Goal: Task Accomplishment & Management: Manage account settings

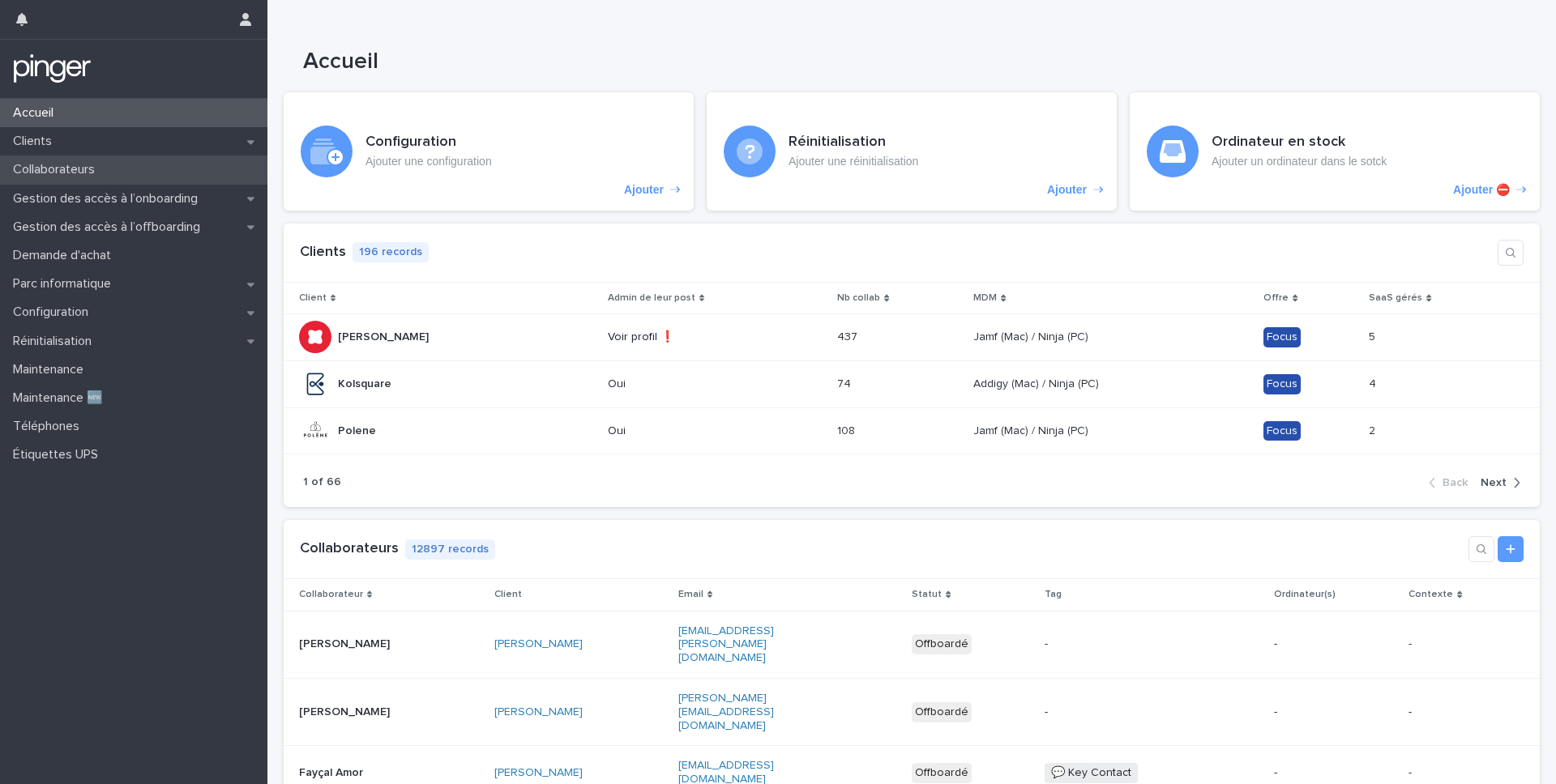
click at [135, 170] on div "Collaborateurs" at bounding box center [134, 169] width 268 height 28
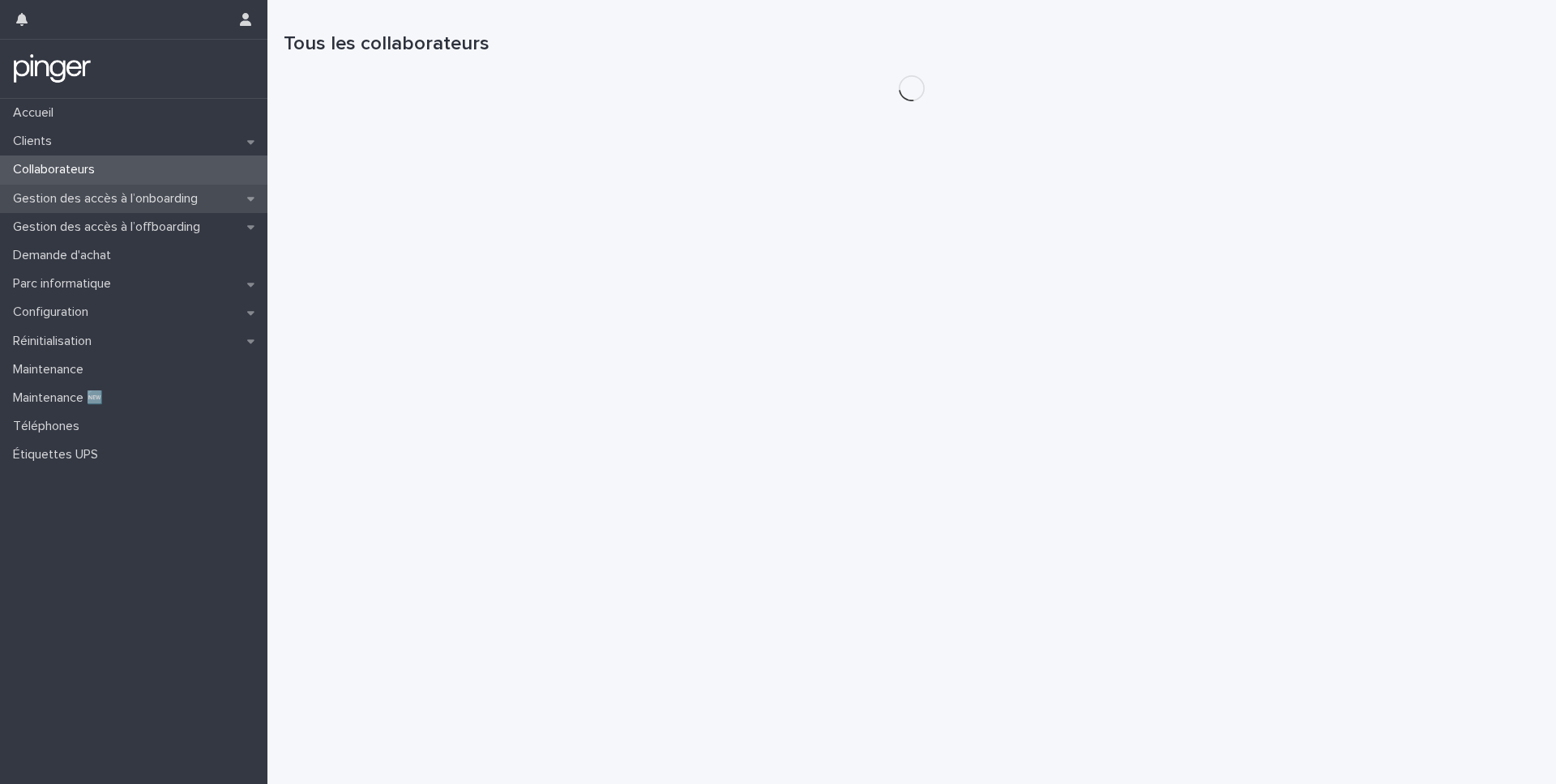
click at [151, 202] on p "Gestion des accès à l’onboarding" at bounding box center [109, 199] width 204 height 15
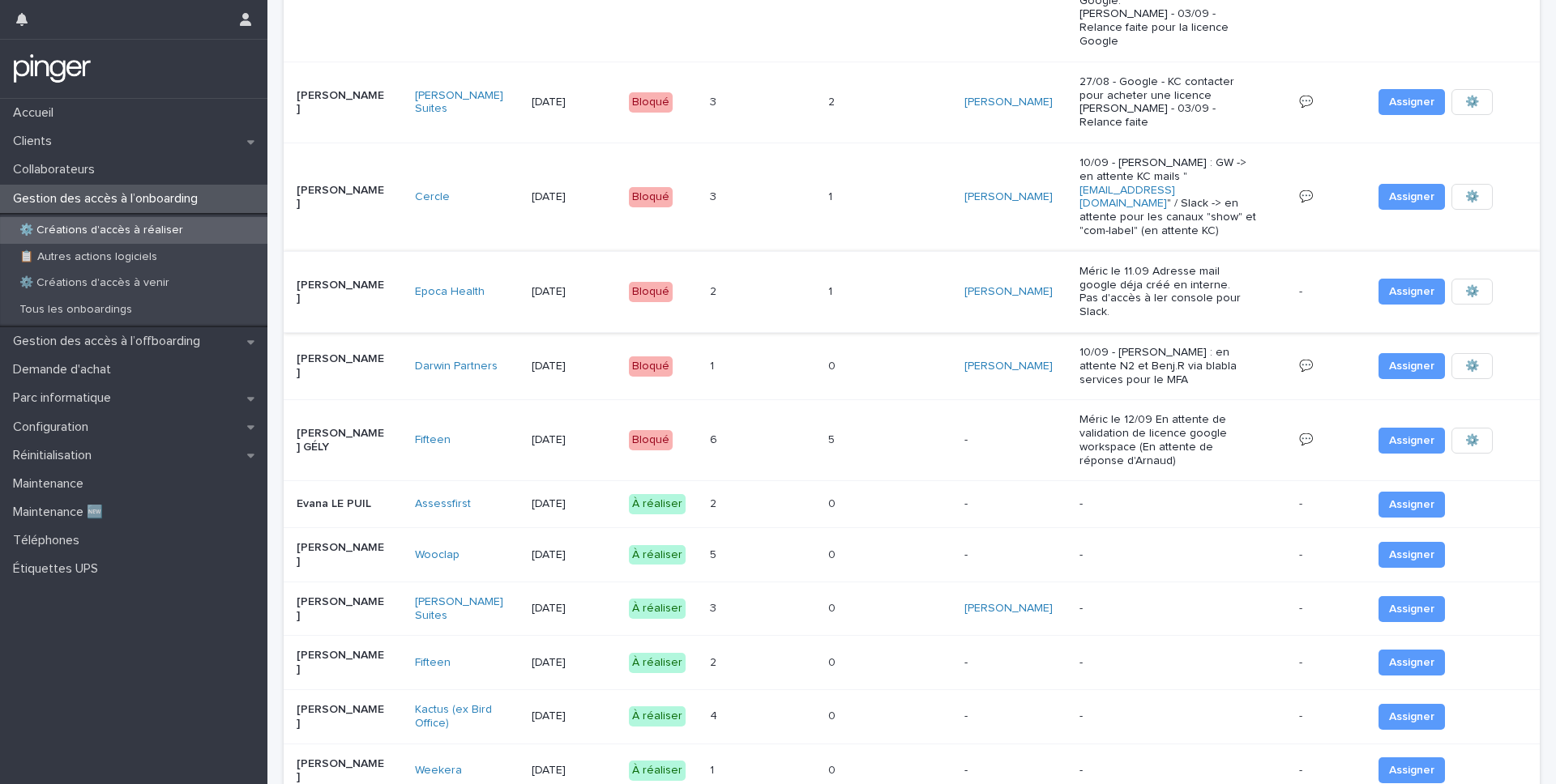
scroll to position [357, 0]
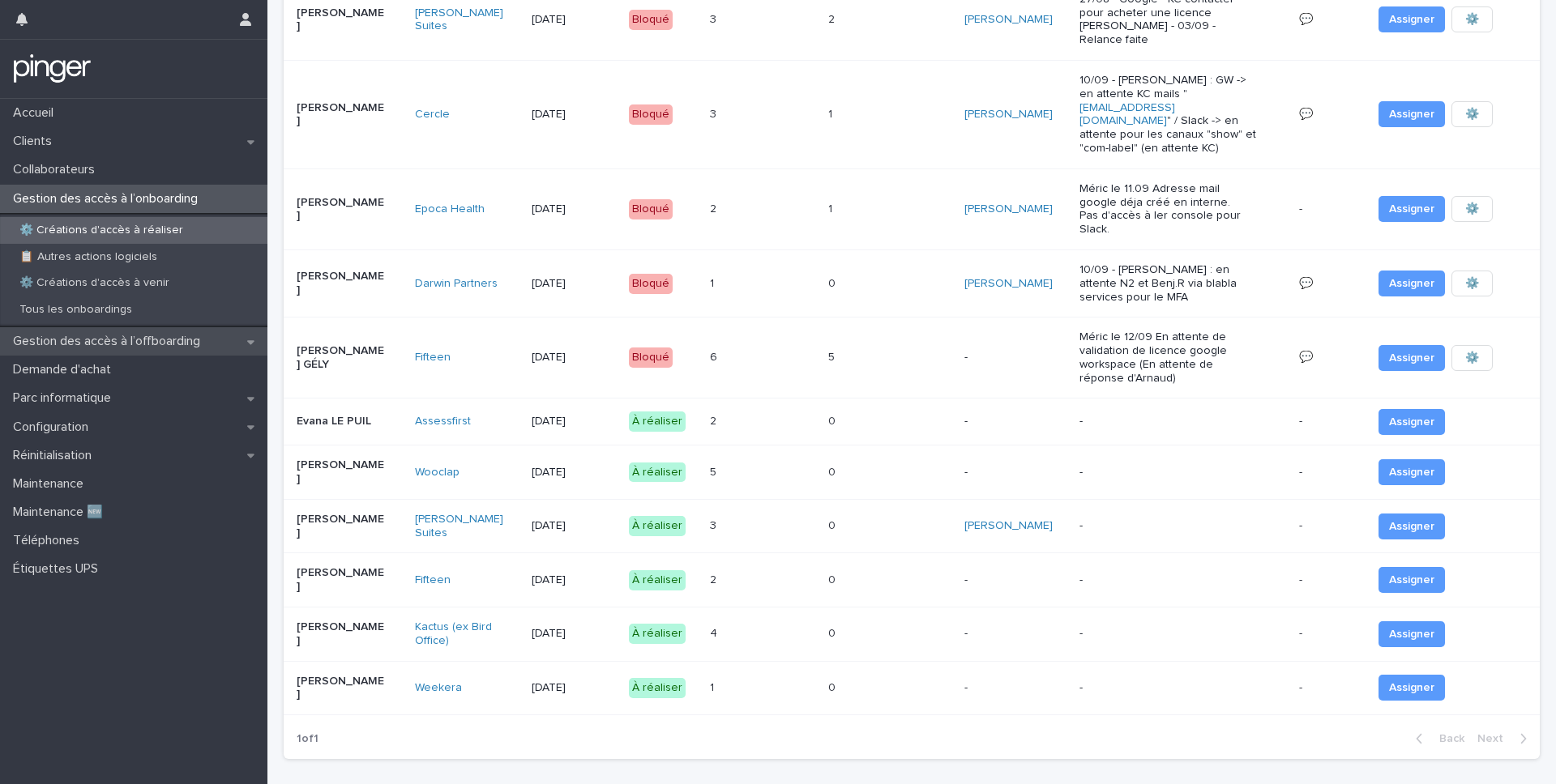
click at [146, 340] on p "Gestion des accès à l’offboarding" at bounding box center [110, 341] width 207 height 15
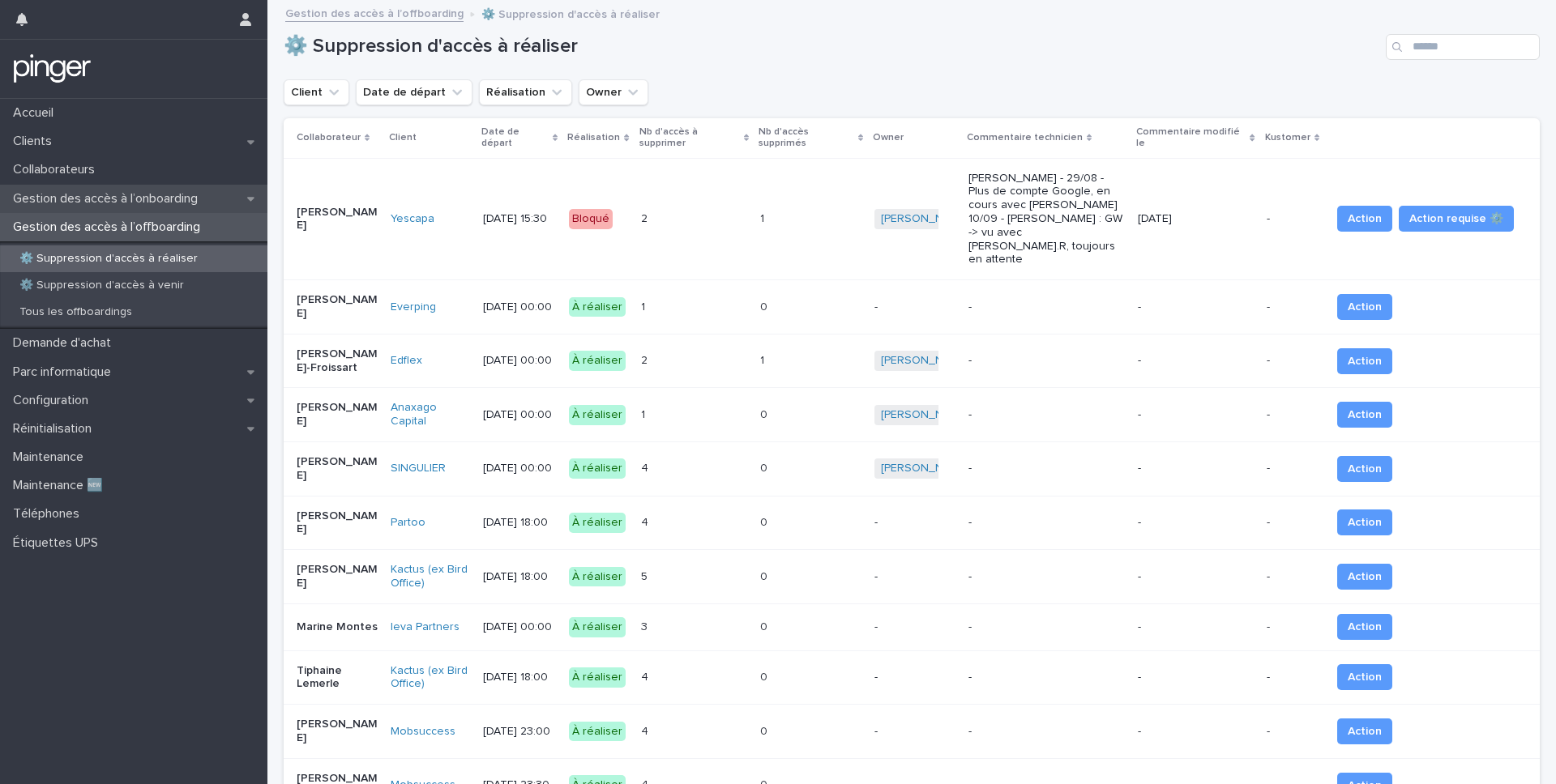
click at [125, 211] on div "Gestion des accès à l’onboarding" at bounding box center [134, 198] width 268 height 28
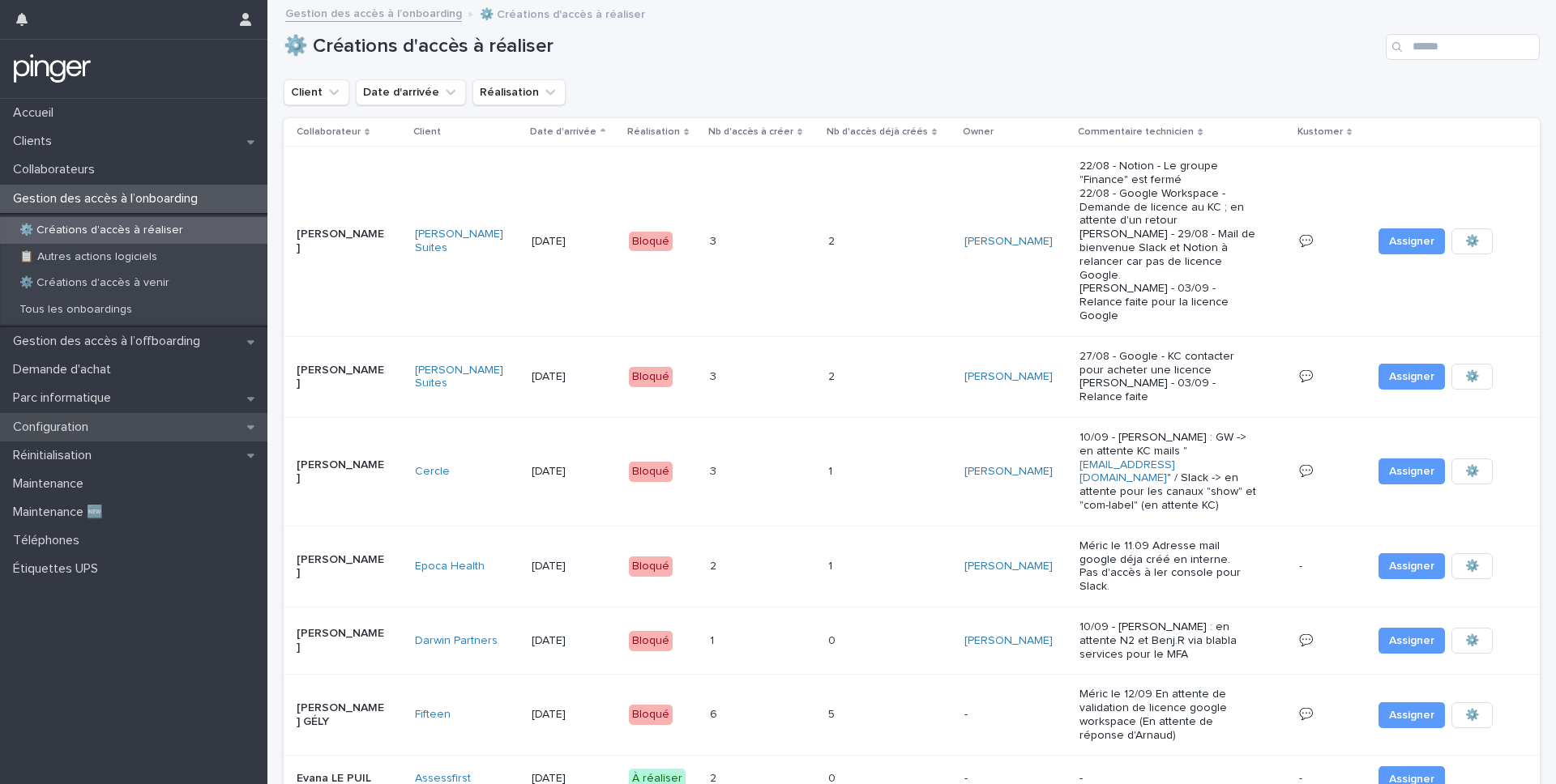
click at [118, 428] on div "Configuration" at bounding box center [134, 426] width 268 height 28
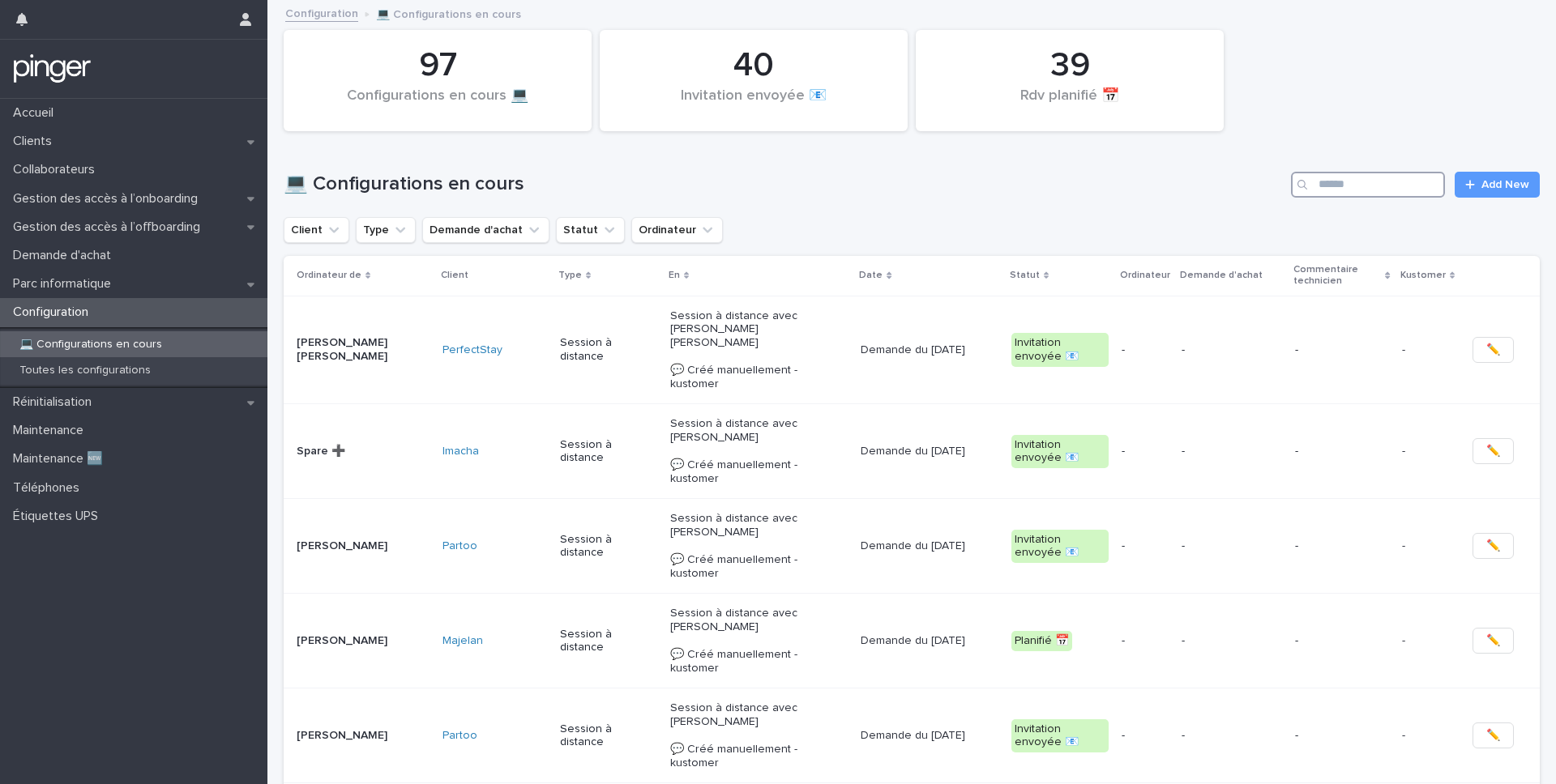
click at [1395, 195] on input "Search" at bounding box center [1367, 185] width 154 height 26
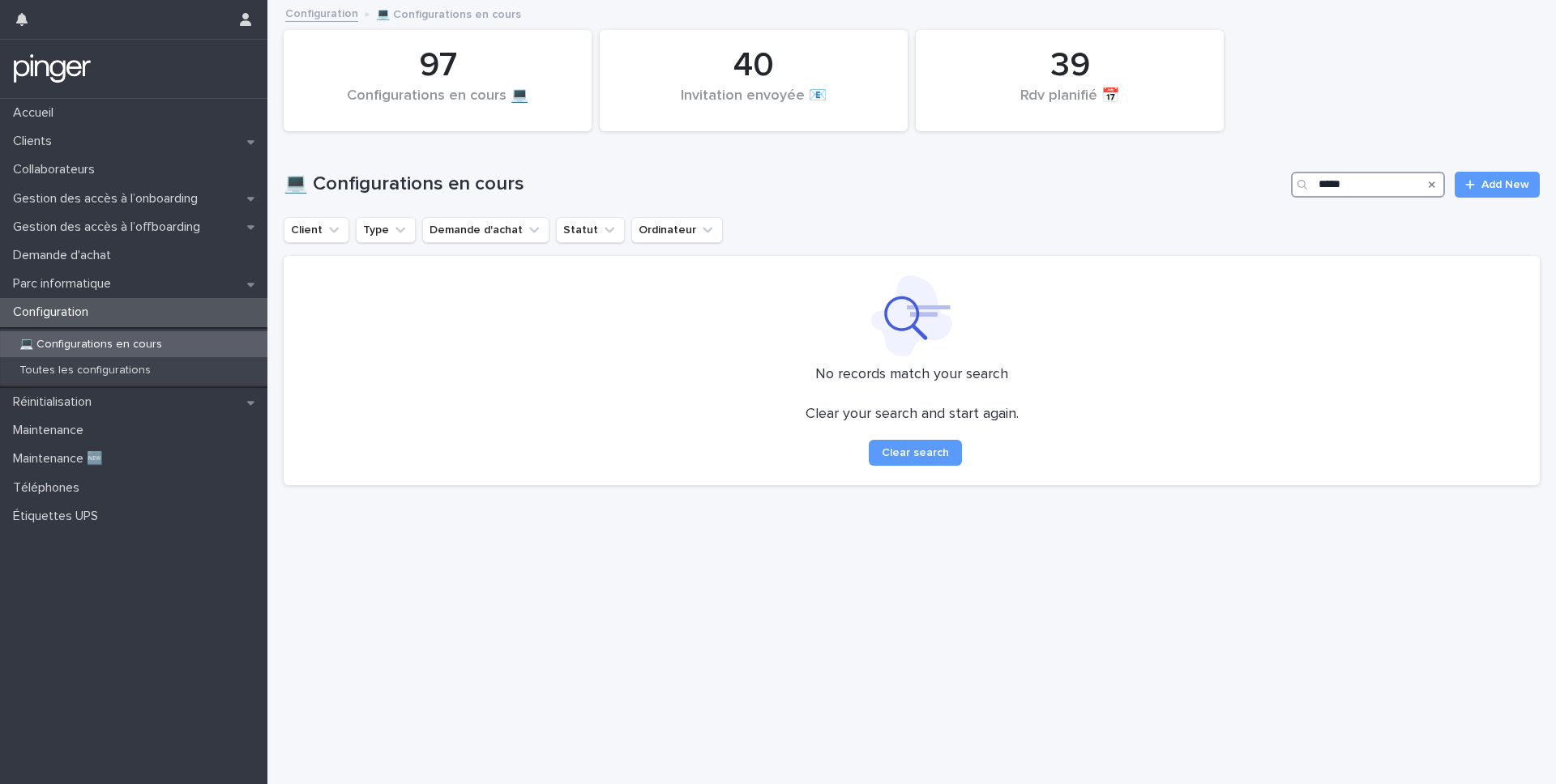
click at [1333, 181] on input "*****" at bounding box center [1367, 185] width 154 height 26
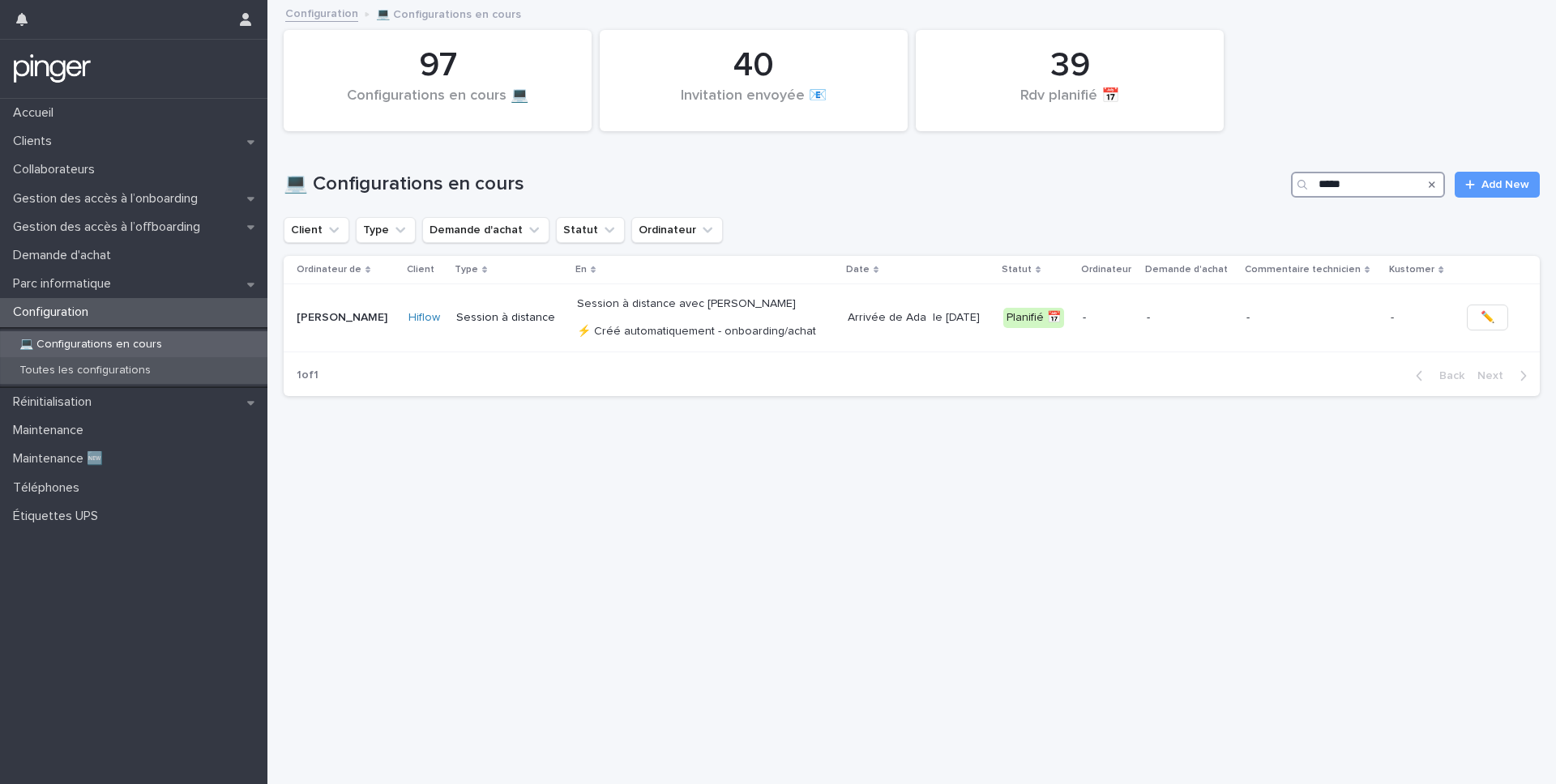
type input "*****"
click at [76, 371] on p "Toutes les configurations" at bounding box center [85, 370] width 157 height 13
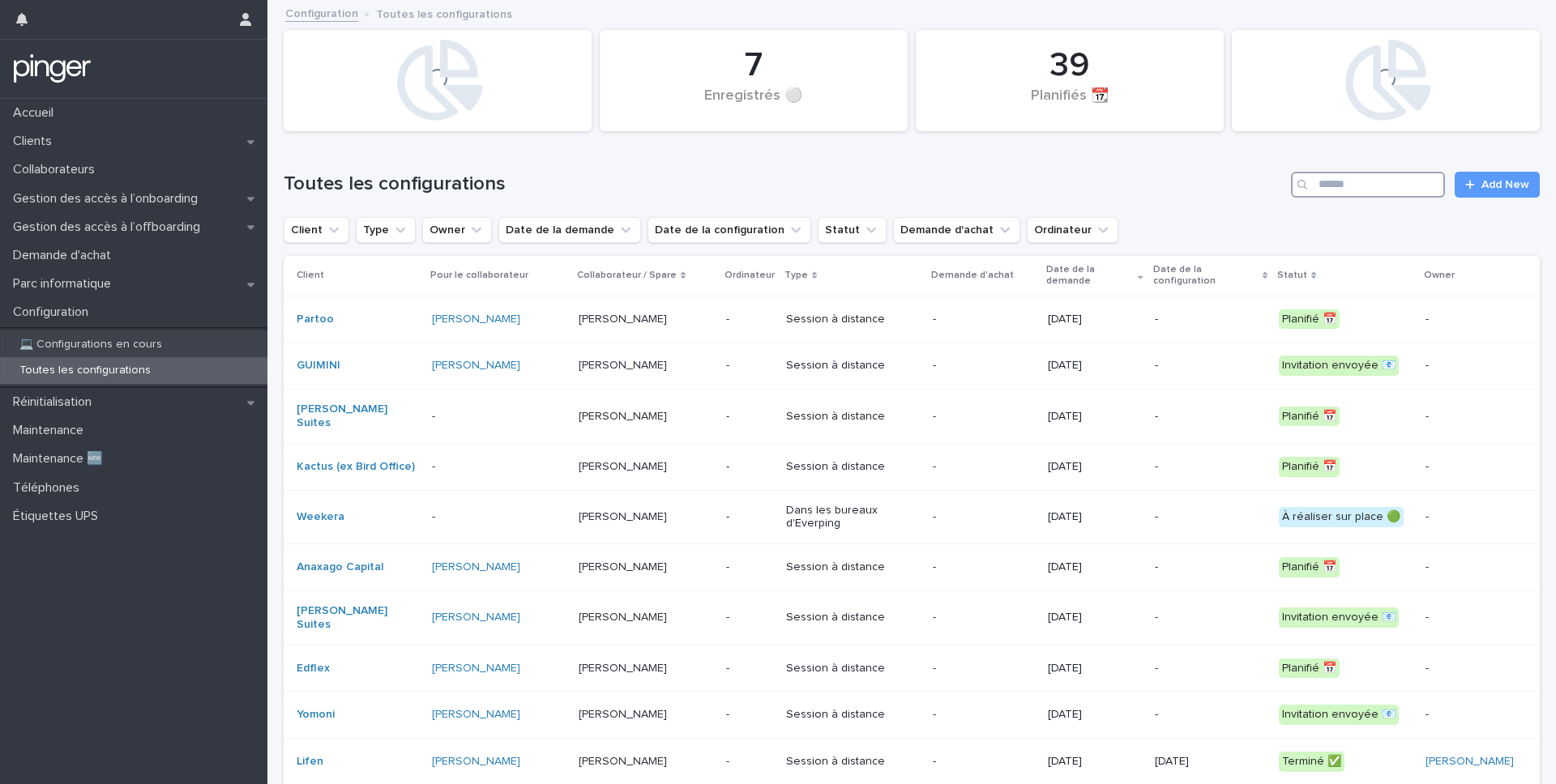
click at [1381, 195] on input "Search" at bounding box center [1367, 185] width 154 height 26
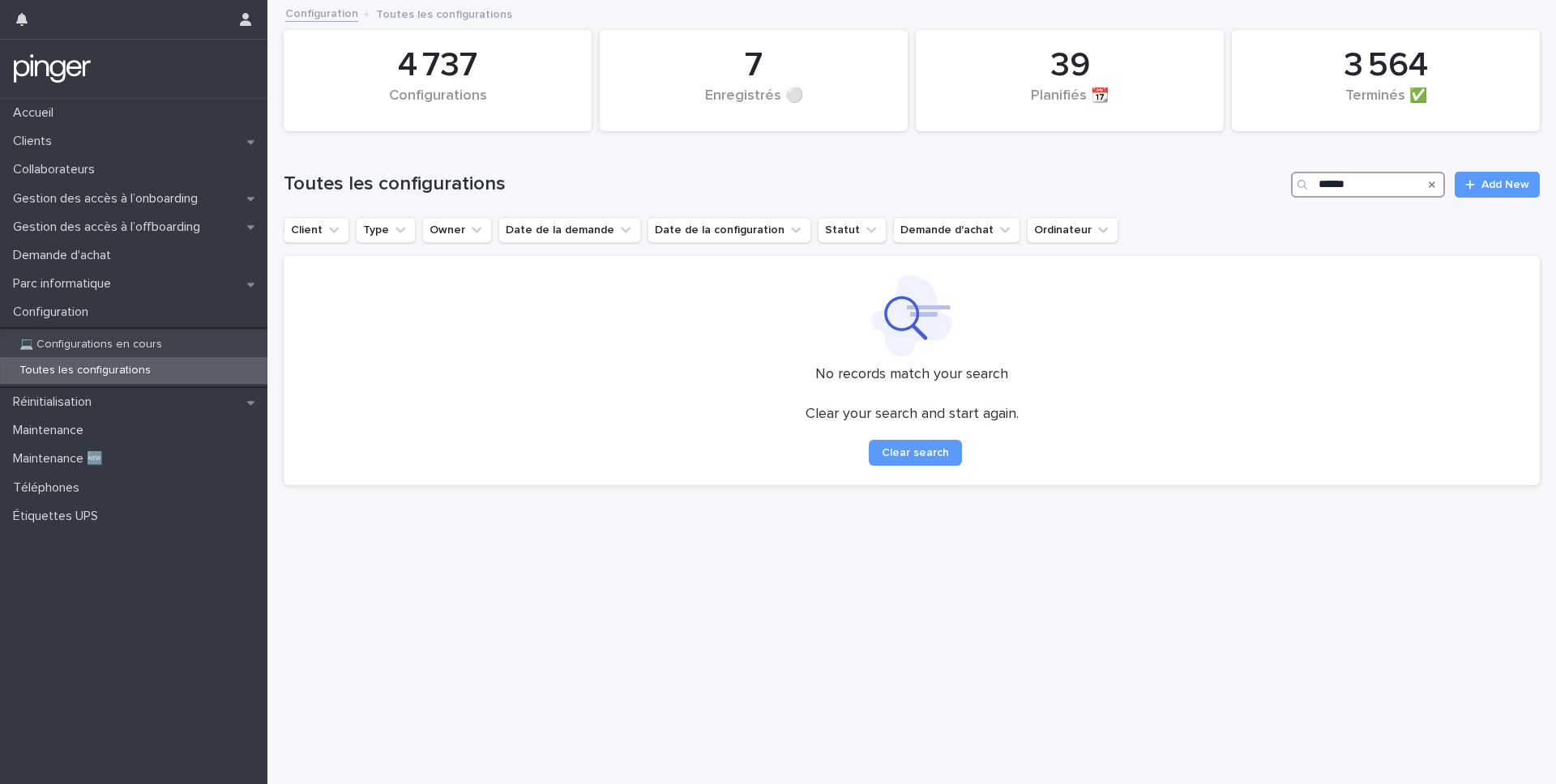
click at [1318, 180] on input "******" at bounding box center [1367, 185] width 154 height 26
click at [1329, 184] on input "*********" at bounding box center [1367, 185] width 154 height 26
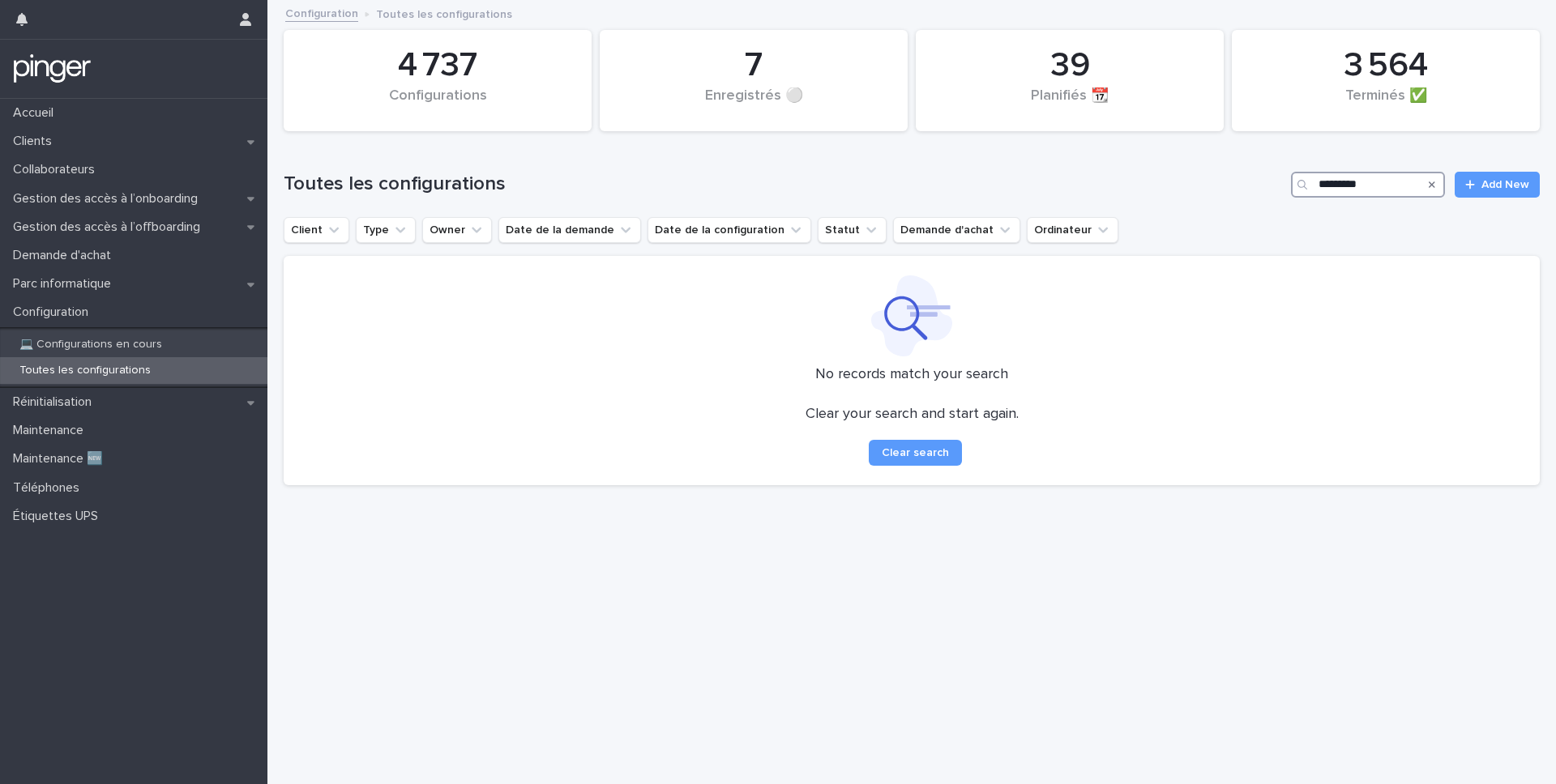
click at [1329, 184] on input "*********" at bounding box center [1367, 185] width 154 height 26
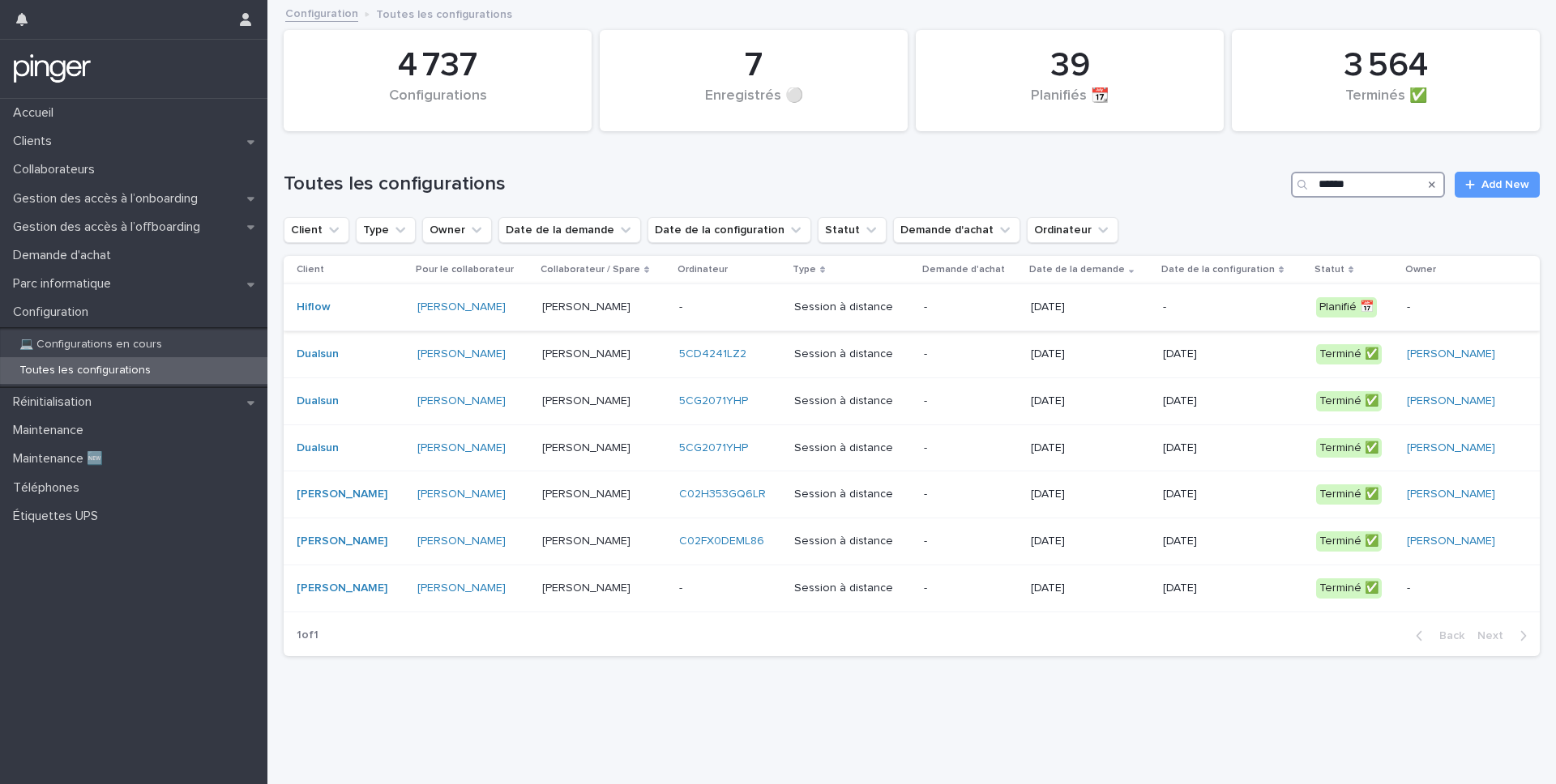
type input "******"
click at [679, 317] on div "-" at bounding box center [730, 308] width 102 height 27
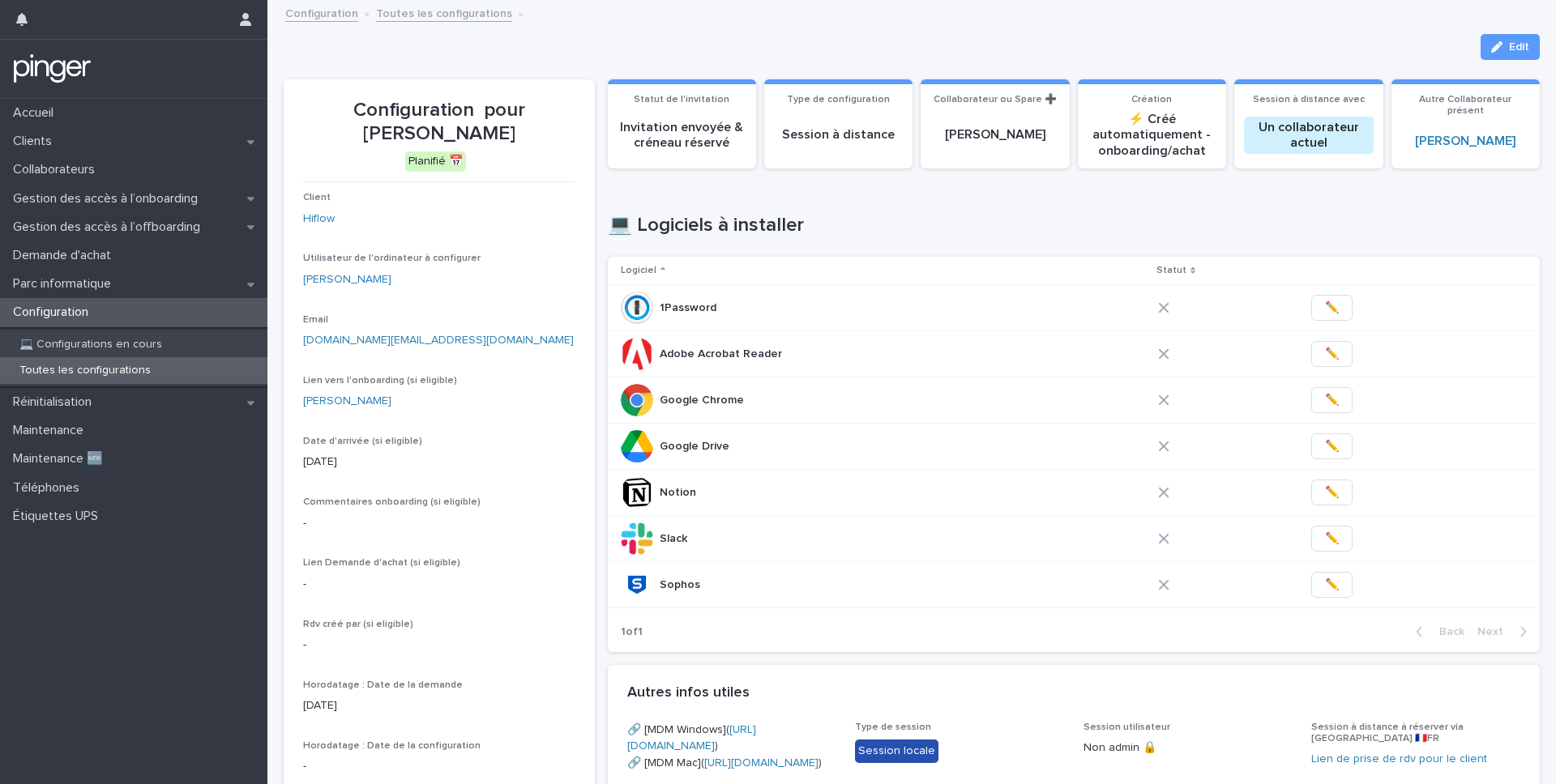
drag, startPoint x: 481, startPoint y: 111, endPoint x: 497, endPoint y: 135, distance: 28.8
click at [497, 135] on p "Configuration pour [PERSON_NAME]" at bounding box center [439, 122] width 272 height 47
copy p "[PERSON_NAME]"
click at [103, 202] on p "Gestion des accès à l’onboarding" at bounding box center [109, 199] width 204 height 15
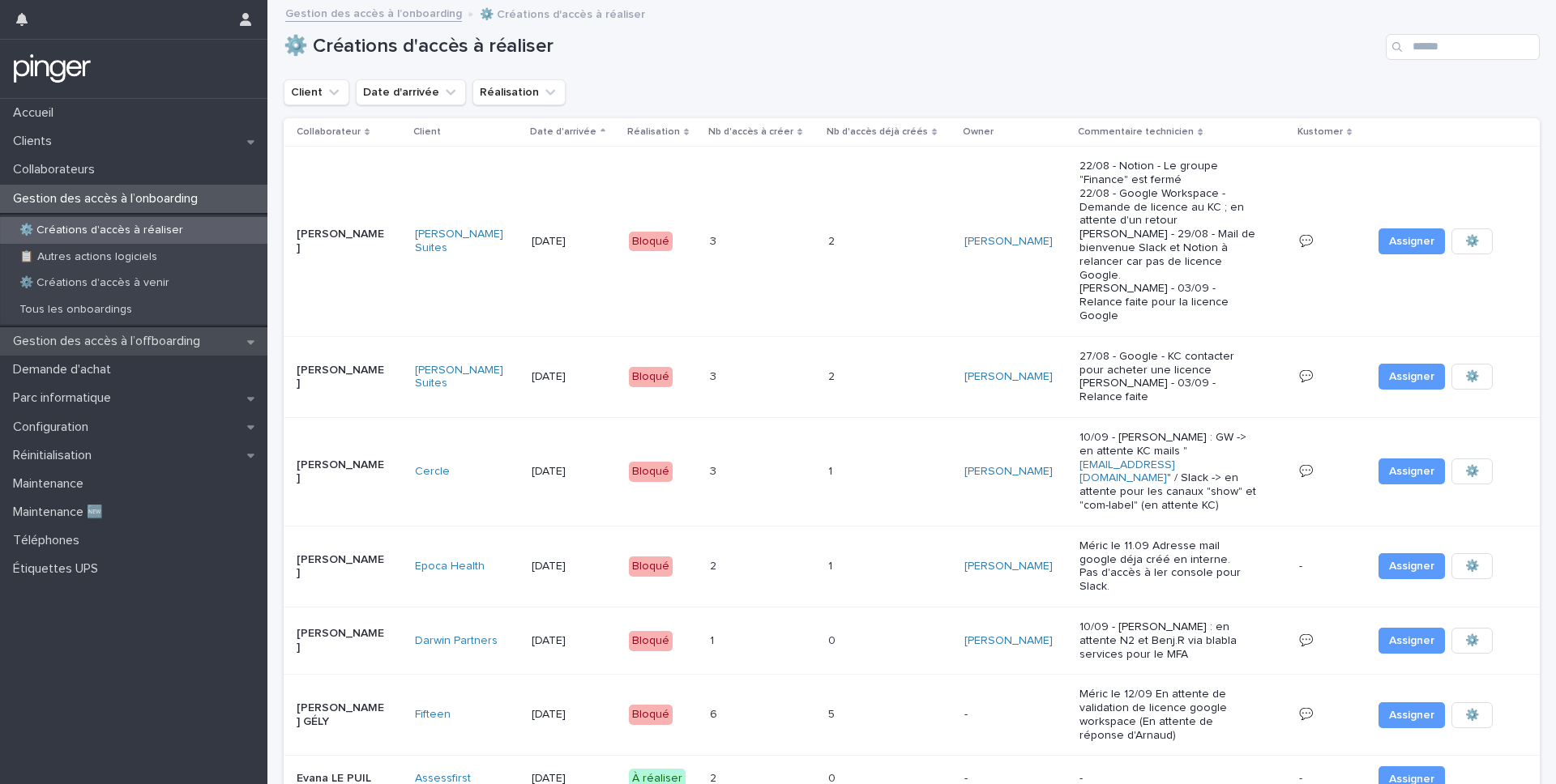
click at [89, 337] on p "Gestion des accès à l’offboarding" at bounding box center [110, 341] width 207 height 15
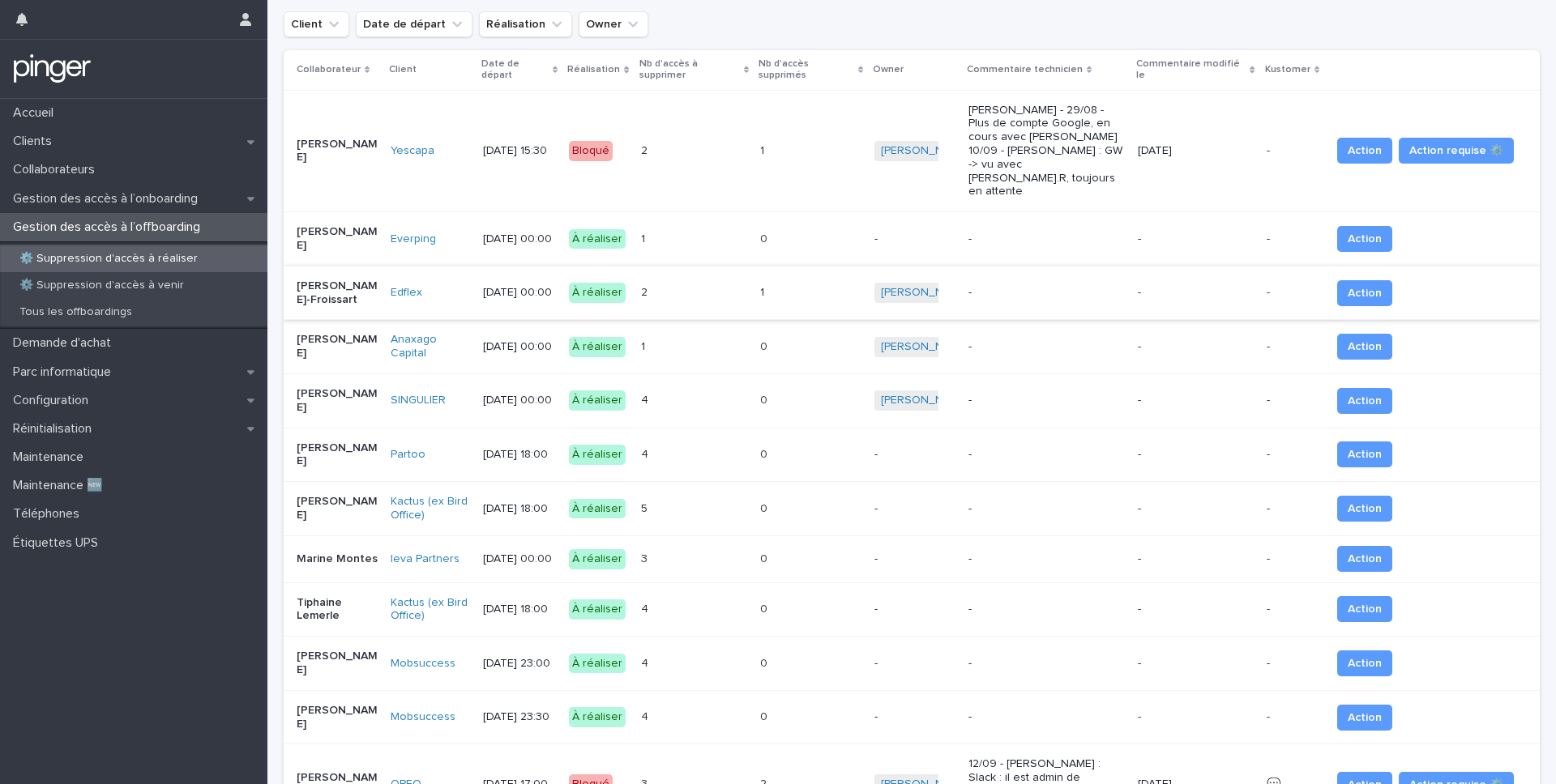
scroll to position [65, 0]
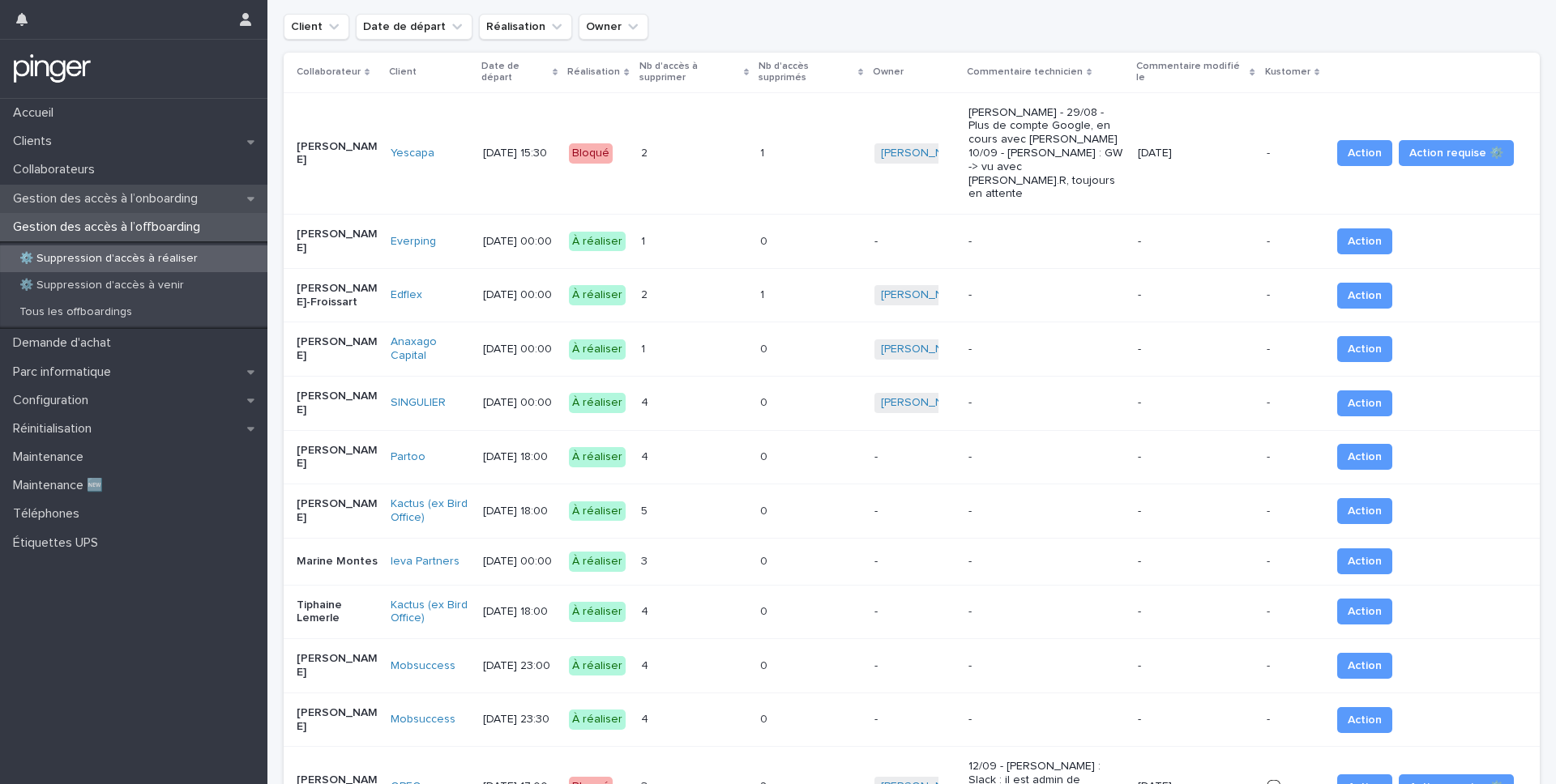
click at [115, 194] on p "Gestion des accès à l’onboarding" at bounding box center [109, 199] width 204 height 15
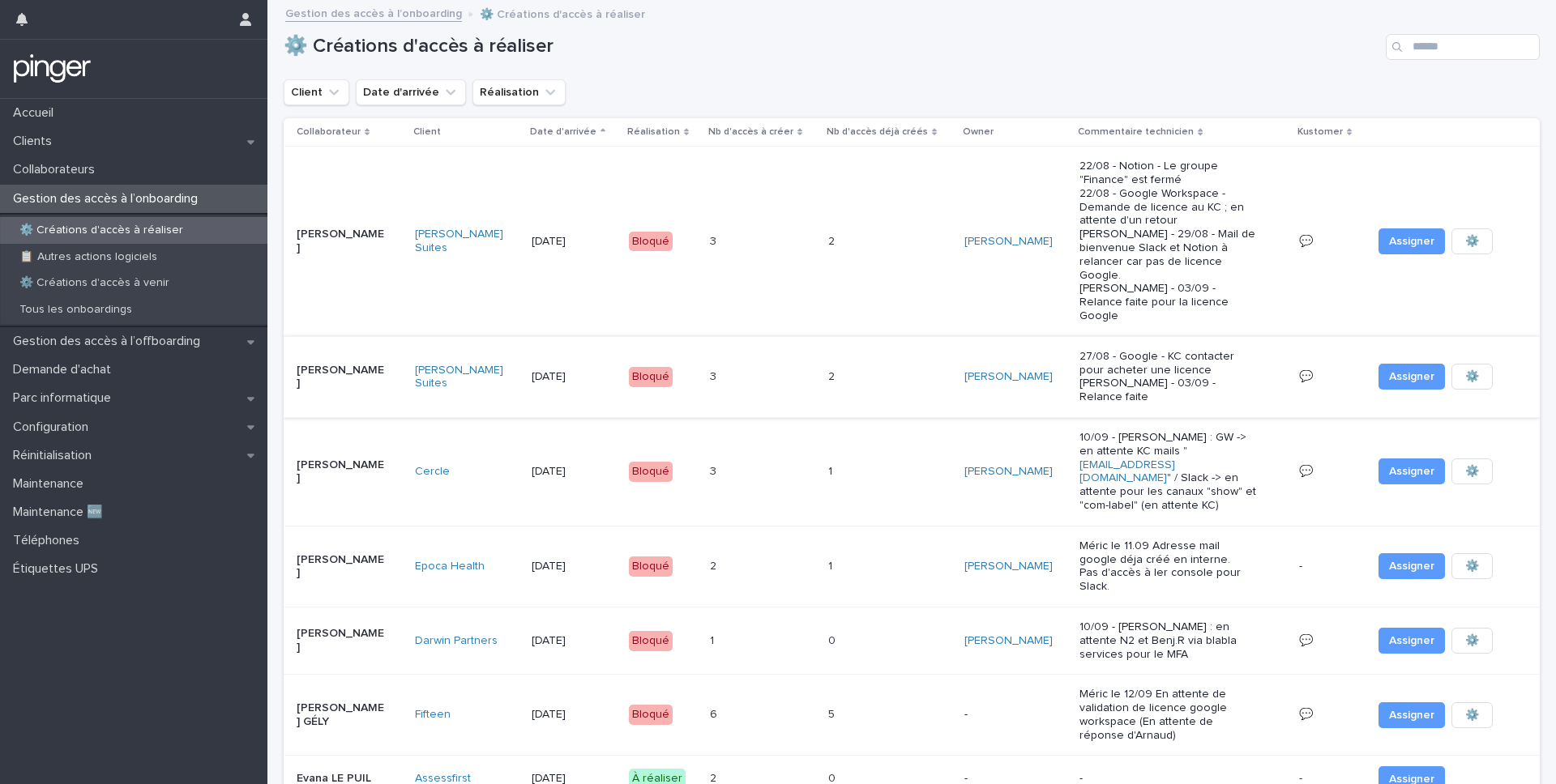
scroll to position [357, 0]
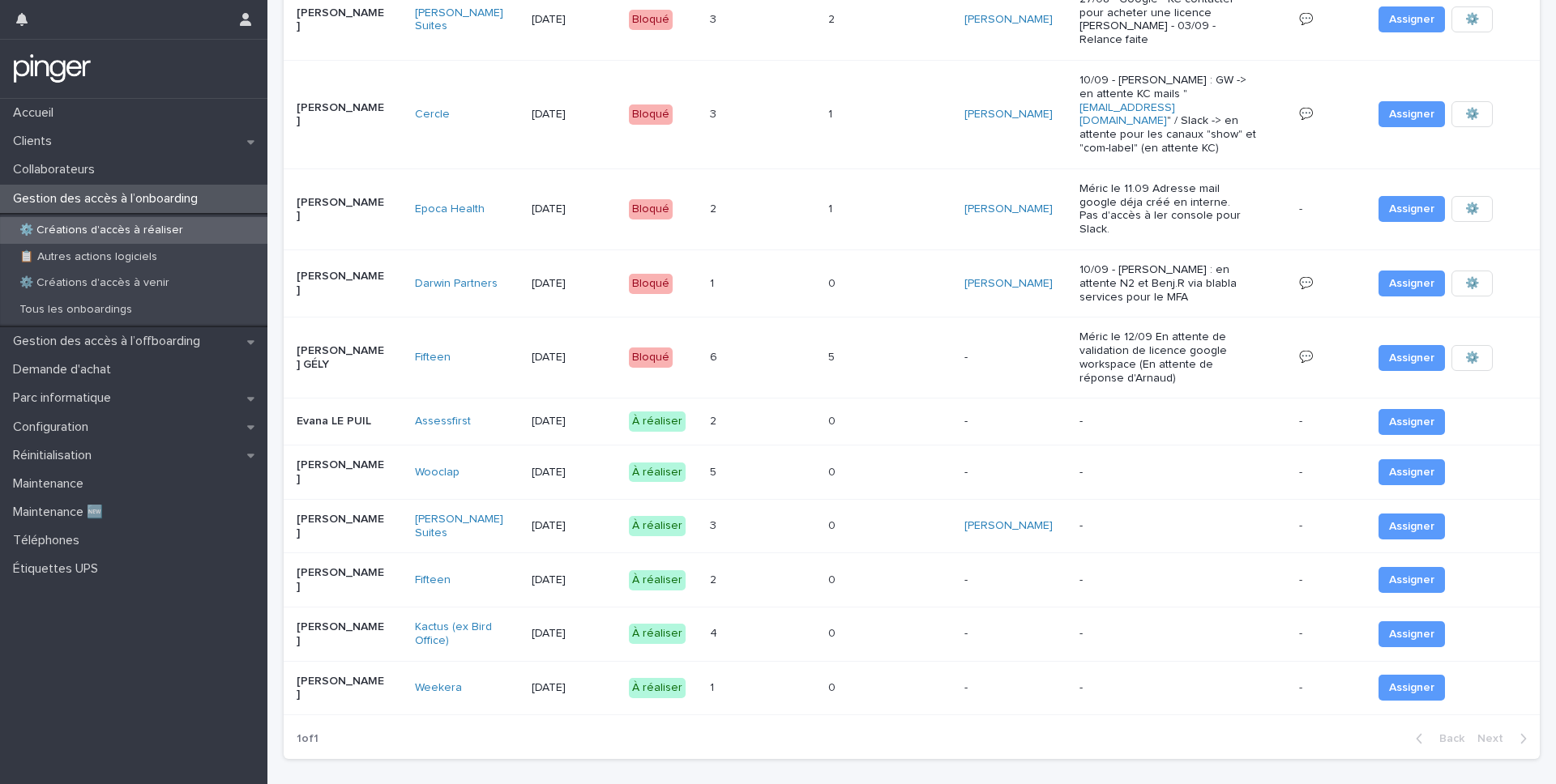
click at [1178, 681] on p "-" at bounding box center [1169, 688] width 180 height 13
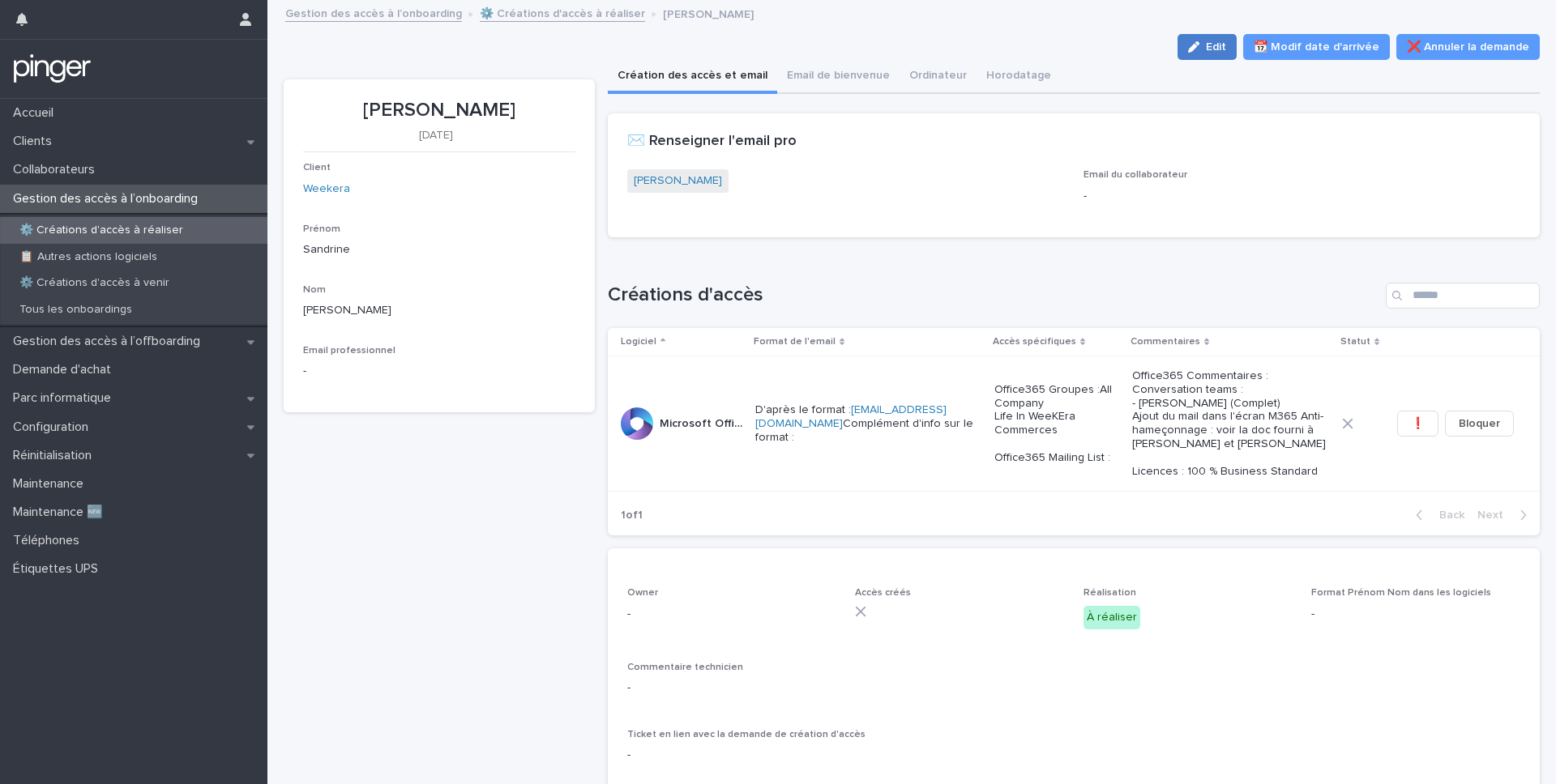
click at [1225, 47] on span "Edit" at bounding box center [1215, 47] width 20 height 12
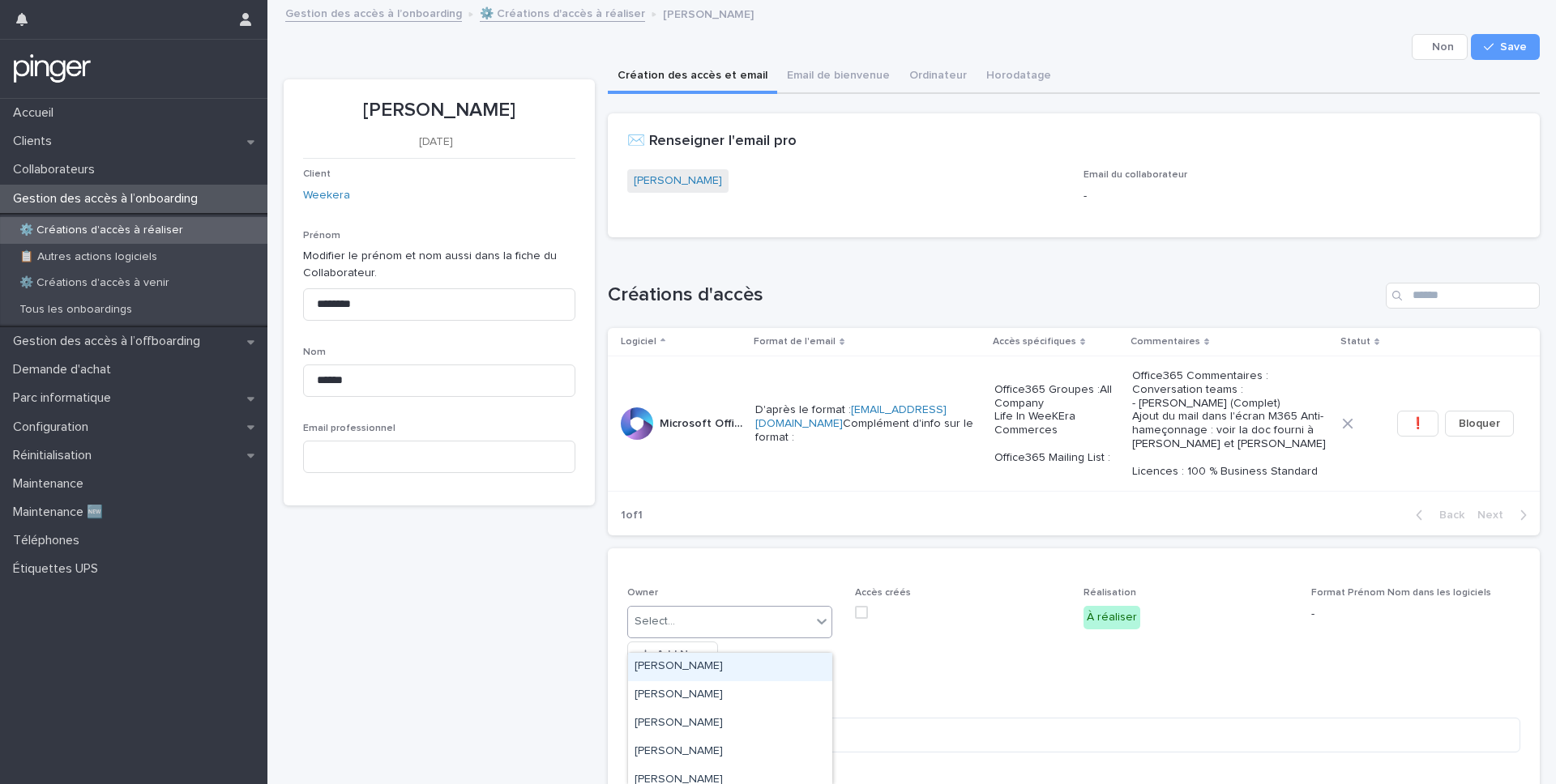
click at [786, 635] on div "Select..." at bounding box center [720, 621] width 184 height 27
type input "****"
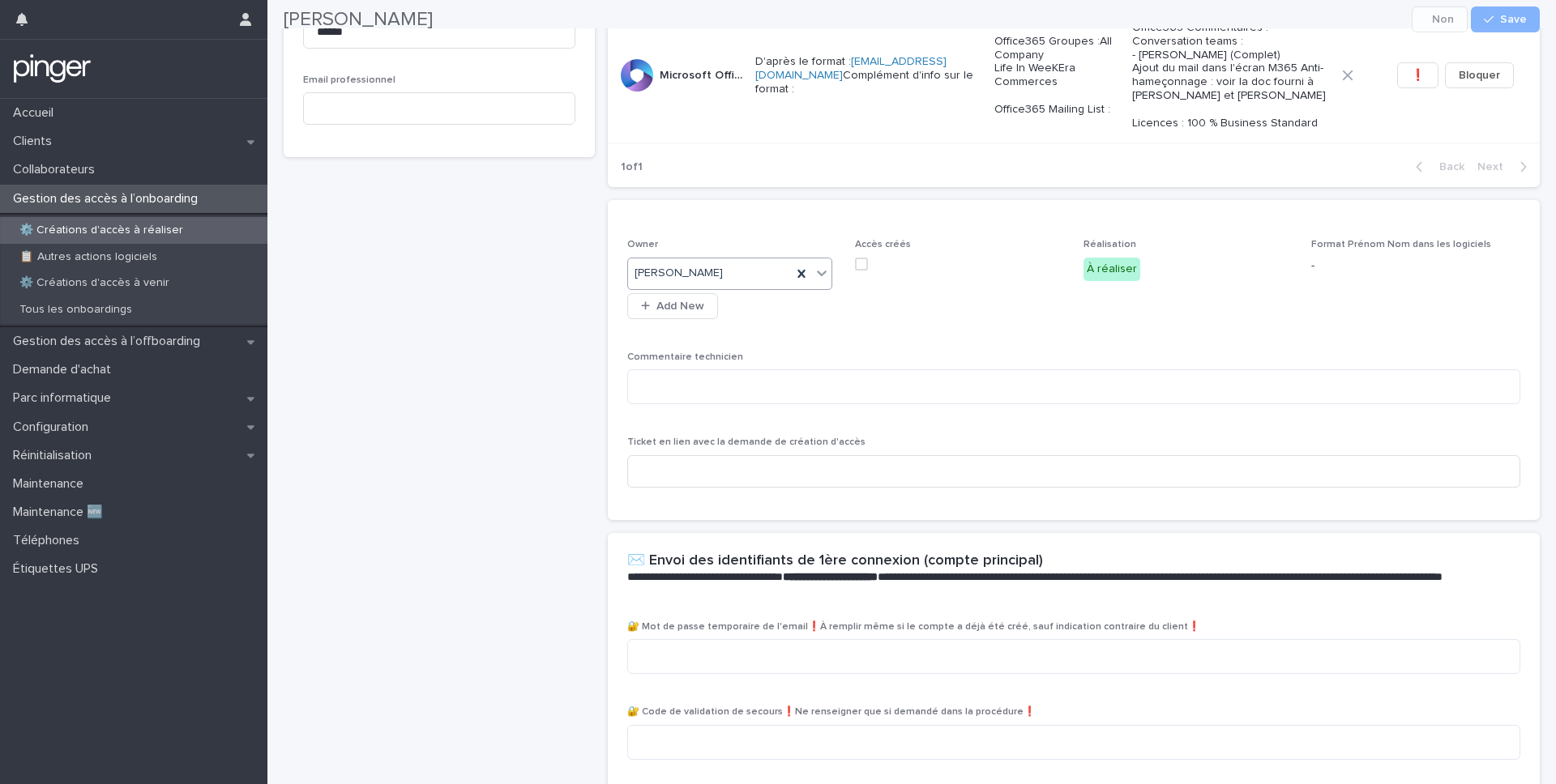
scroll to position [464, 0]
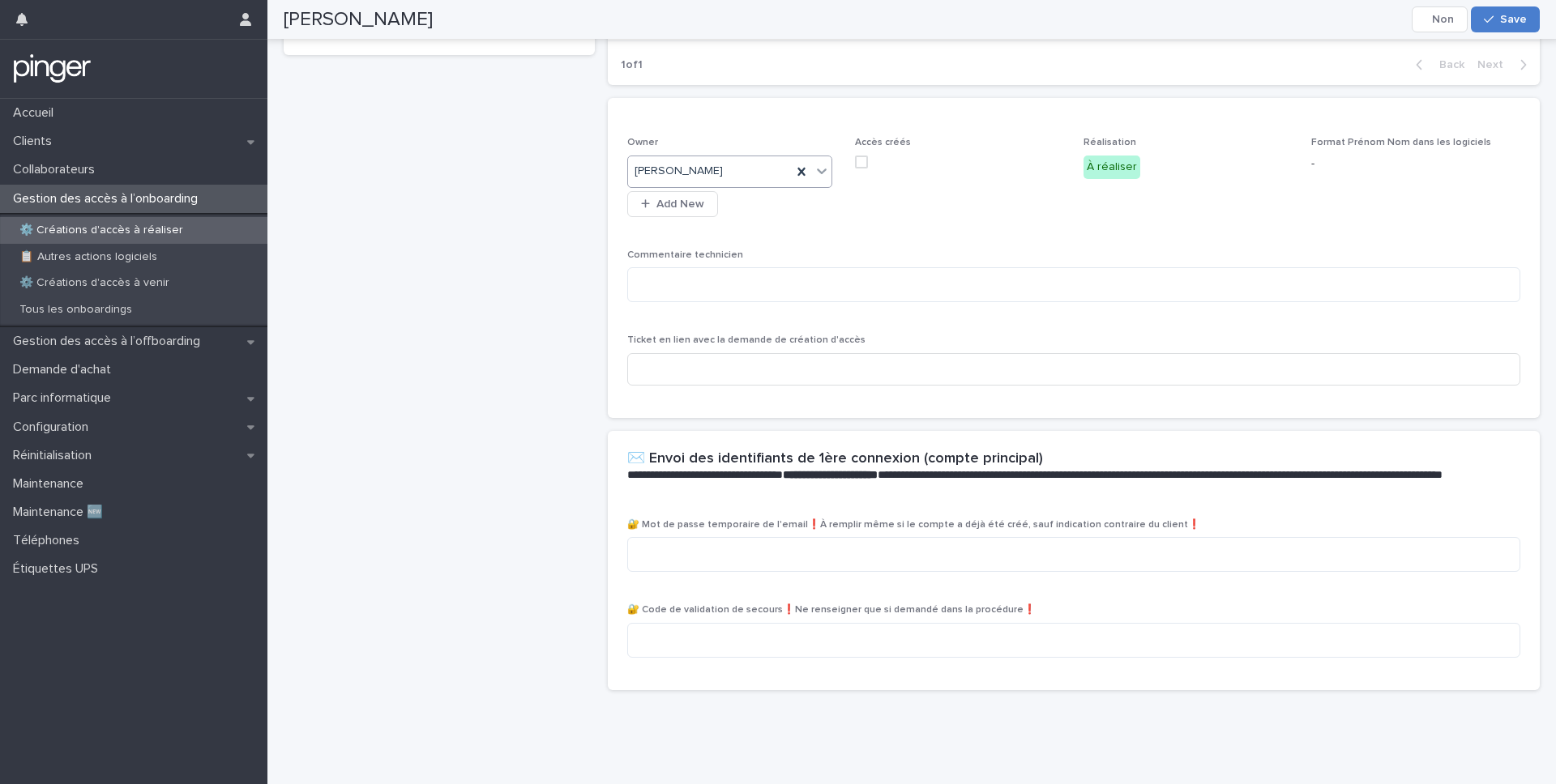
click at [1497, 13] on button "Save" at bounding box center [1505, 19] width 69 height 26
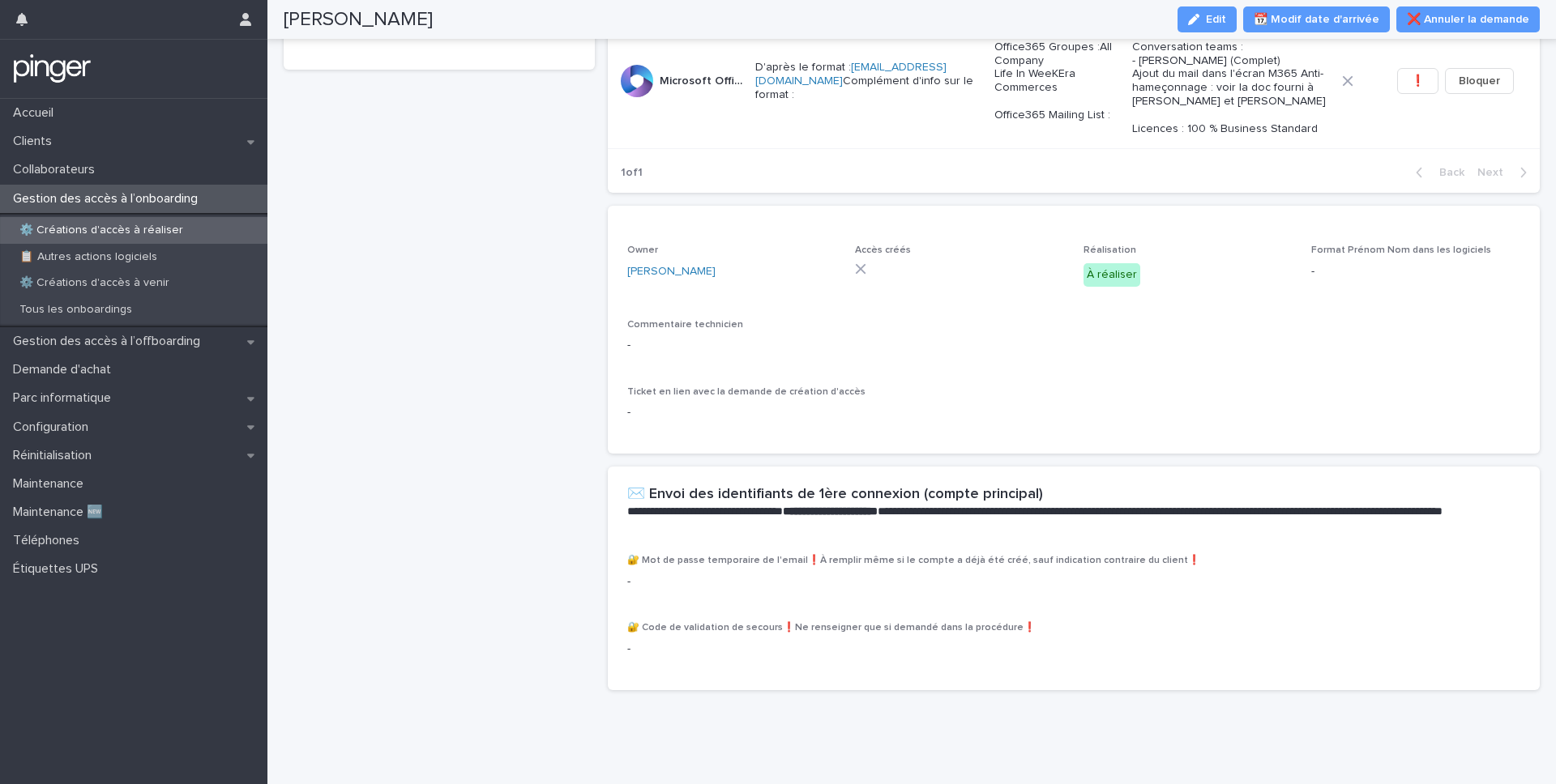
scroll to position [356, 0]
click at [161, 234] on p "⚙️ Créations d'accès à réaliser" at bounding box center [101, 230] width 190 height 13
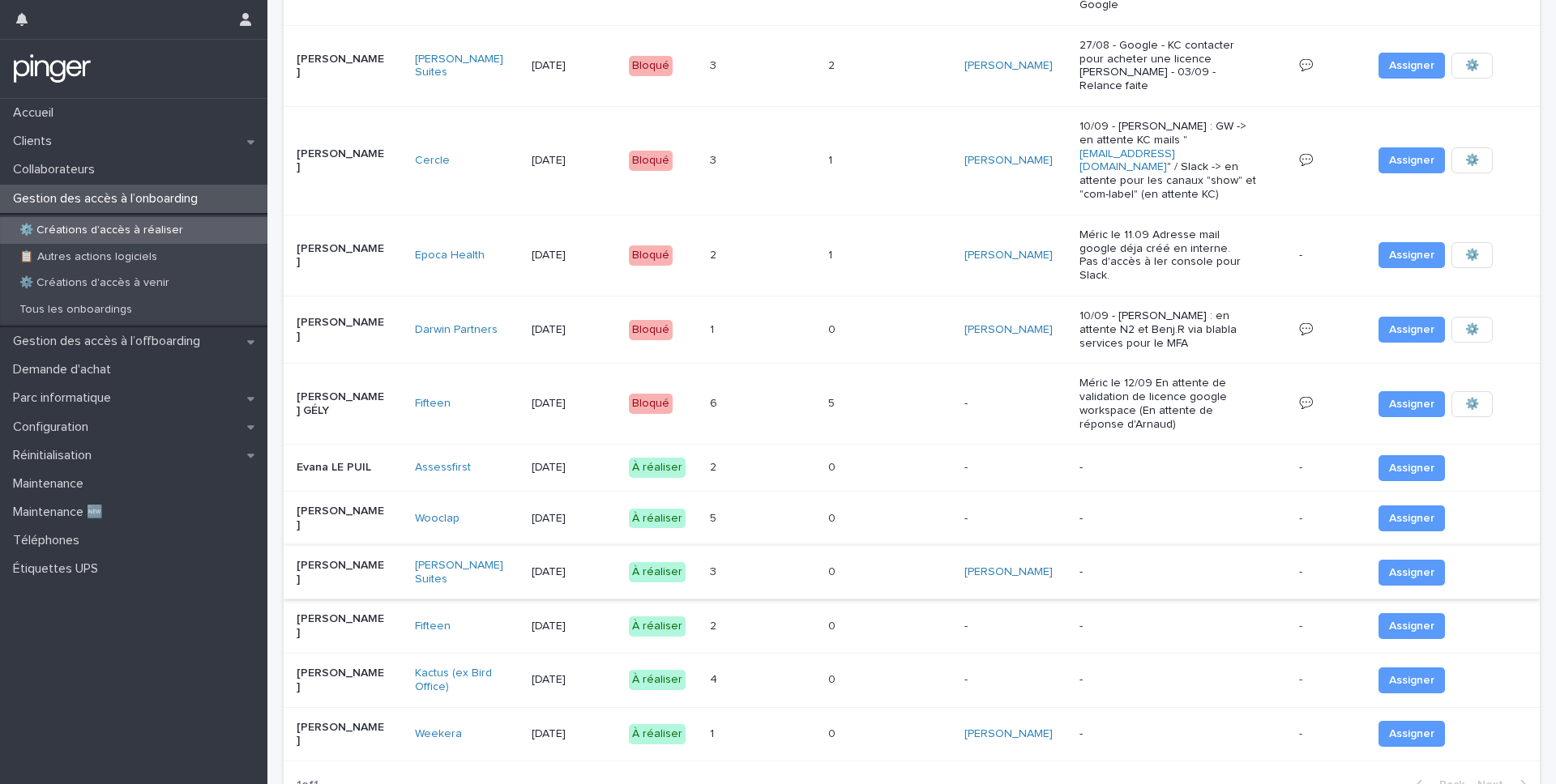
scroll to position [311, 0]
click at [525, 445] on td "Assessfirst" at bounding box center [466, 468] width 116 height 47
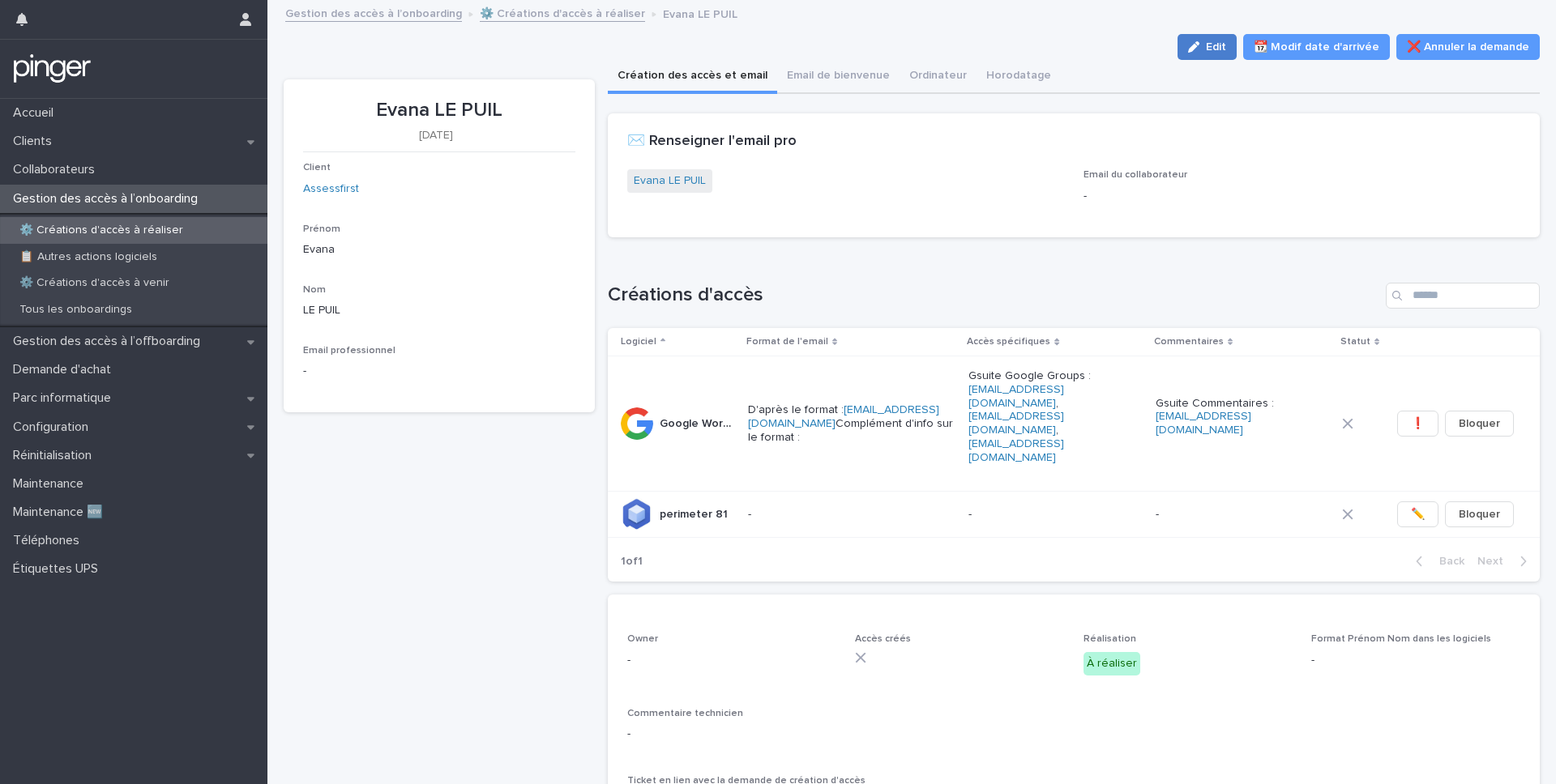
click at [1226, 51] on span "Edit" at bounding box center [1215, 47] width 20 height 12
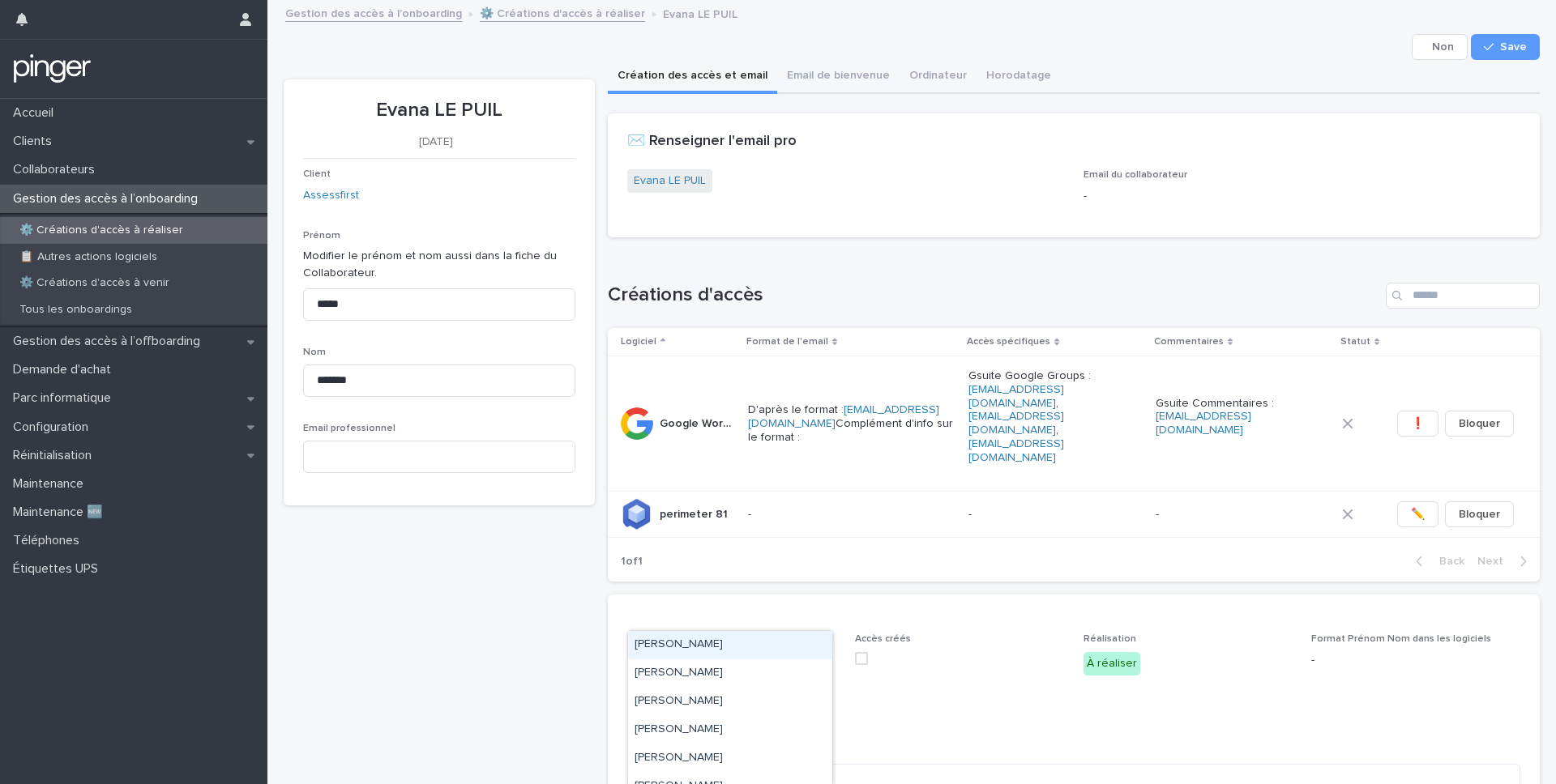
click at [773, 654] on div "Select..." at bounding box center [720, 668] width 184 height 27
type input "****"
click at [721, 641] on div "[PERSON_NAME]" at bounding box center [730, 645] width 204 height 28
click at [1514, 60] on div "Création des accès et email Email de bienvenue Ordinateur Horodatage" at bounding box center [1074, 76] width 932 height 34
click at [1518, 54] on button "Save" at bounding box center [1505, 46] width 69 height 26
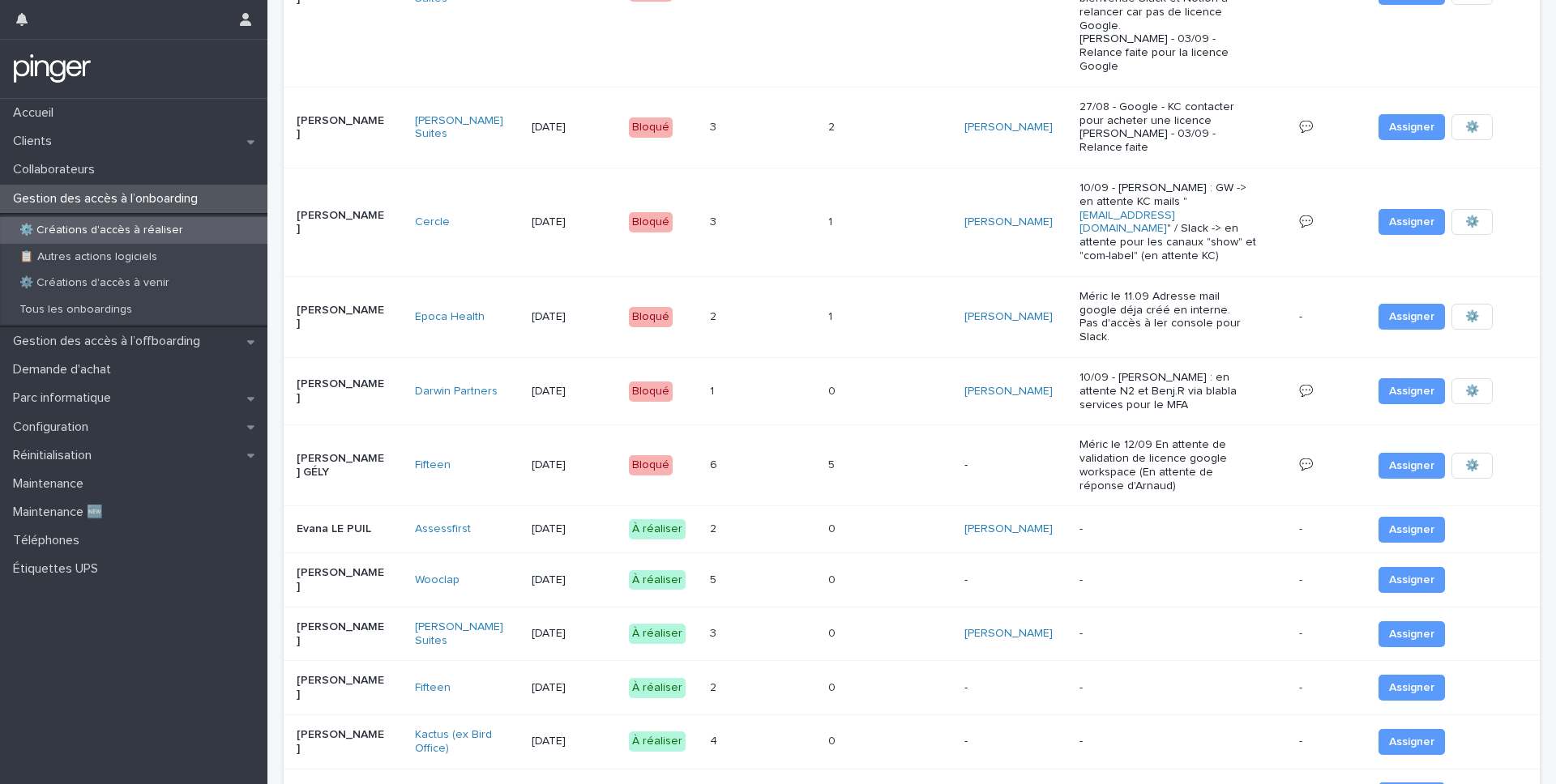
scroll to position [357, 0]
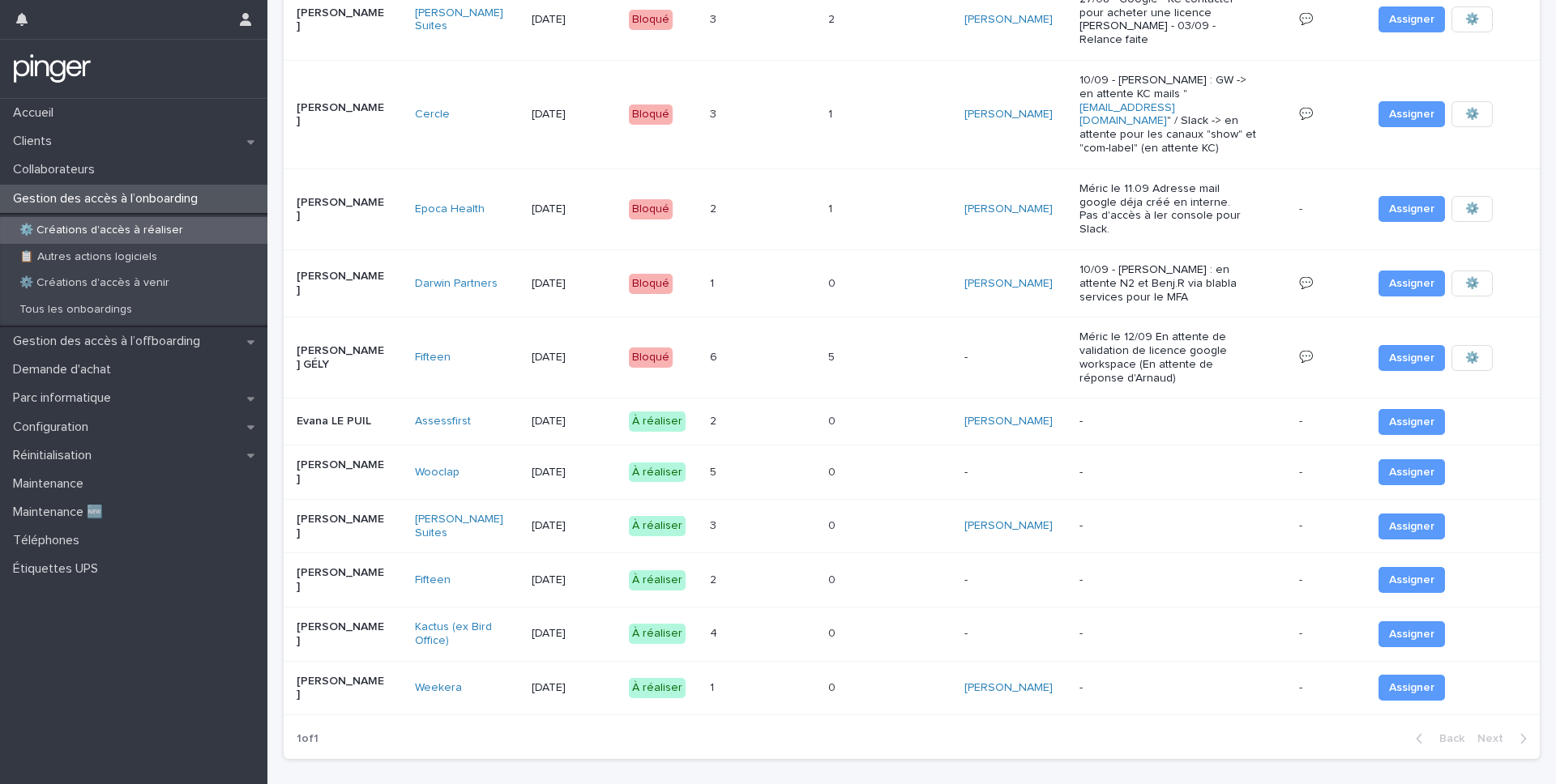
click at [802, 674] on div "1 1" at bounding box center [762, 688] width 105 height 27
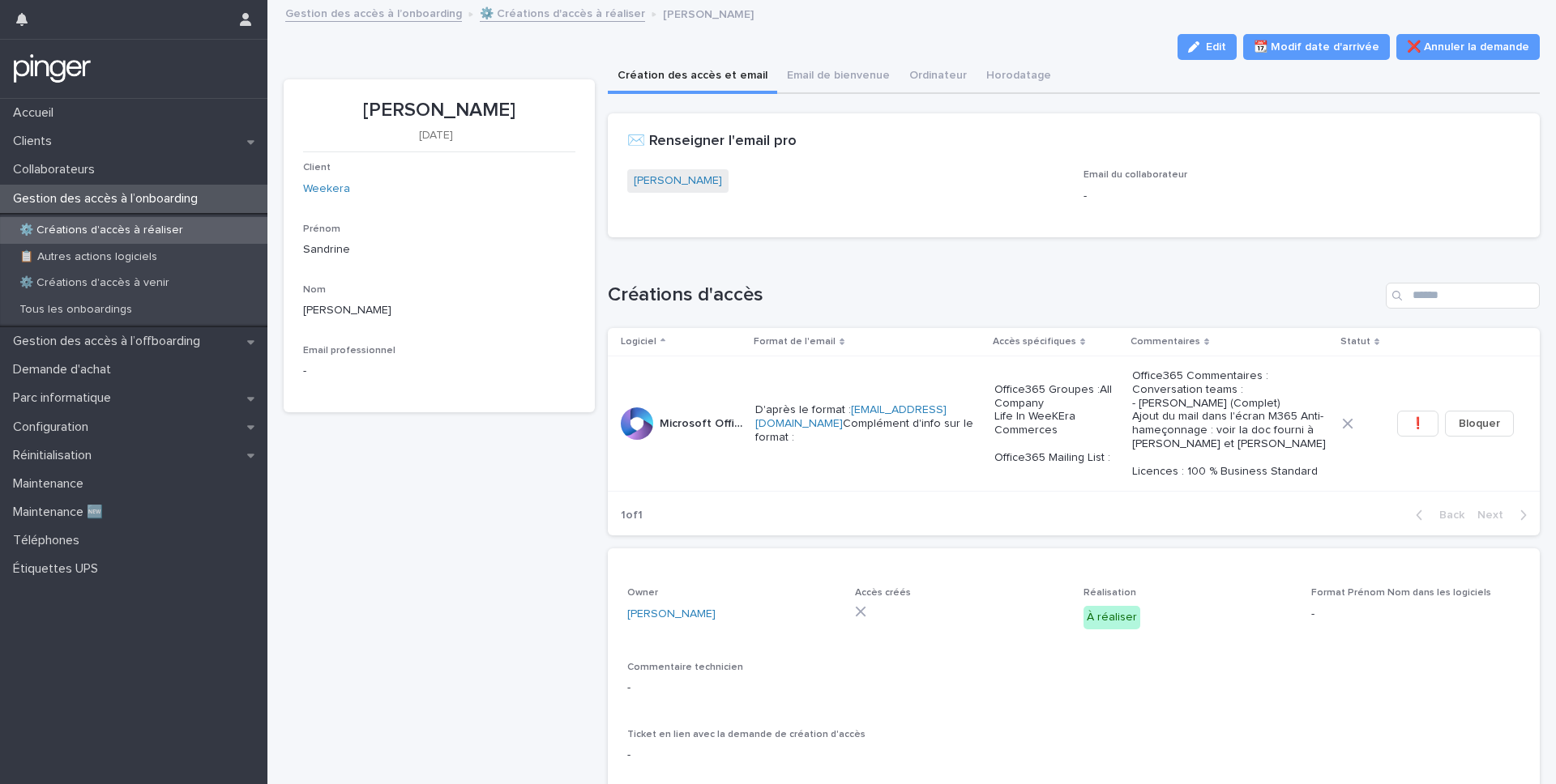
click at [495, 116] on p "[PERSON_NAME]" at bounding box center [439, 111] width 272 height 23
click at [1191, 48] on button "Edit" at bounding box center [1207, 46] width 59 height 26
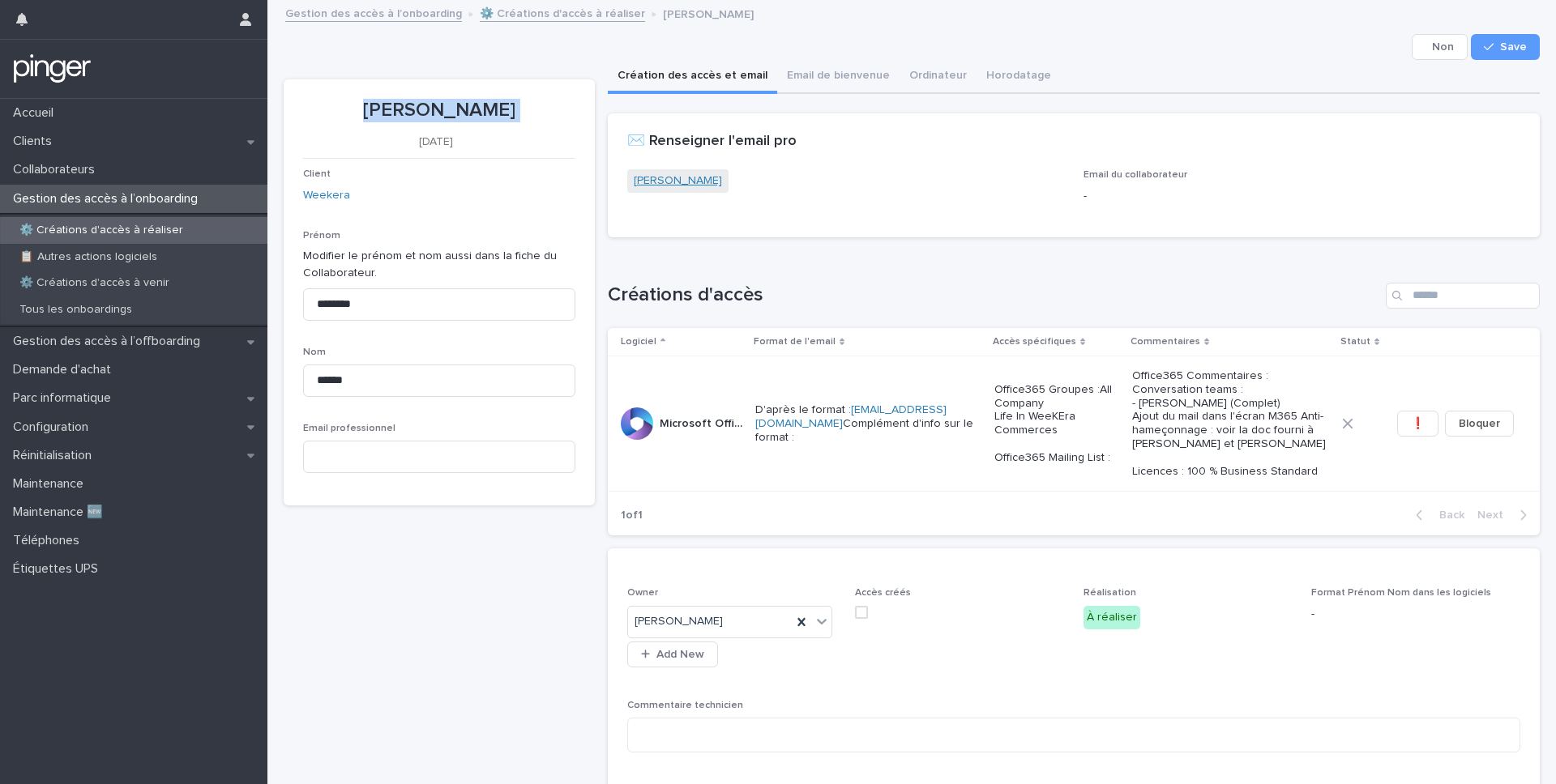
click at [652, 173] on link "[PERSON_NAME]" at bounding box center [677, 181] width 89 height 17
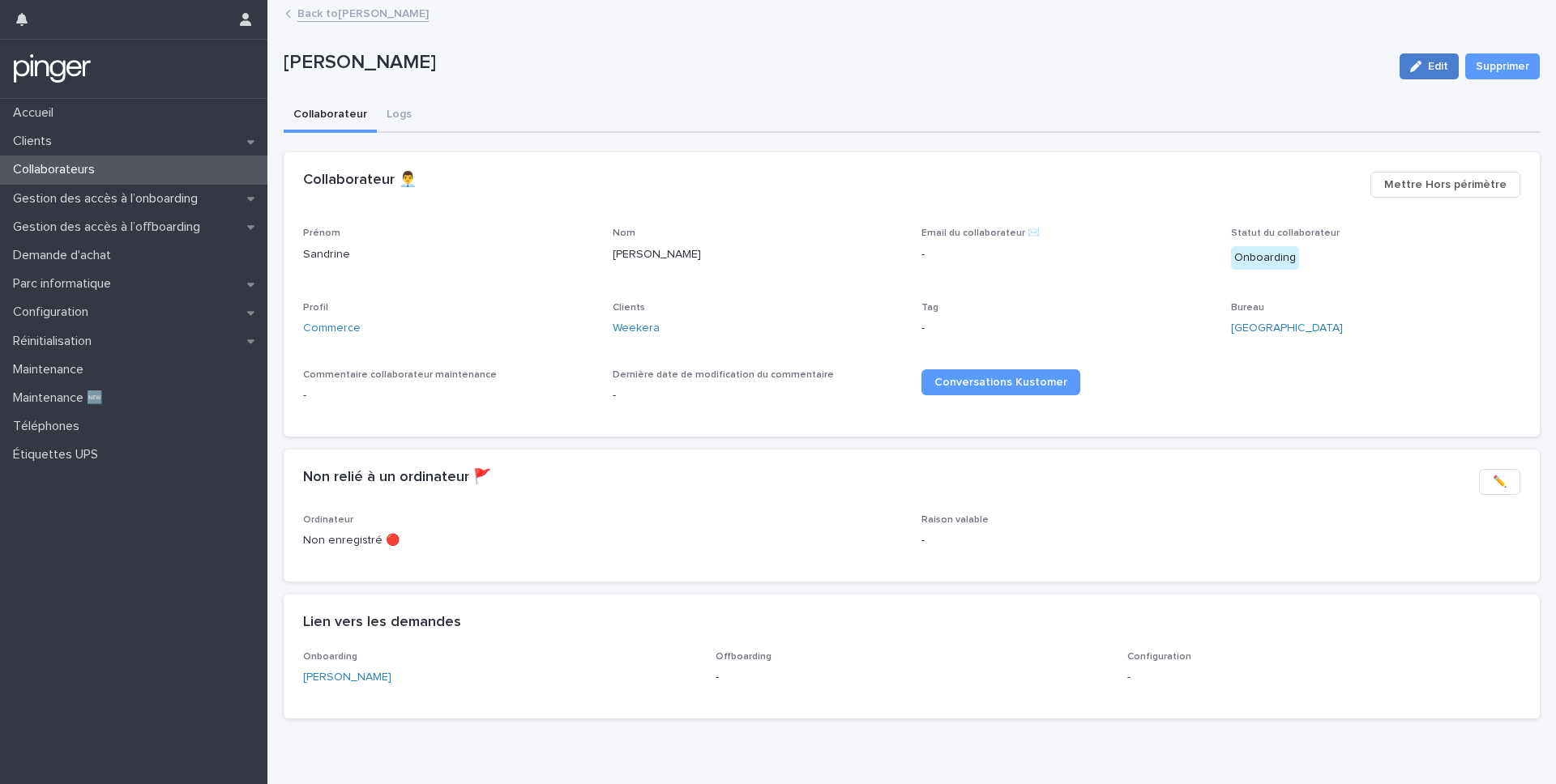
click at [1426, 67] on div "button" at bounding box center [1418, 66] width 18 height 12
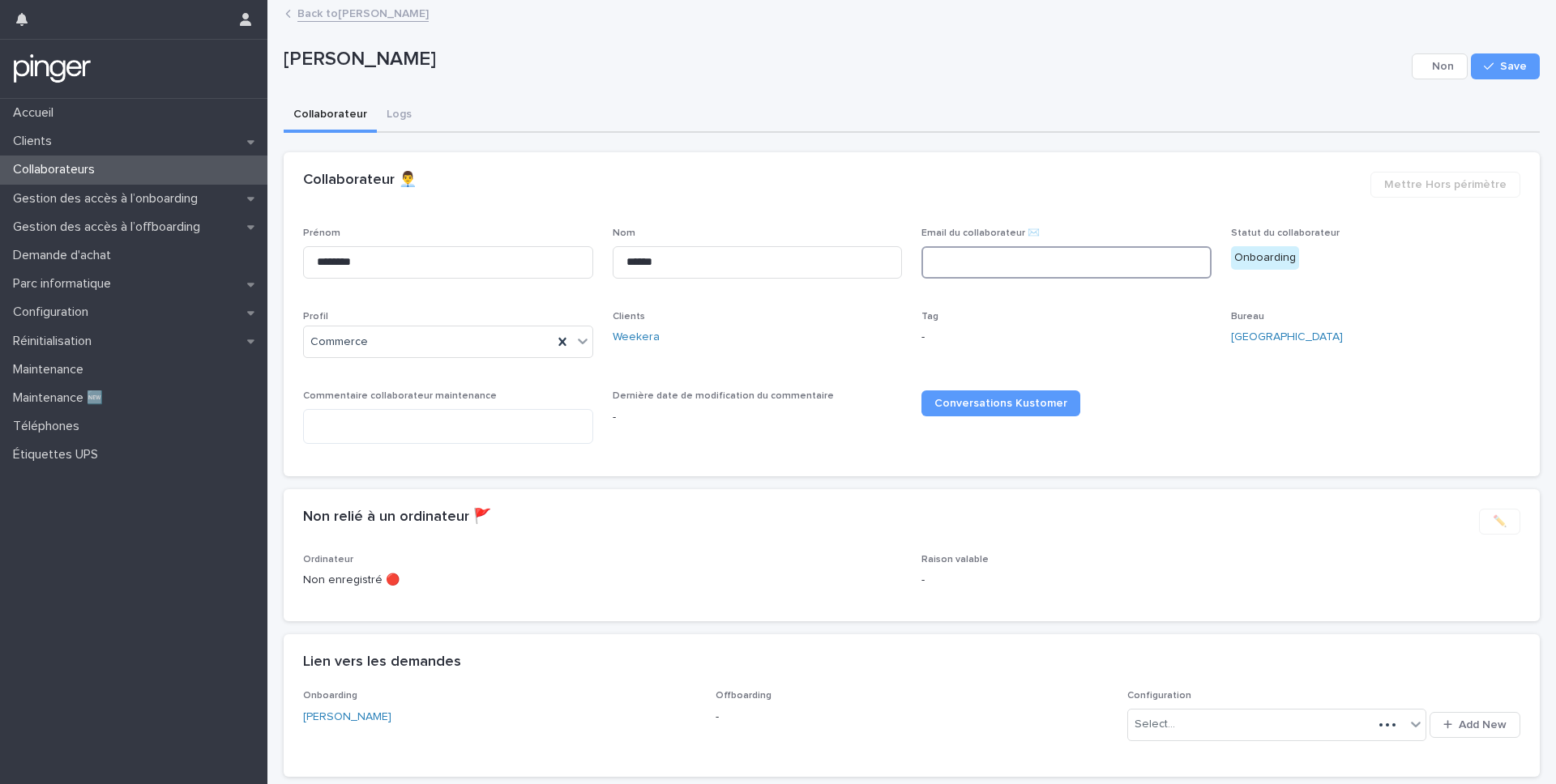
click at [1074, 269] on input at bounding box center [1065, 263] width 290 height 33
paste input "**********"
type input "**********"
click at [1493, 61] on icon "button" at bounding box center [1489, 66] width 10 height 12
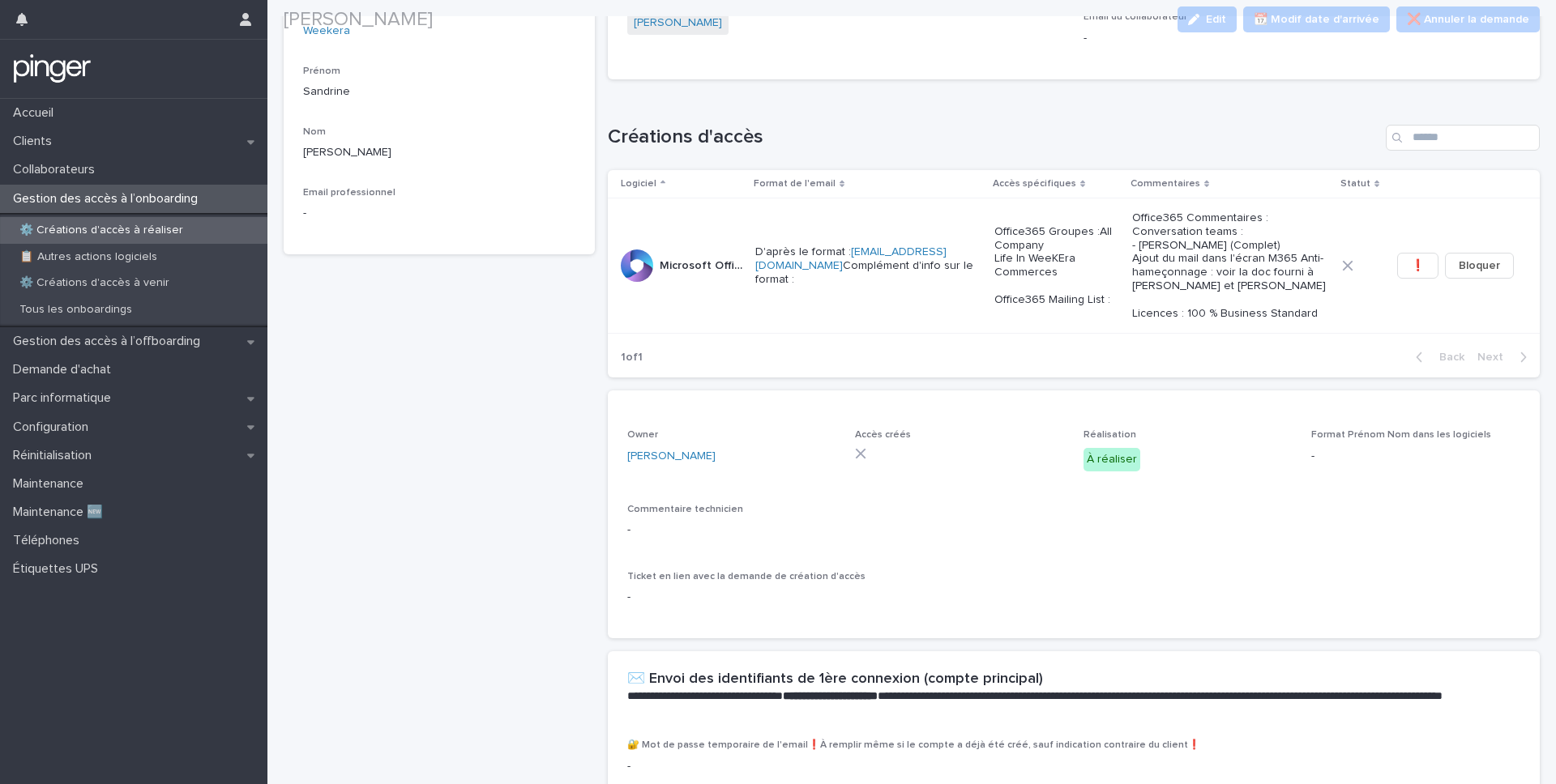
scroll to position [356, 0]
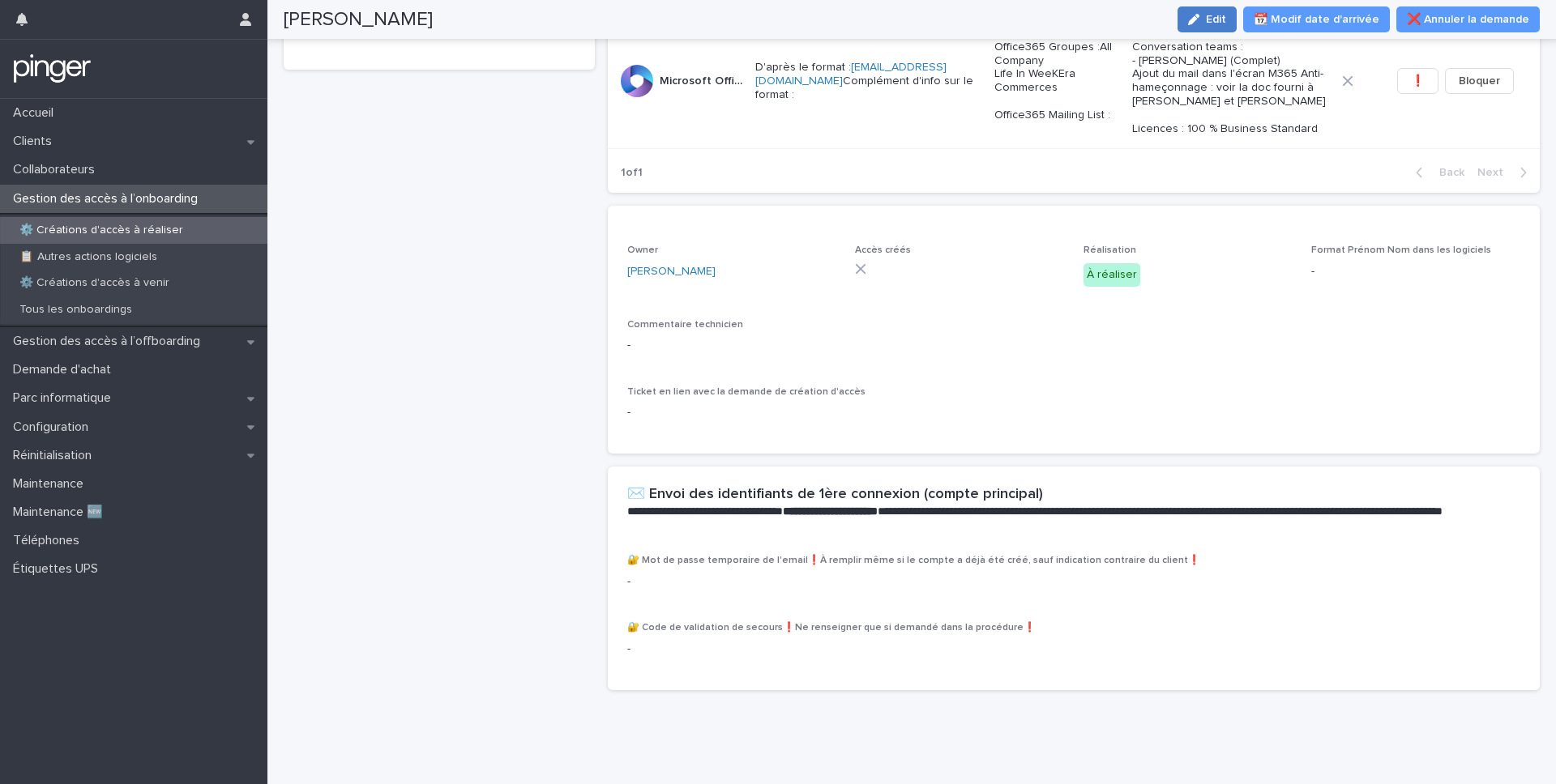
click at [1209, 11] on button "Edit" at bounding box center [1207, 19] width 59 height 26
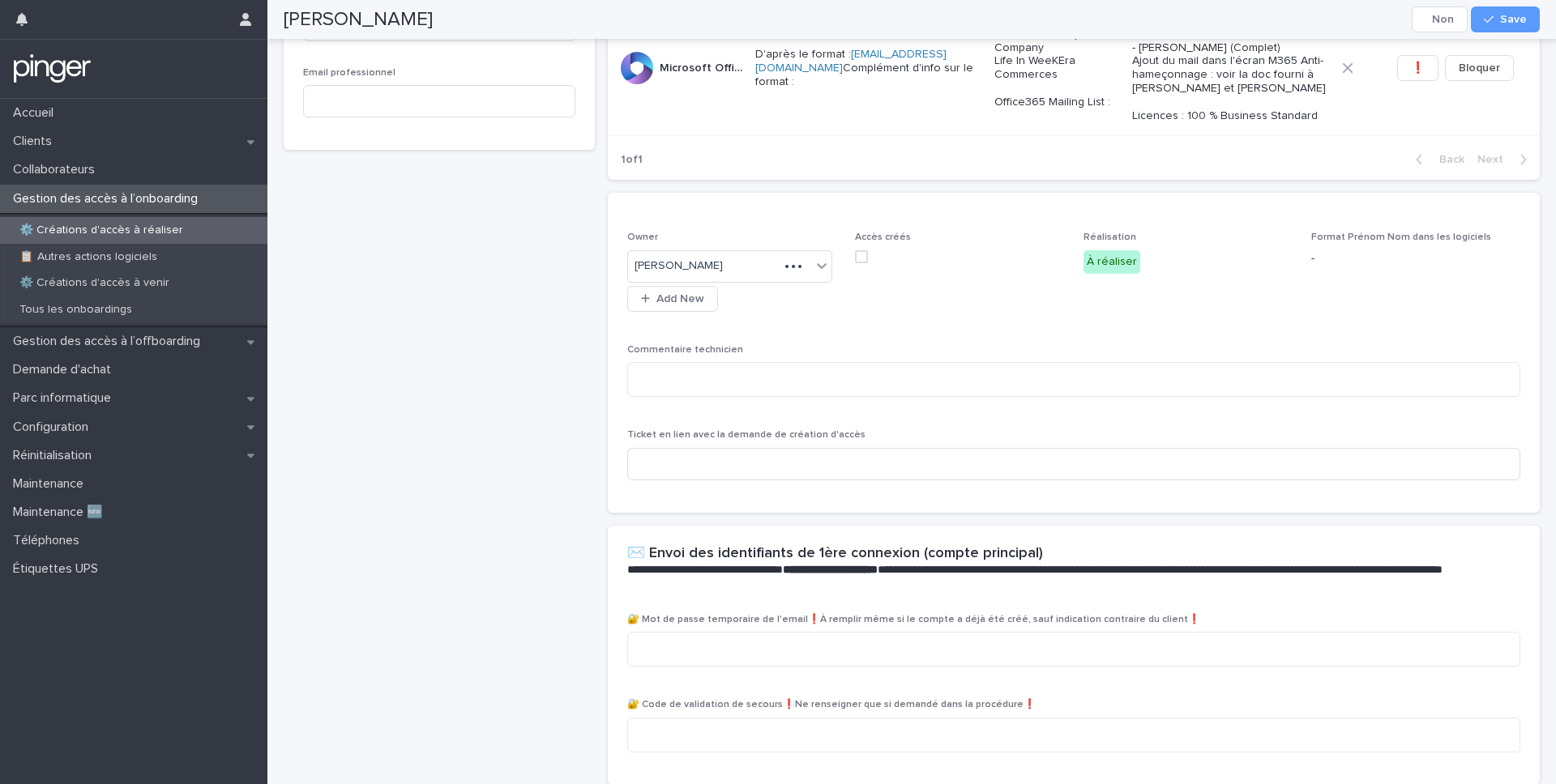
scroll to position [409, 0]
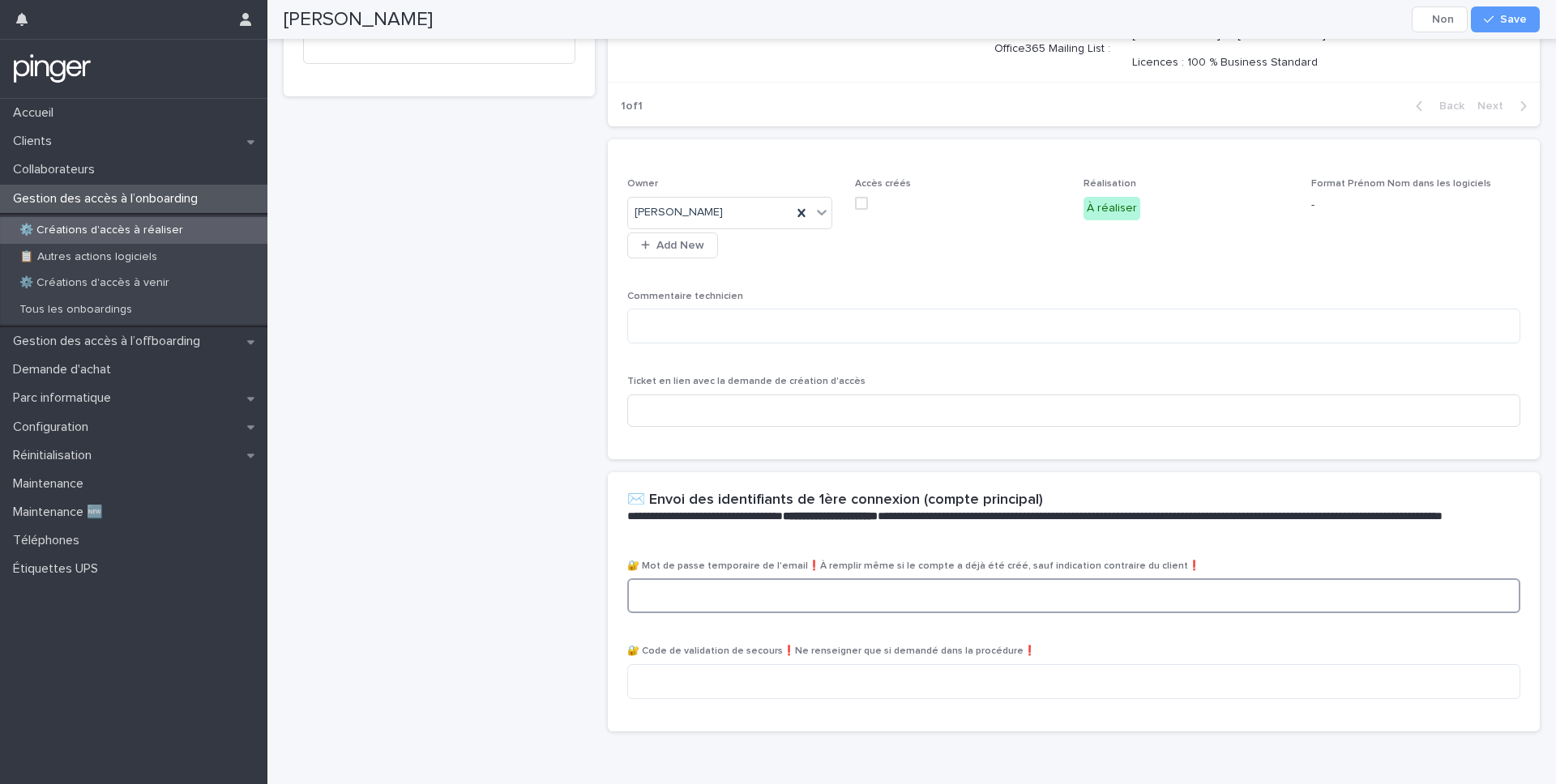
click at [741, 602] on textarea at bounding box center [1074, 595] width 894 height 35
paste textarea "**********"
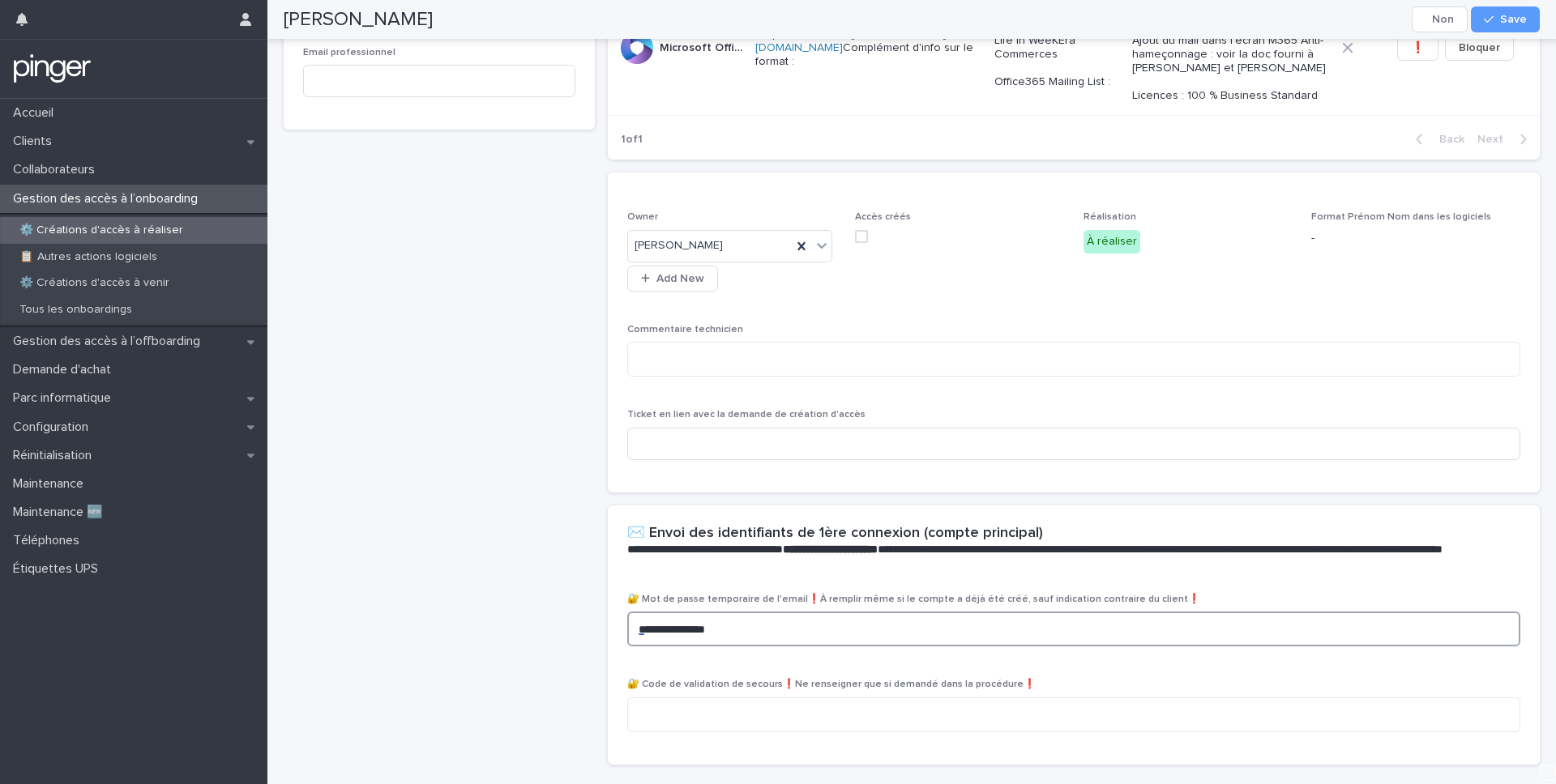
type textarea "**********"
click at [833, 336] on p "Commentaire technicien" at bounding box center [1074, 330] width 894 height 12
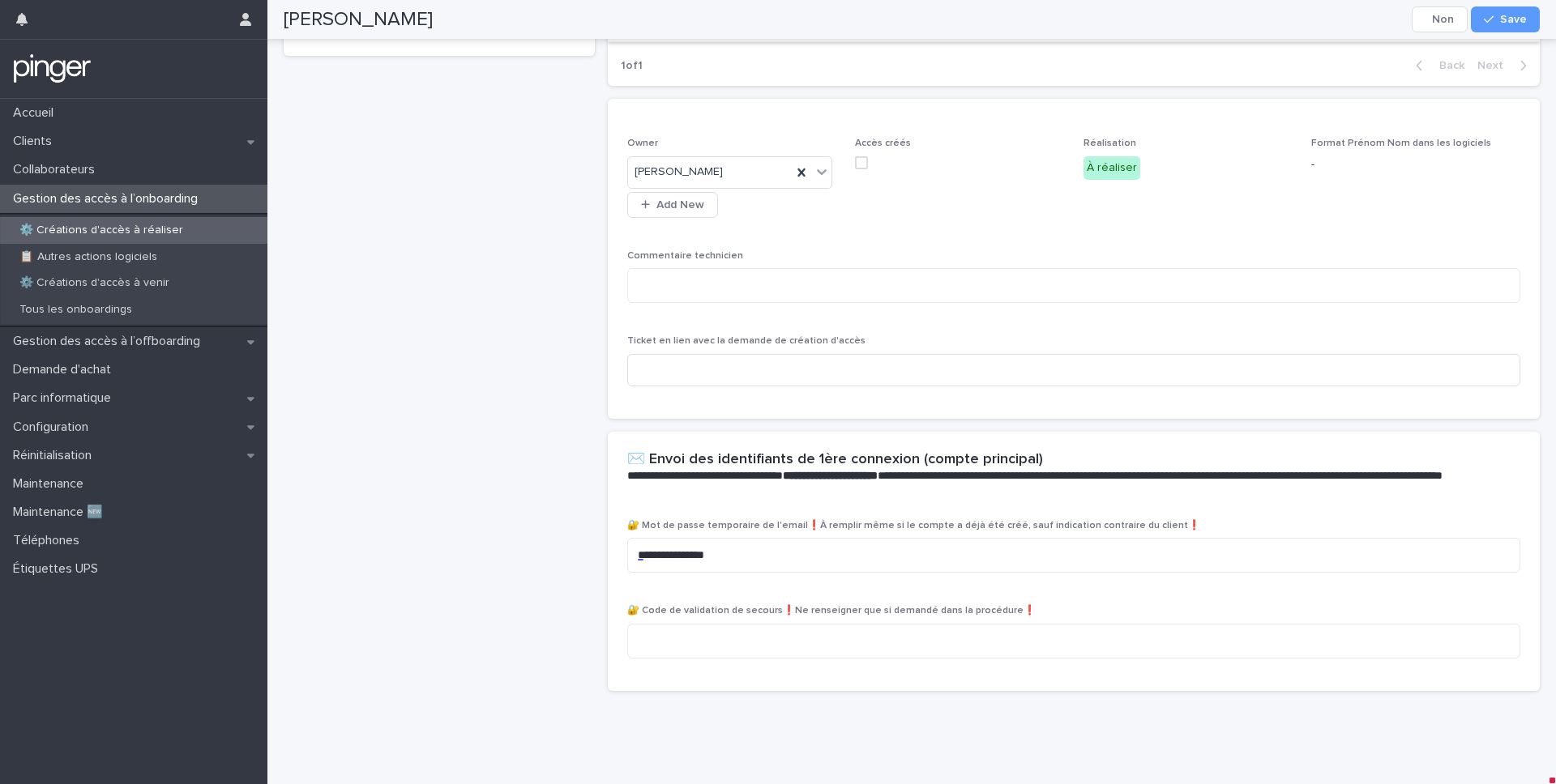
scroll to position [450, 0]
click at [1486, 18] on icon "button" at bounding box center [1489, 19] width 10 height 12
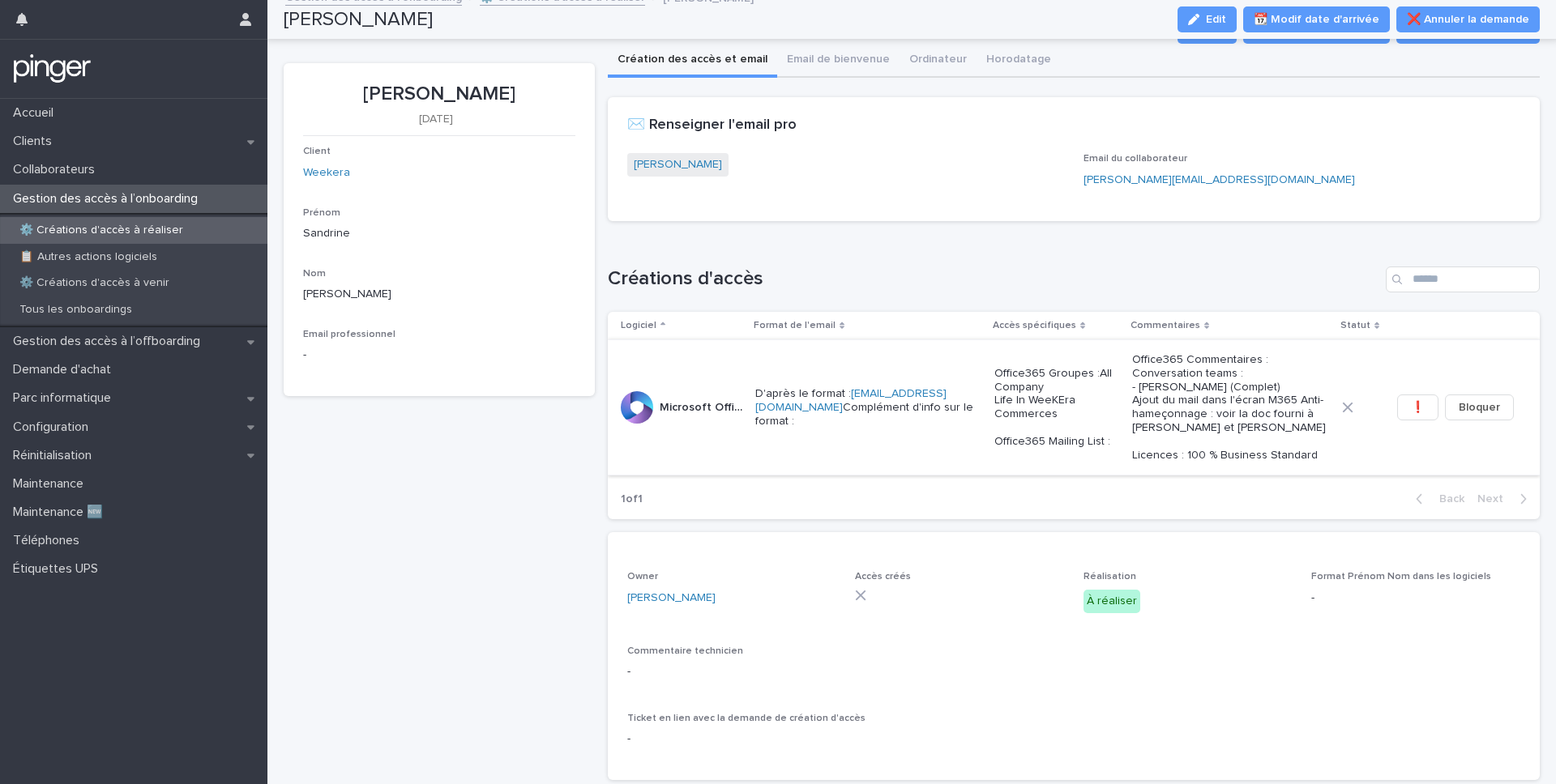
scroll to position [12, 0]
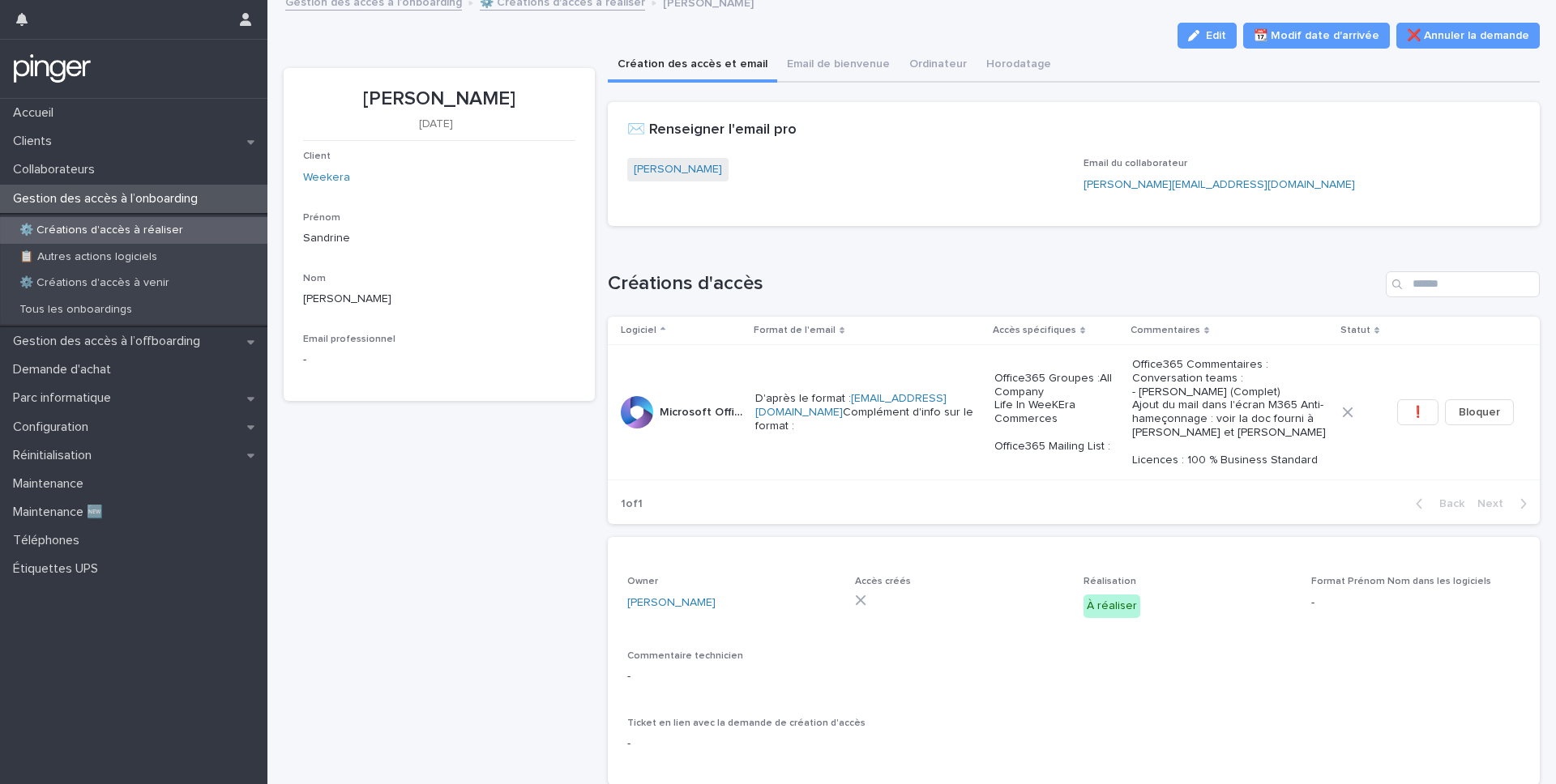
click at [451, 98] on p "[PERSON_NAME]" at bounding box center [439, 99] width 272 height 23
copy p "[PERSON_NAME]"
click at [537, 423] on div "[PERSON_NAME] [DATE] Client Weekera Prénom [PERSON_NAME] Email professionnel -" at bounding box center [439, 551] width 311 height 967
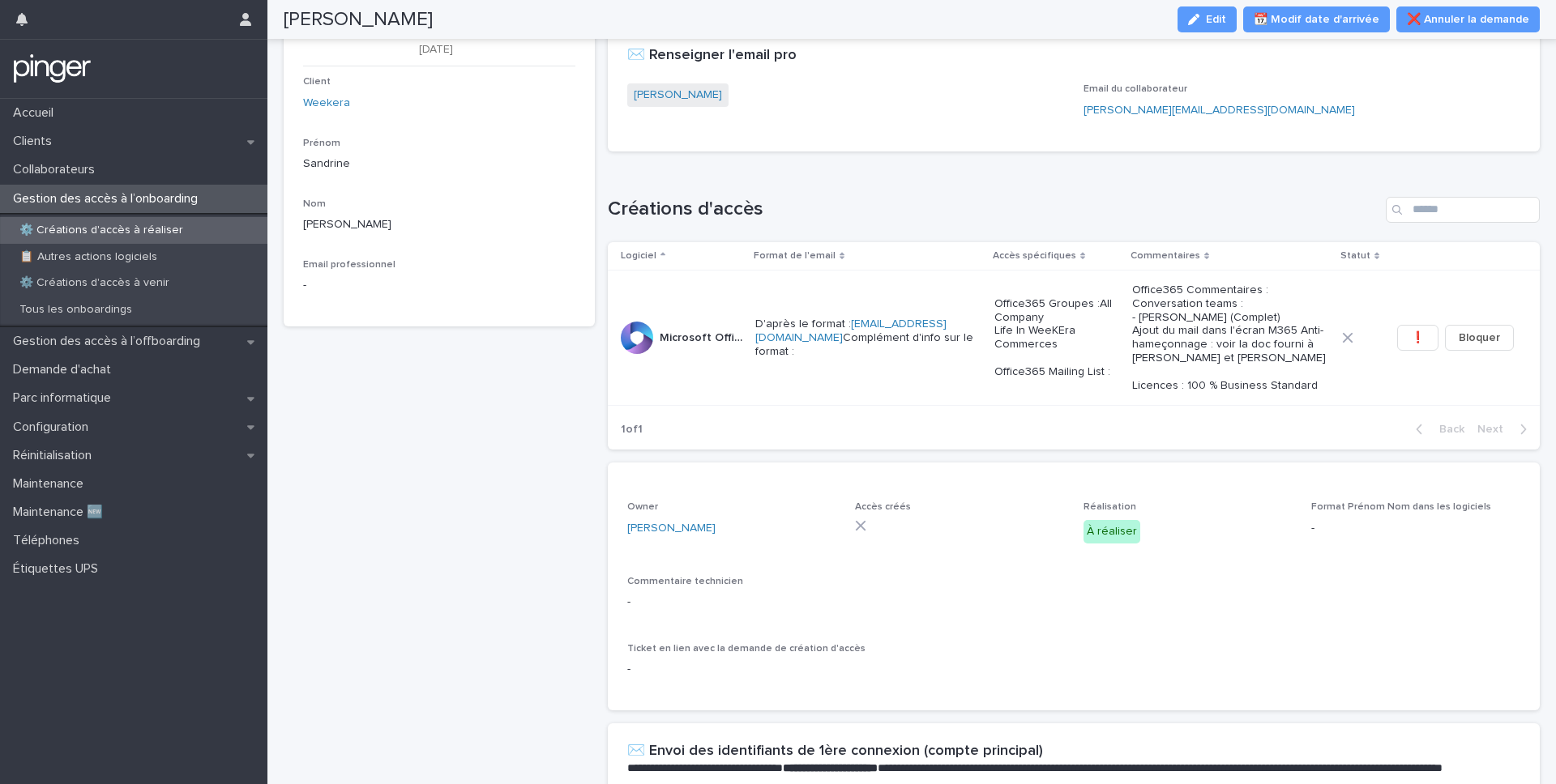
scroll to position [0, 0]
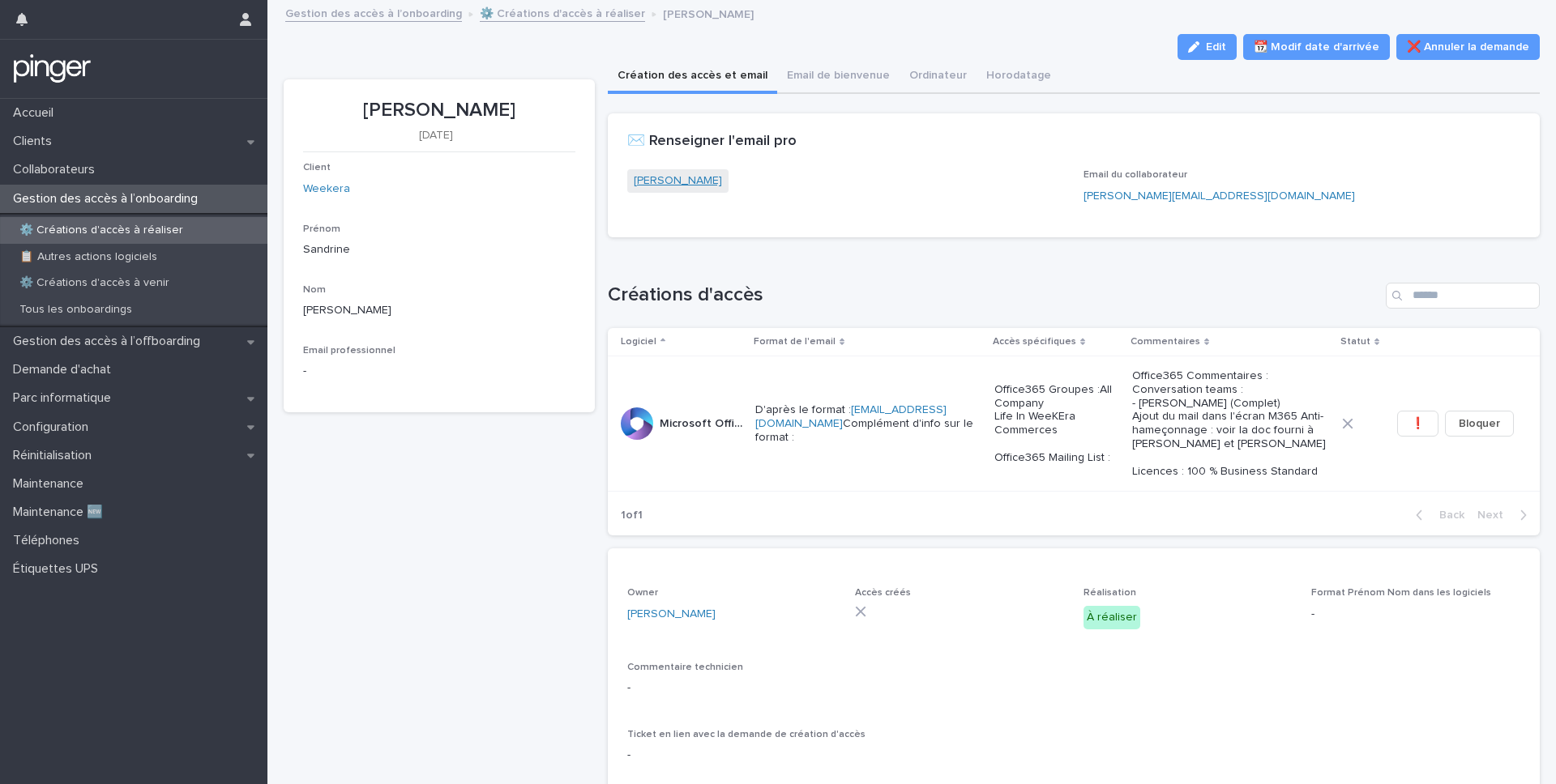
click at [676, 188] on link "[PERSON_NAME]" at bounding box center [677, 181] width 89 height 17
click at [908, 76] on button "Ordinateur" at bounding box center [938, 76] width 77 height 34
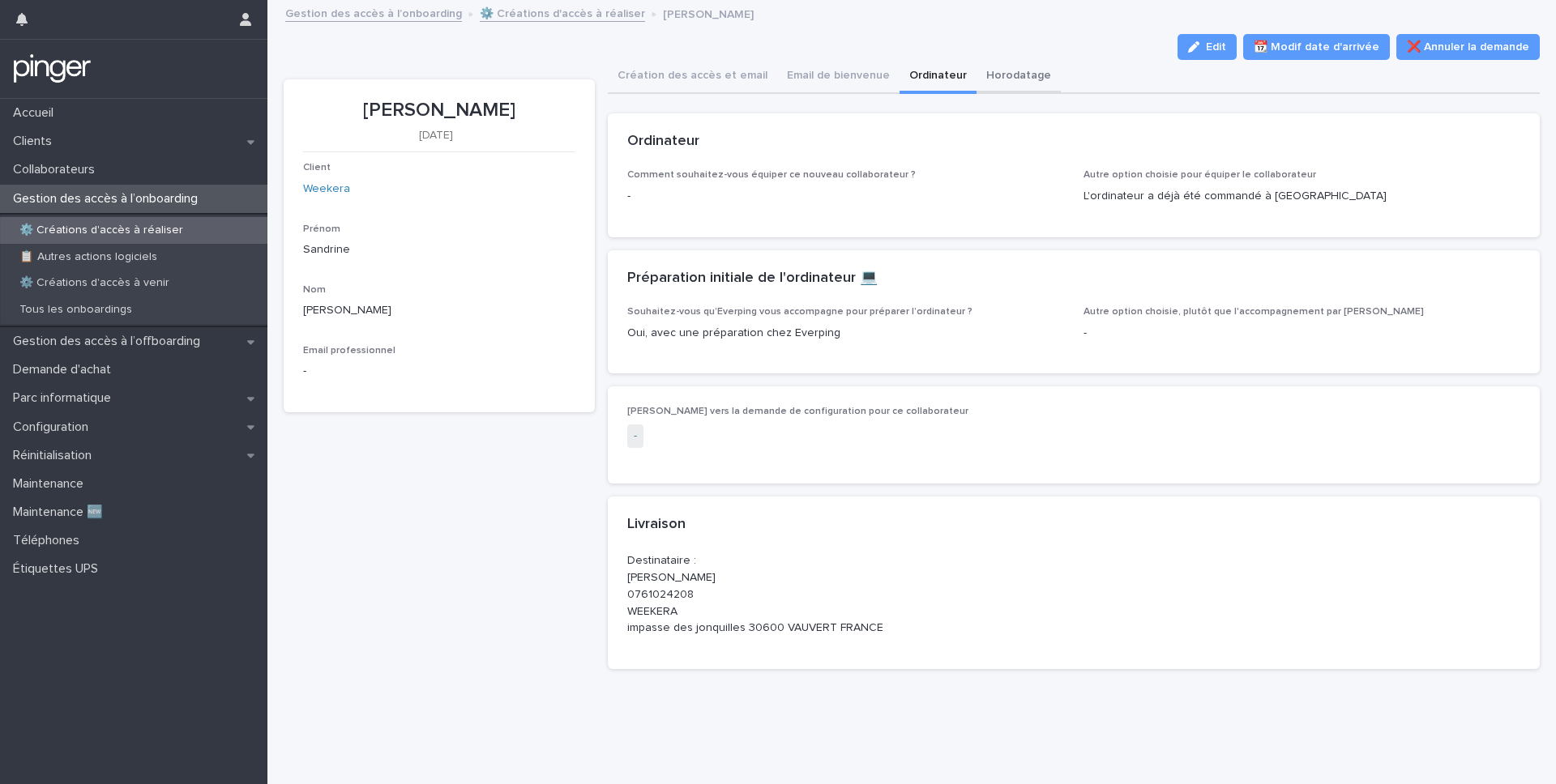
click at [1020, 85] on button "Horodatage" at bounding box center [1019, 76] width 85 height 34
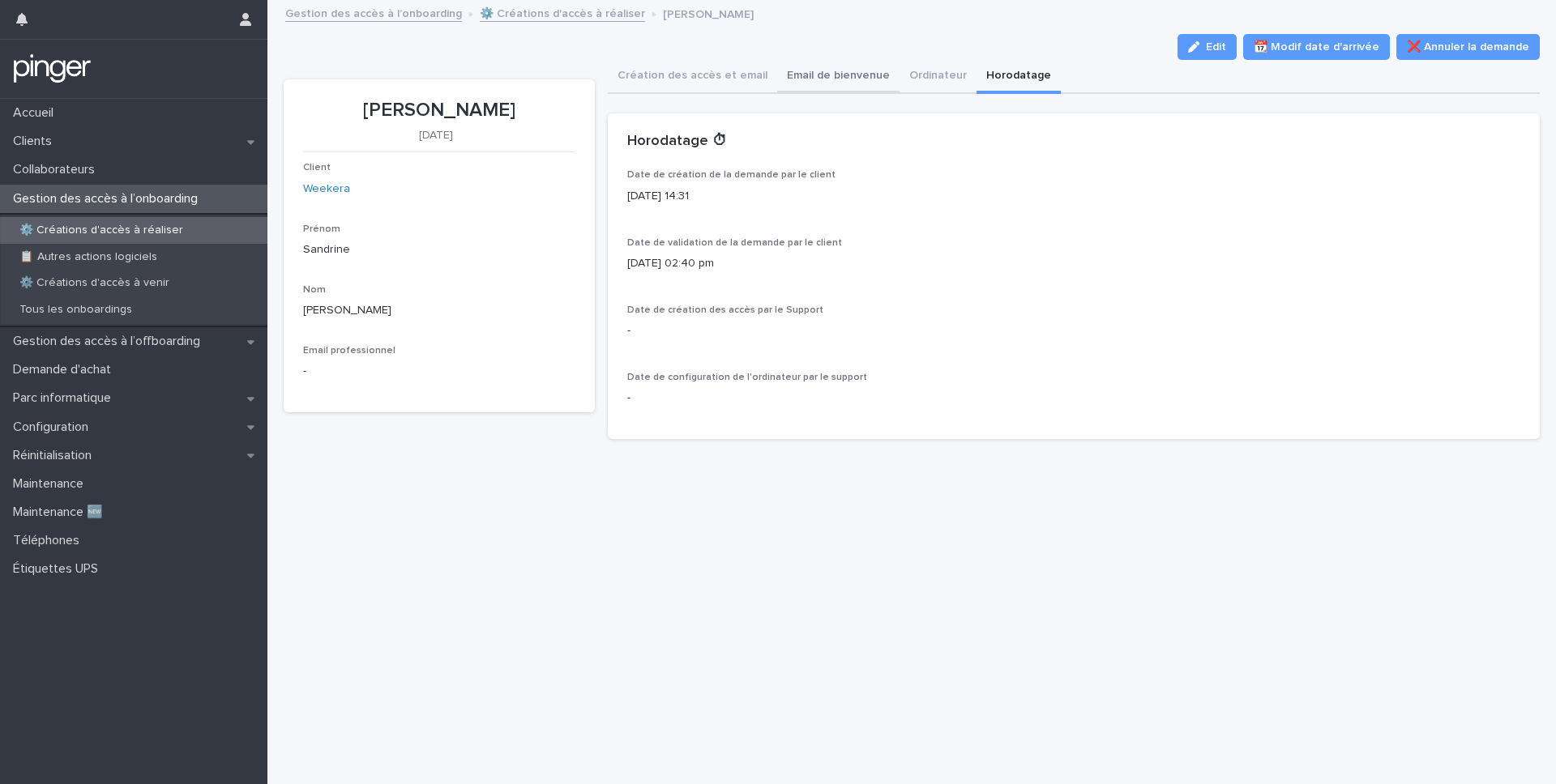
click at [822, 88] on button "Email de bienvenue" at bounding box center [838, 76] width 122 height 34
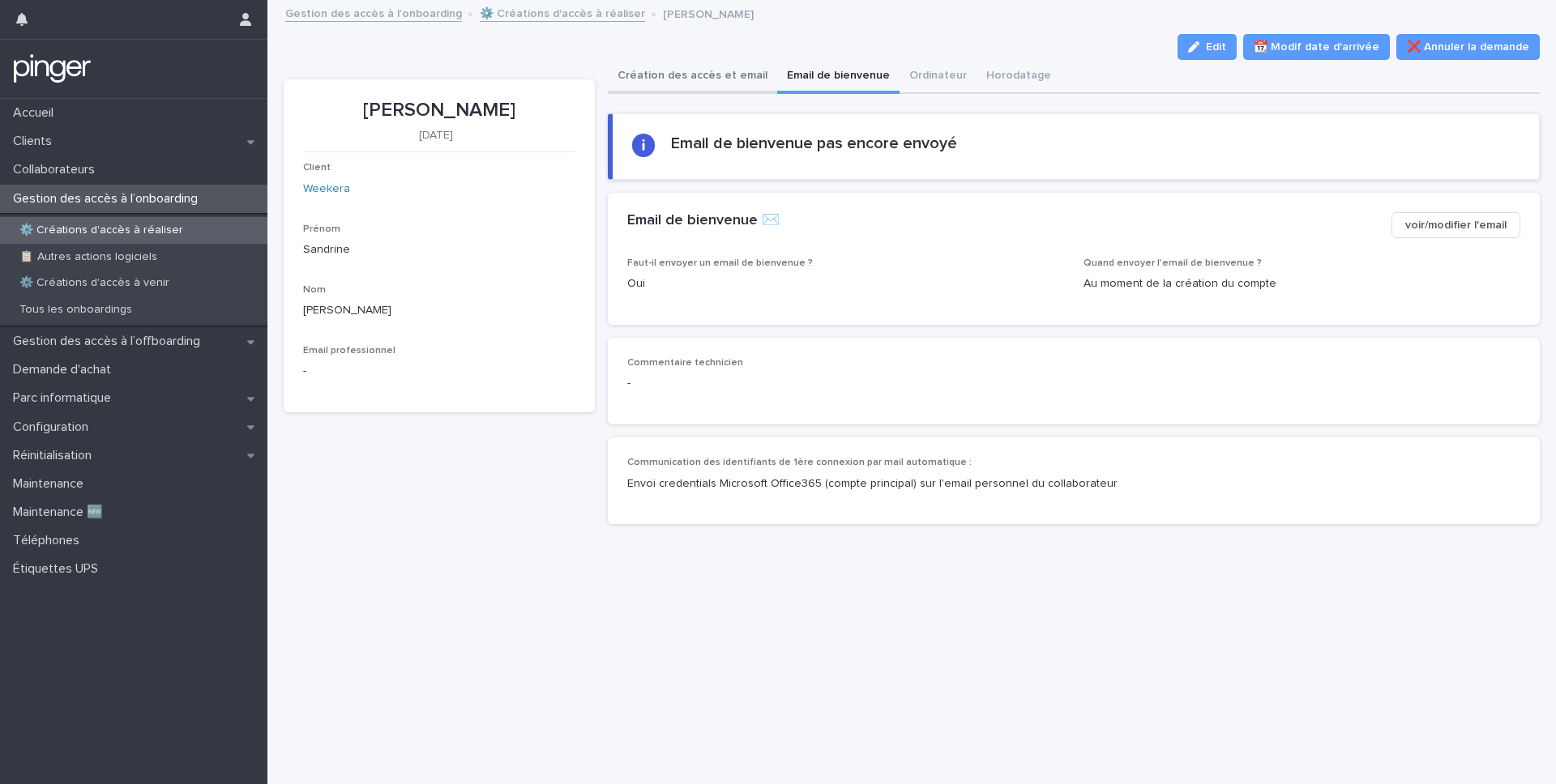
click at [721, 81] on button "Création des accès et email" at bounding box center [693, 76] width 169 height 34
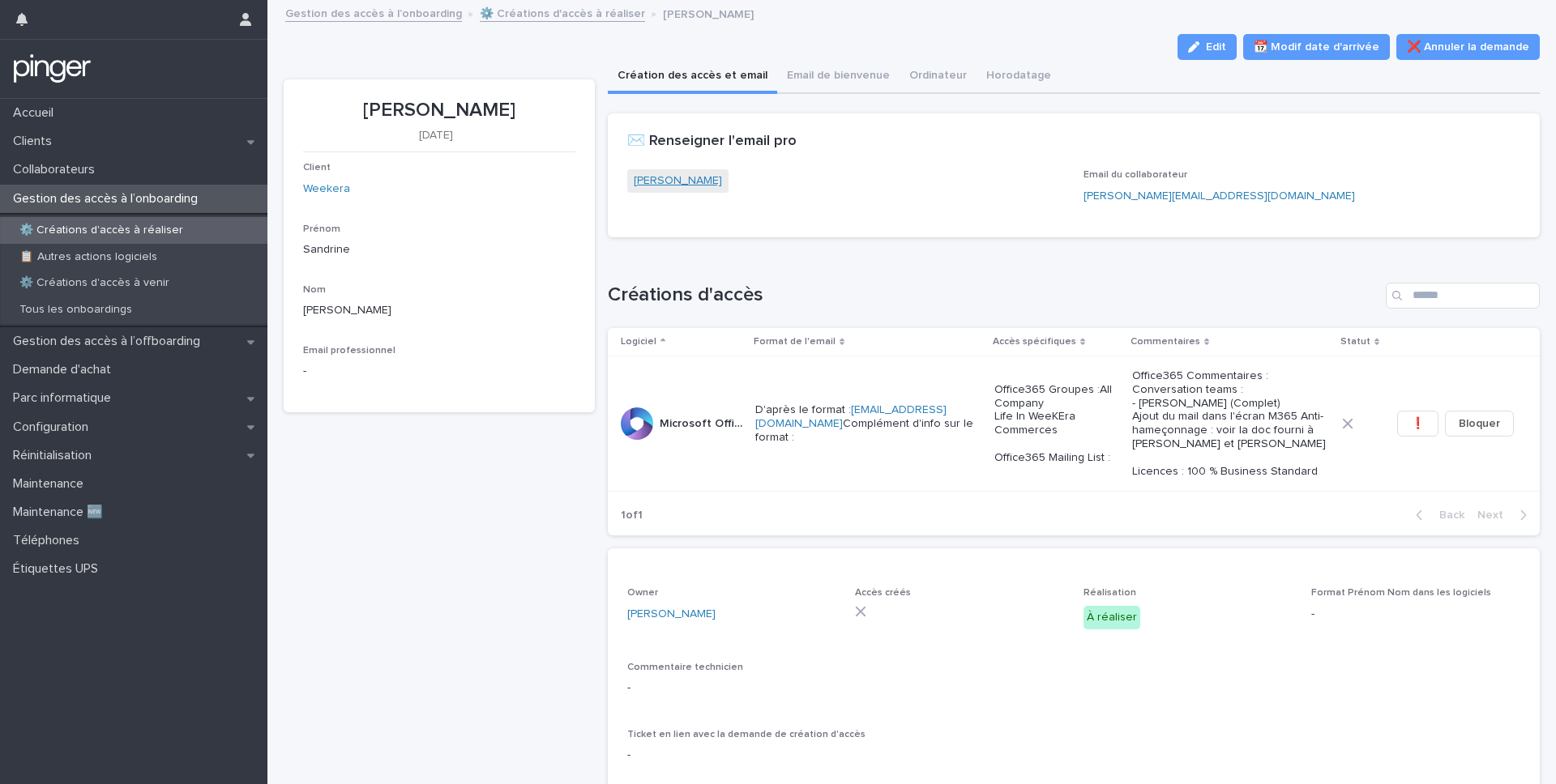
click at [690, 185] on link "[PERSON_NAME]" at bounding box center [677, 181] width 89 height 17
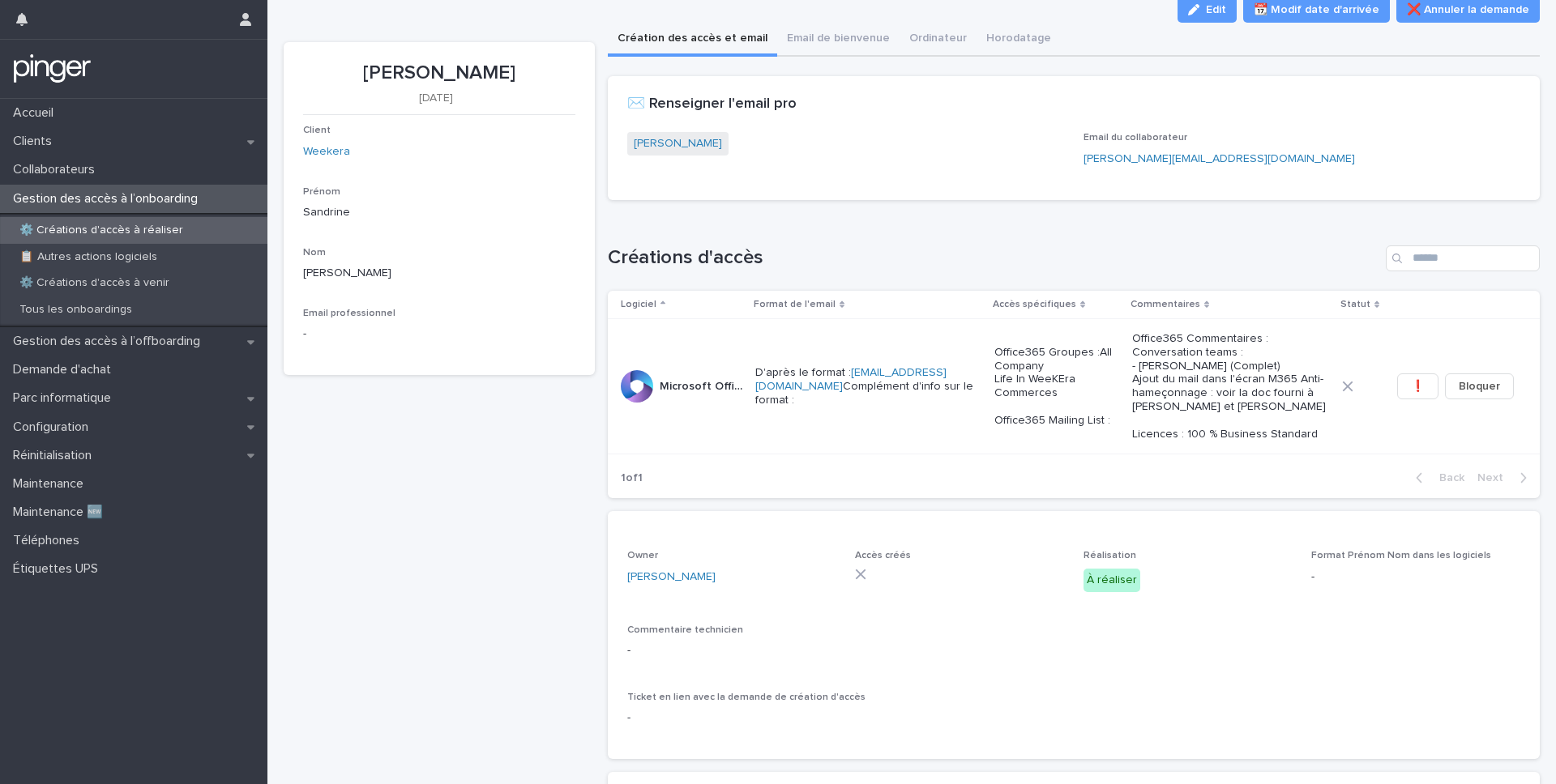
scroll to position [38, 0]
click at [1419, 393] on span "❗" at bounding box center [1417, 385] width 13 height 16
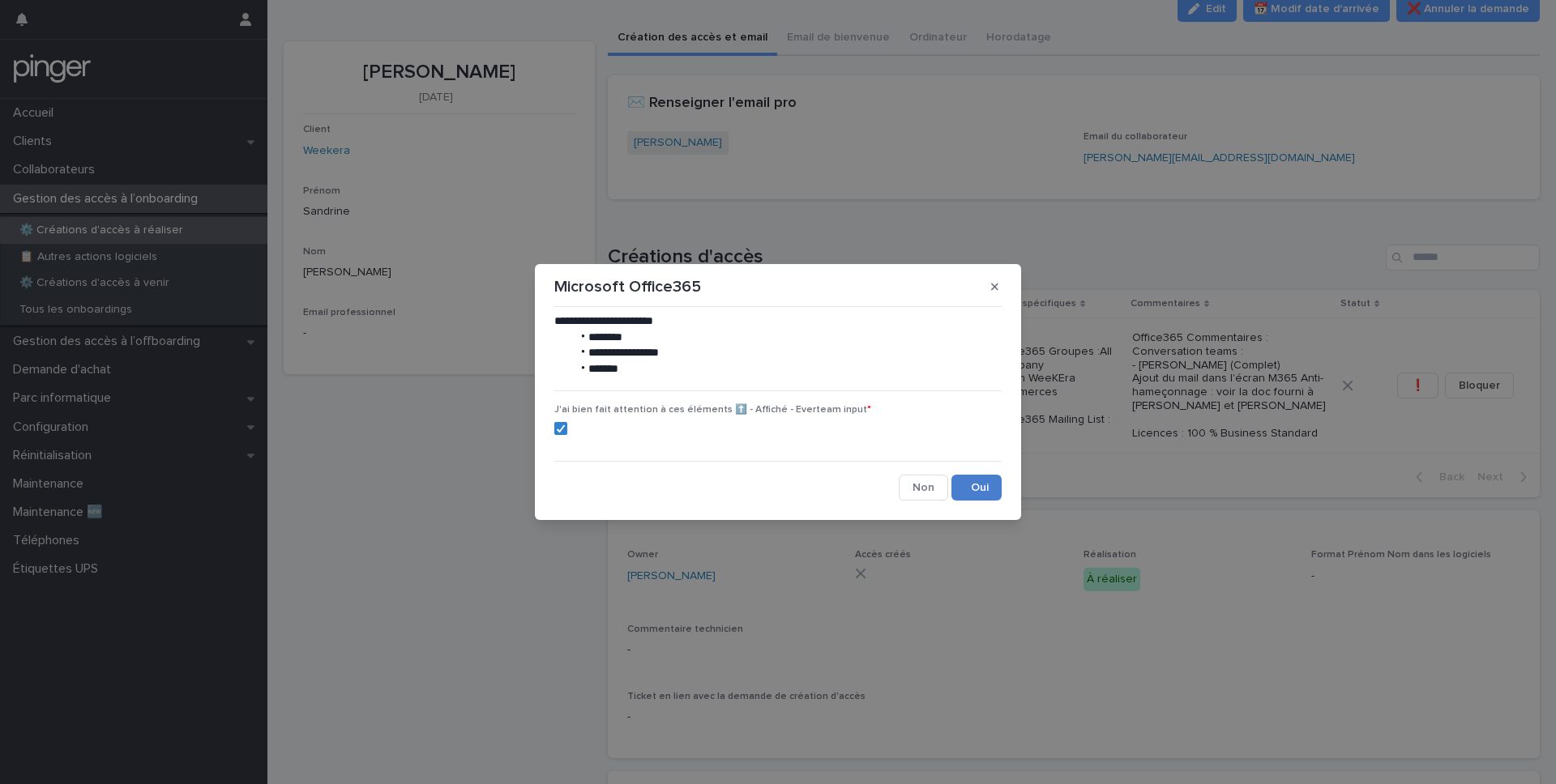
click at [967, 483] on button "Save" at bounding box center [977, 487] width 50 height 26
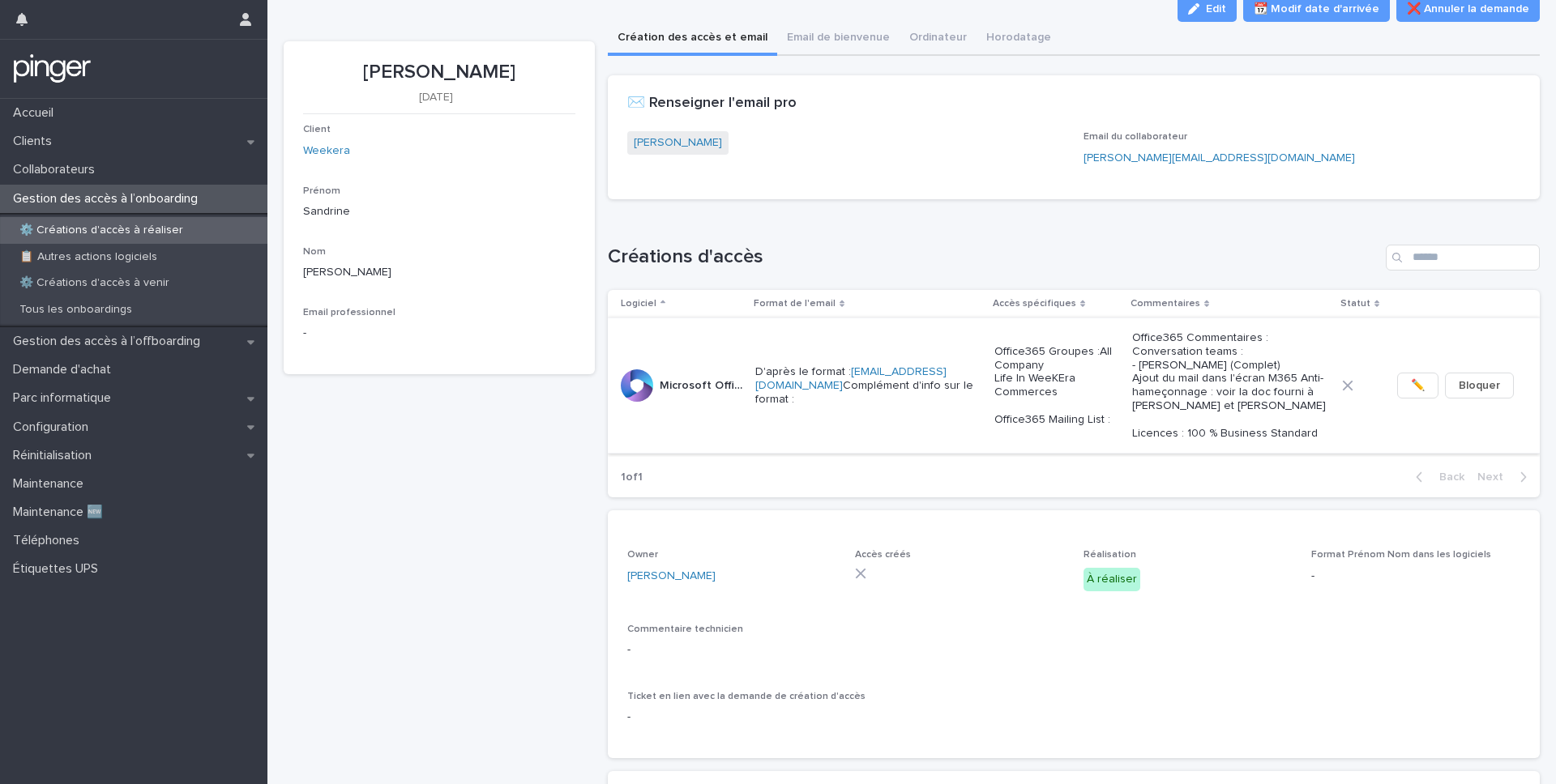
click at [1432, 396] on button "✏️" at bounding box center [1417, 385] width 41 height 26
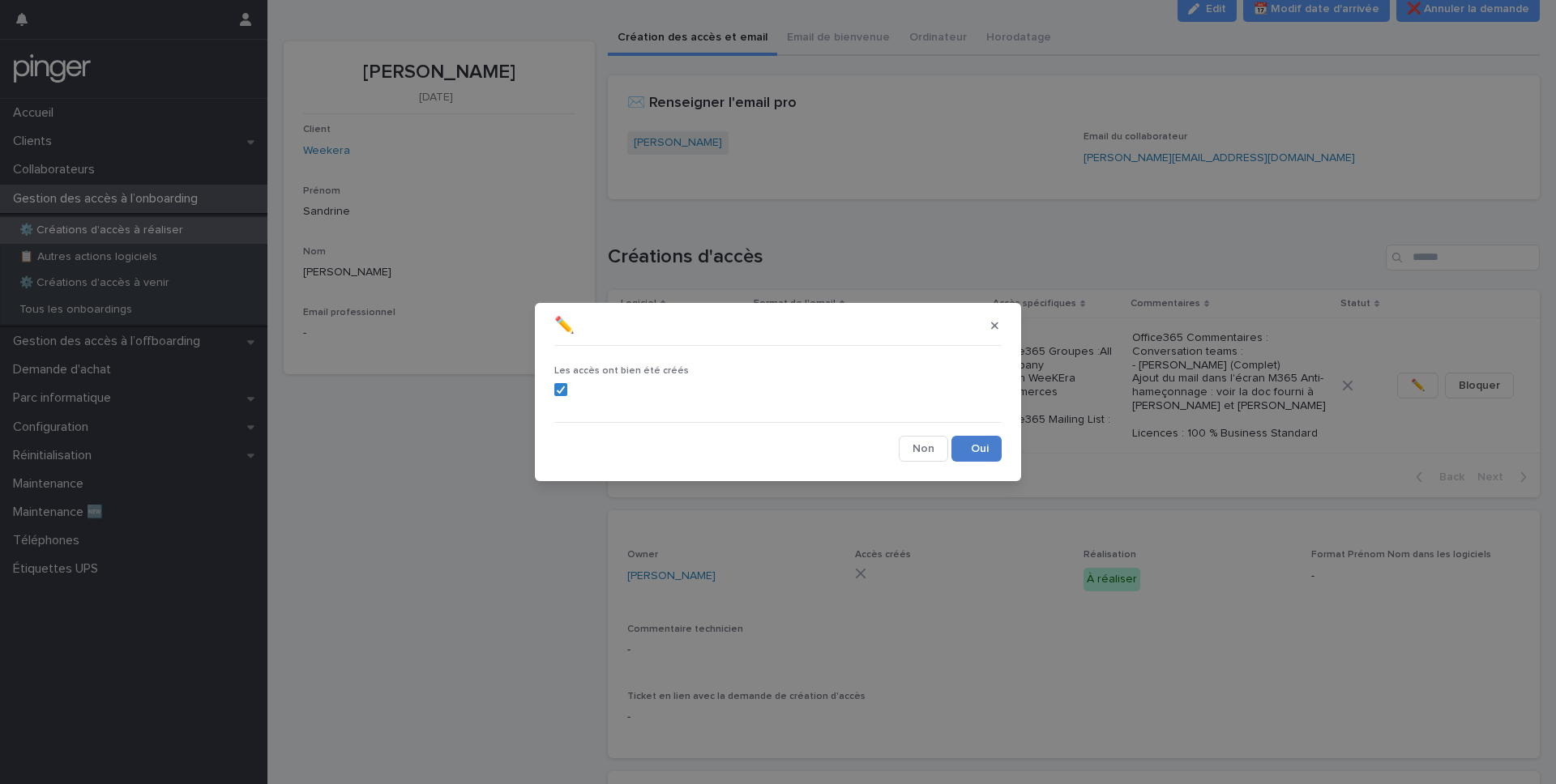
click at [985, 457] on button "Save" at bounding box center [977, 448] width 50 height 26
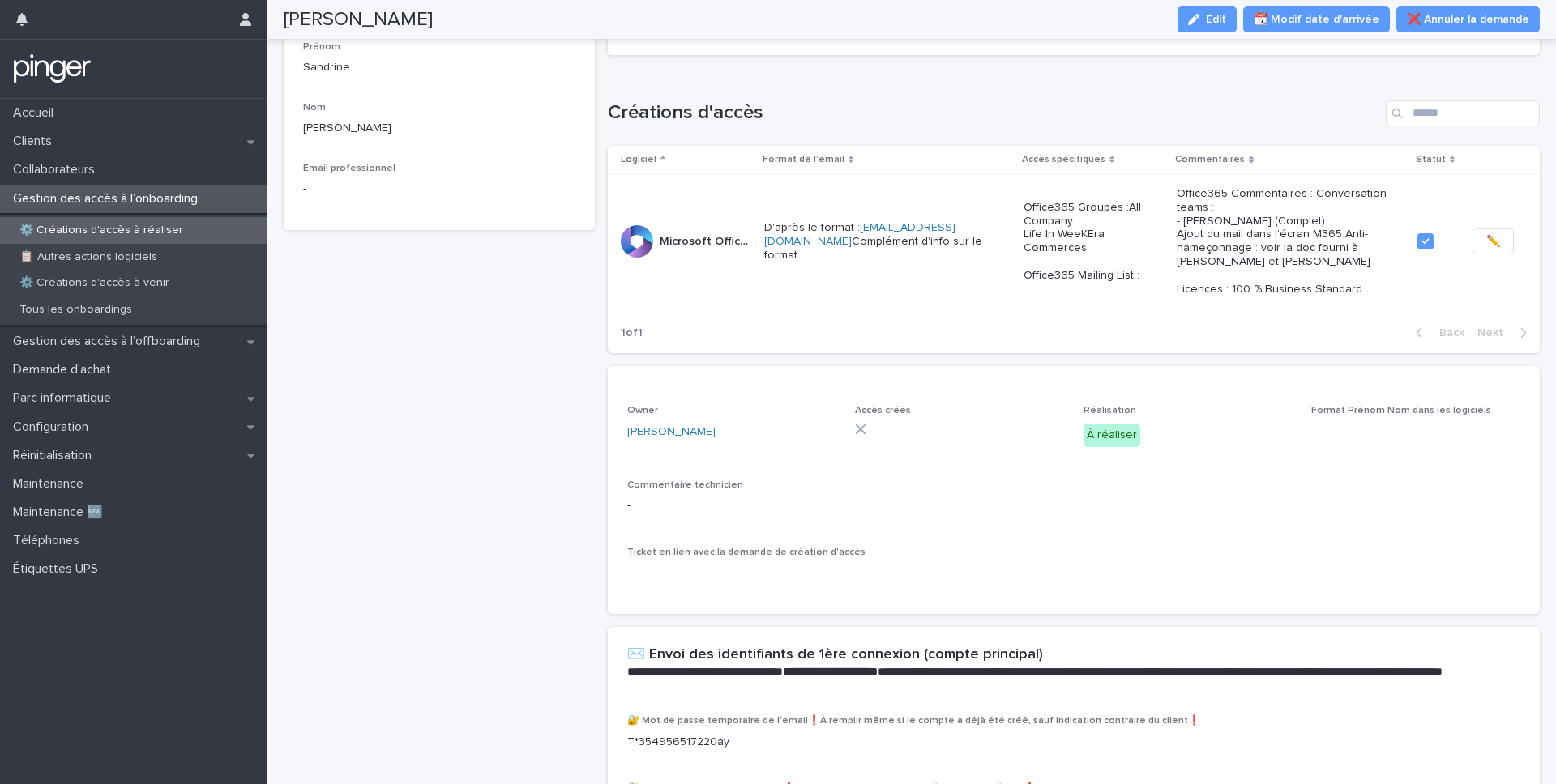
scroll to position [0, 0]
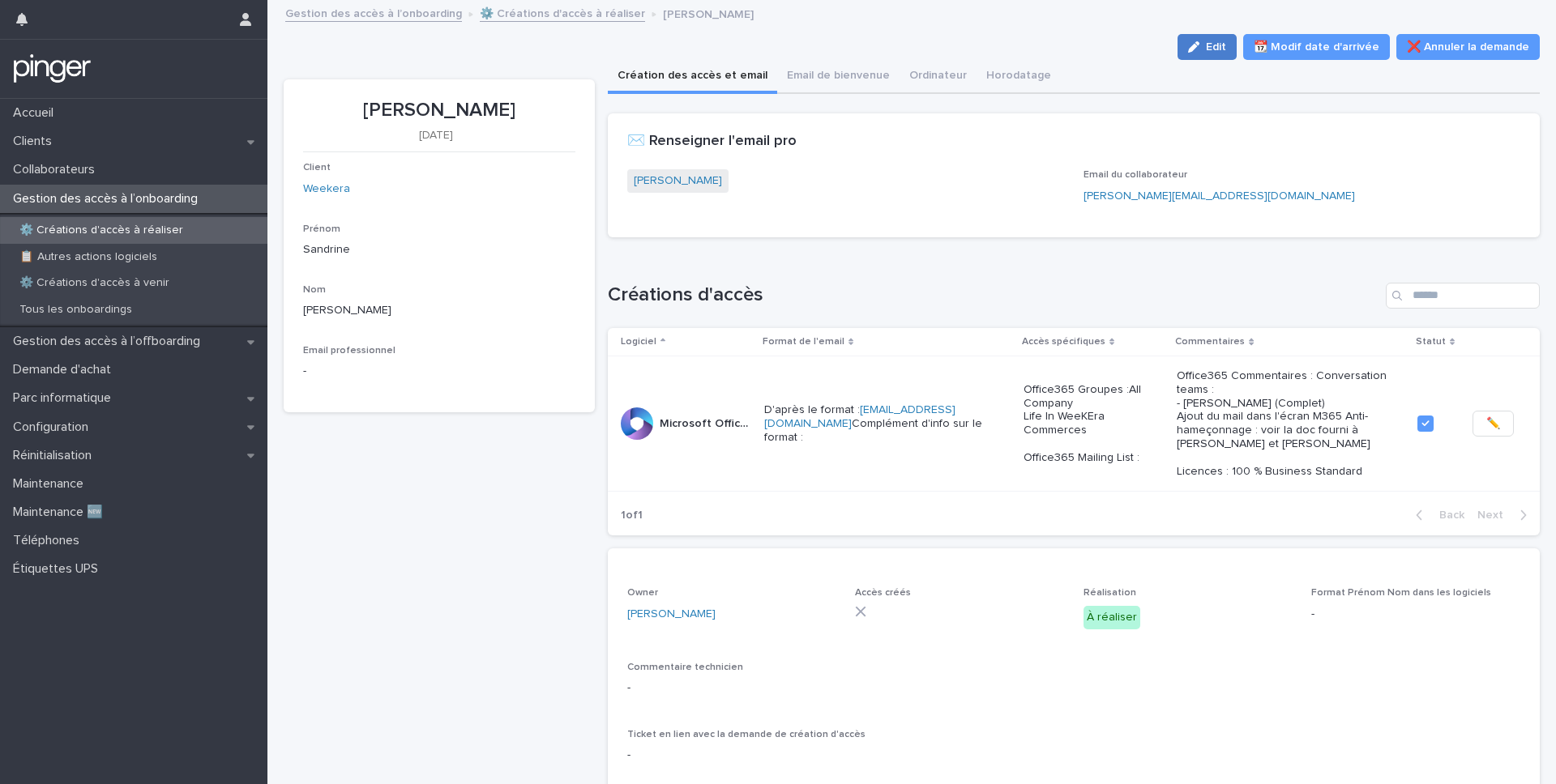
click at [1206, 50] on div "button" at bounding box center [1196, 47] width 18 height 12
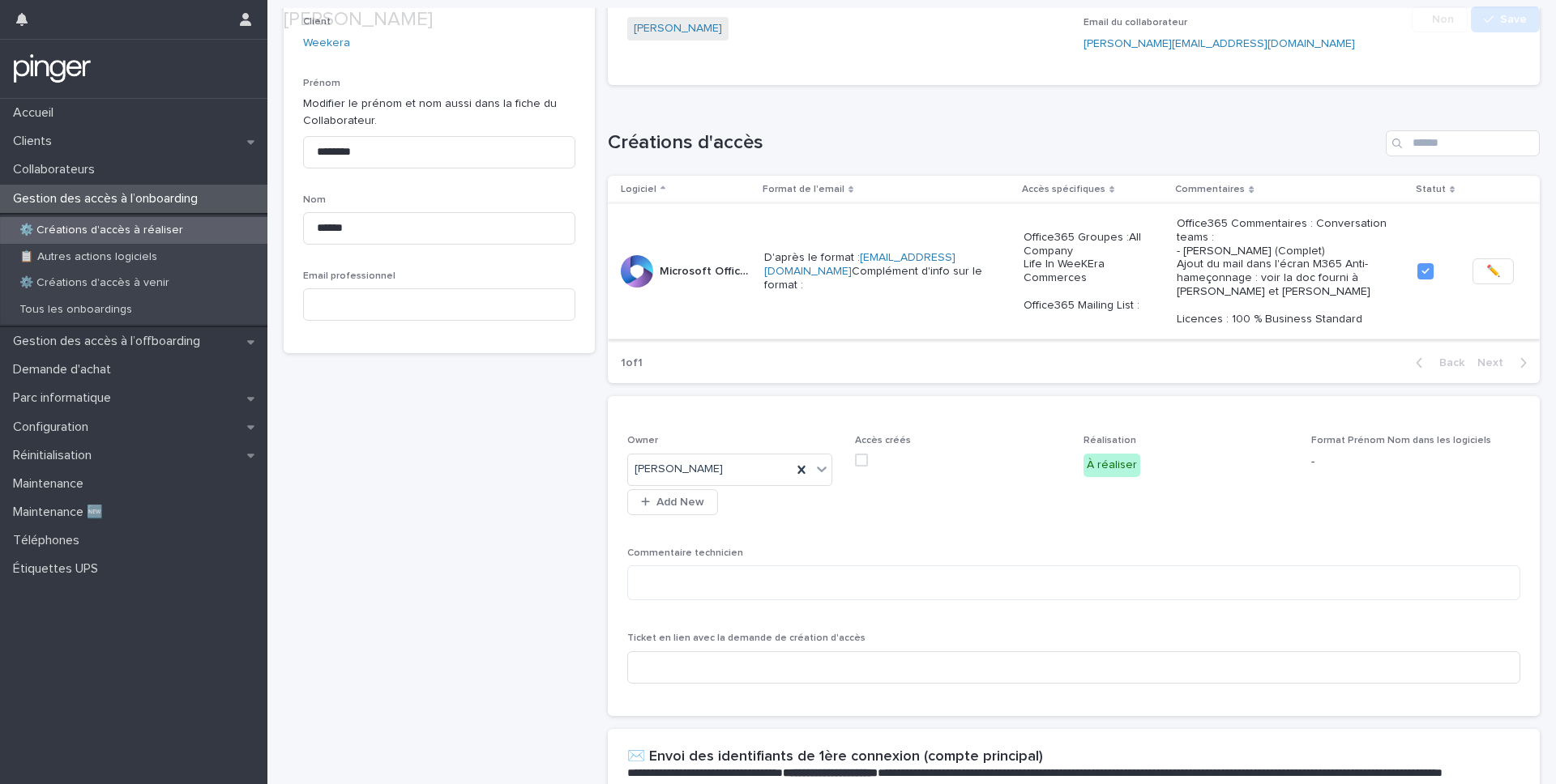
scroll to position [191, 0]
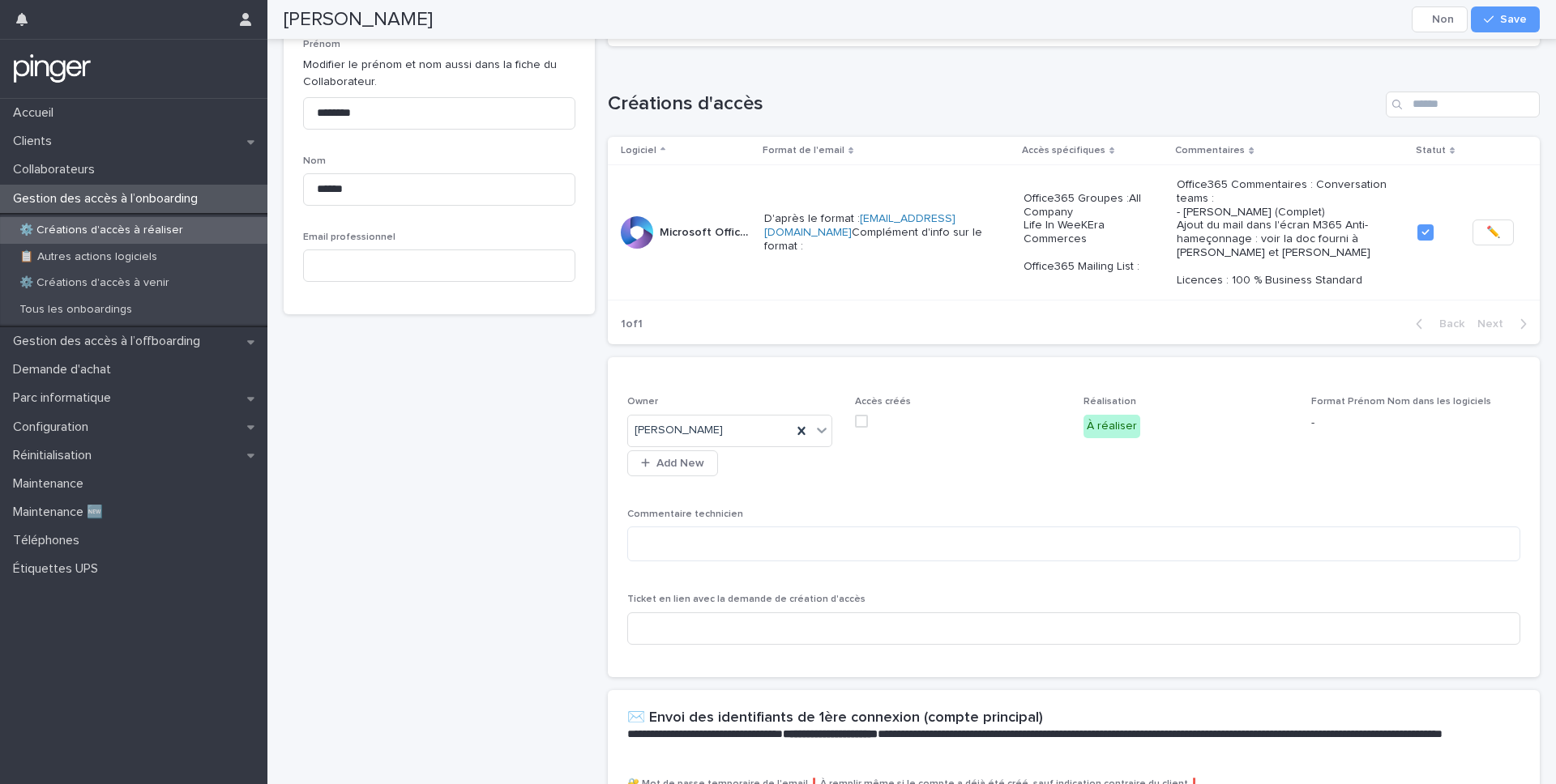
click at [858, 415] on span at bounding box center [860, 420] width 13 height 13
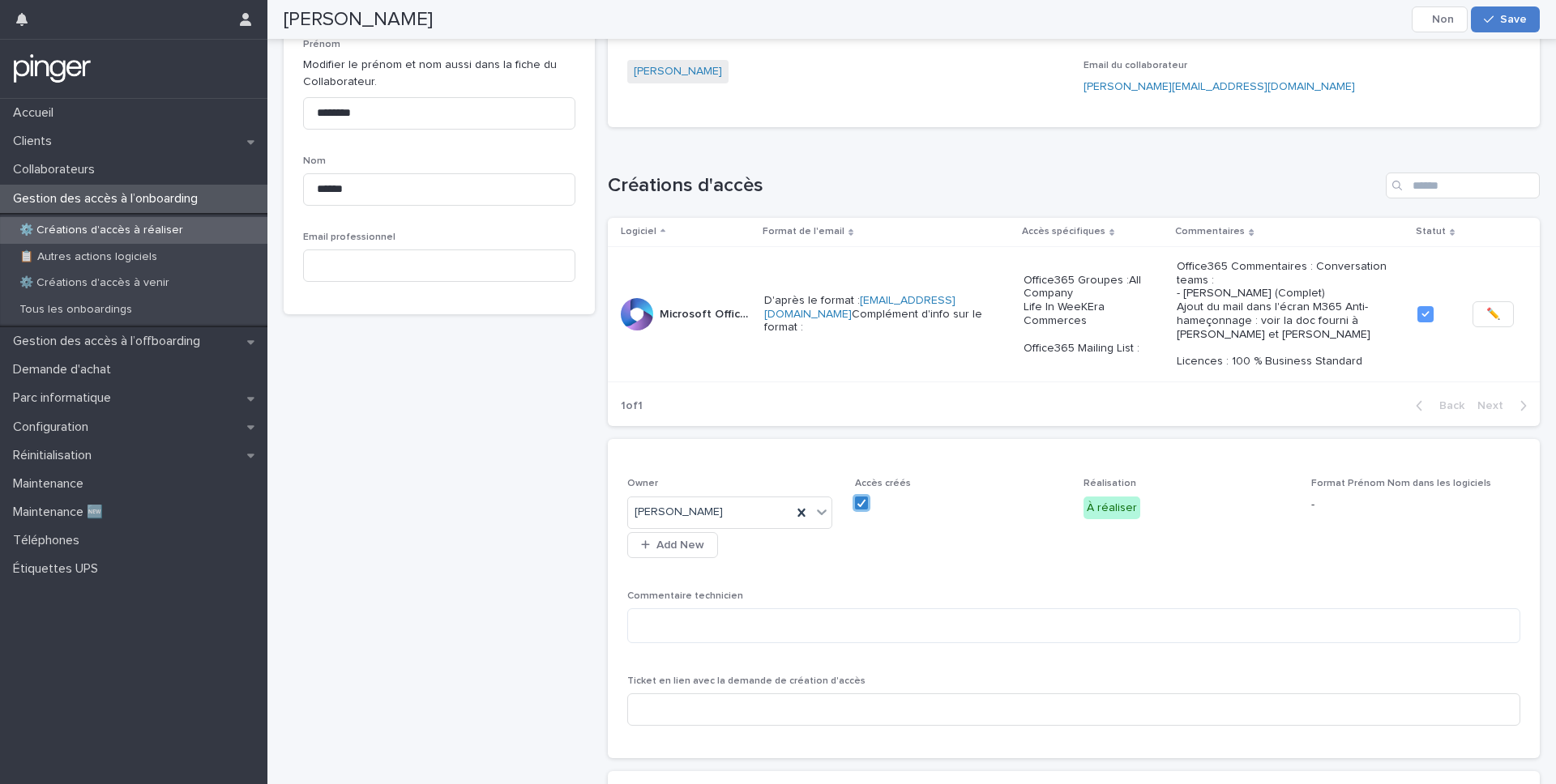
scroll to position [232, 0]
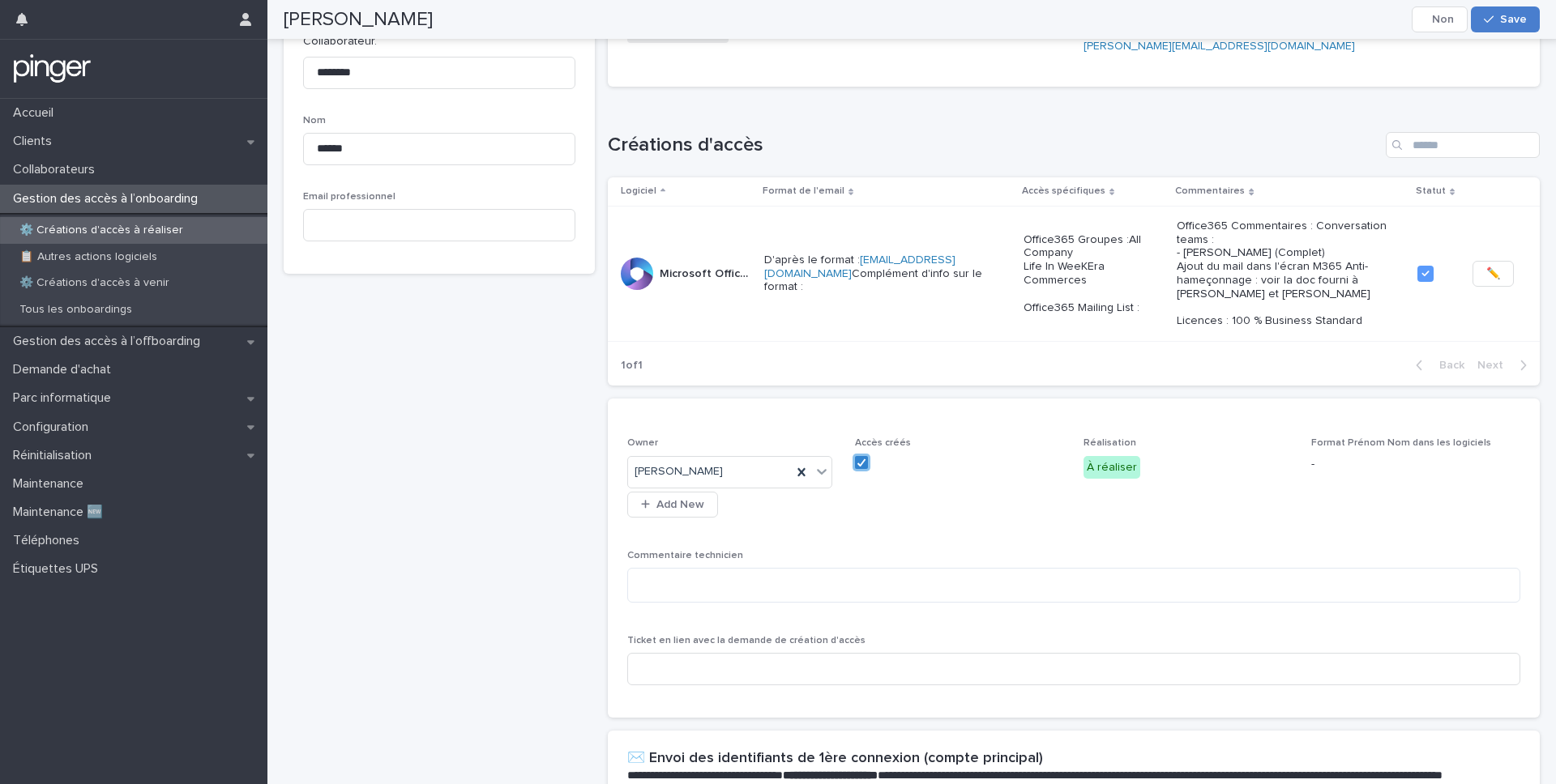
click at [1504, 18] on span "Save" at bounding box center [1514, 19] width 27 height 12
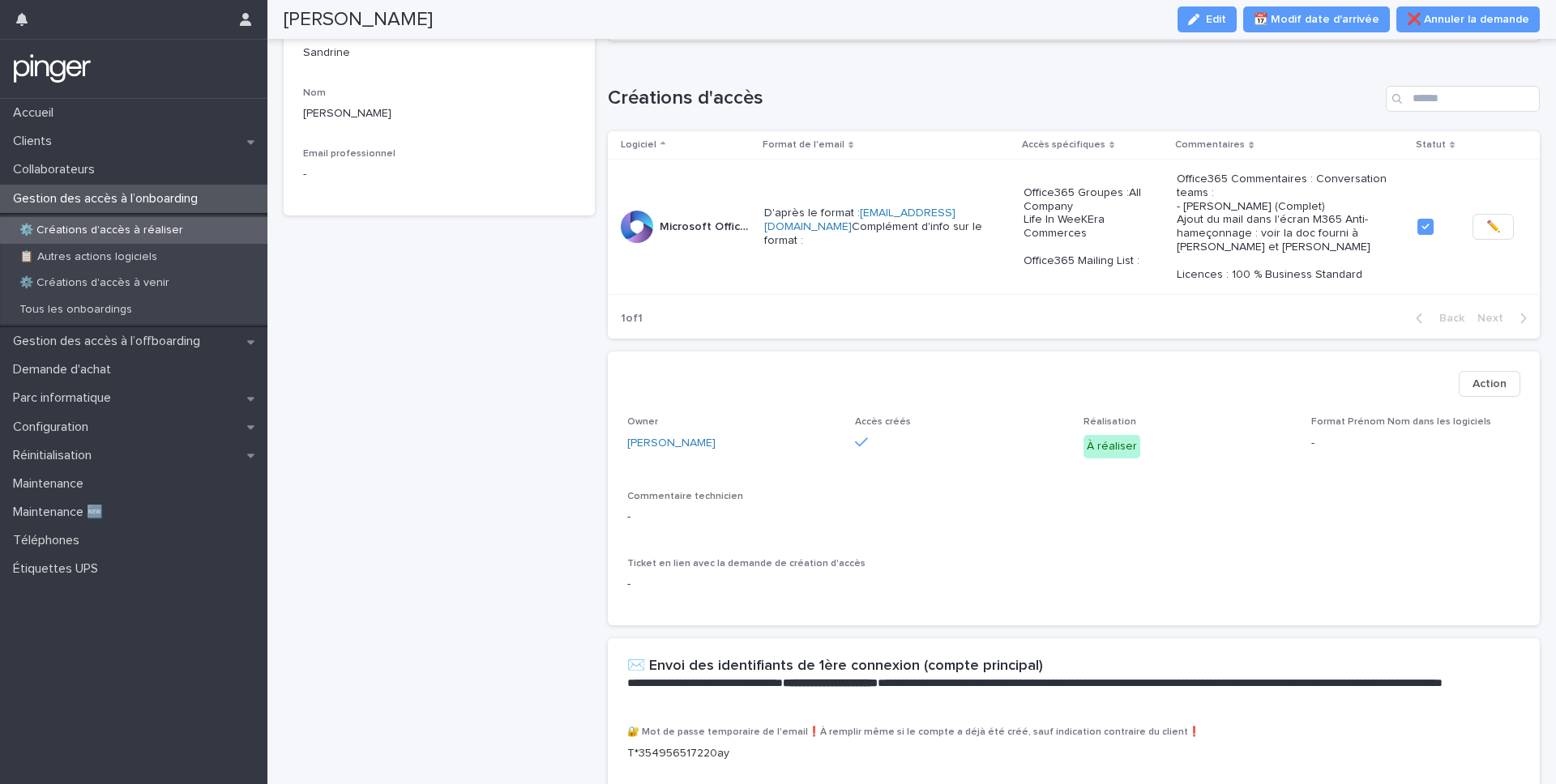
scroll to position [200, 0]
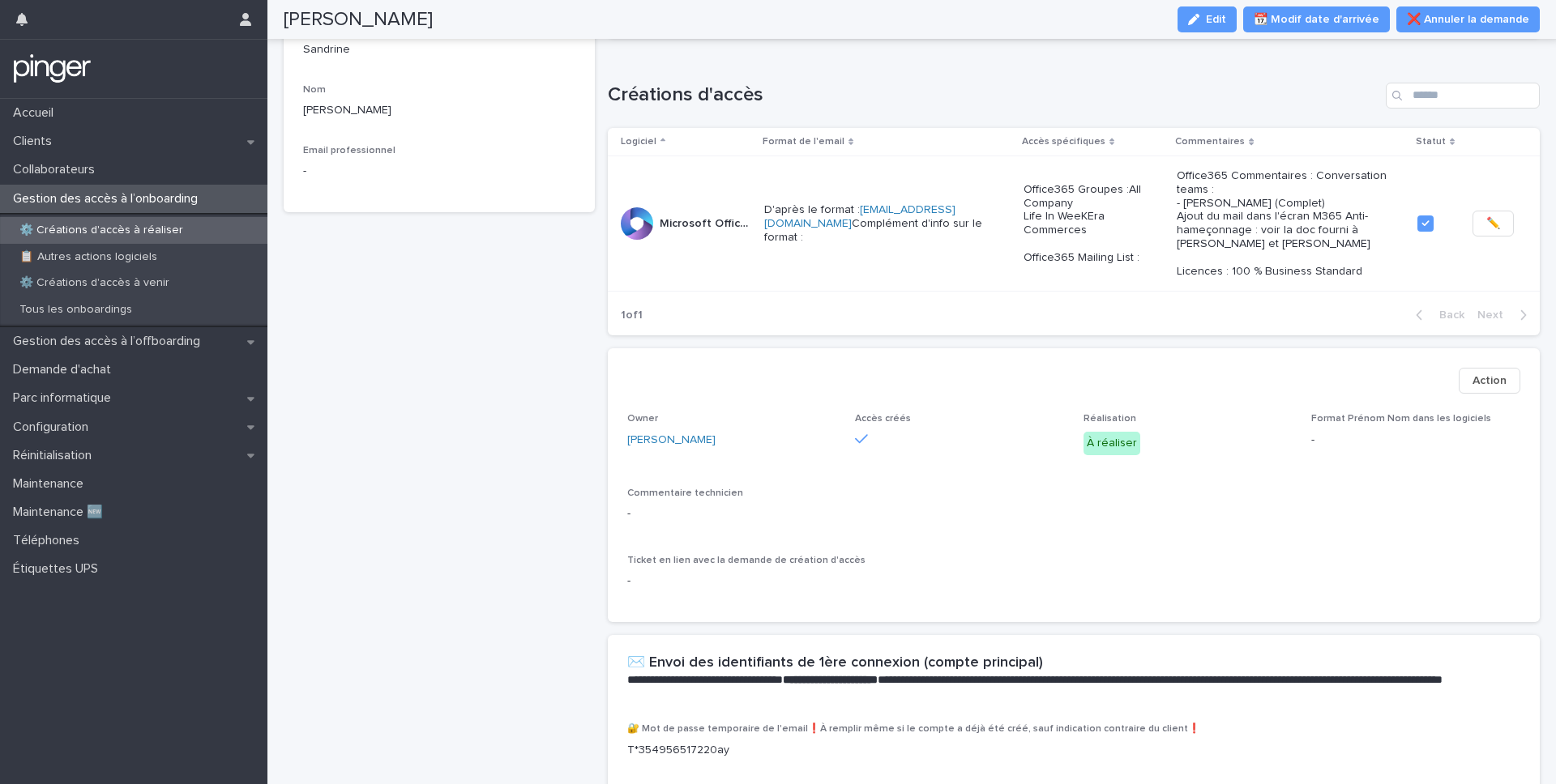
click at [1199, 21] on icon "button" at bounding box center [1193, 19] width 12 height 12
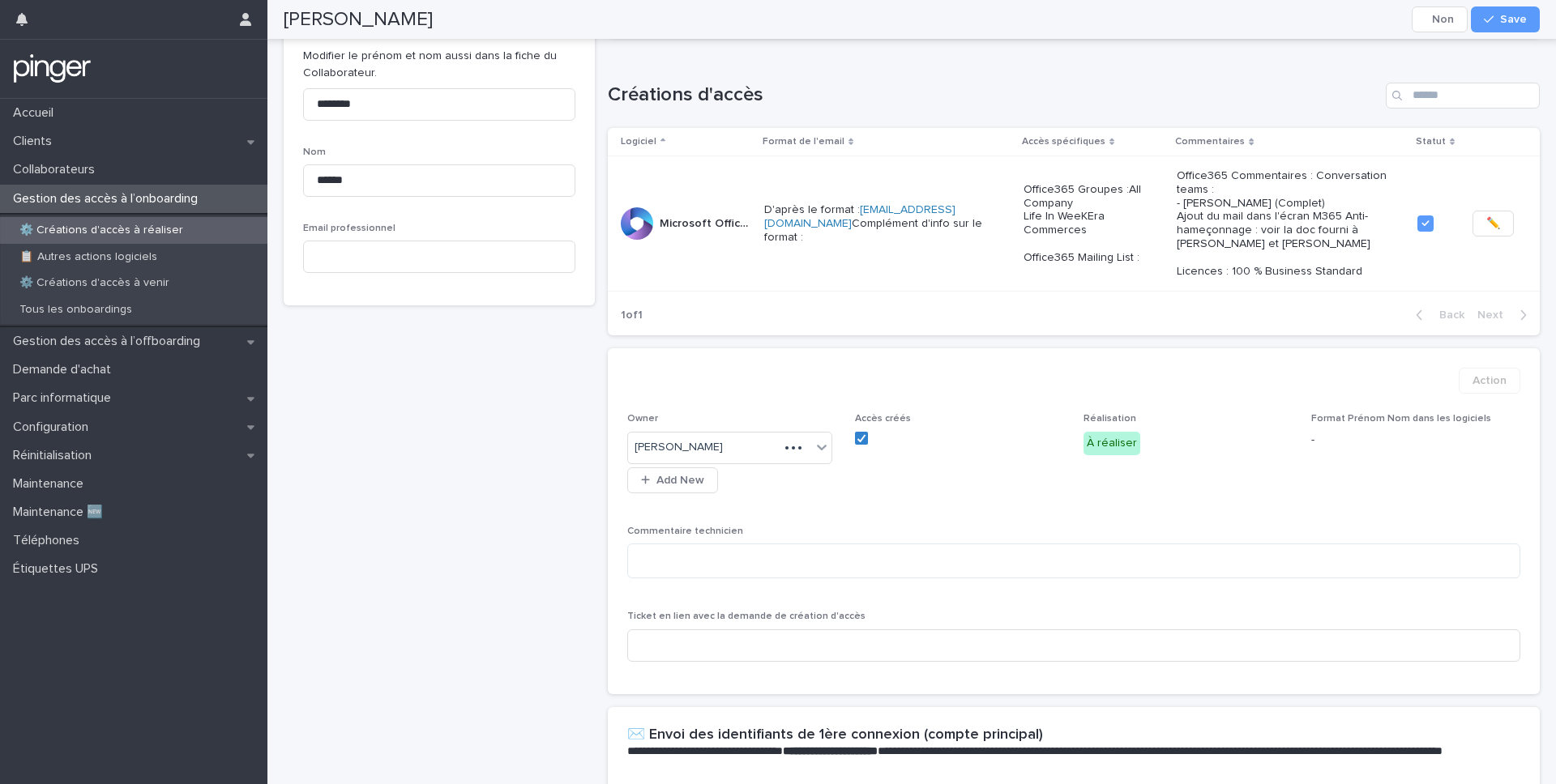
scroll to position [254, 0]
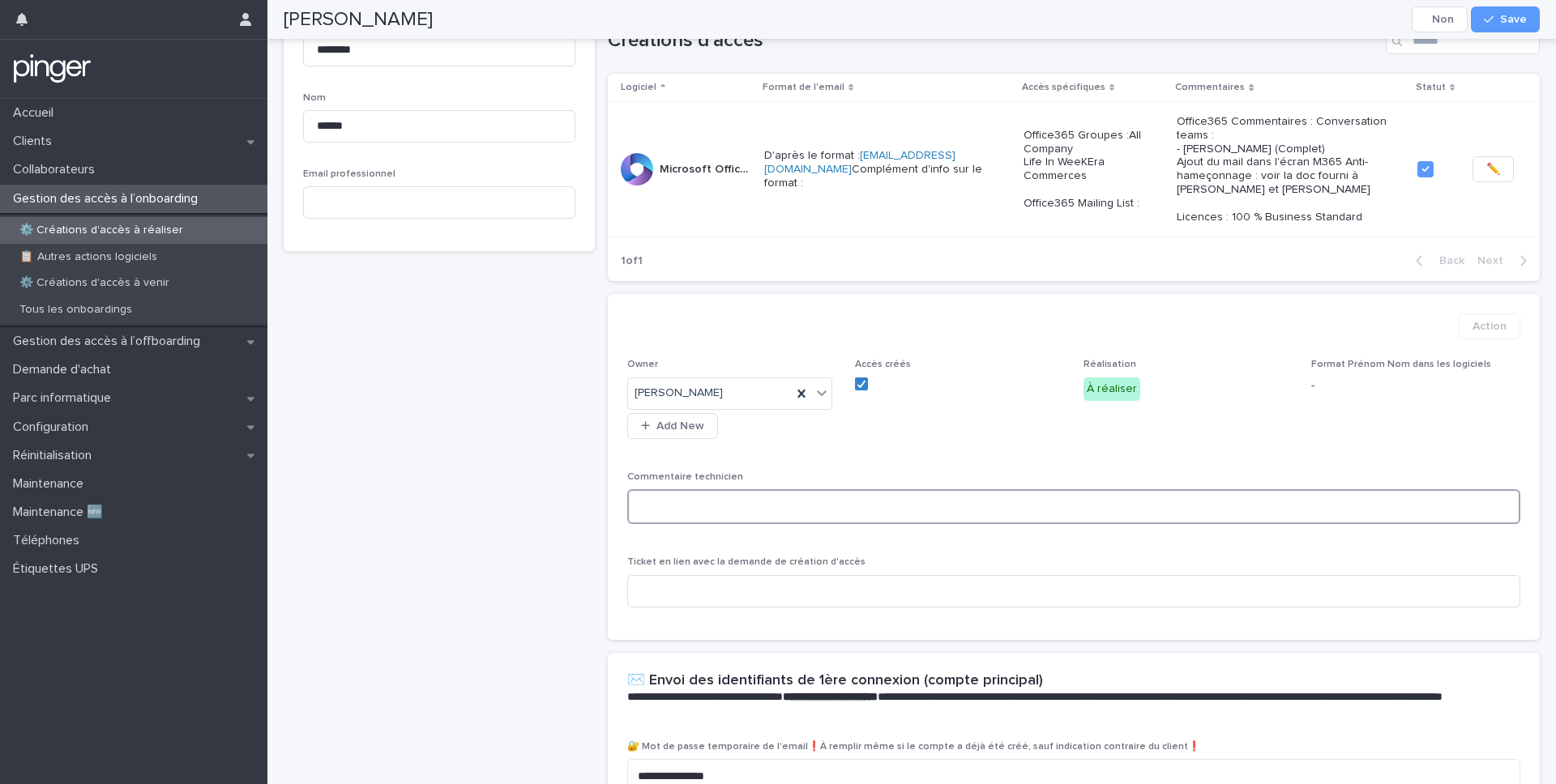
click at [704, 490] on textarea at bounding box center [1074, 507] width 894 height 35
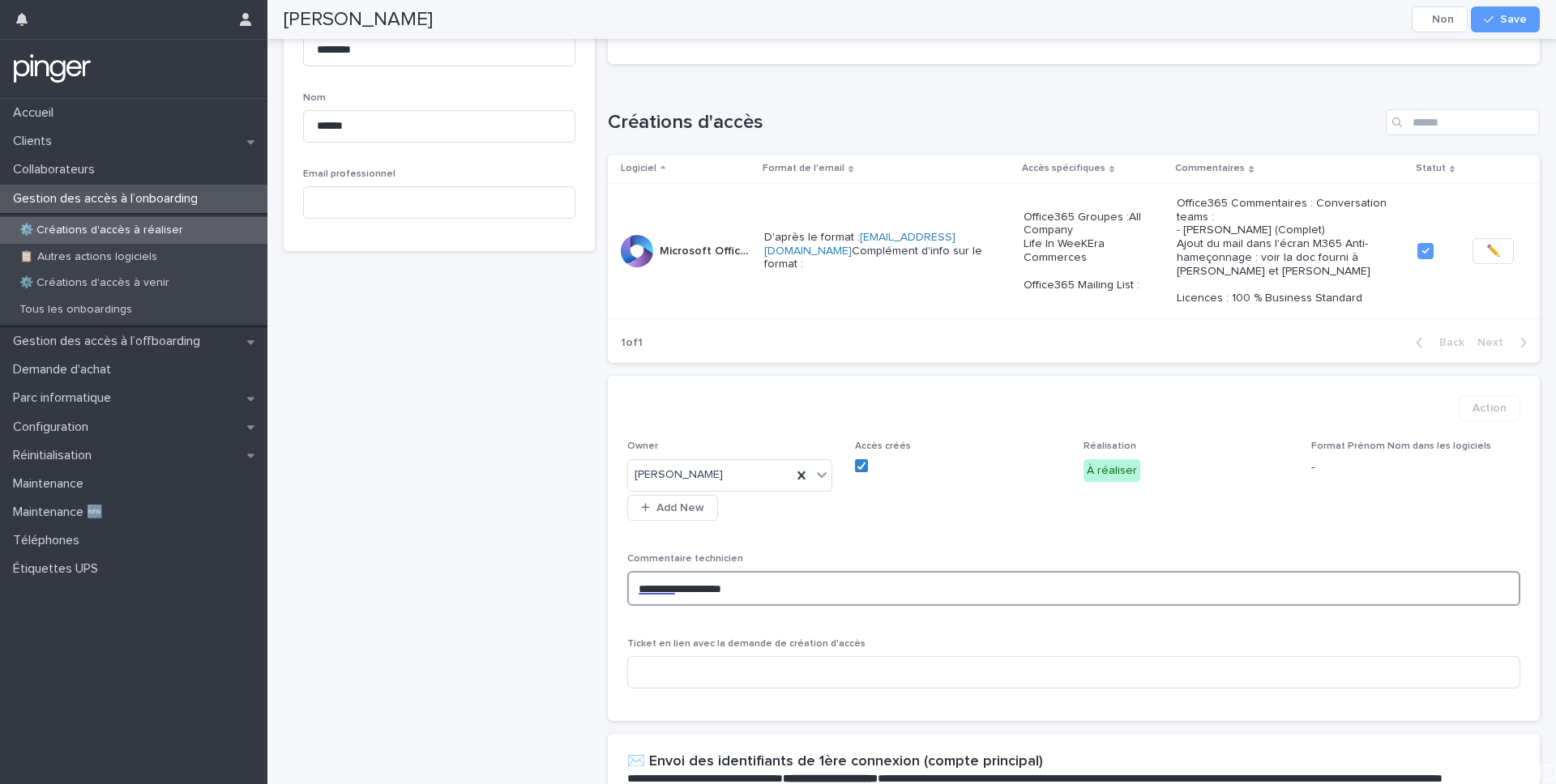
scroll to position [295, 0]
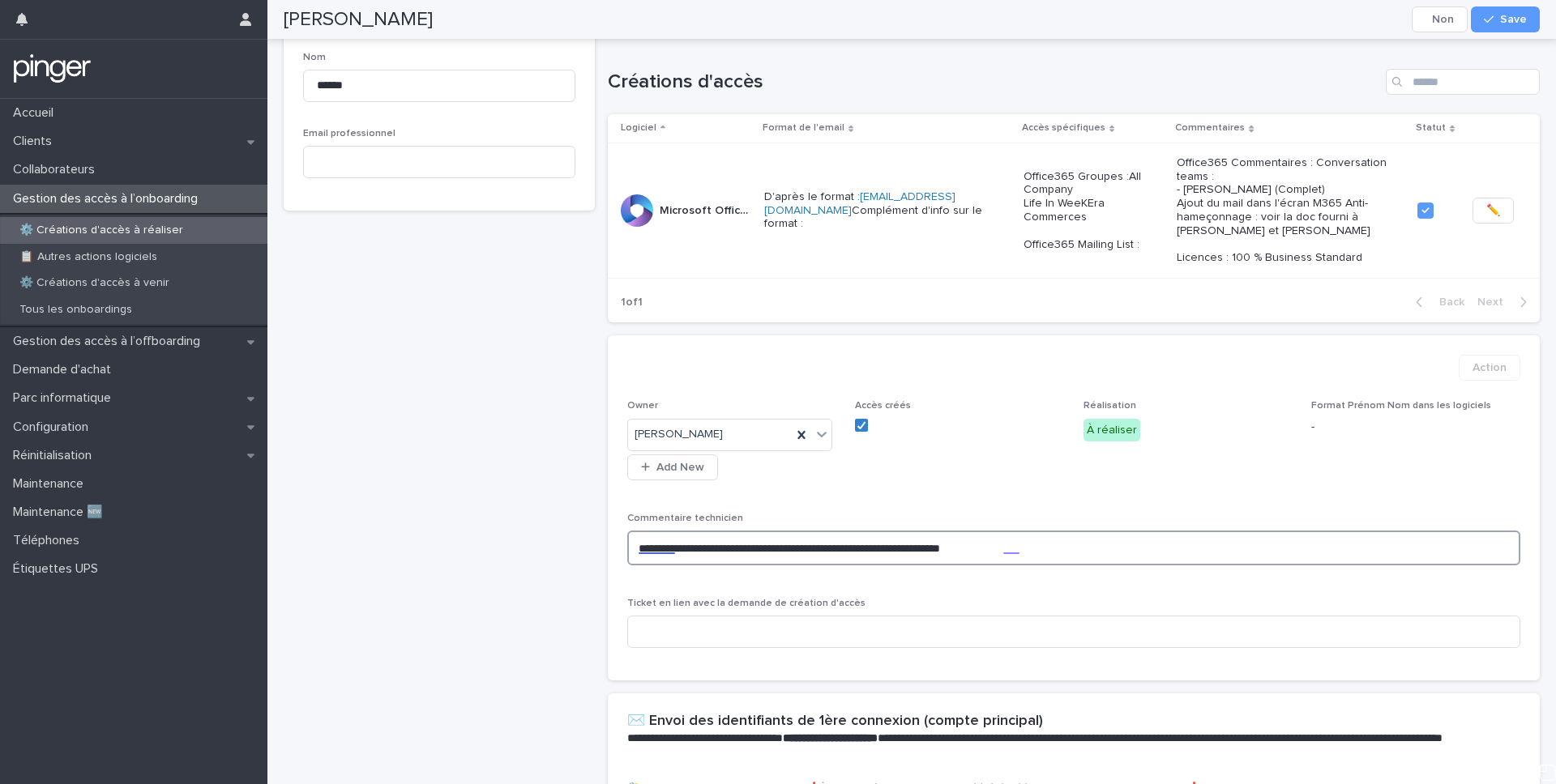
click at [1079, 531] on textarea "**********" at bounding box center [1074, 548] width 894 height 35
type textarea "**********"
click at [1502, 20] on span "Save" at bounding box center [1514, 19] width 27 height 12
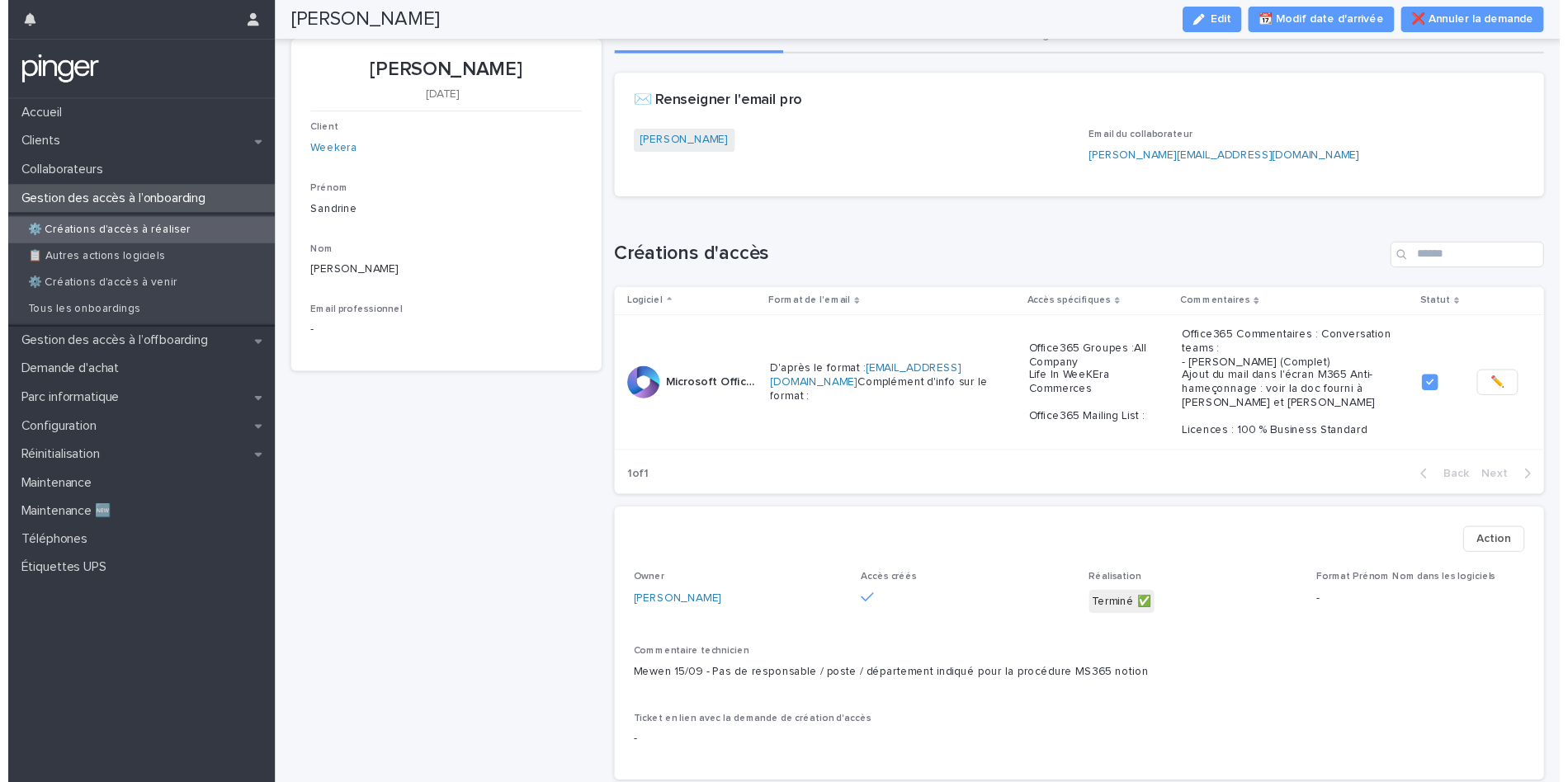
scroll to position [0, 0]
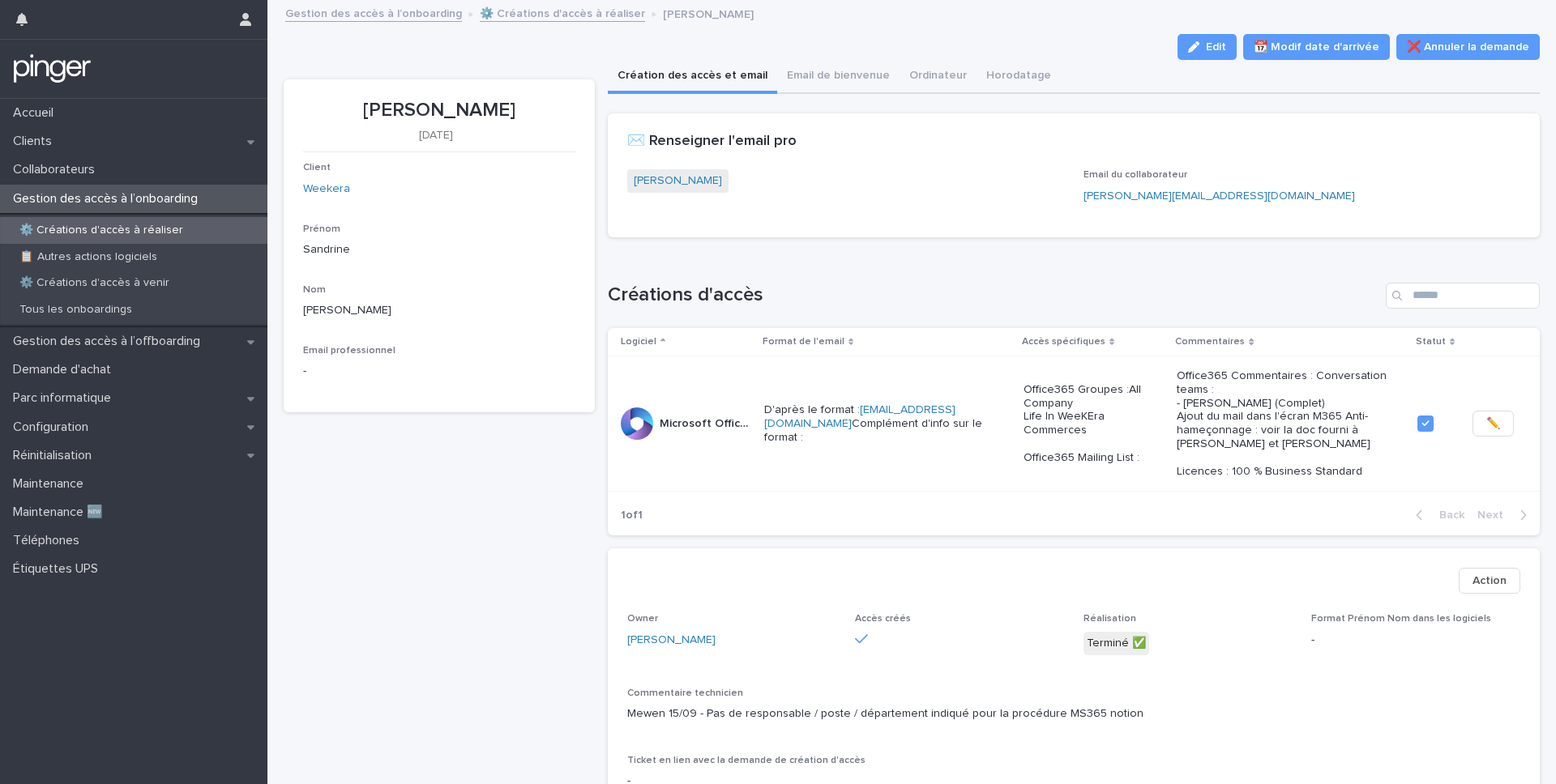
click at [143, 234] on p "⚙️ Créations d'accès à réaliser" at bounding box center [101, 230] width 190 height 13
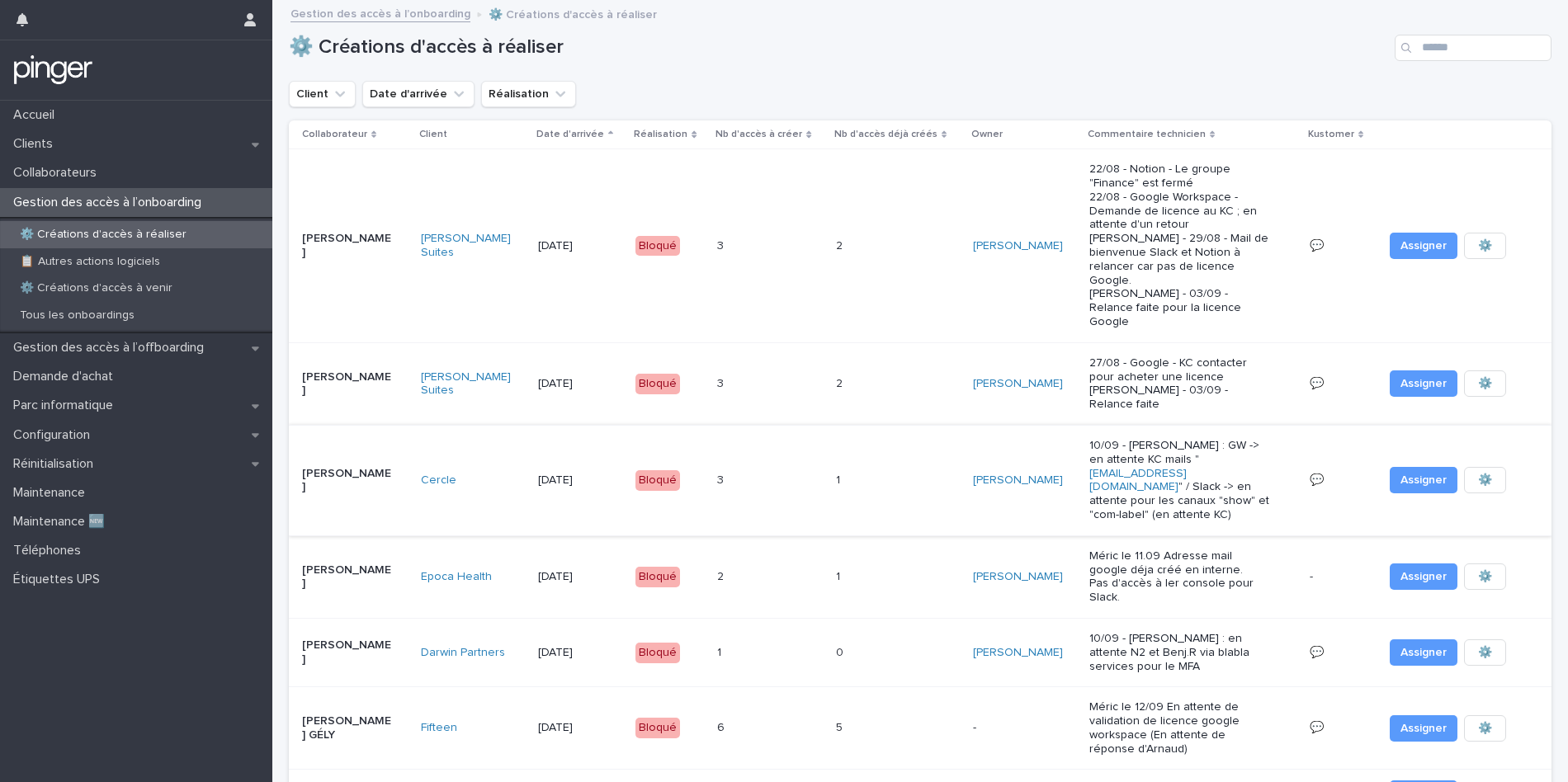
scroll to position [333, 0]
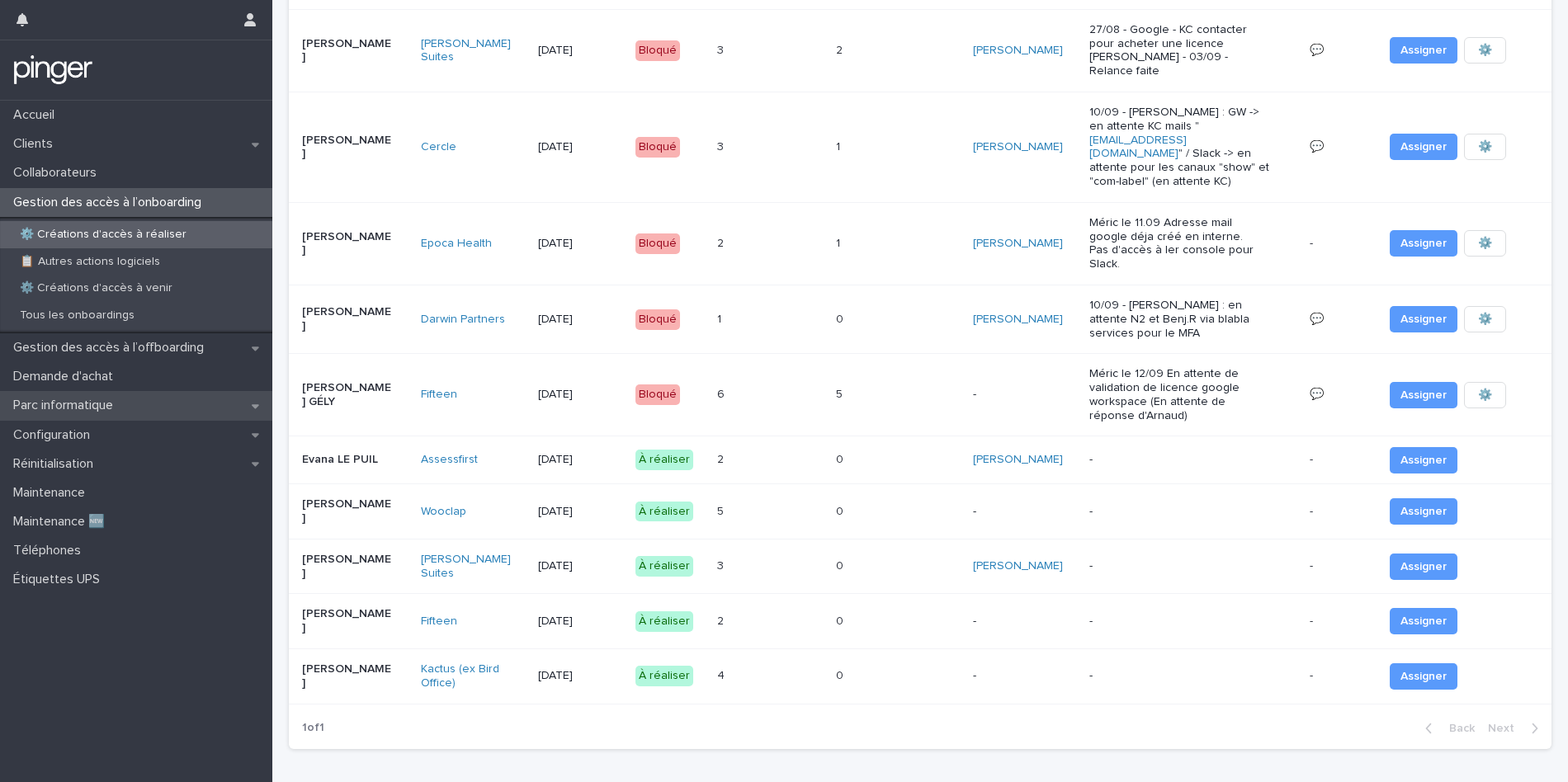
click at [145, 402] on div "Parc informatique" at bounding box center [136, 405] width 272 height 28
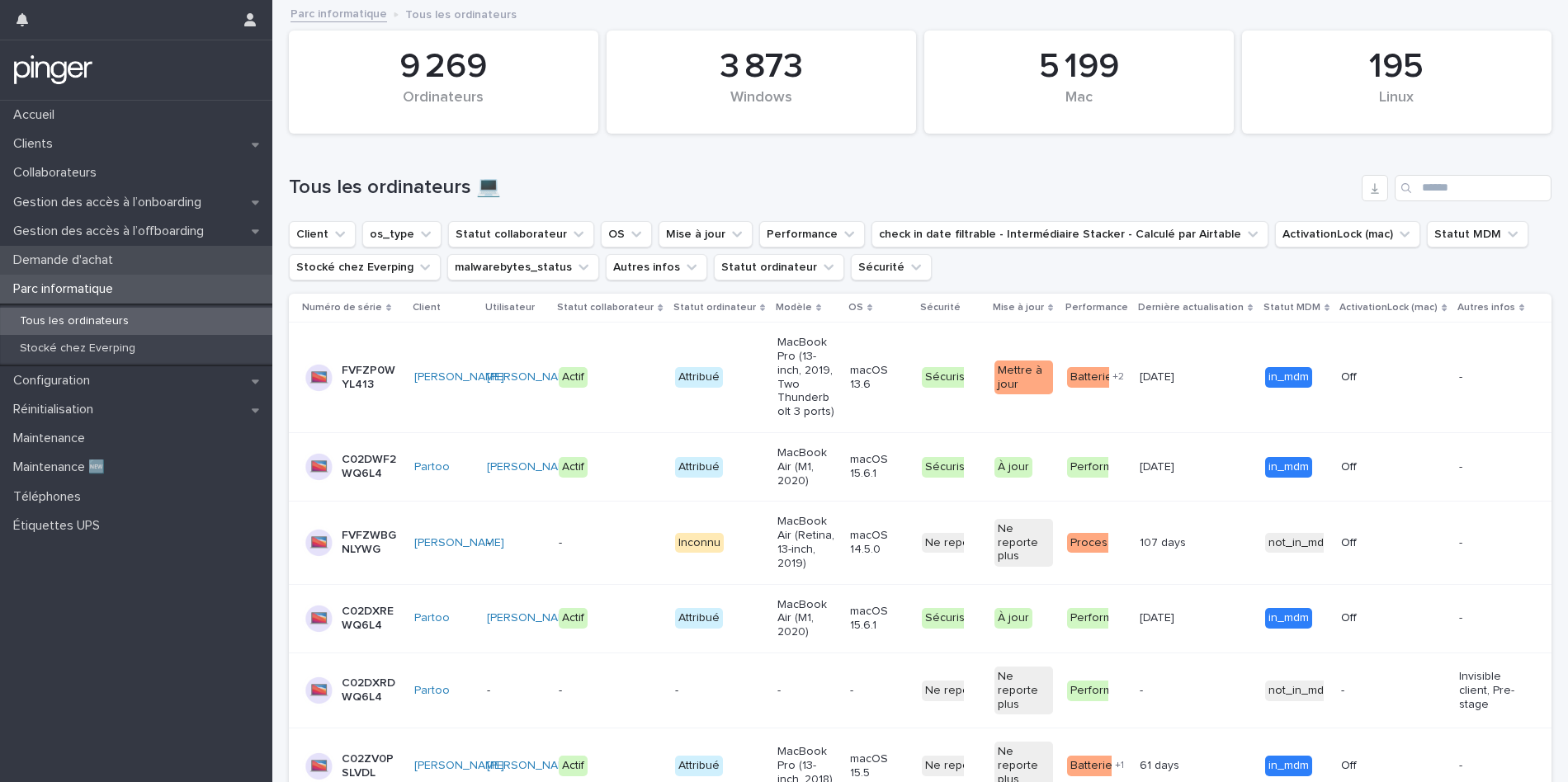
click at [145, 264] on div "Demande d'achat" at bounding box center [136, 260] width 272 height 28
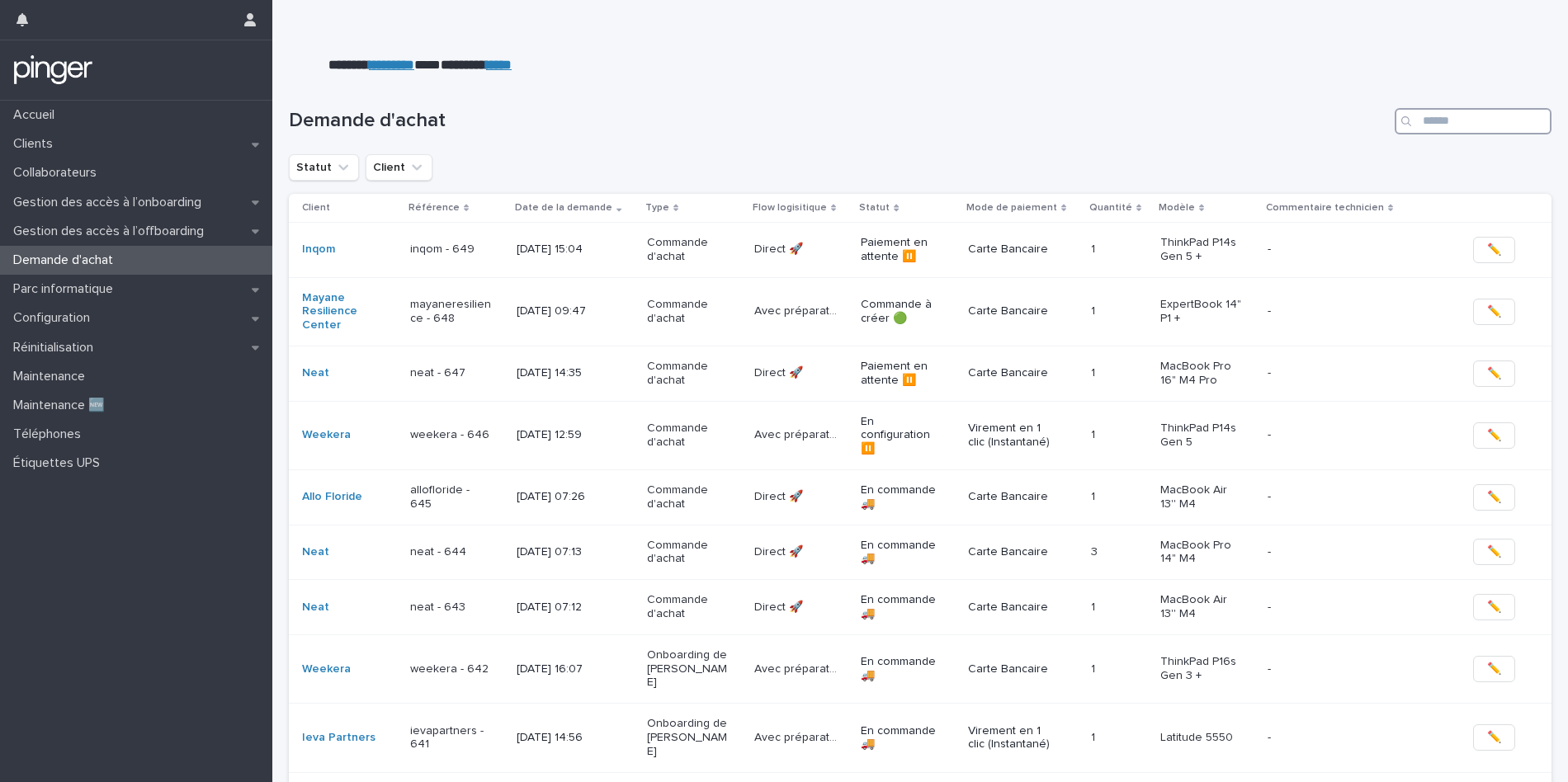
click at [1456, 122] on input "Search" at bounding box center [1473, 121] width 157 height 26
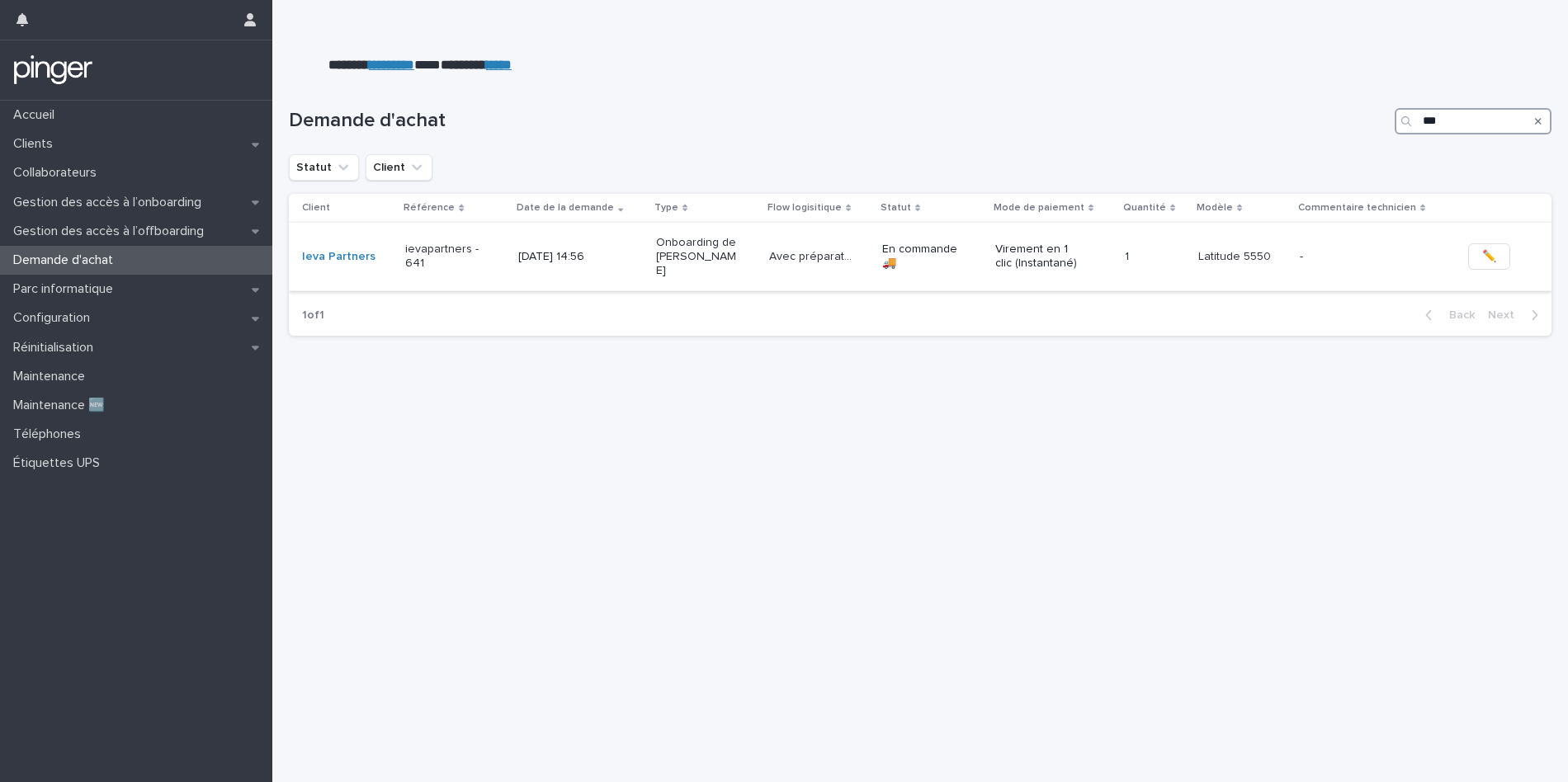
type input "***"
click at [800, 255] on p "Avec préparation 🛠️" at bounding box center [812, 256] width 86 height 18
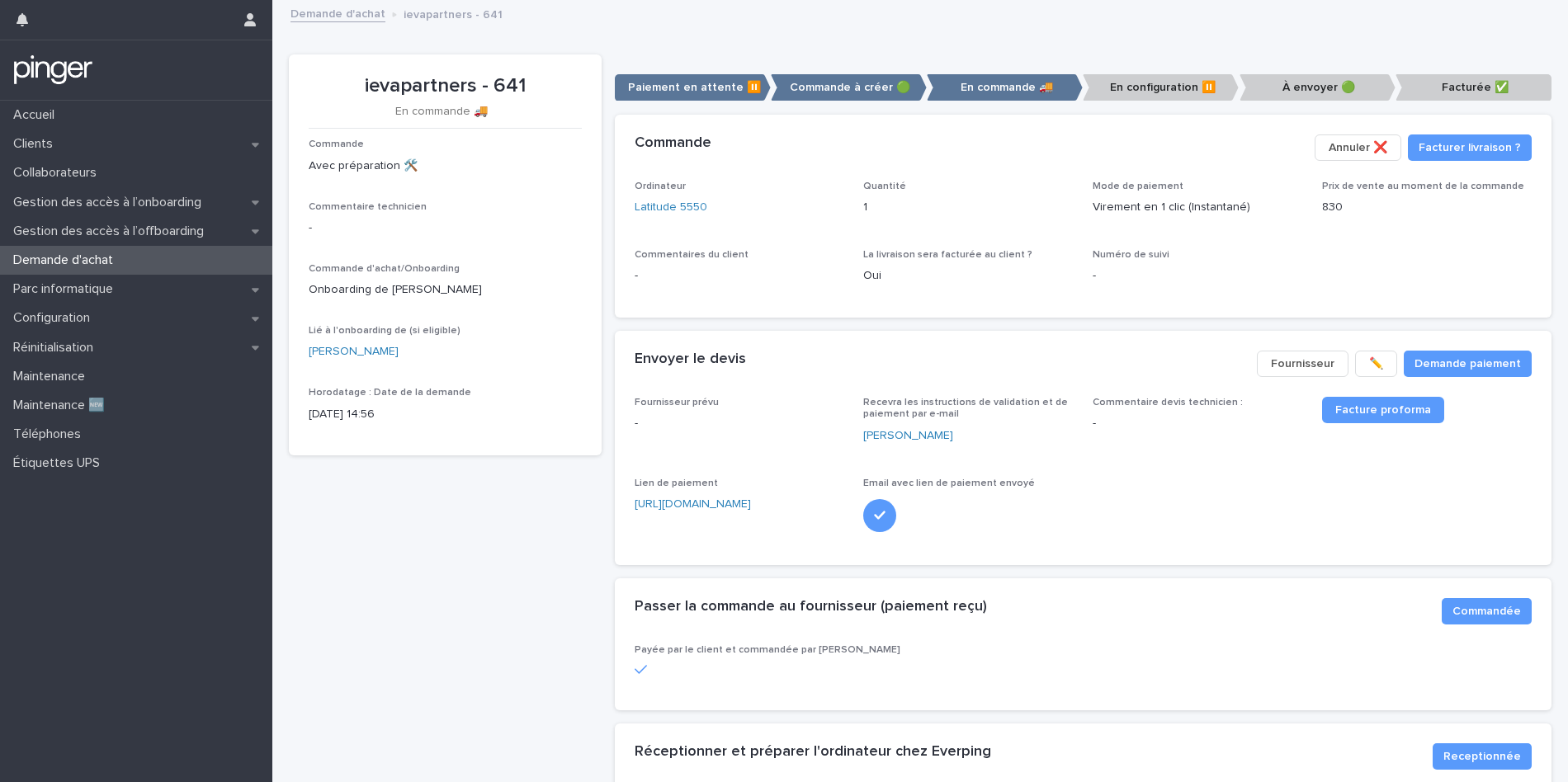
click at [1134, 92] on p "En configuration ⏸️" at bounding box center [1160, 88] width 156 height 27
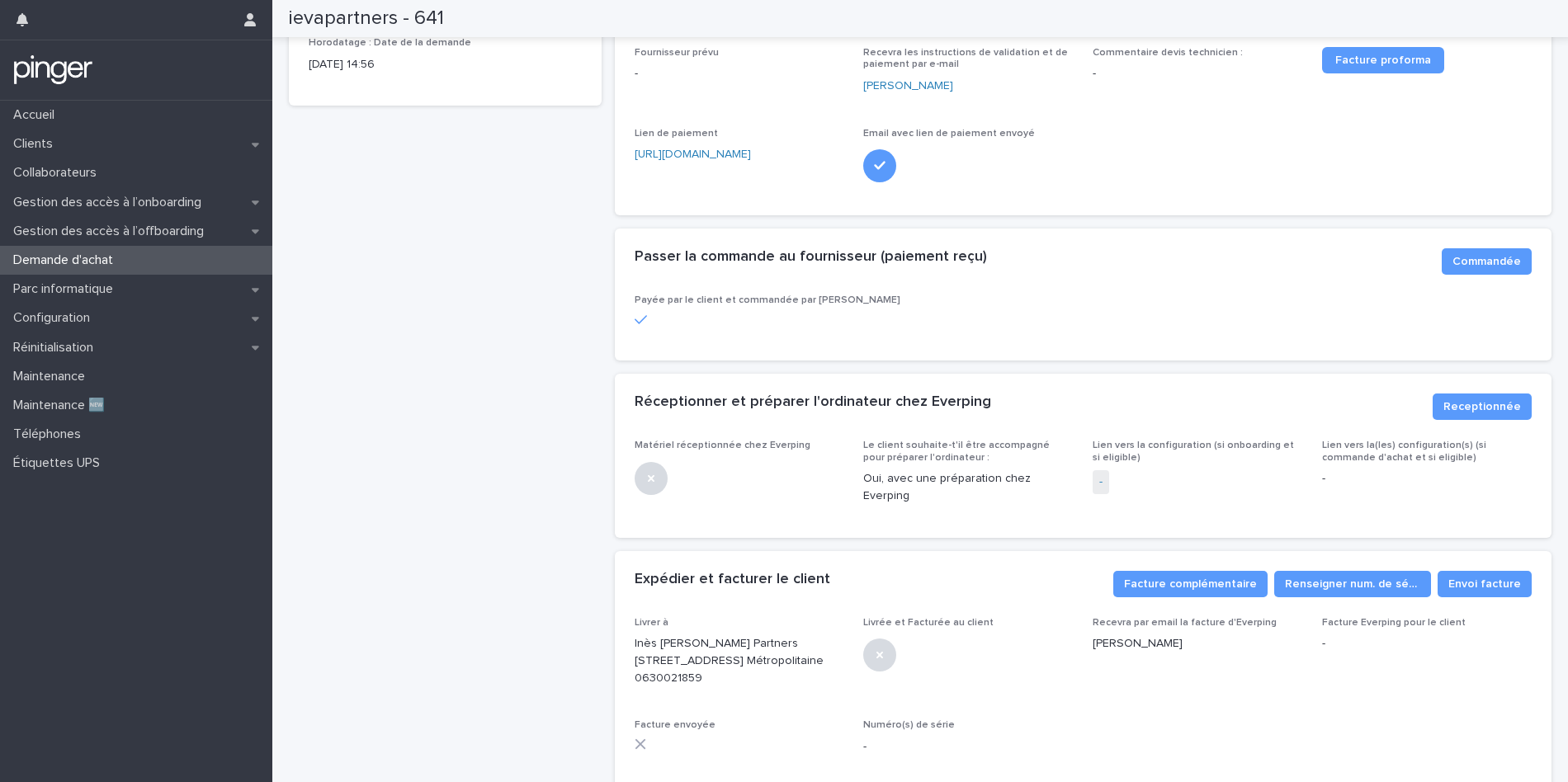
scroll to position [354, 0]
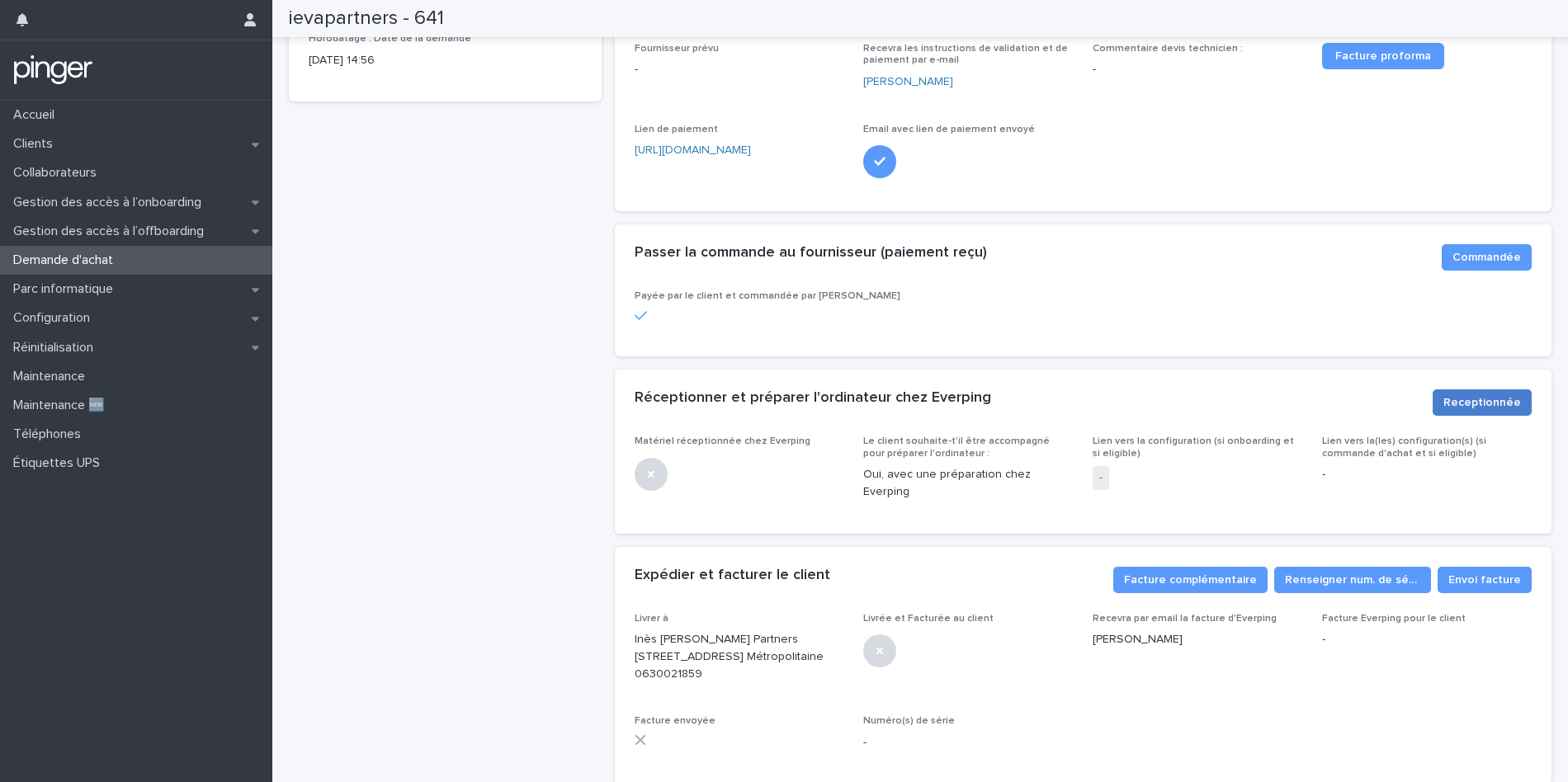
click at [1455, 395] on span "Receptionnée" at bounding box center [1482, 403] width 77 height 17
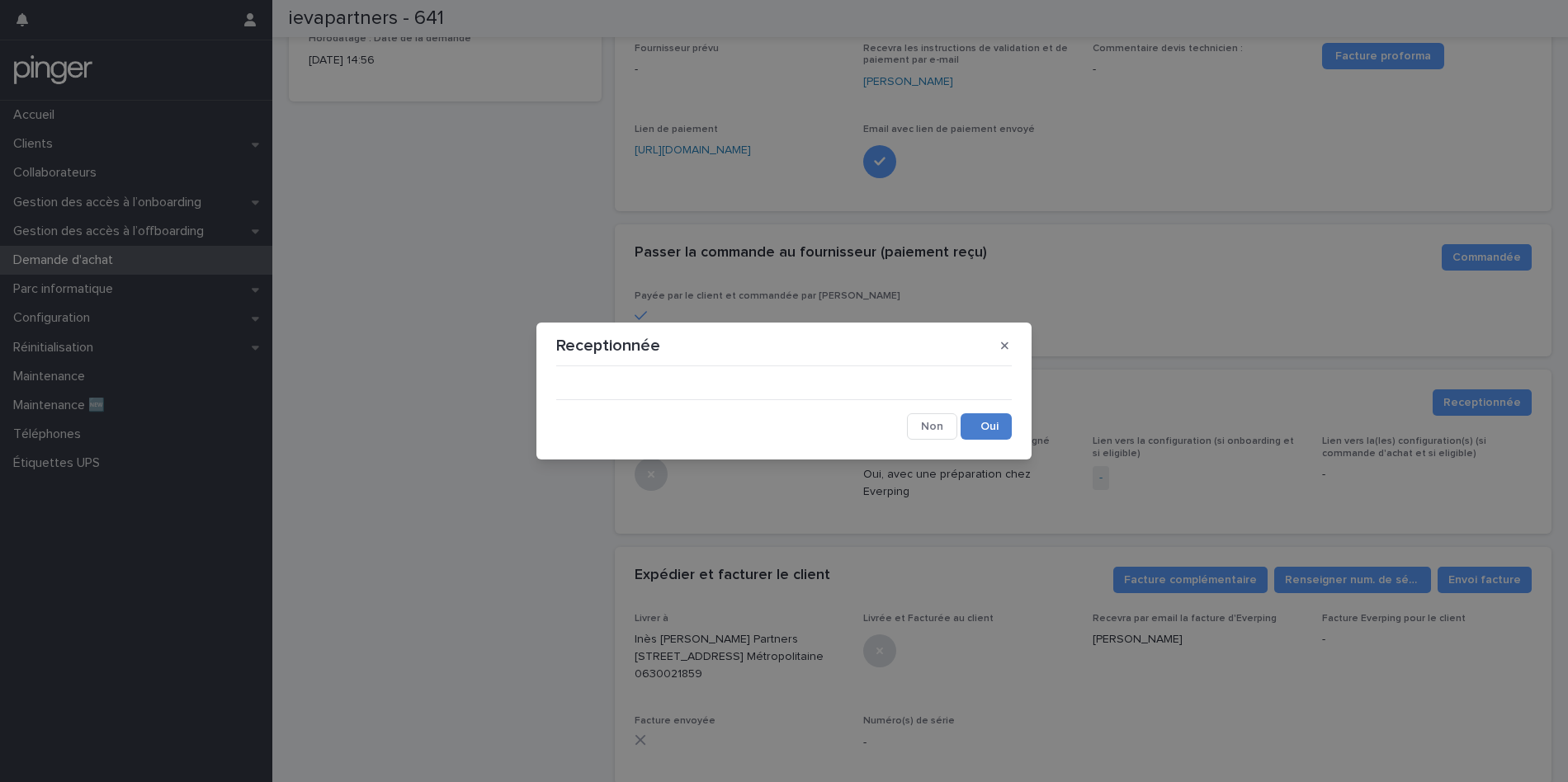
click at [993, 431] on button "Save" at bounding box center [986, 426] width 51 height 26
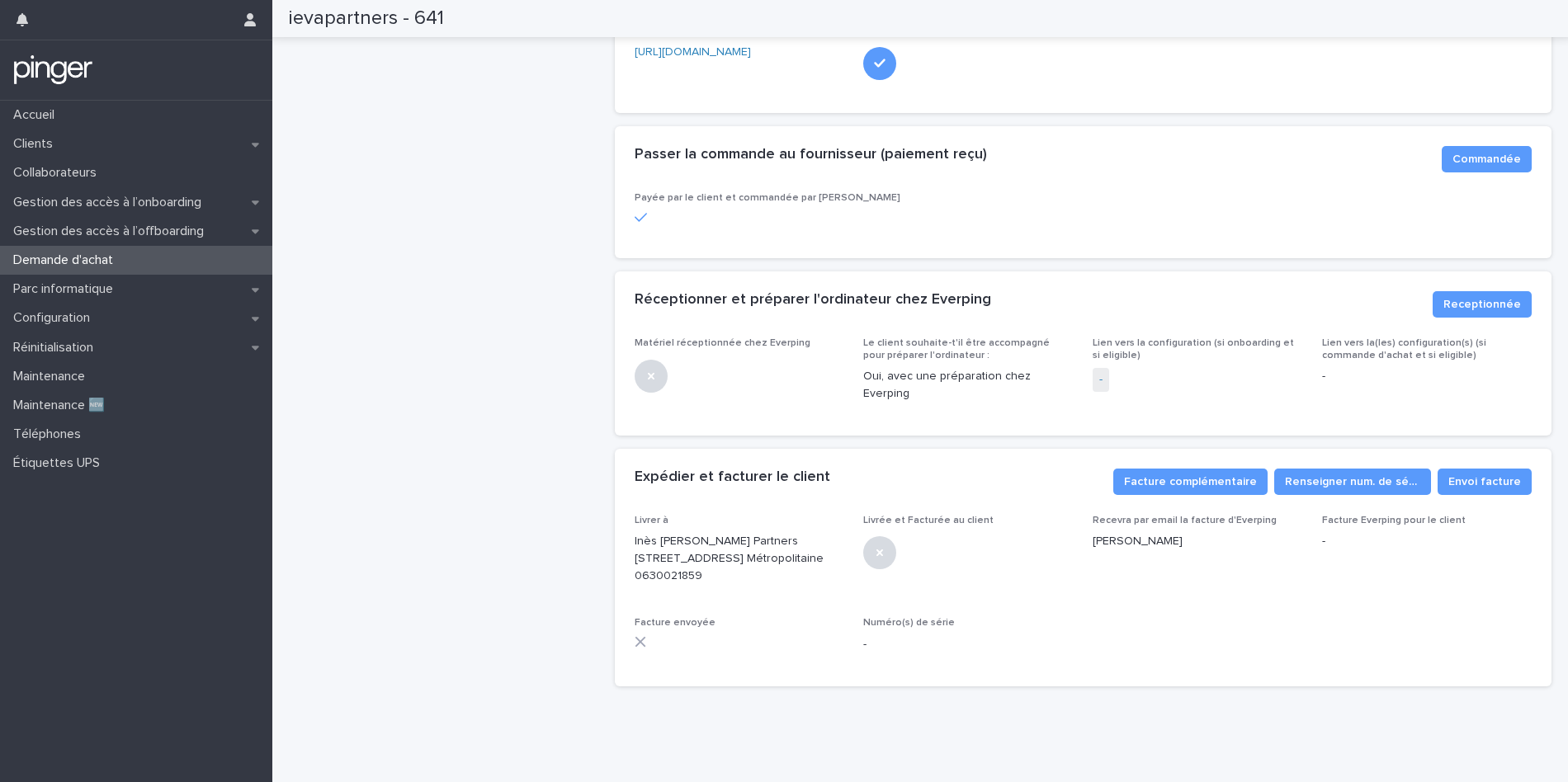
scroll to position [478, 0]
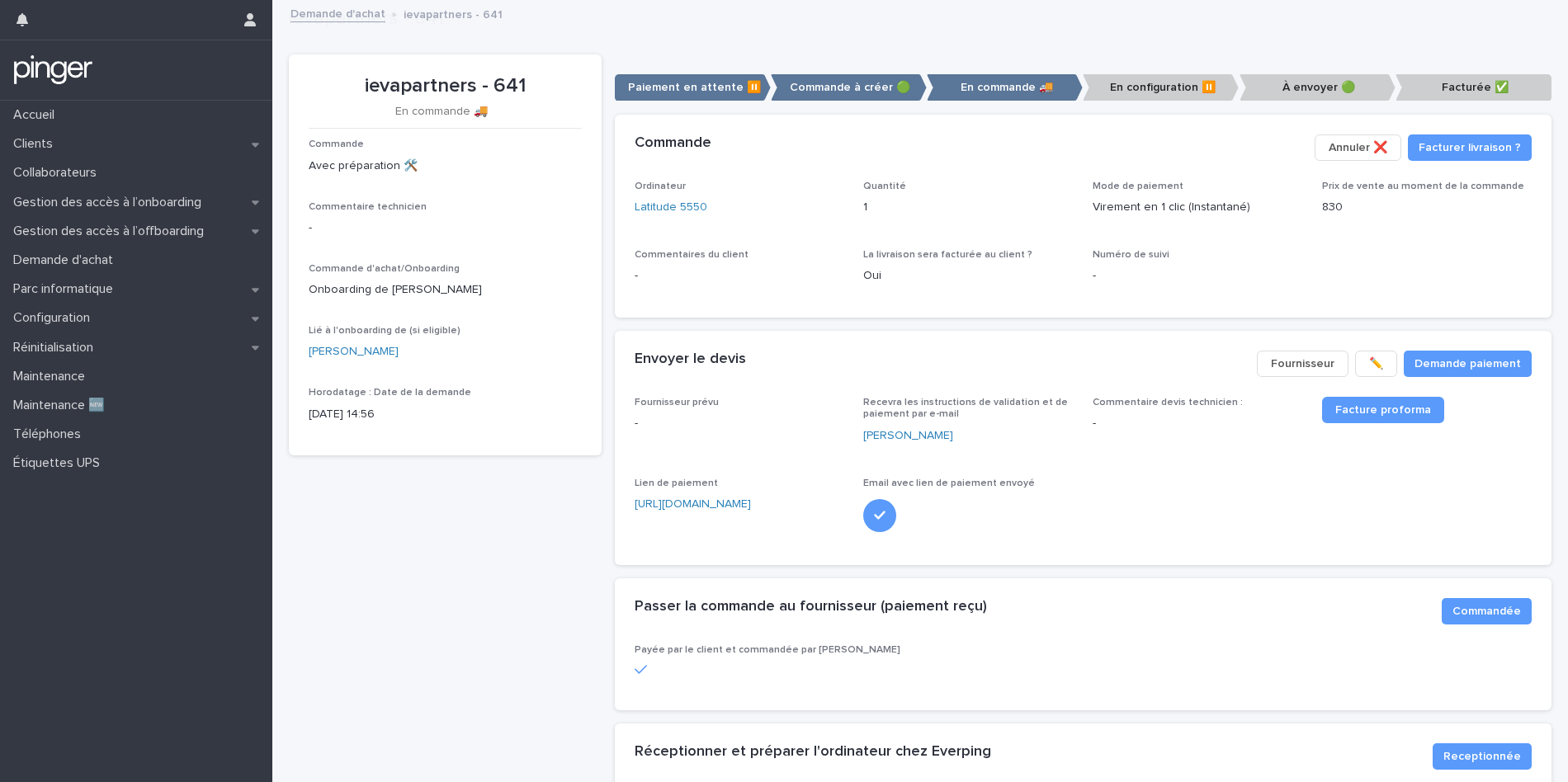
scroll to position [478, 0]
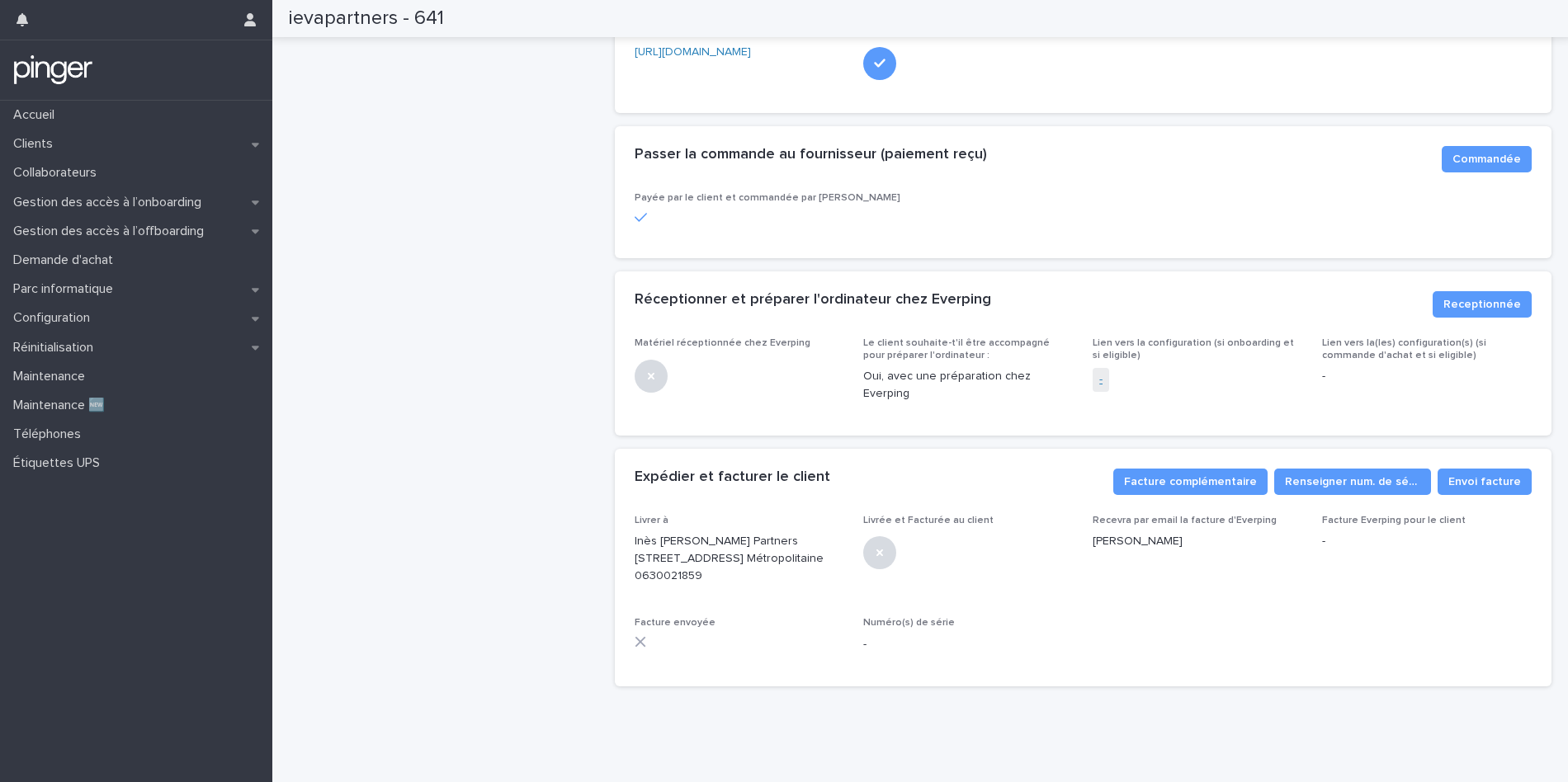
click at [1100, 371] on link "-" at bounding box center [1101, 380] width 3 height 18
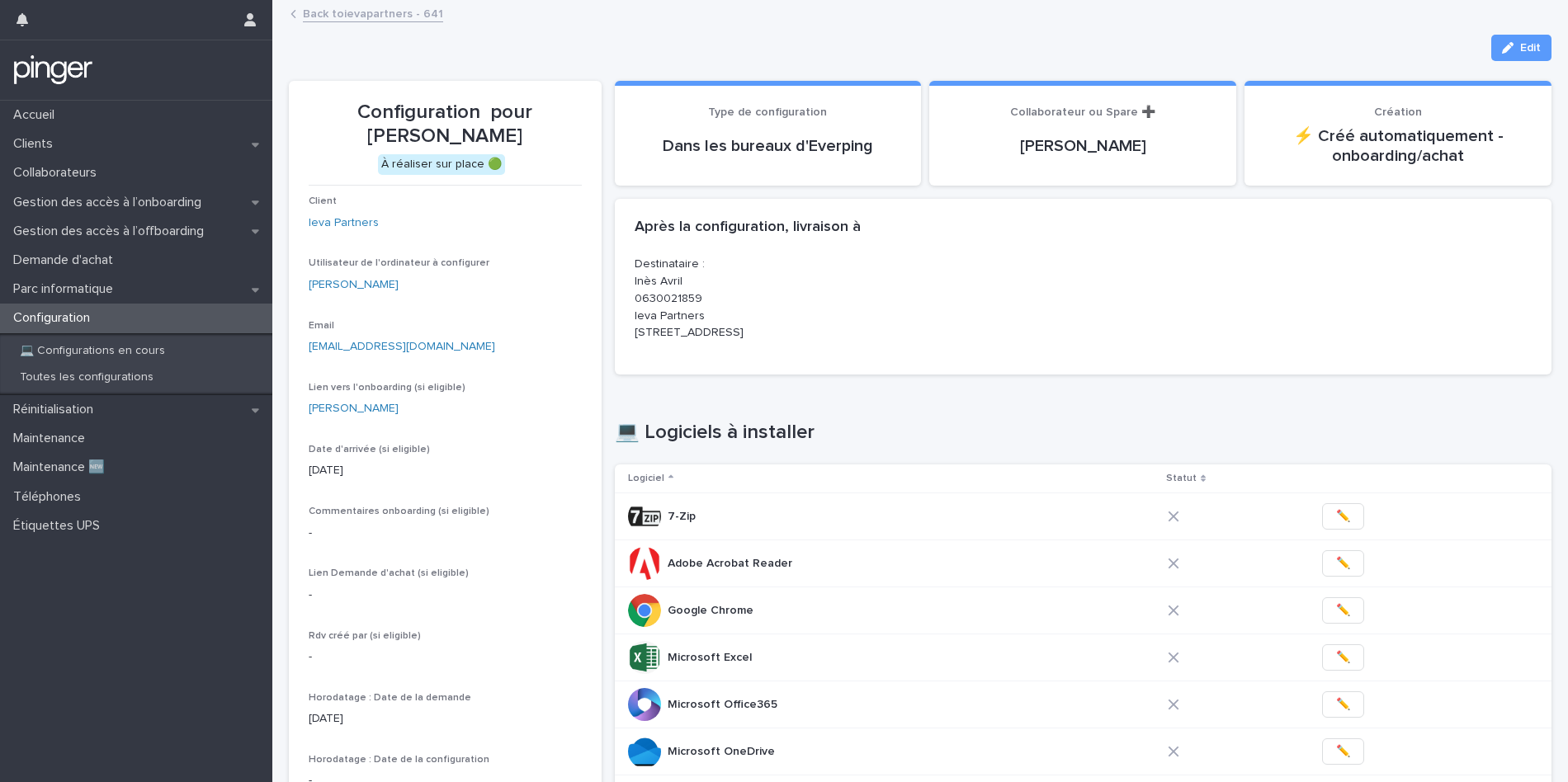
click at [808, 358] on div "Destinataire : Inès Avril 0630021859 Ieva Partners 22 rue Keller 75011 Paris FR…" at bounding box center [1083, 315] width 938 height 119
drag, startPoint x: 492, startPoint y: 110, endPoint x: 570, endPoint y: 108, distance: 78.0
click at [570, 108] on p "Configuration pour Inès Avril" at bounding box center [445, 124] width 273 height 48
click at [579, 107] on p "Configuration pour Inès Avril" at bounding box center [445, 124] width 273 height 48
drag, startPoint x: 577, startPoint y: 109, endPoint x: 494, endPoint y: 112, distance: 83.1
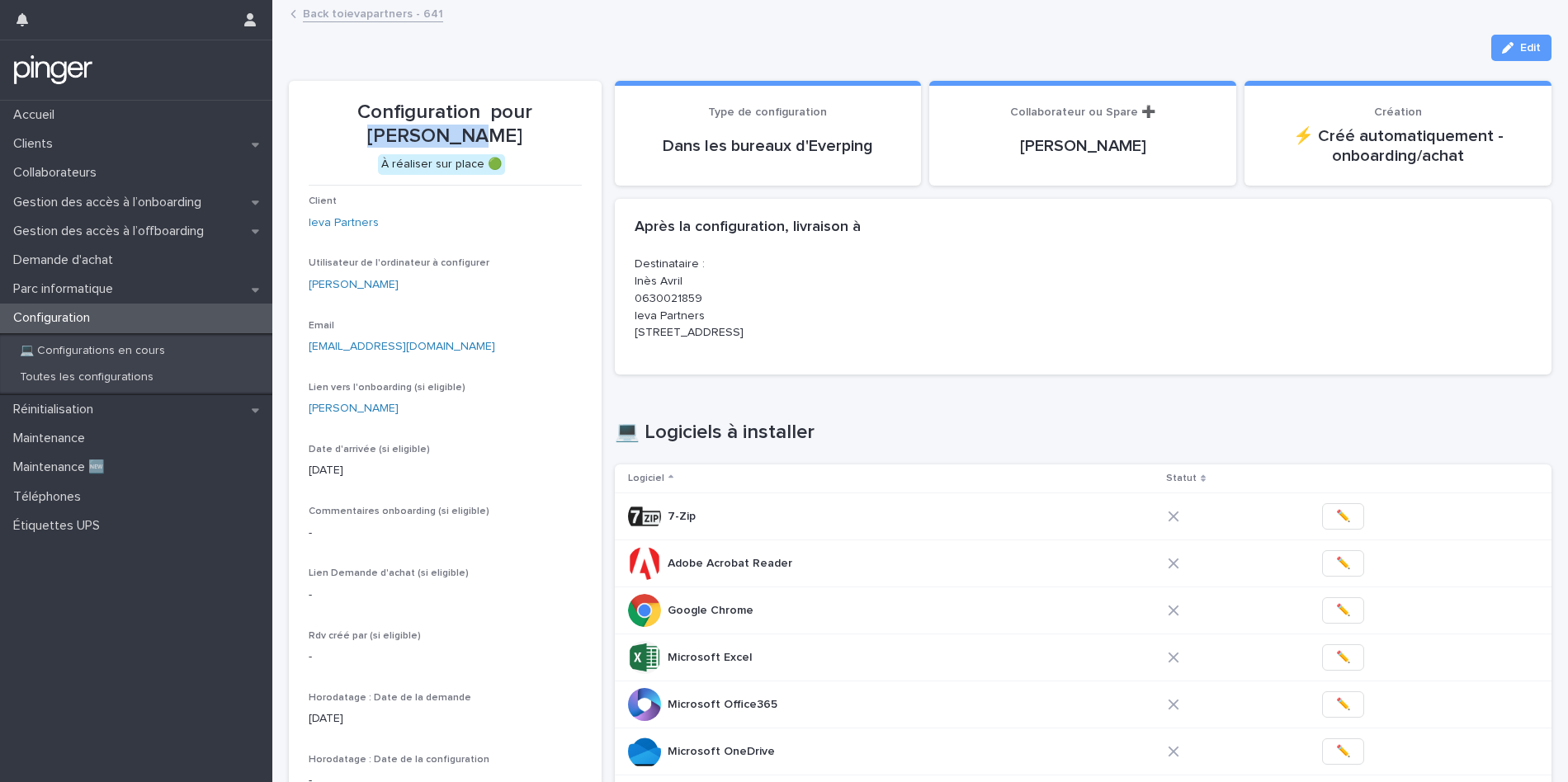
click at [494, 112] on p "Configuration pour Inès Avril" at bounding box center [445, 124] width 273 height 48
copy p "[PERSON_NAME]"
click at [148, 381] on p "Toutes les configurations" at bounding box center [86, 377] width 160 height 14
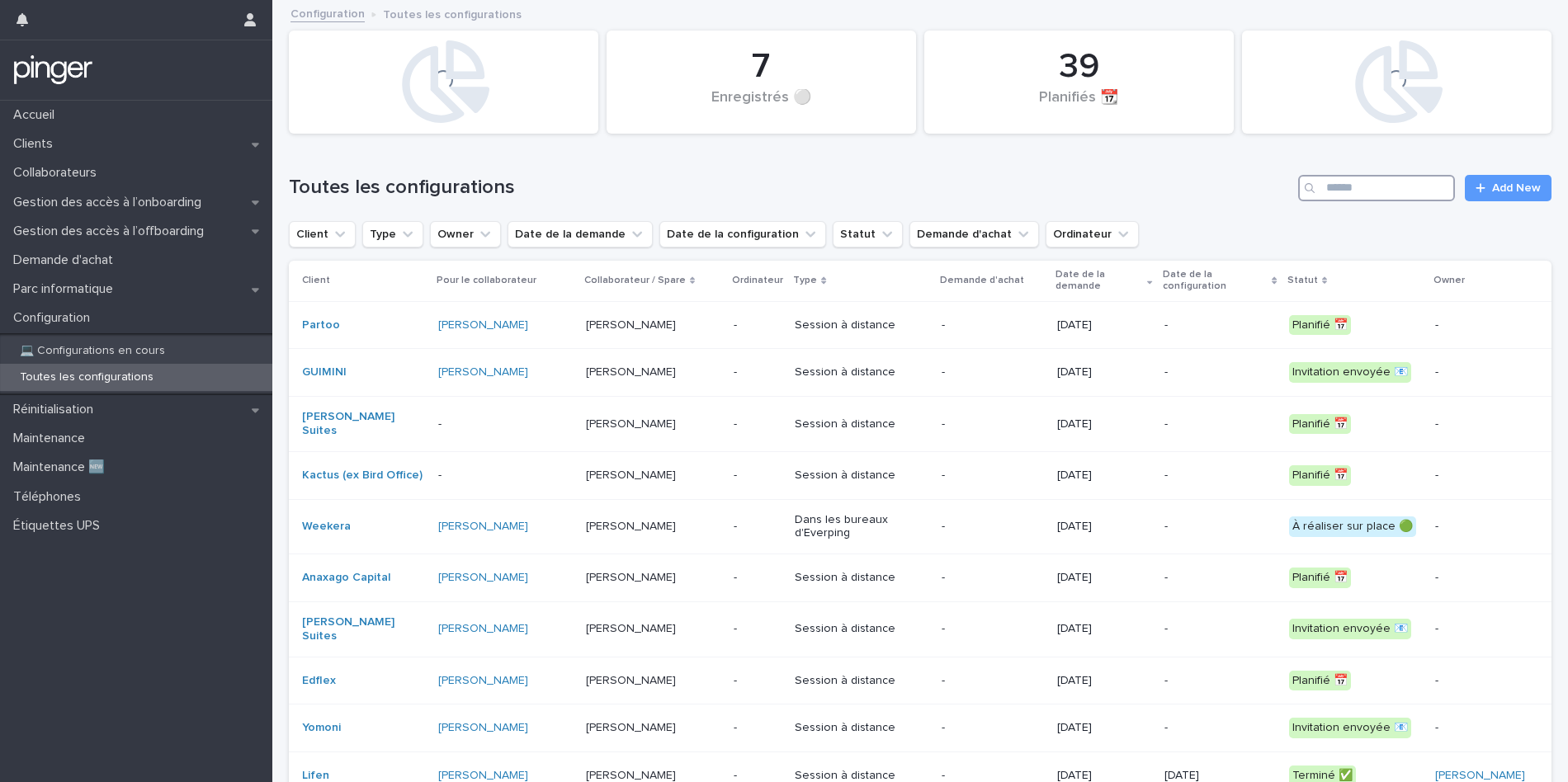
click at [1391, 178] on input "Search" at bounding box center [1377, 188] width 157 height 26
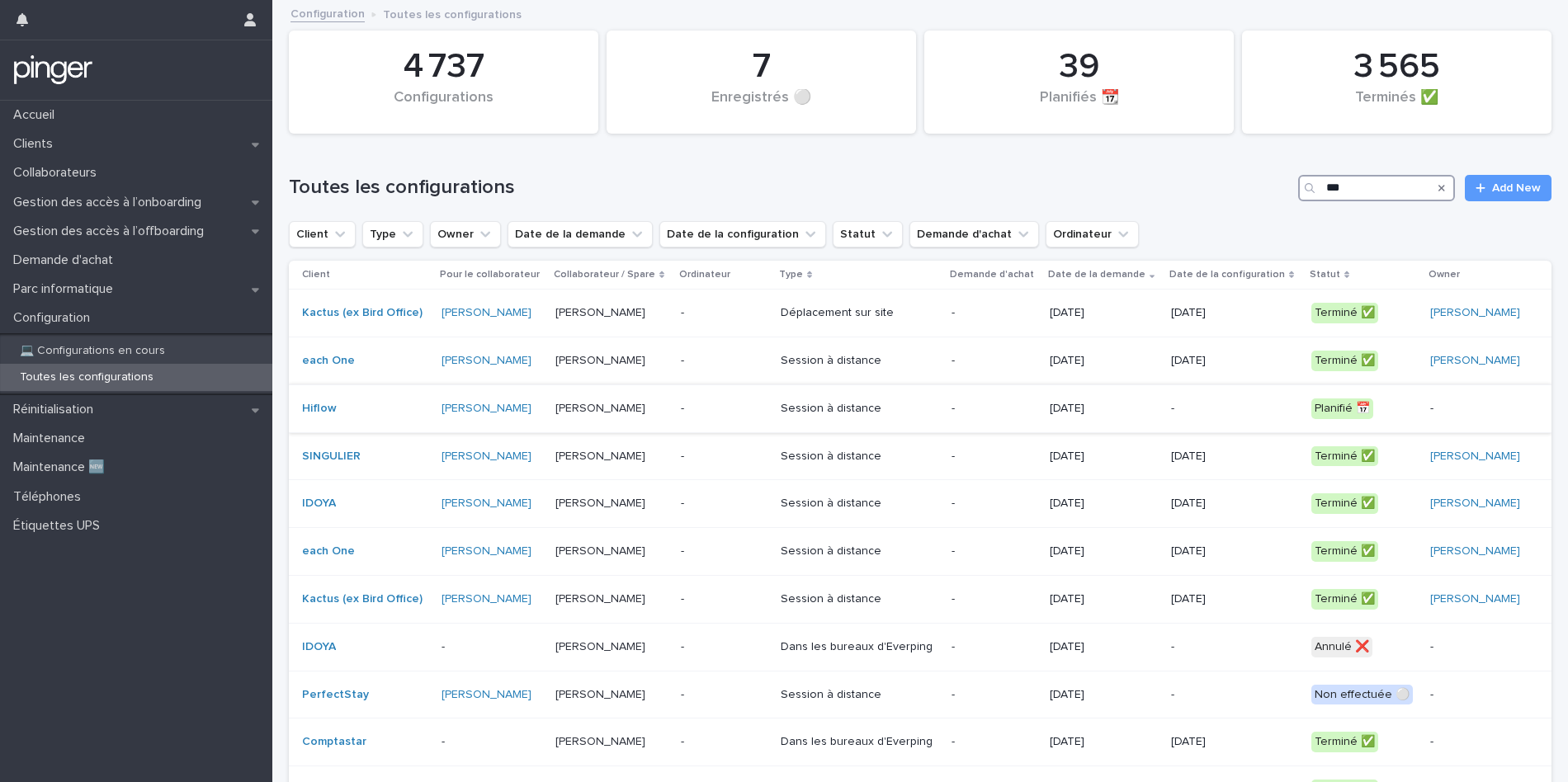
type input "***"
click at [598, 406] on p "[PERSON_NAME]" at bounding box center [612, 409] width 113 height 14
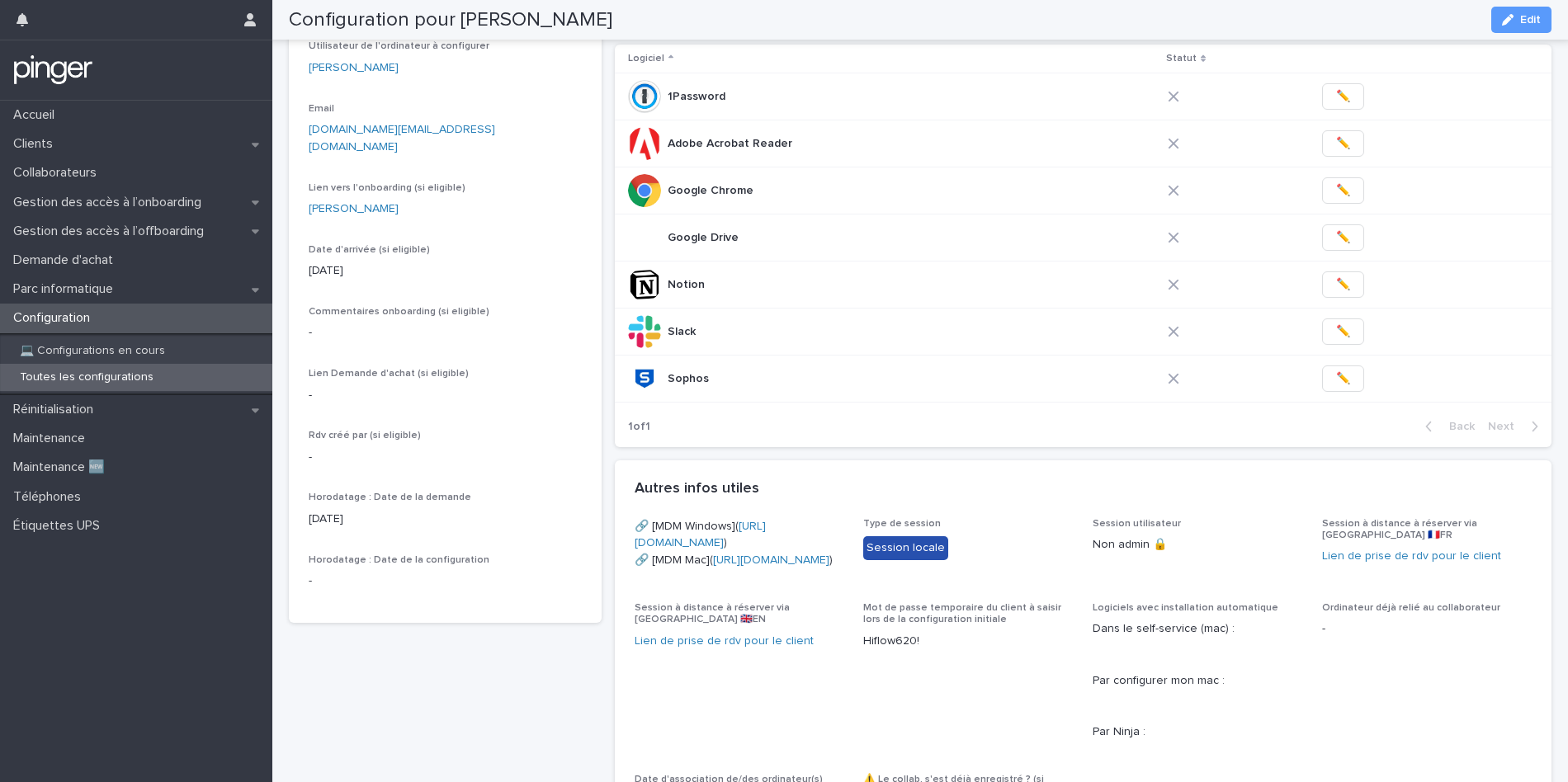
scroll to position [202, 0]
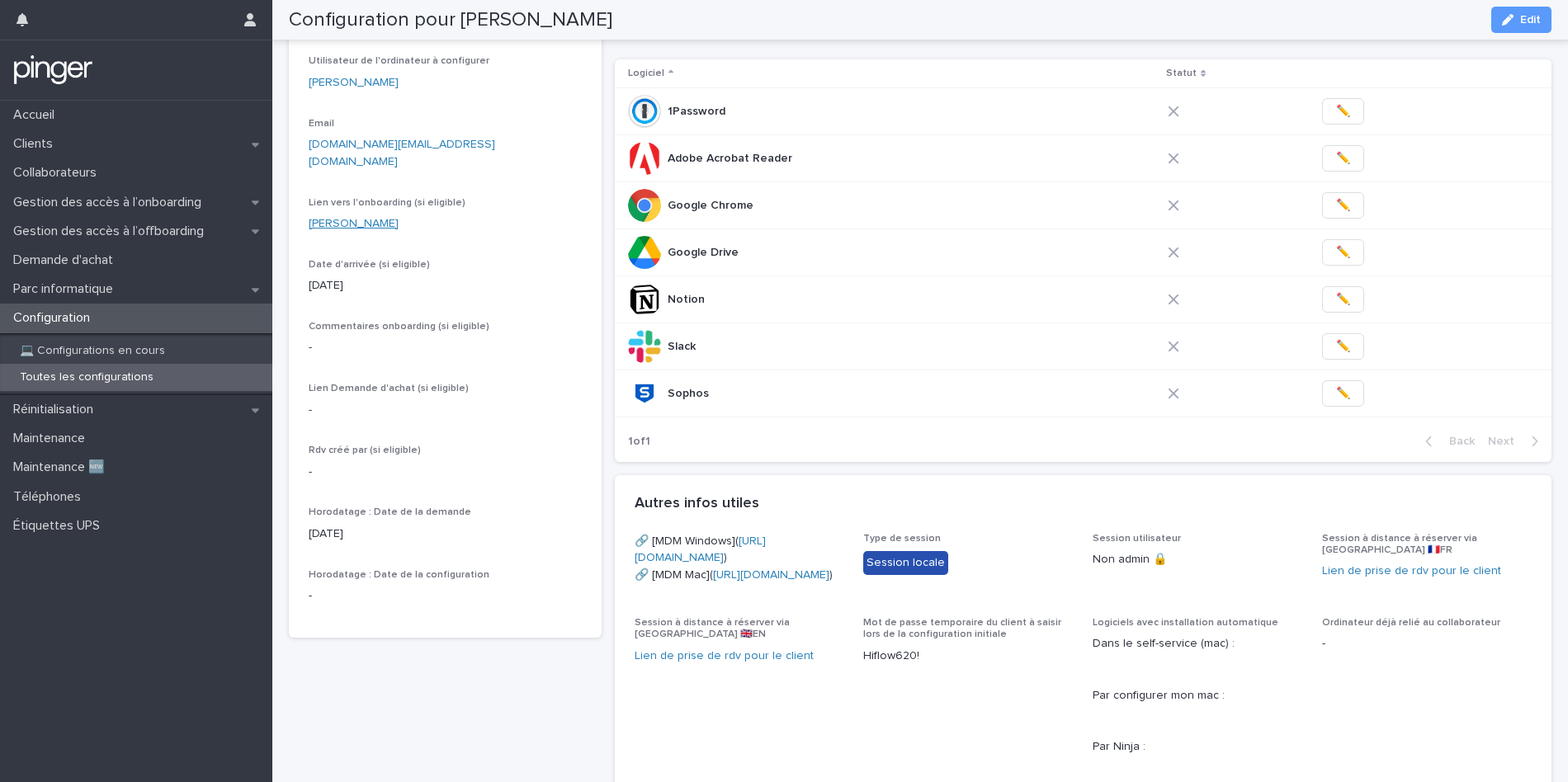
click at [390, 216] on link "[PERSON_NAME]" at bounding box center [354, 224] width 90 height 18
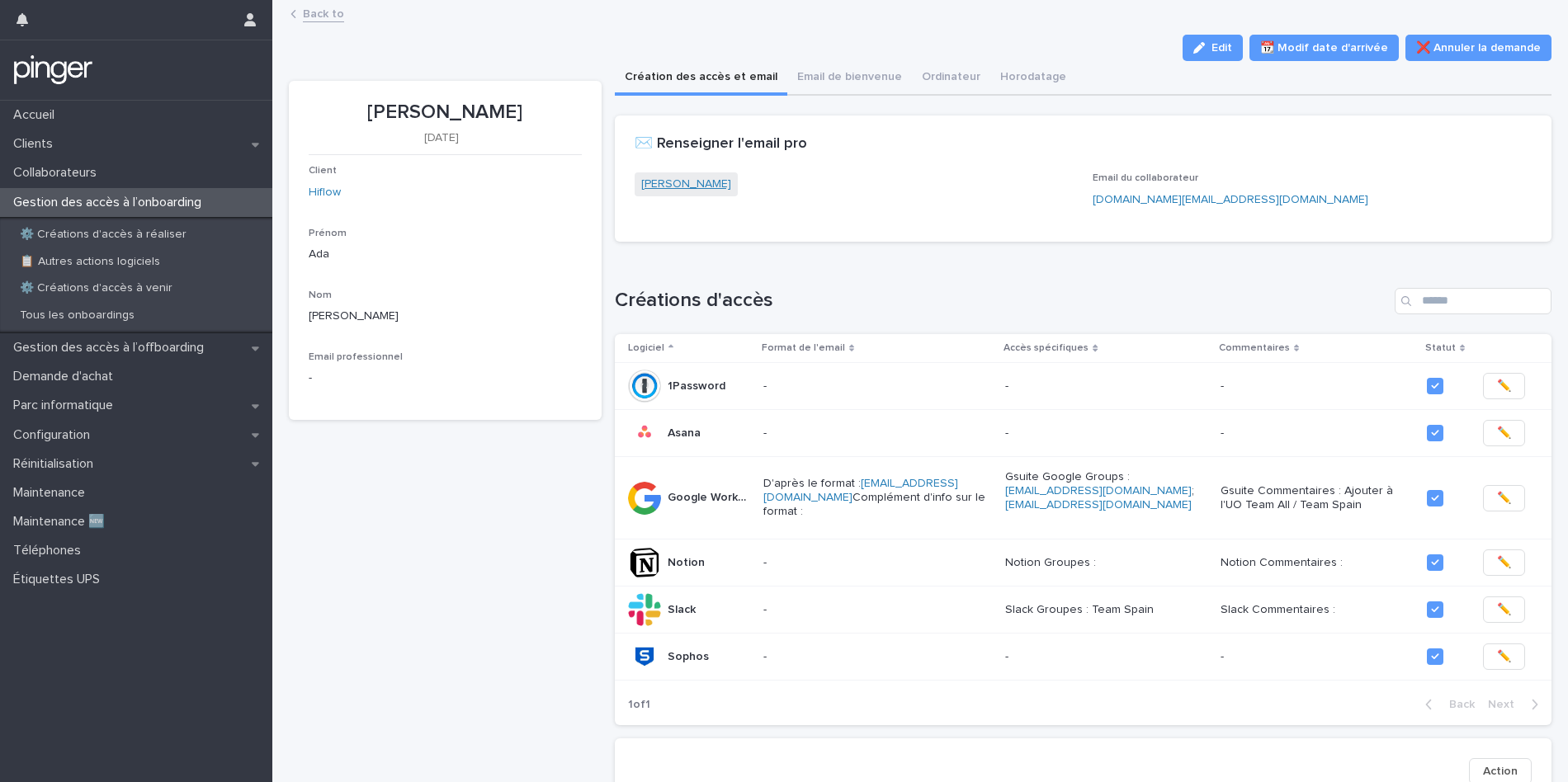
click at [699, 182] on link "[PERSON_NAME]" at bounding box center [686, 184] width 90 height 18
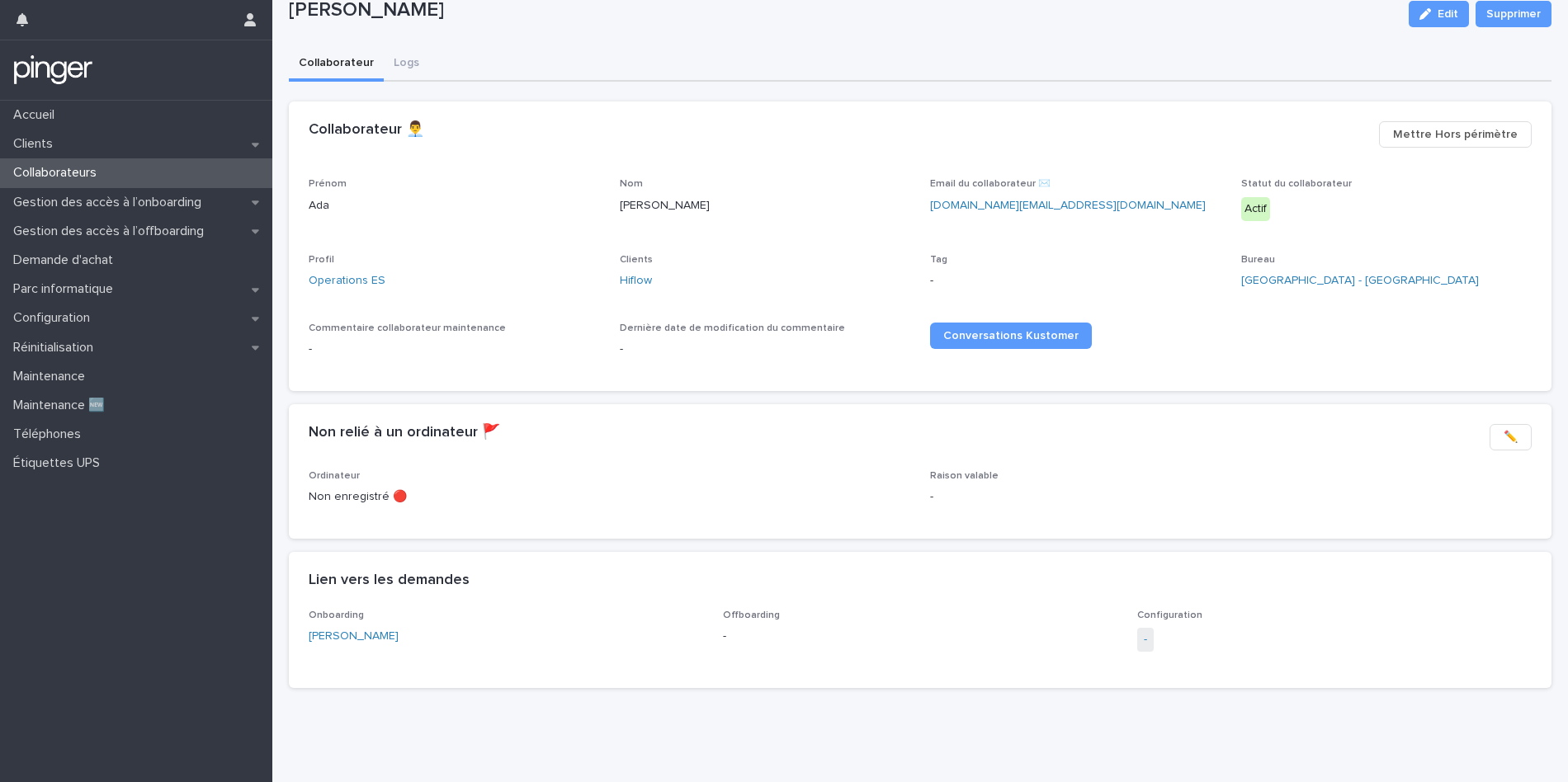
scroll to position [55, 0]
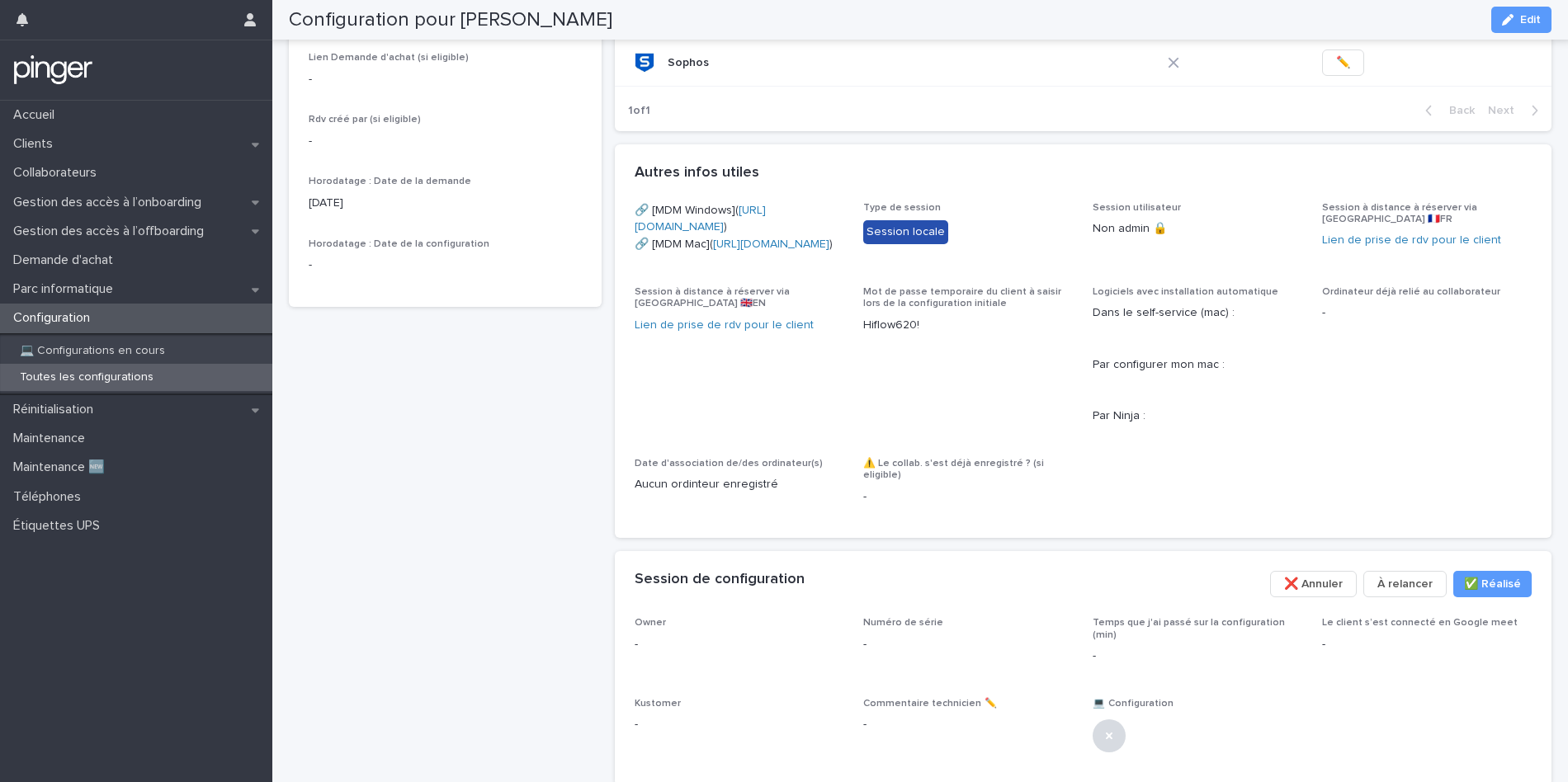
scroll to position [535, 0]
click at [885, 332] on p "Hiflow620!" at bounding box center [968, 324] width 210 height 18
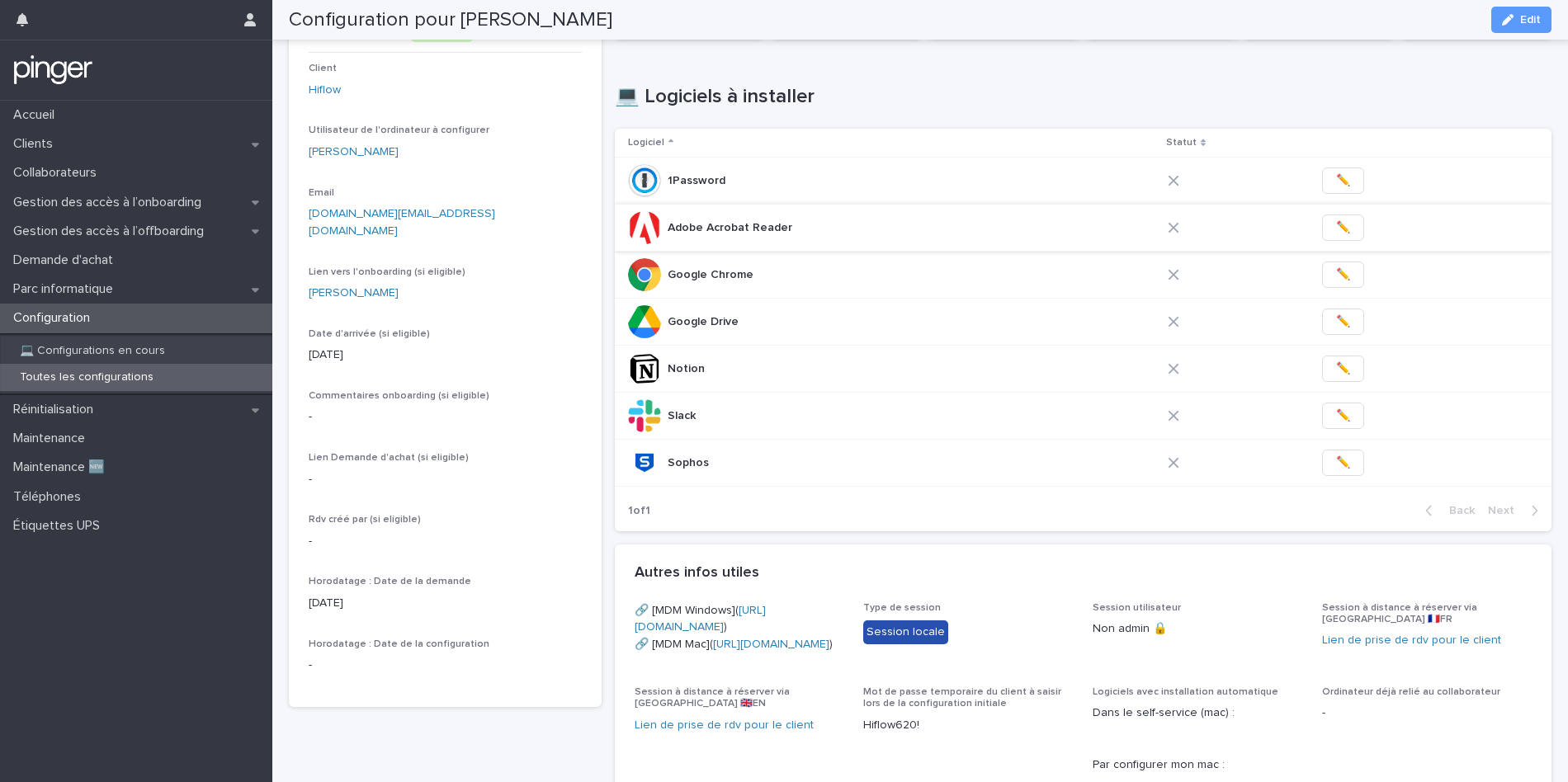
scroll to position [0, 0]
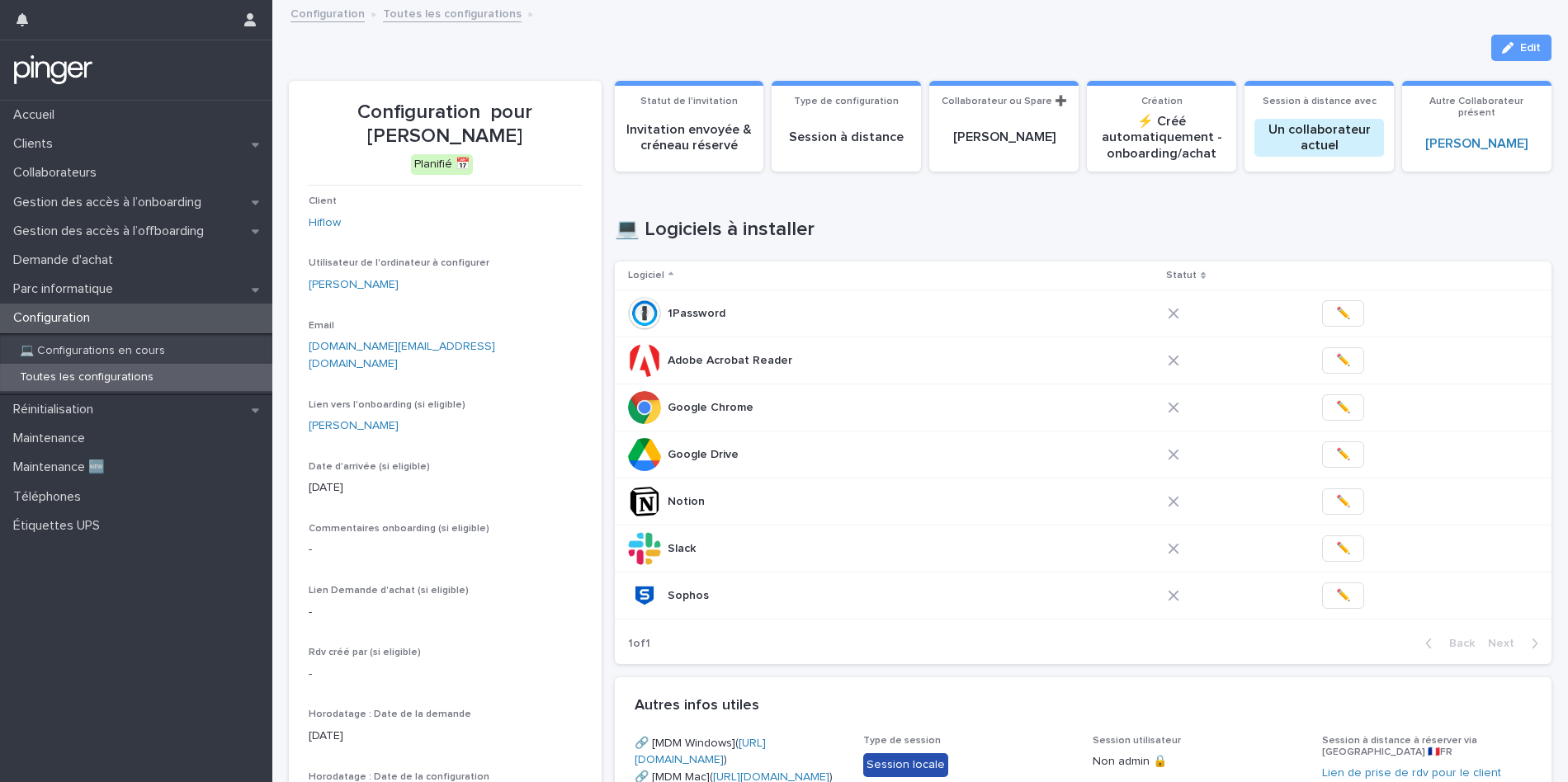
copy link "[PERSON_NAME]"
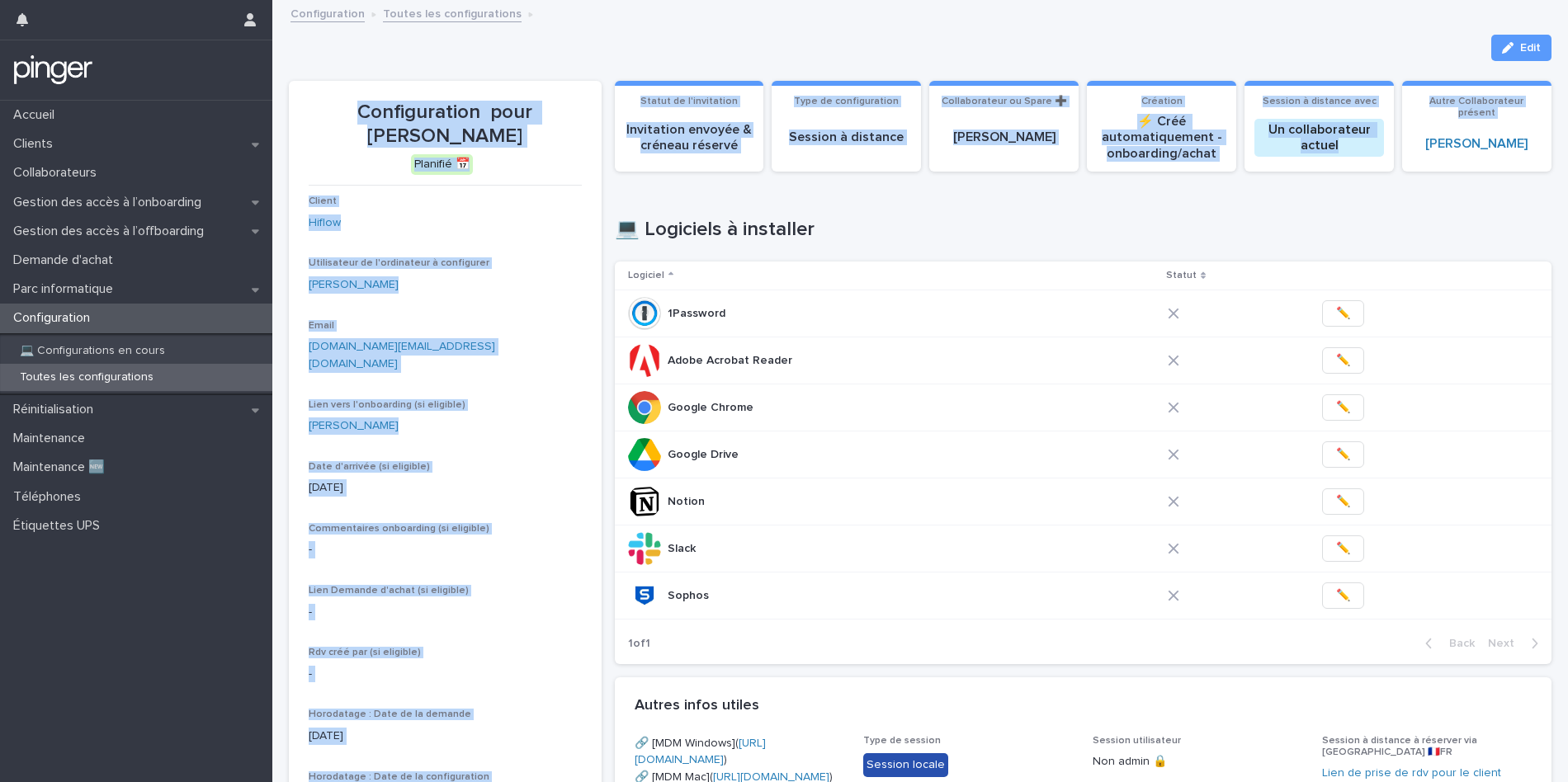
drag, startPoint x: 1424, startPoint y: 134, endPoint x: 682, endPoint y: -72, distance: 770.1
click at [682, 0] on html "Accueil Clients Collaborateurs Gestion des accès à l’onboarding Gestion des acc…" at bounding box center [784, 391] width 1568 height 782
click at [606, 63] on div "Configuration pour Ada Aliani Gonzalez Planifié 📅 Client Hiflow Utilisateur de …" at bounding box center [920, 697] width 1262 height 1272
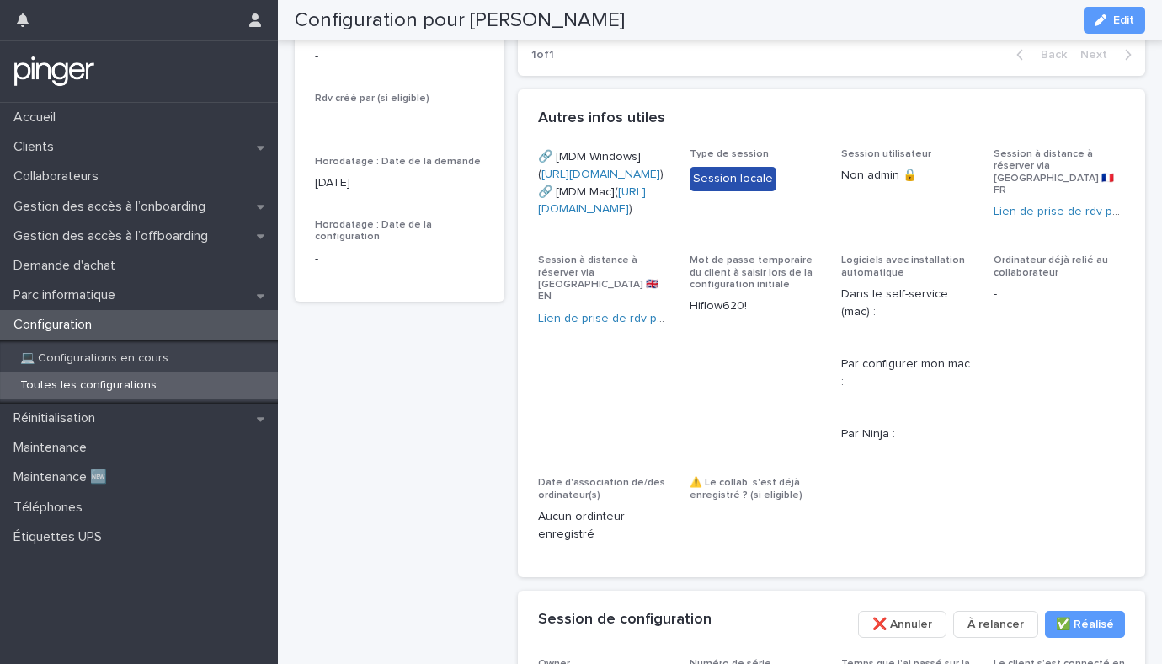
scroll to position [724, 0]
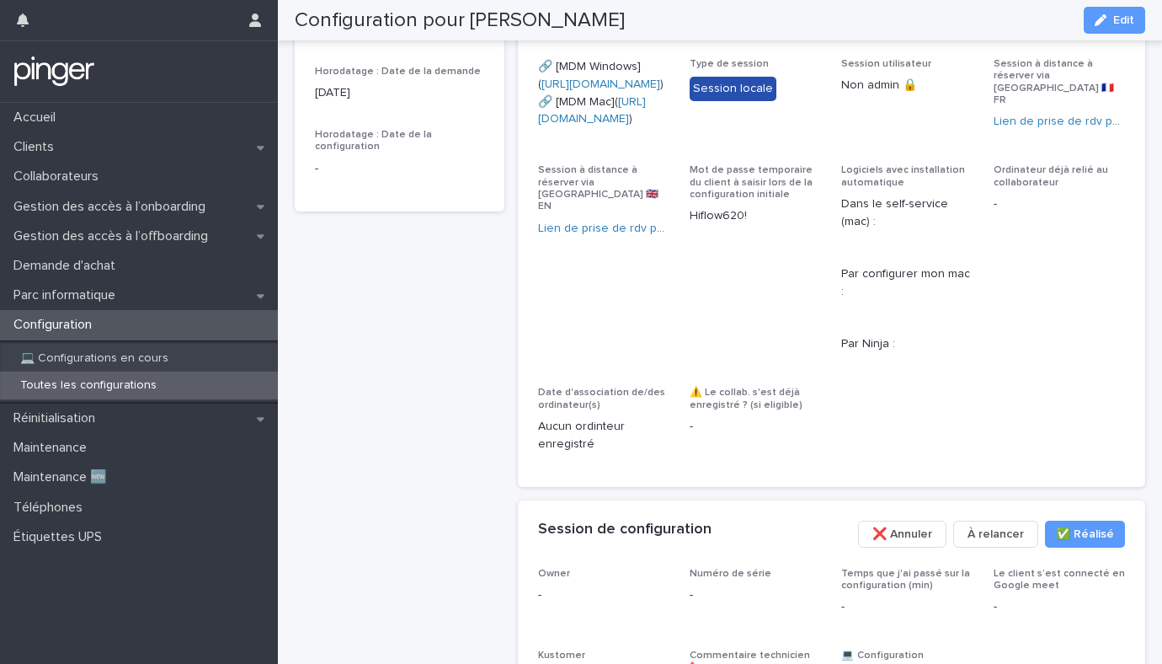
click at [701, 225] on p "Hiflow620!" at bounding box center [755, 216] width 131 height 18
copy p "Hiflow620!"
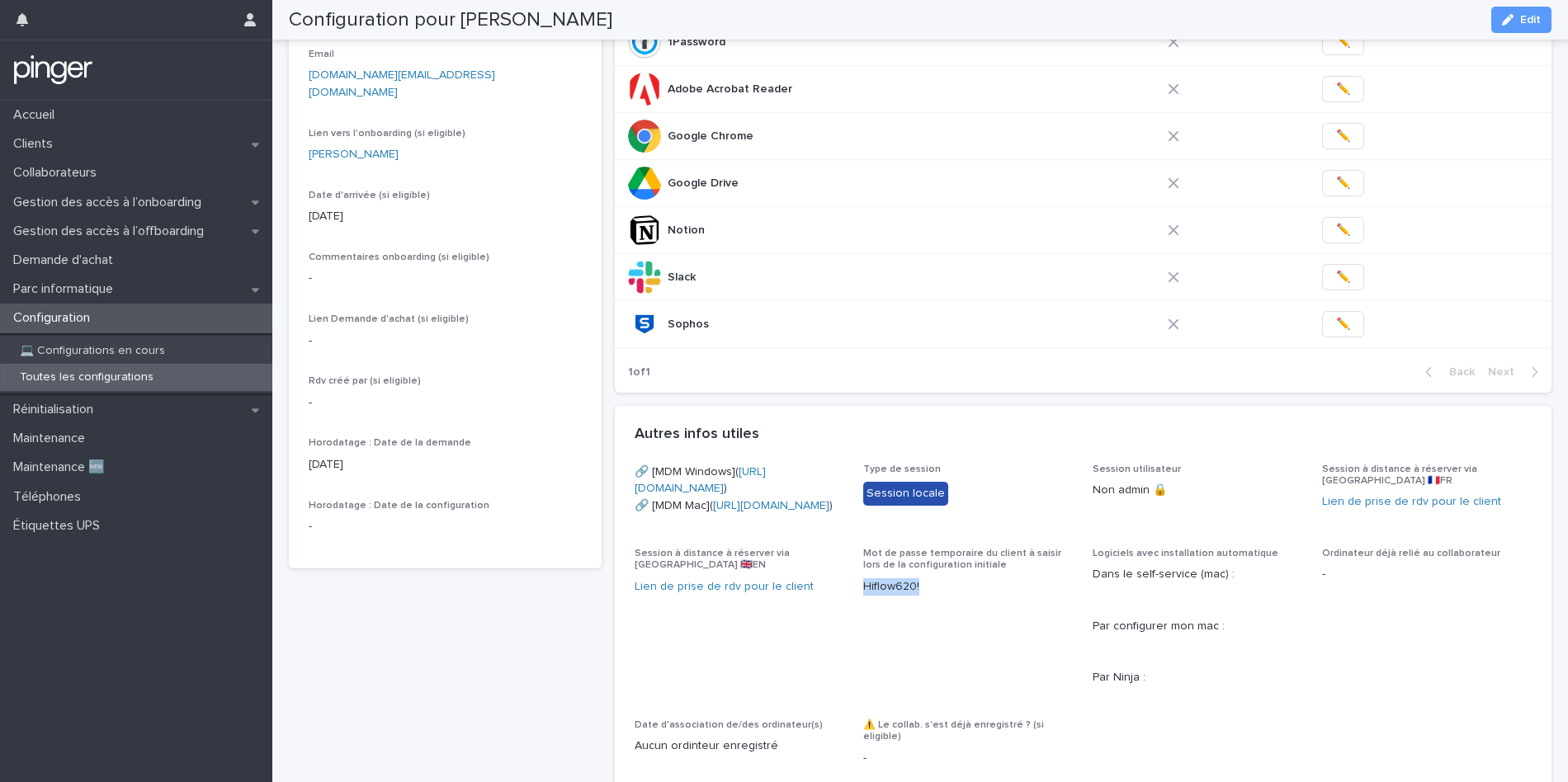
scroll to position [335, 0]
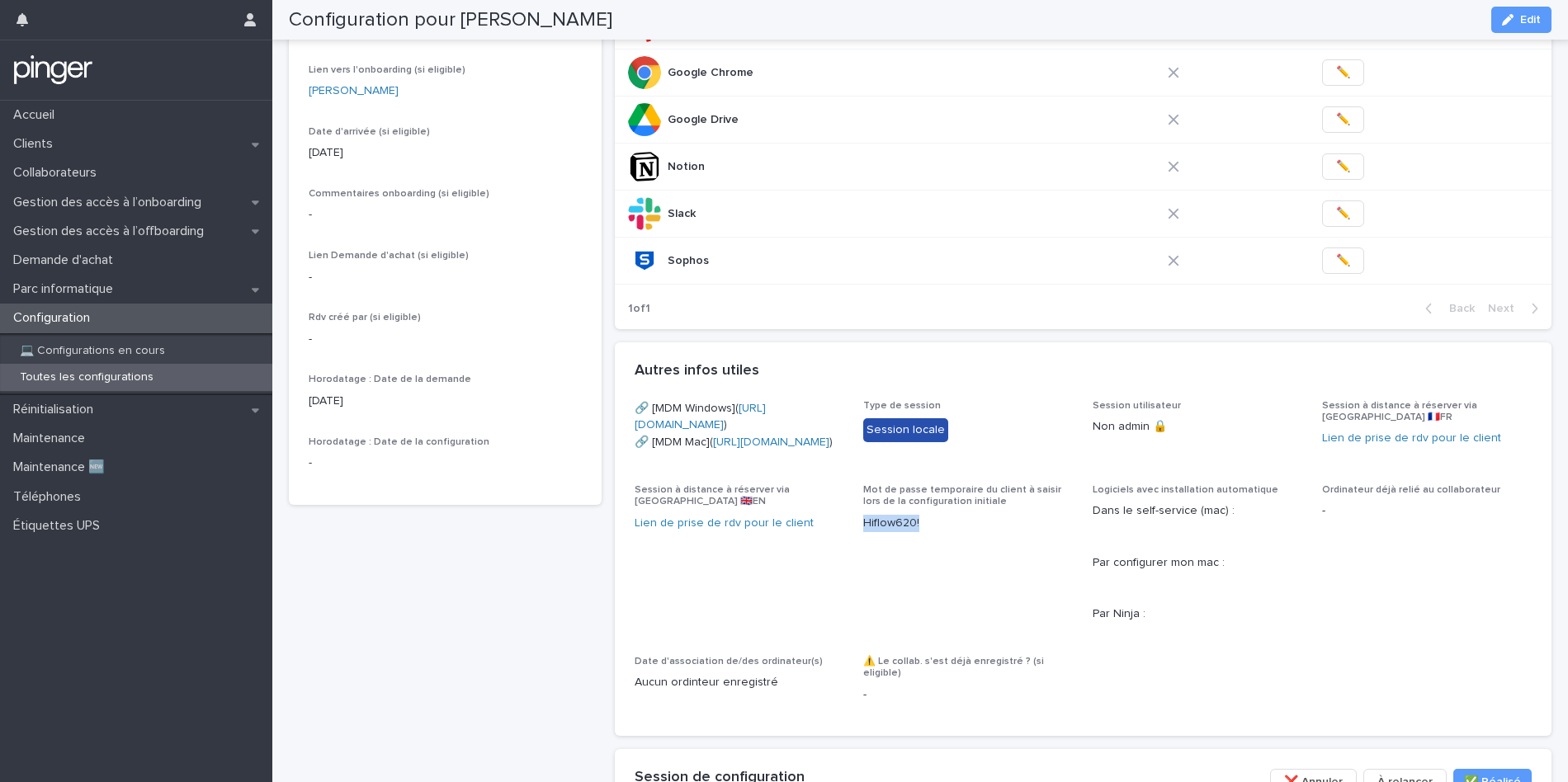
click at [906, 532] on p "Hiflow620!" at bounding box center [968, 523] width 210 height 18
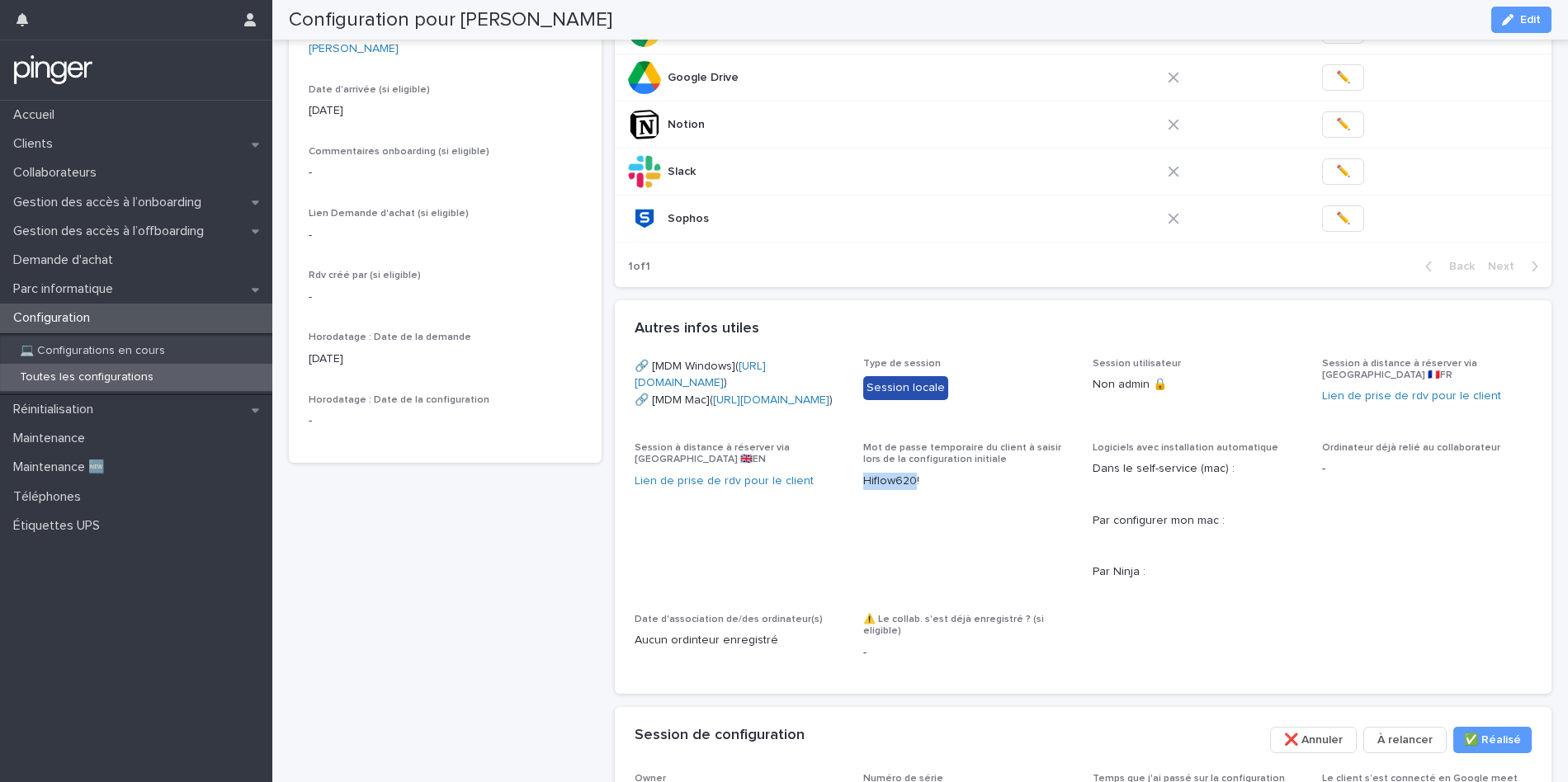
scroll to position [0, 0]
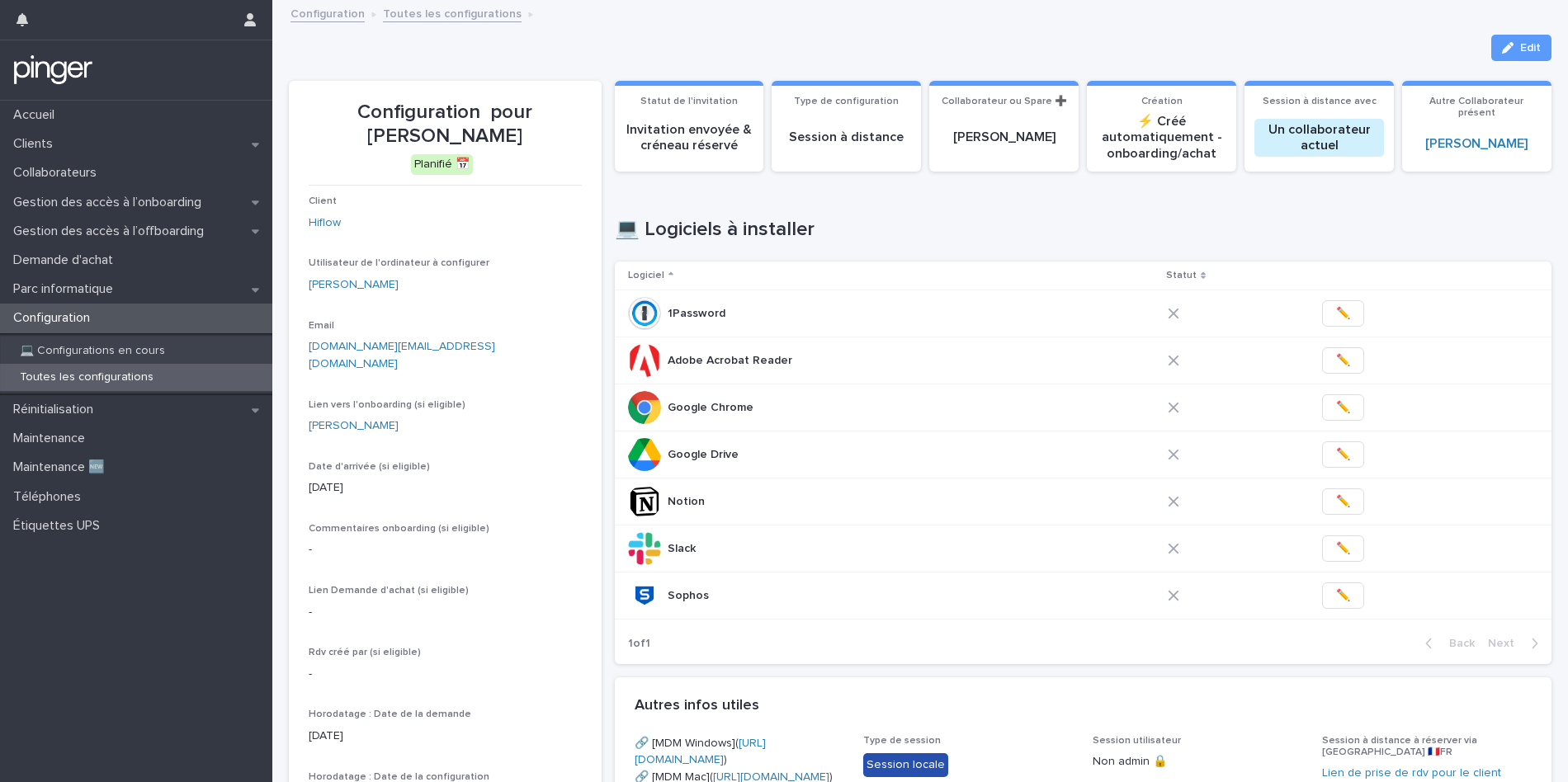
click at [489, 106] on p "Configuration pour [PERSON_NAME]" at bounding box center [445, 124] width 273 height 48
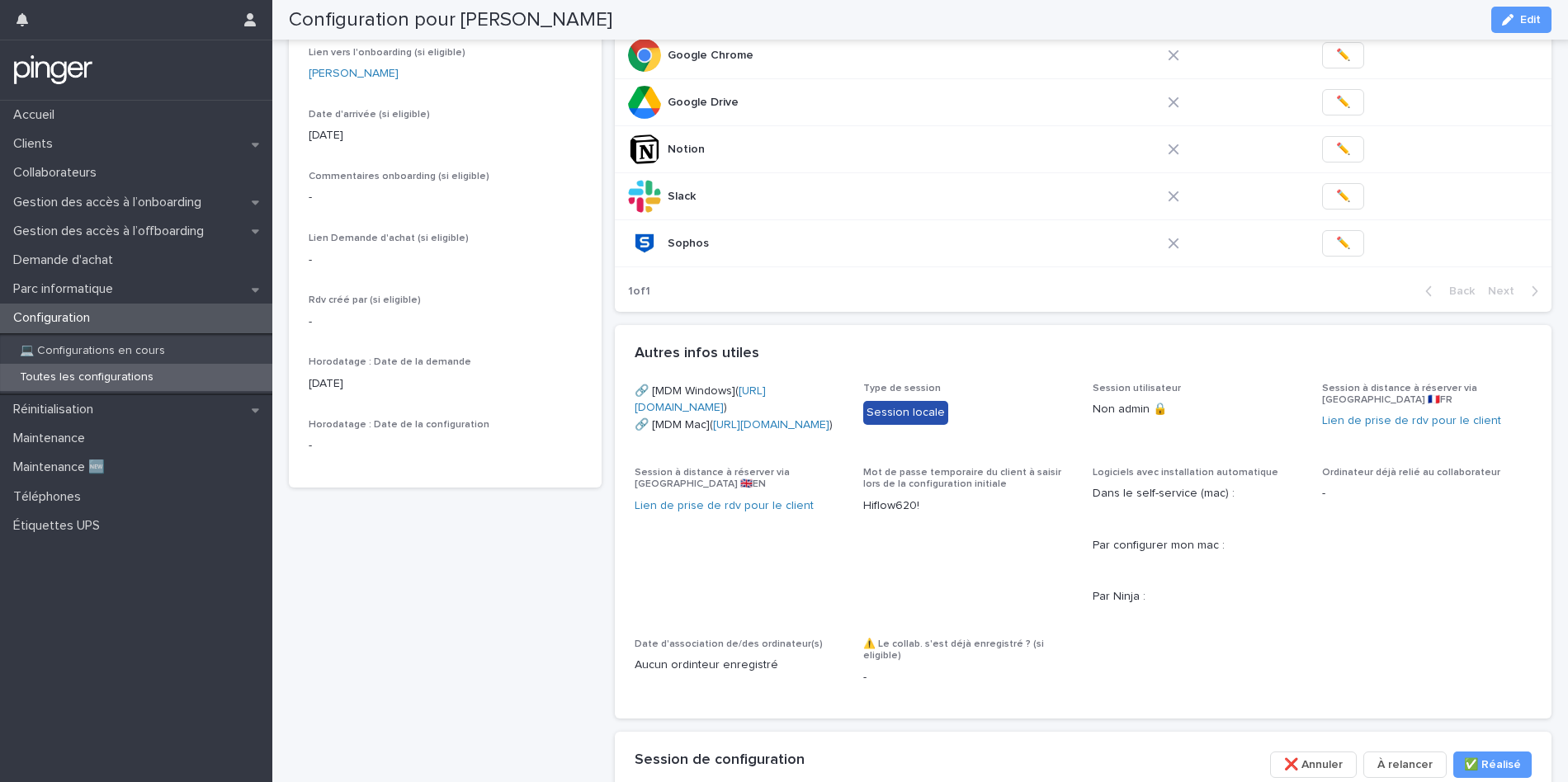
scroll to position [368, 0]
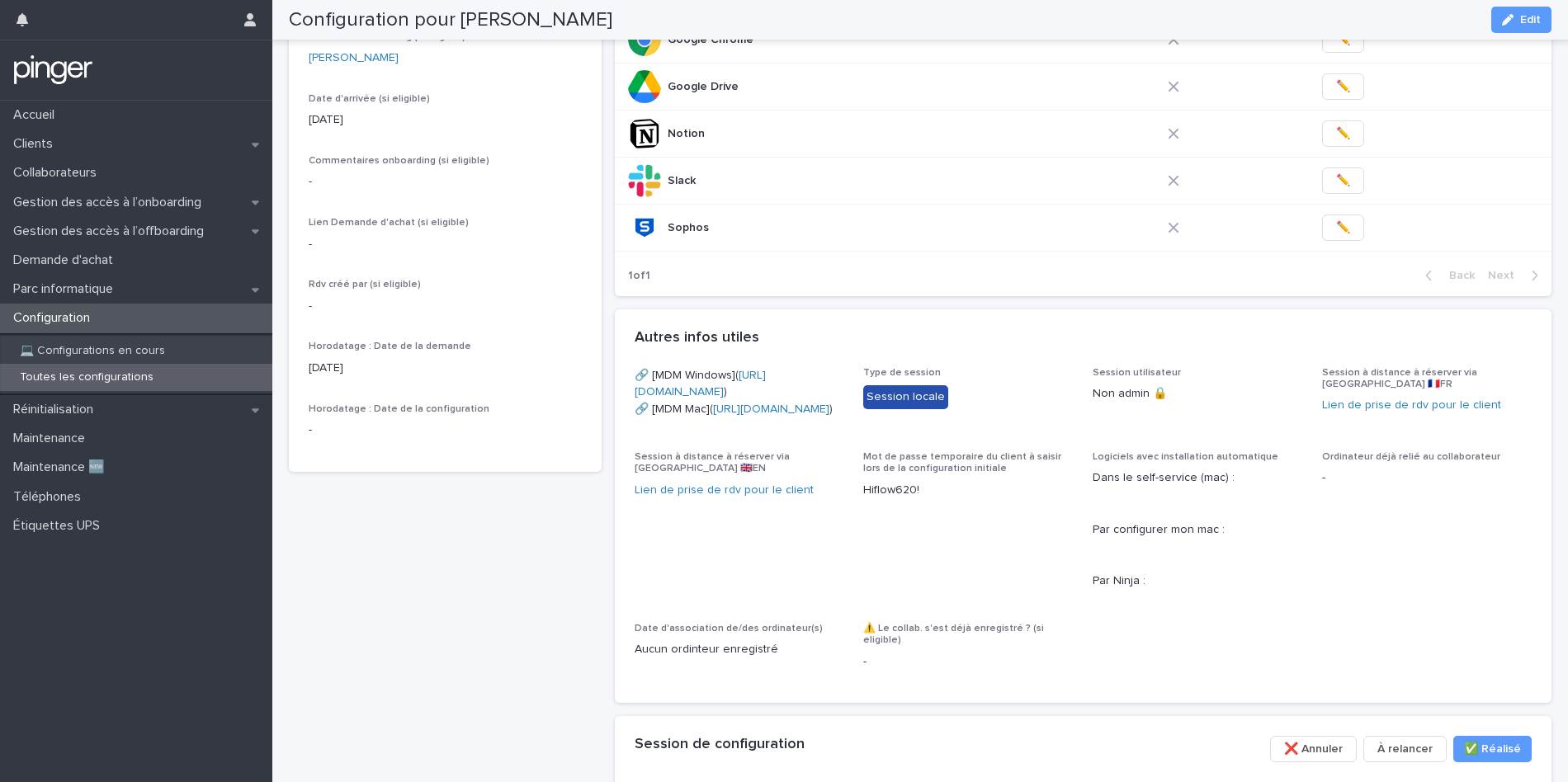
click at [894, 499] on p "Hiflow620!" at bounding box center [968, 491] width 210 height 18
click at [921, 499] on p "Hiflow620!" at bounding box center [968, 491] width 210 height 18
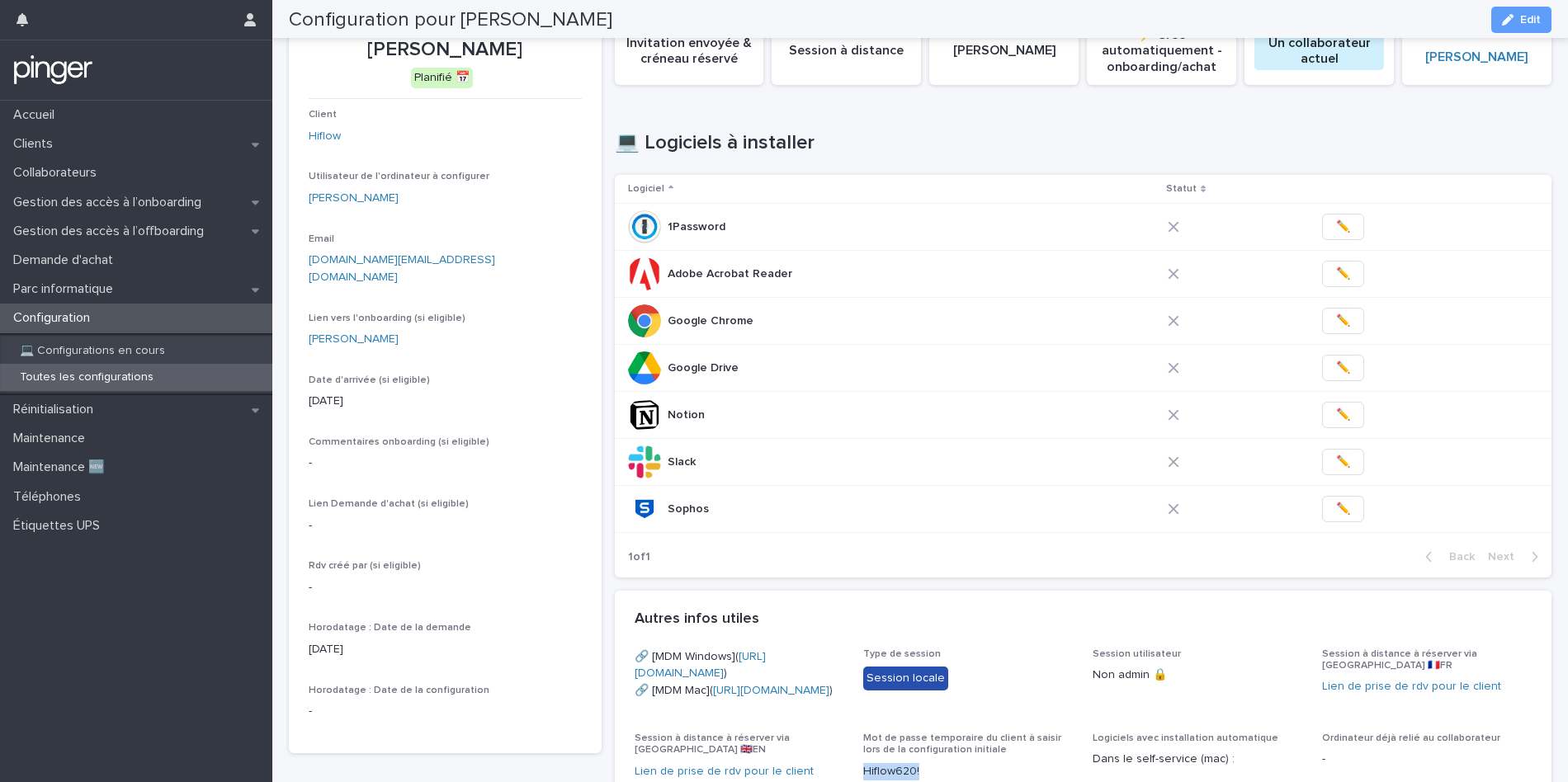
scroll to position [0, 0]
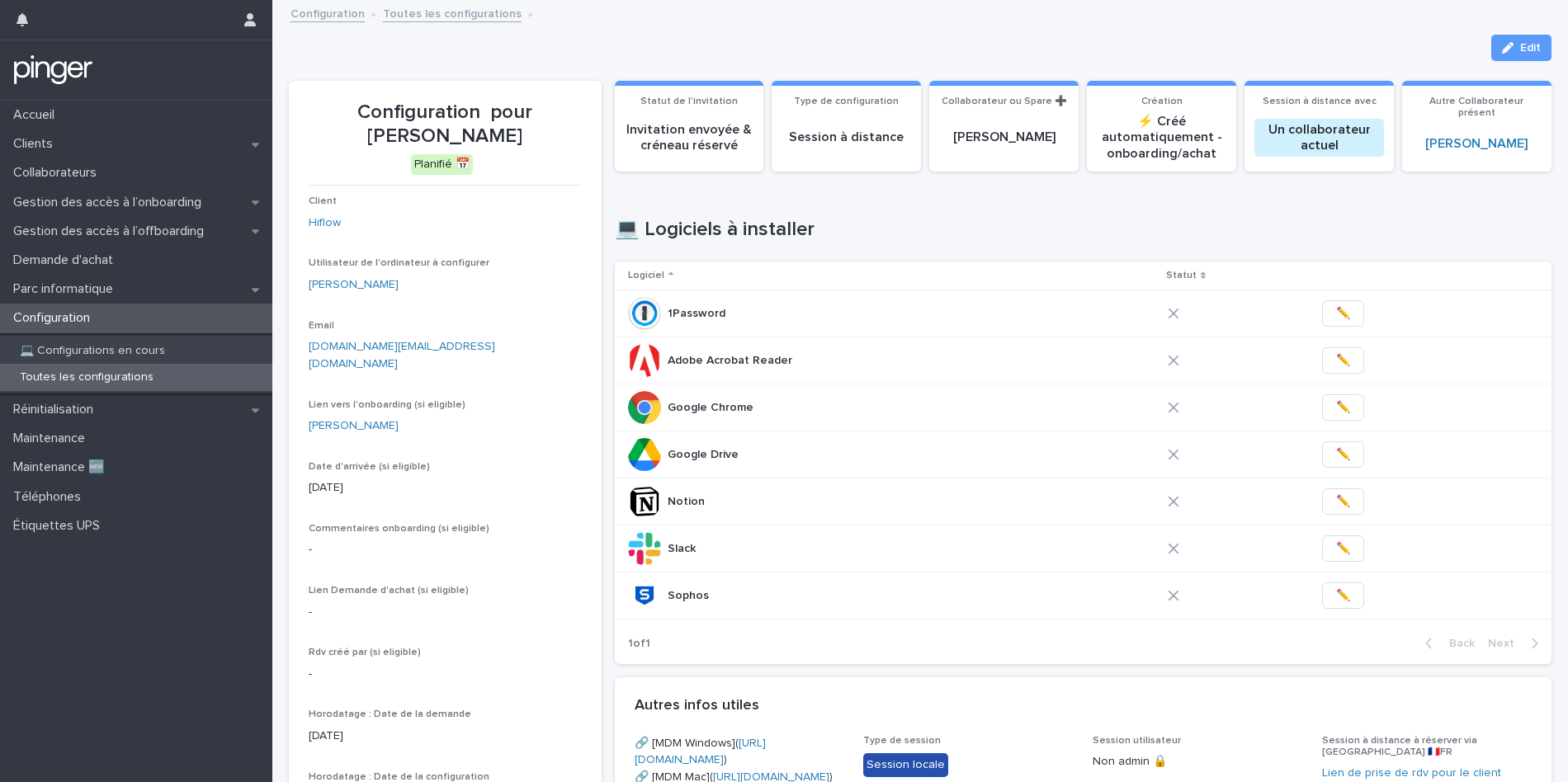
drag, startPoint x: 489, startPoint y: 114, endPoint x: 548, endPoint y: 146, distance: 67.1
click at [548, 146] on p "Configuration pour [PERSON_NAME]" at bounding box center [445, 124] width 273 height 48
copy p "[PERSON_NAME]"
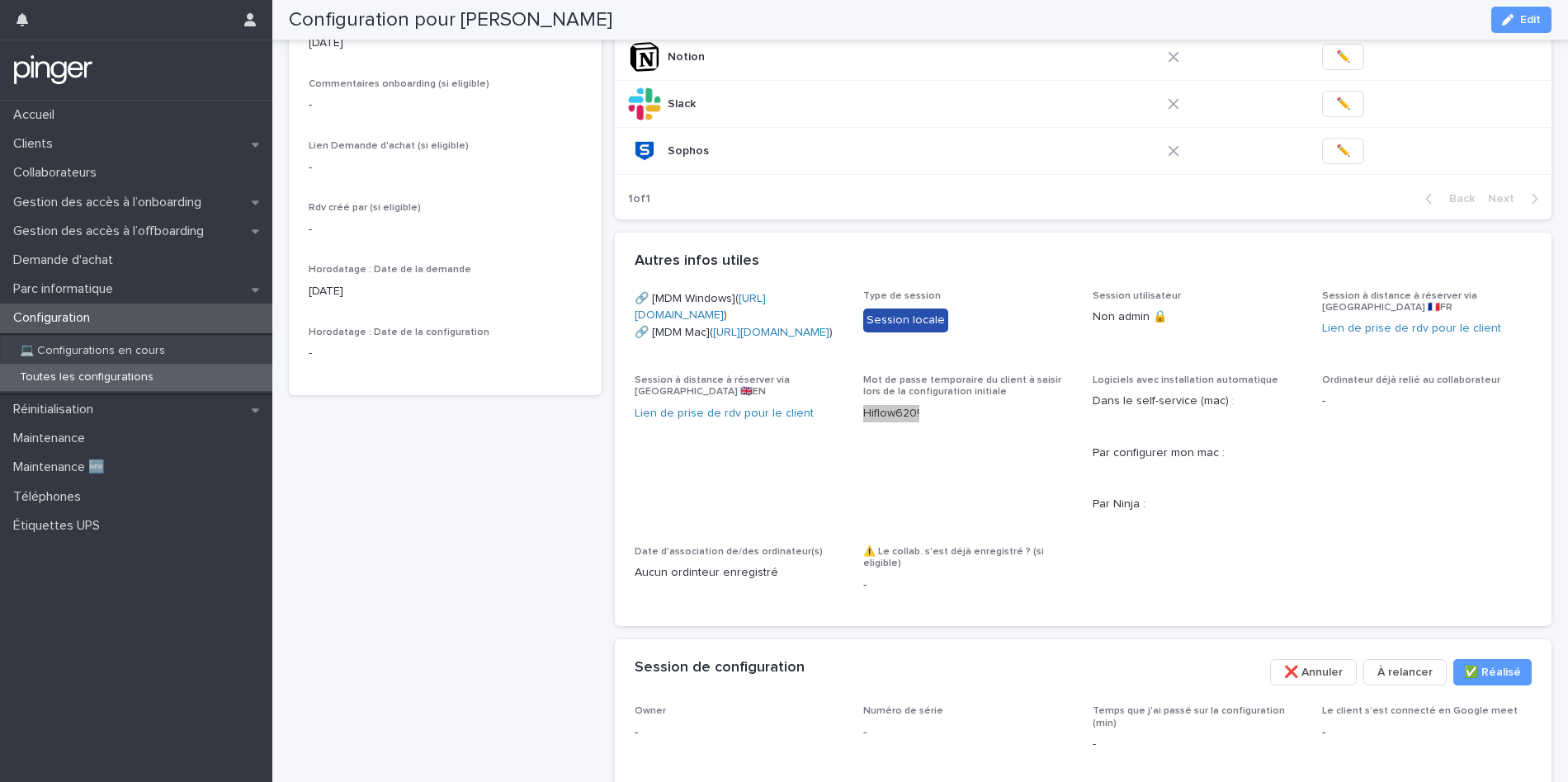
scroll to position [557, 0]
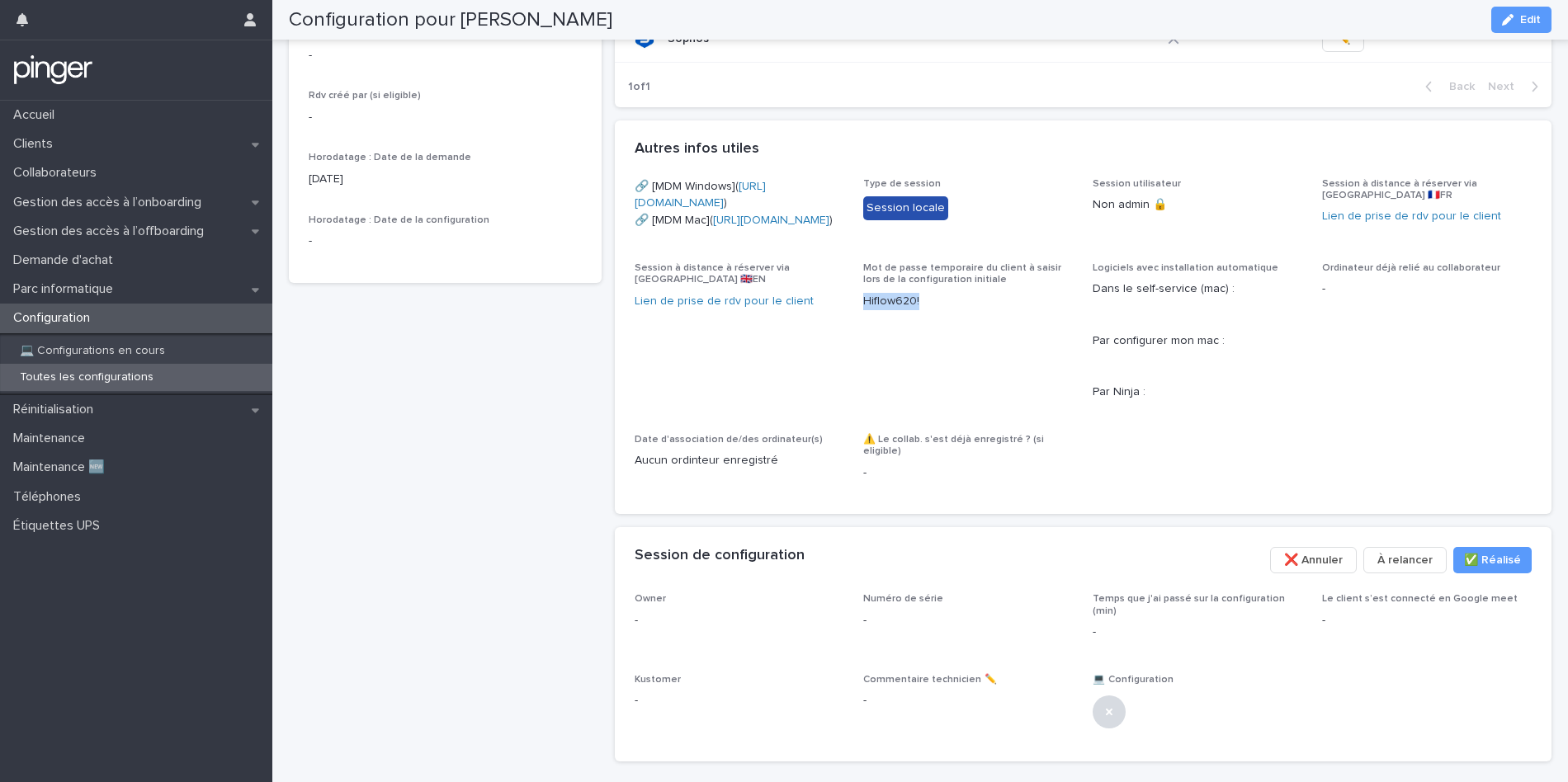
click at [887, 311] on p "Hiflow620!" at bounding box center [968, 302] width 210 height 18
copy p "Hiflow620!"
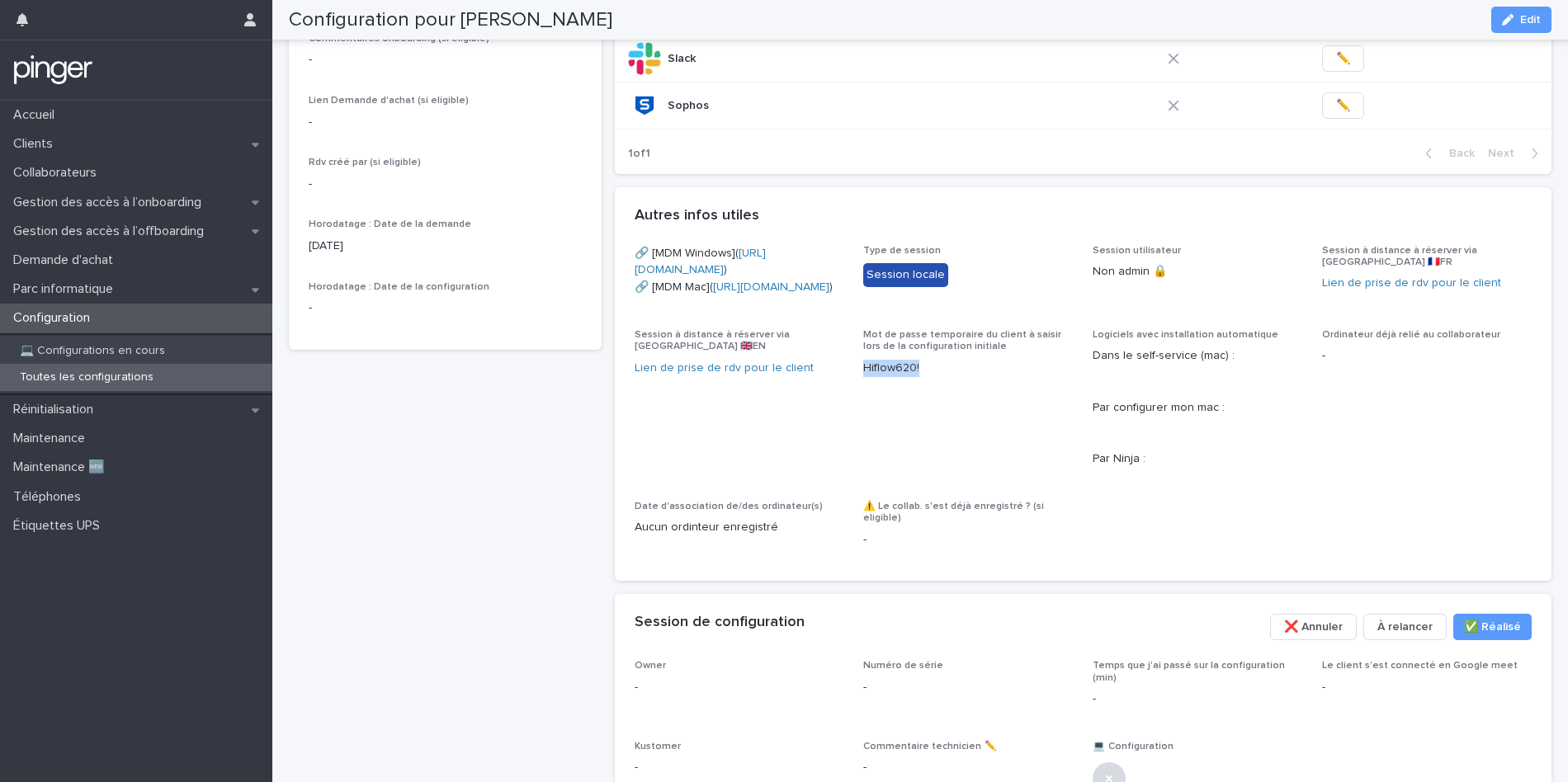
scroll to position [405, 0]
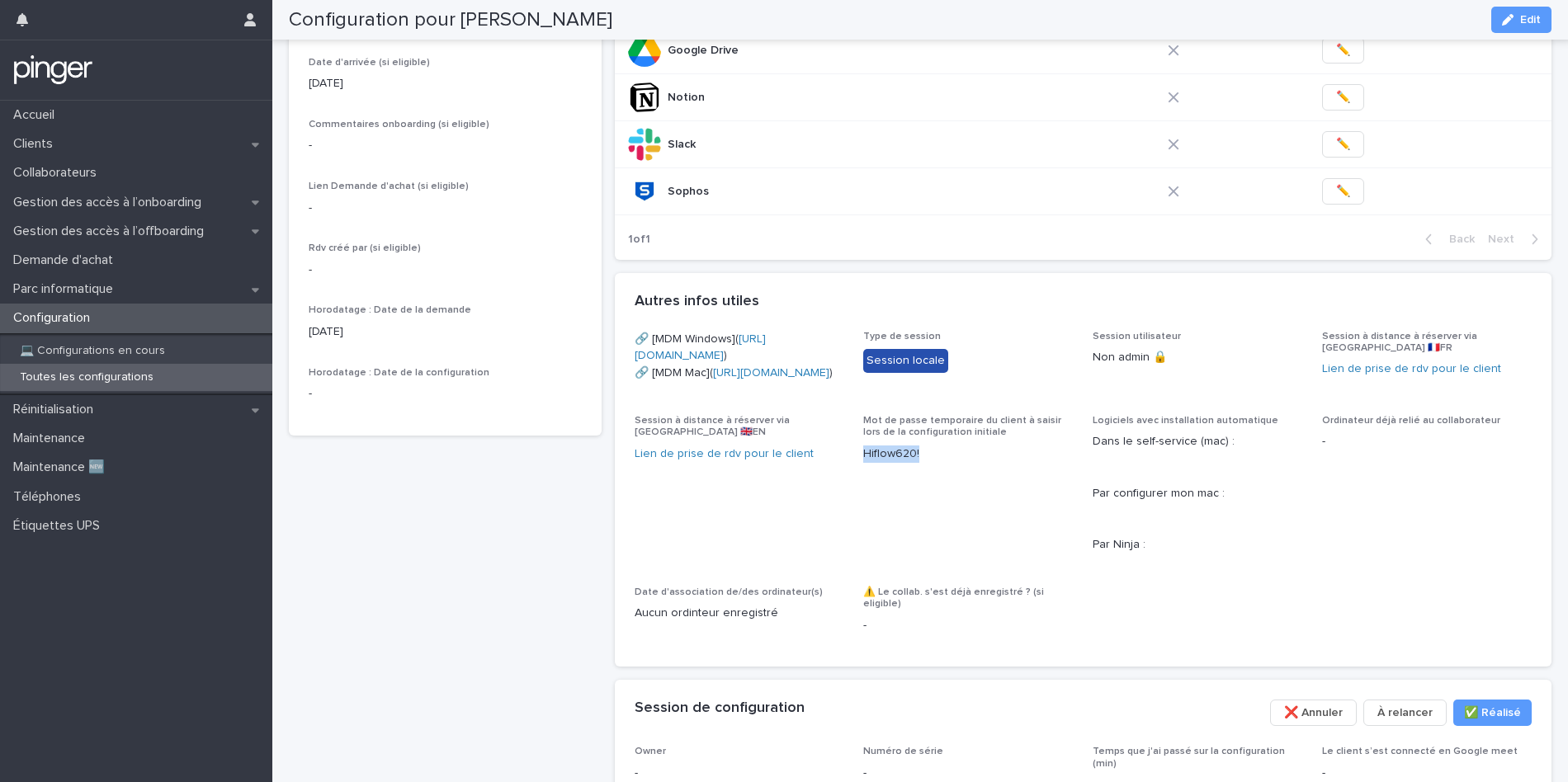
copy link "[URL][DOMAIN_NAME]"
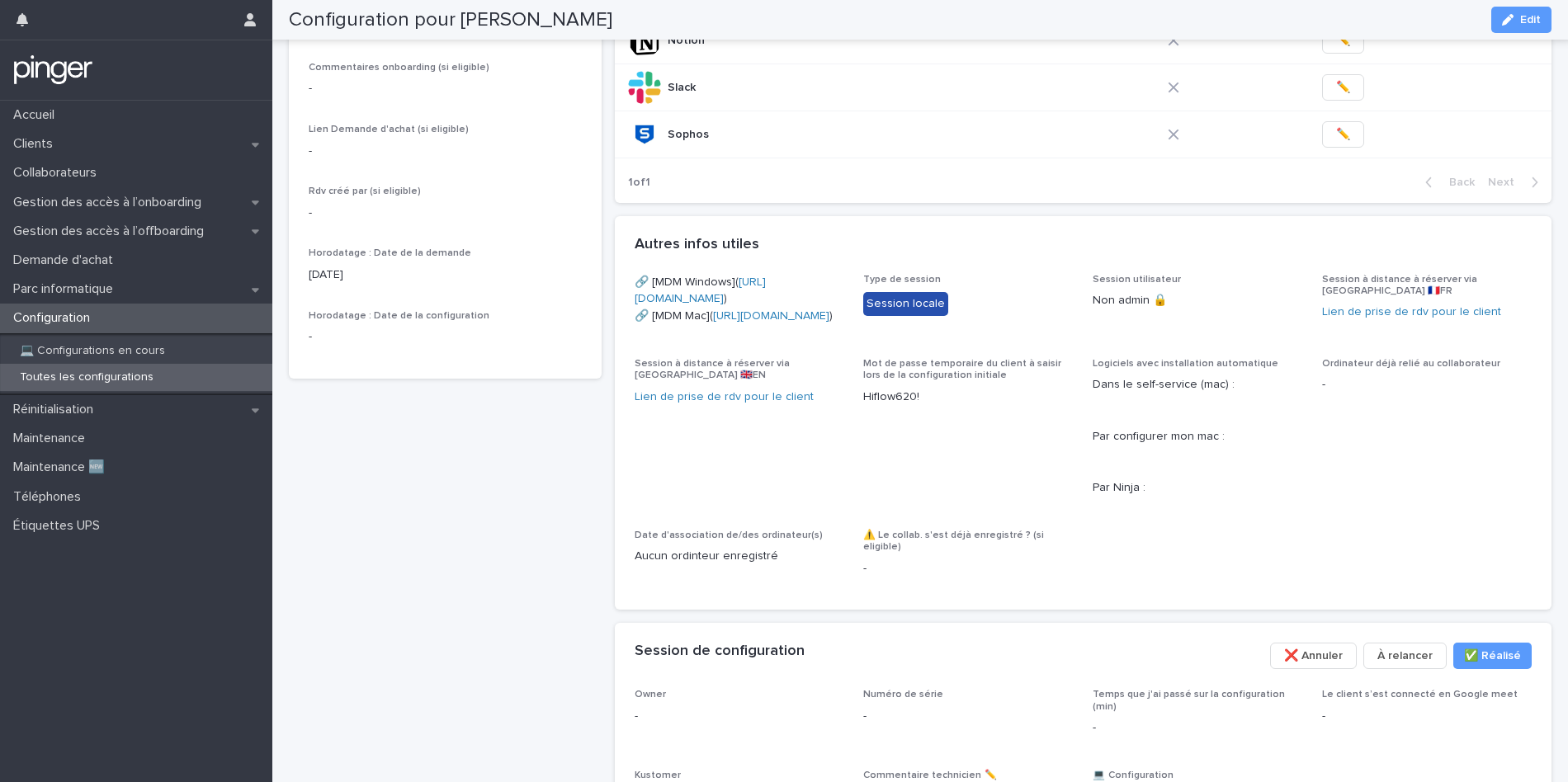
scroll to position [0, 0]
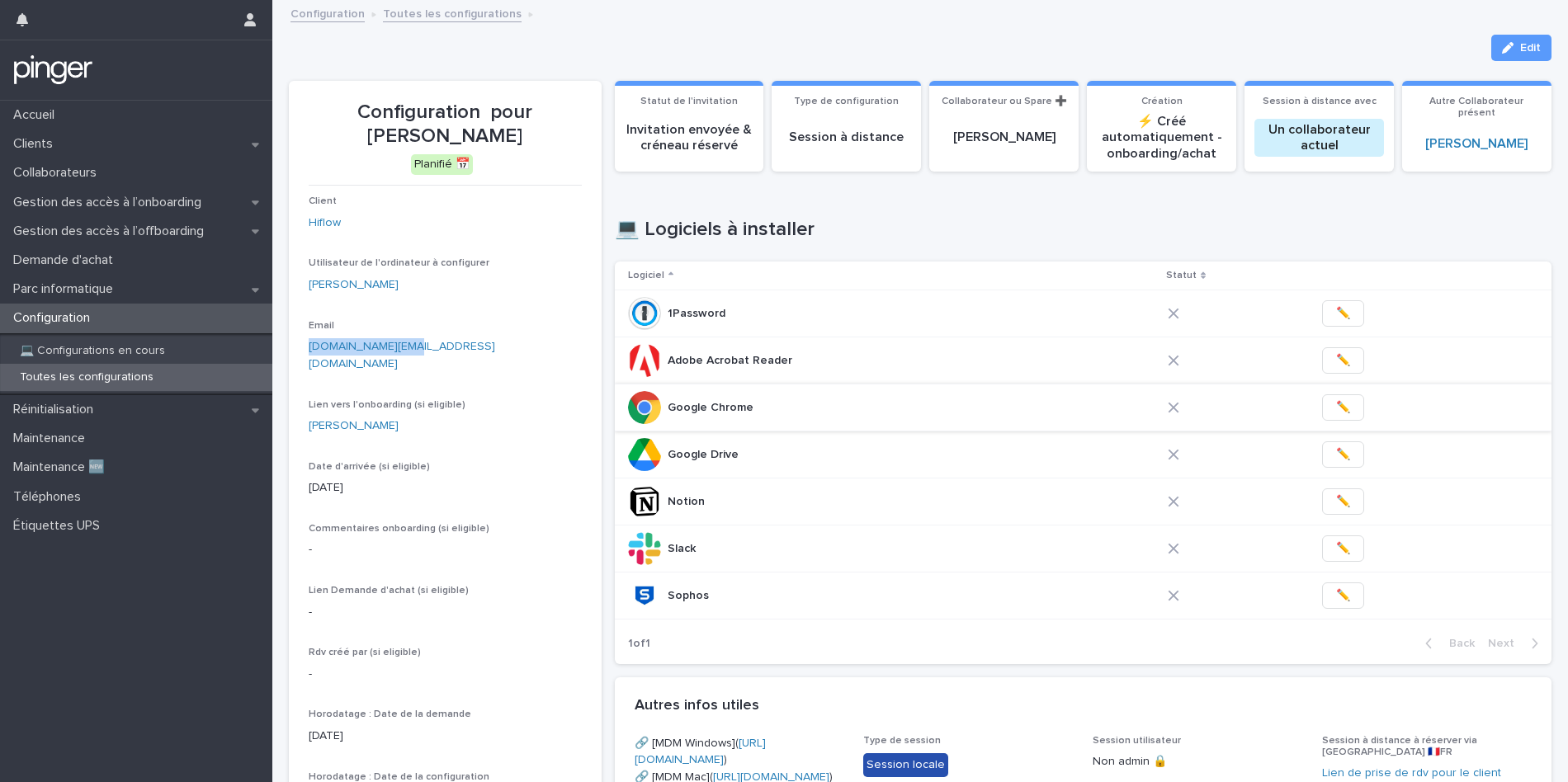
click at [1323, 408] on button "✏️" at bounding box center [1343, 408] width 42 height 26
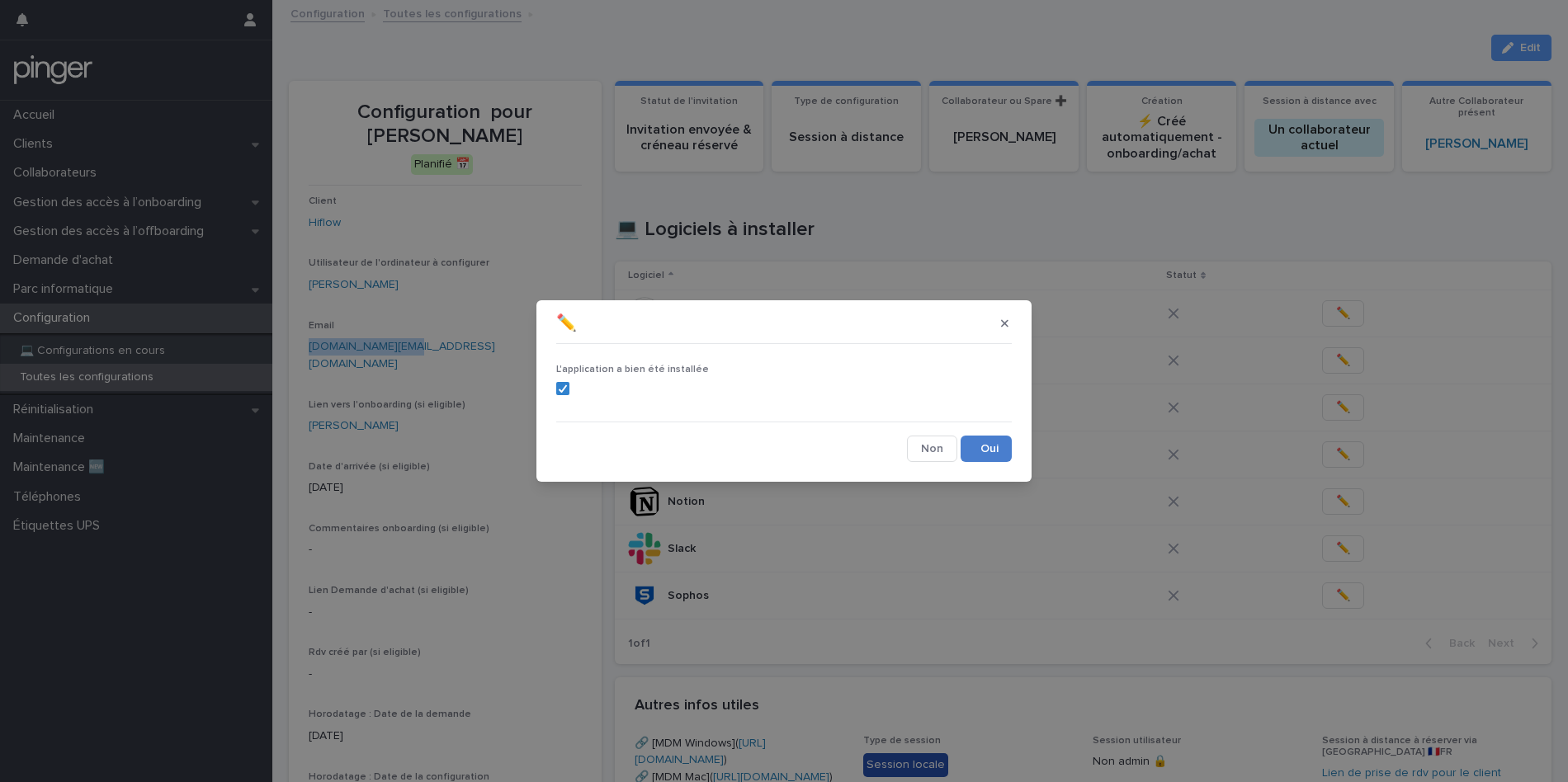
click at [1008, 452] on button "Save" at bounding box center [986, 449] width 51 height 26
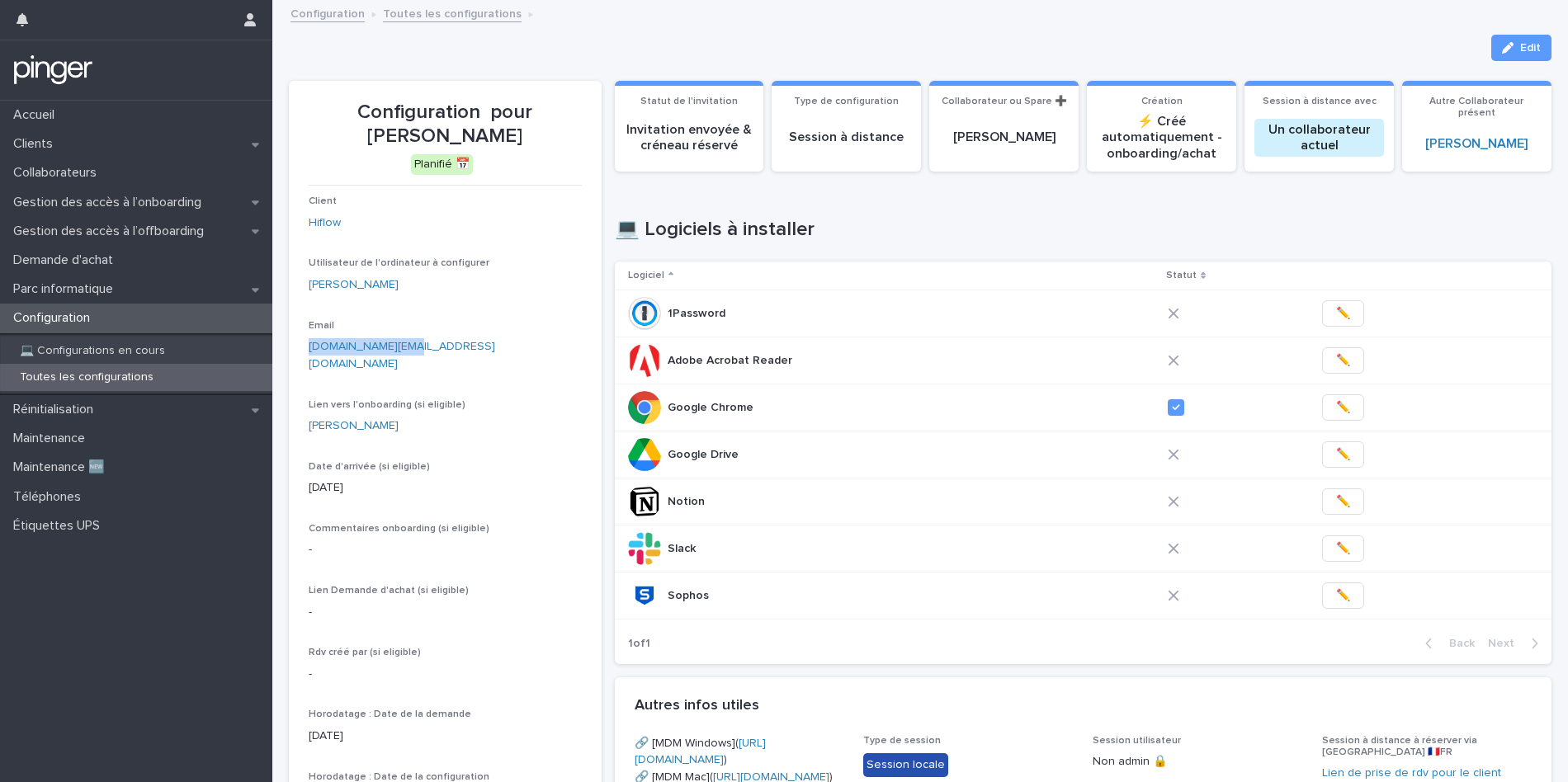
click at [383, 271] on div "Utilisateur de l'ordinateur à configurer Ada Aliani Gonzalez" at bounding box center [445, 282] width 273 height 49
click at [374, 287] on link "[PERSON_NAME]" at bounding box center [354, 285] width 90 height 18
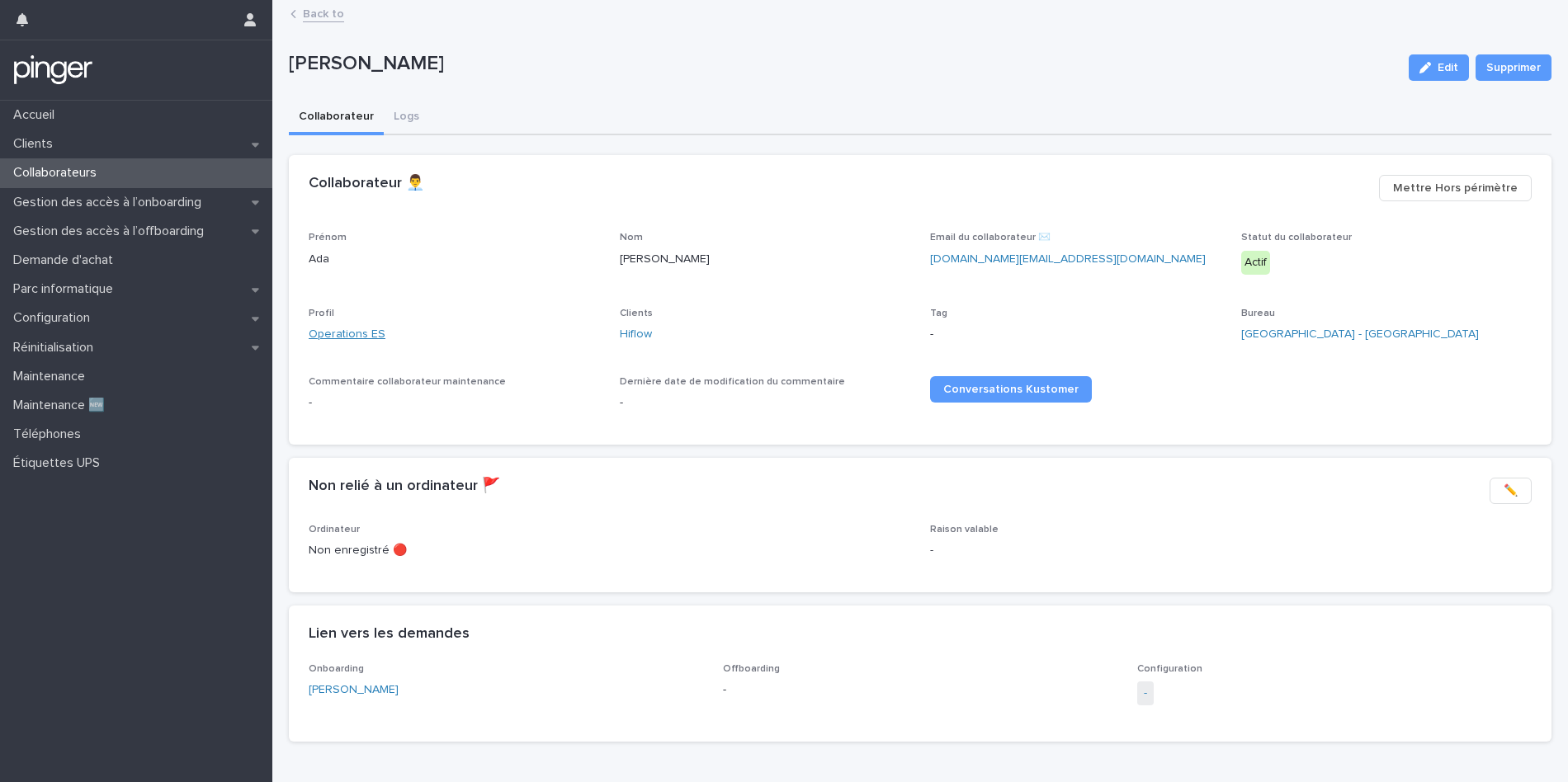
click at [362, 336] on link "Operations ES" at bounding box center [347, 335] width 76 height 18
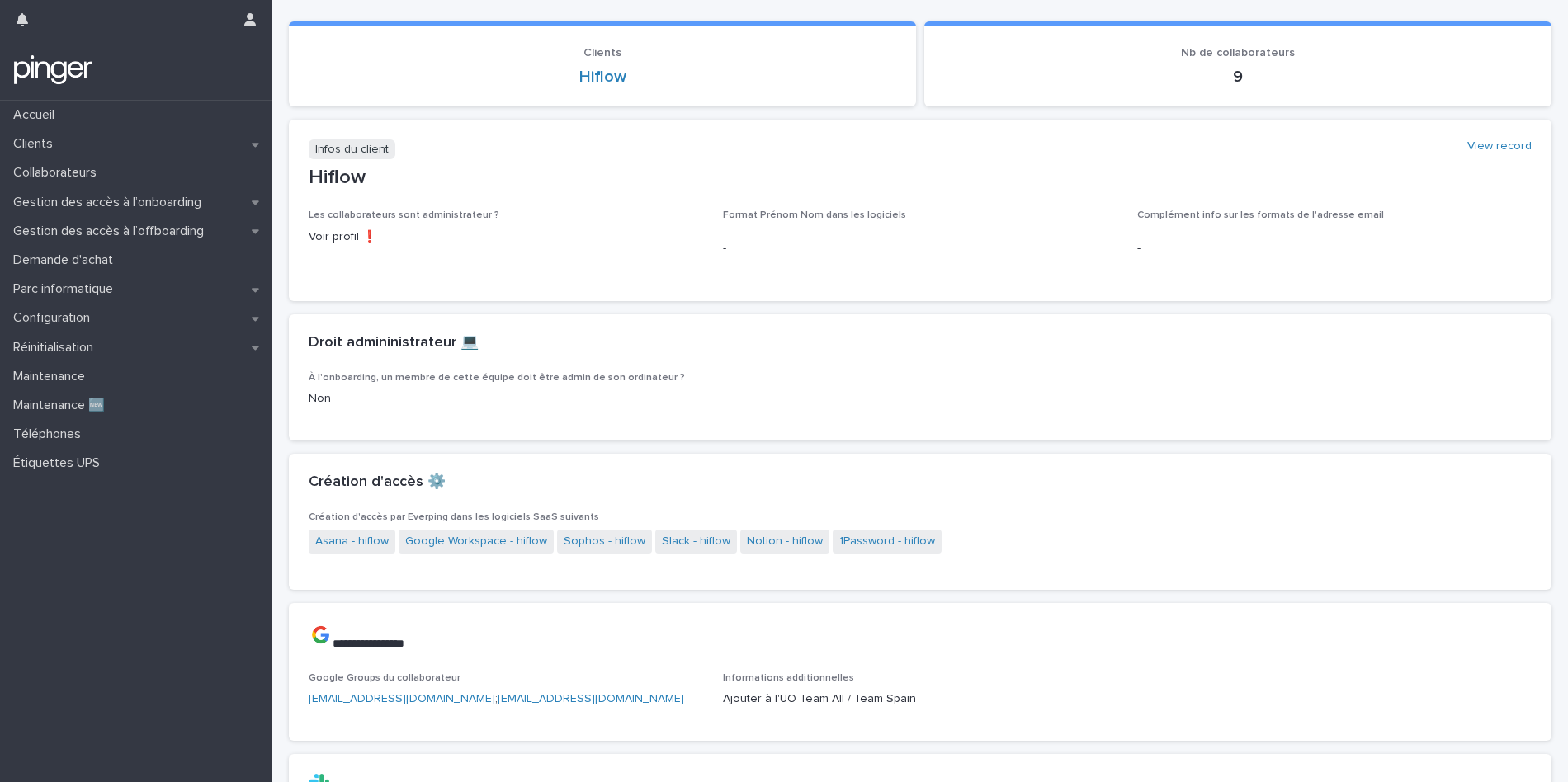
scroll to position [100, 0]
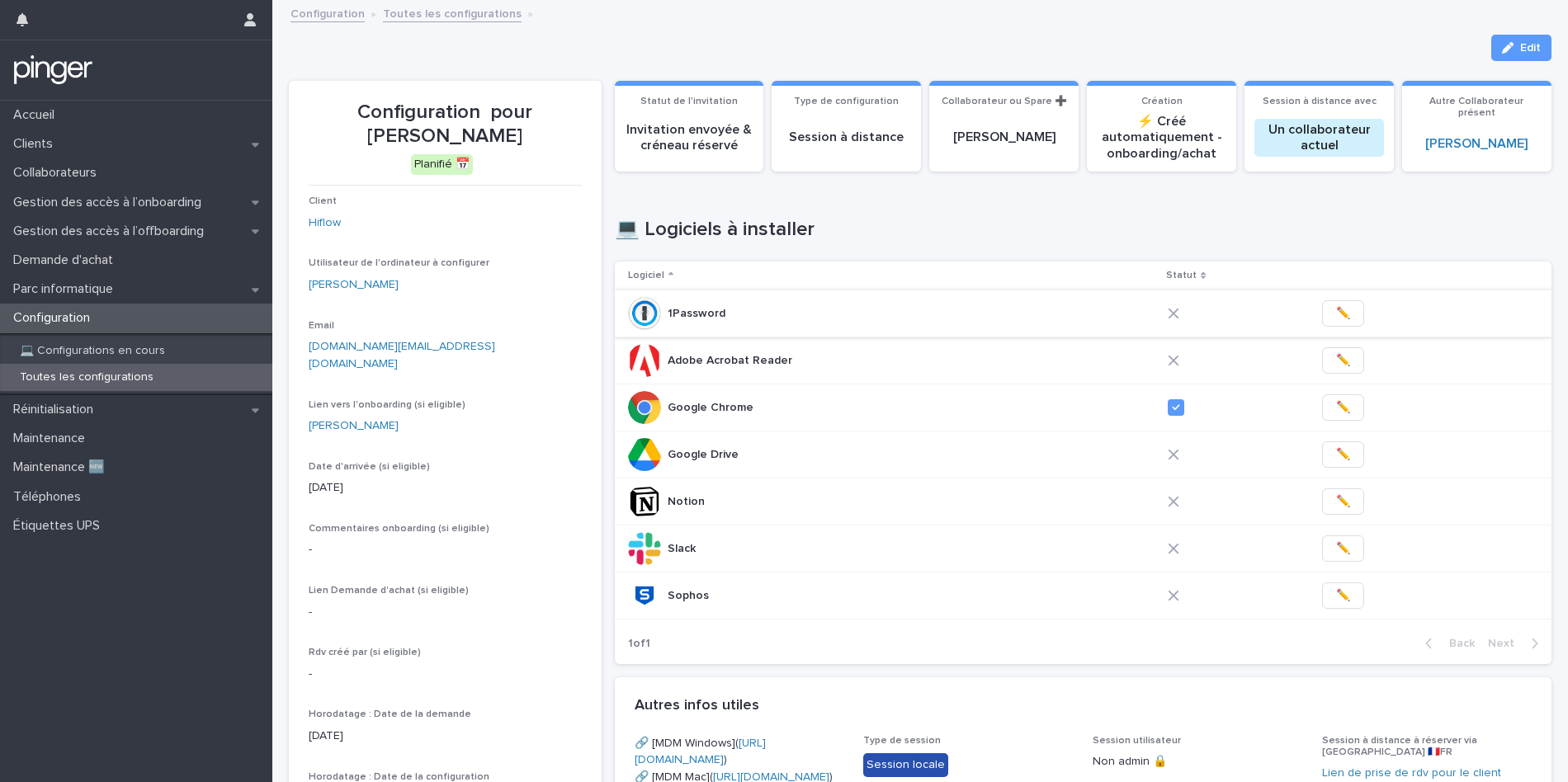
click at [1338, 316] on span "✏️" at bounding box center [1343, 314] width 14 height 17
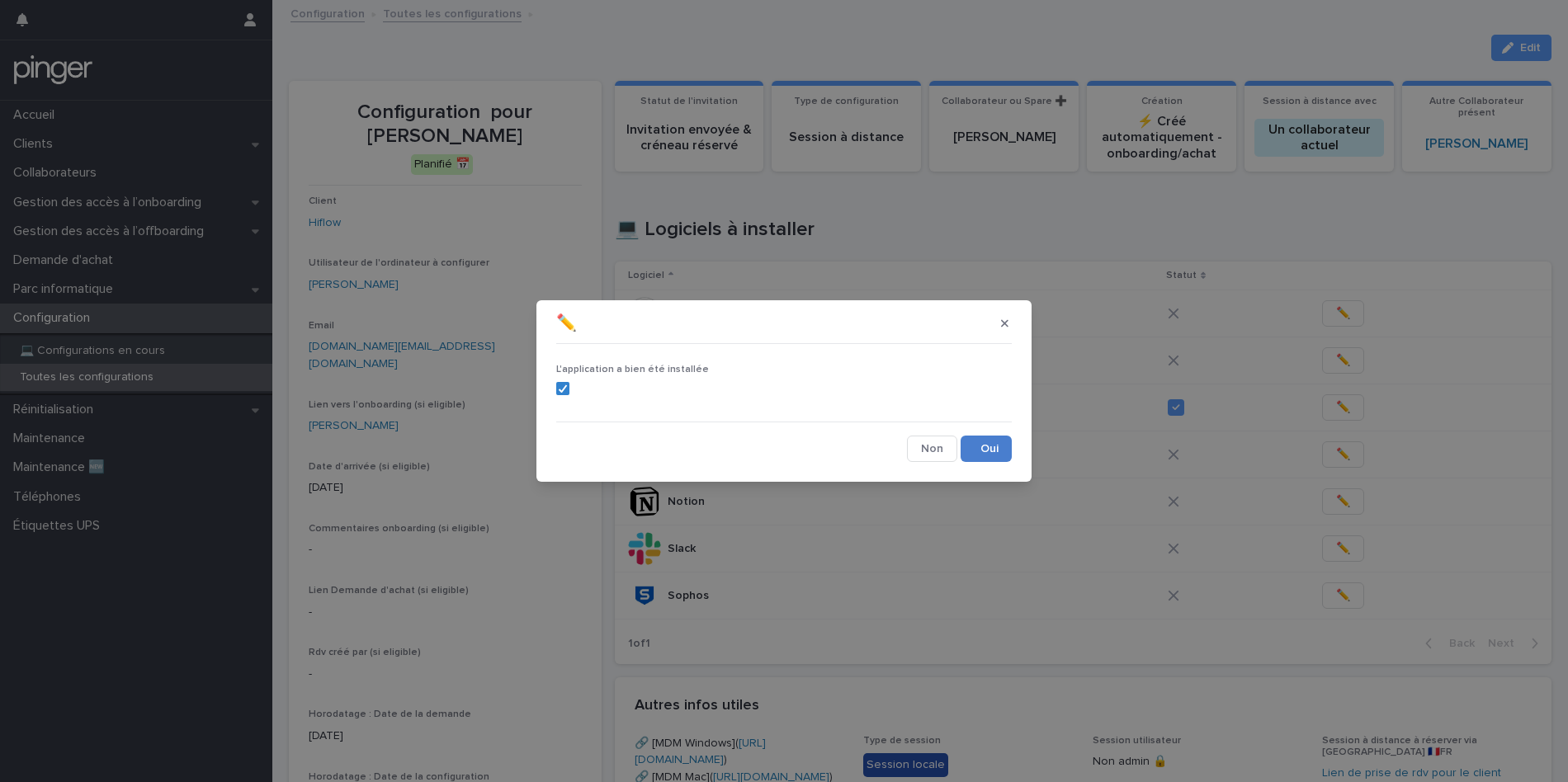
click at [988, 443] on button "Save" at bounding box center [986, 449] width 51 height 26
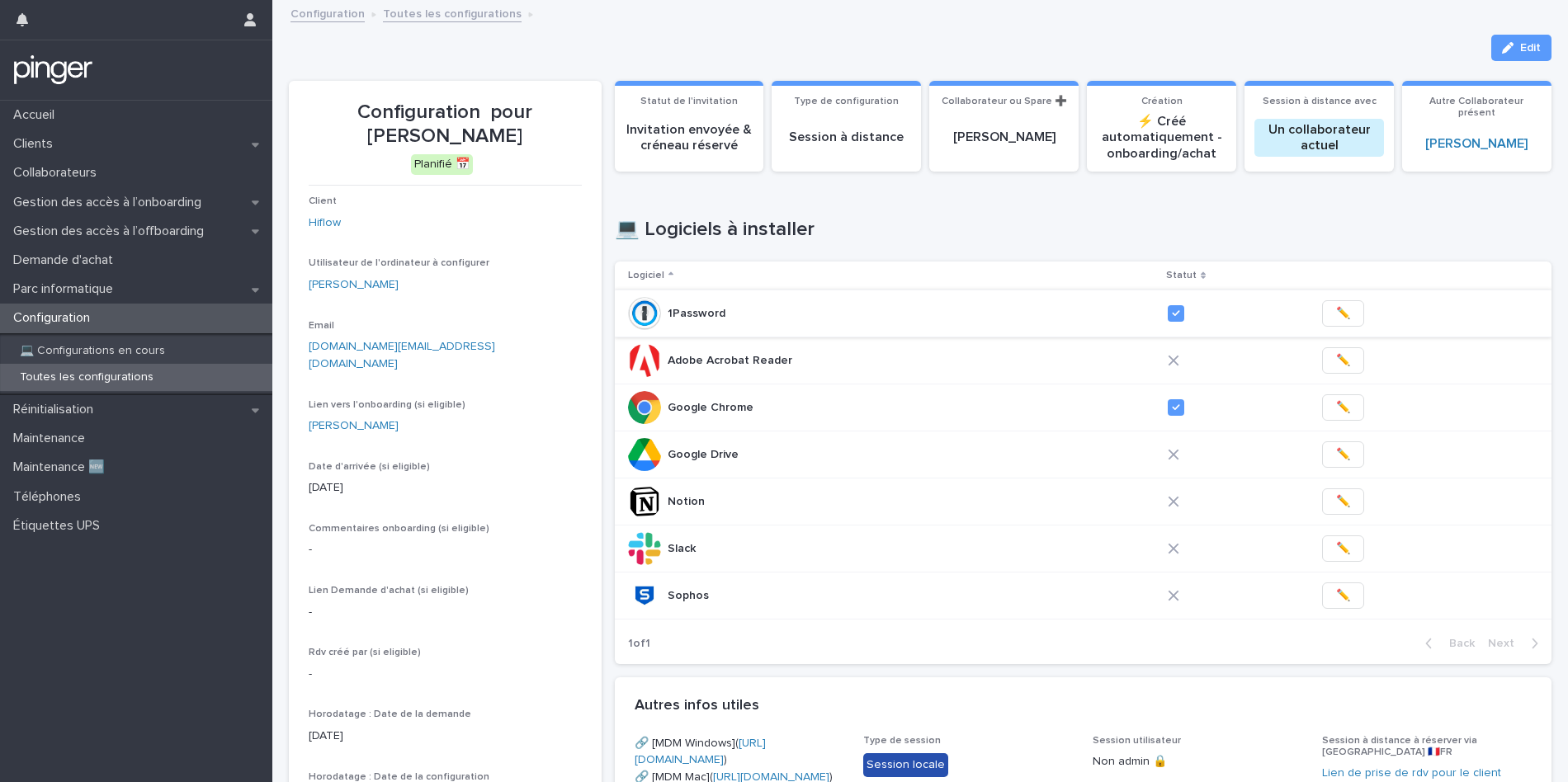
scroll to position [28, 0]
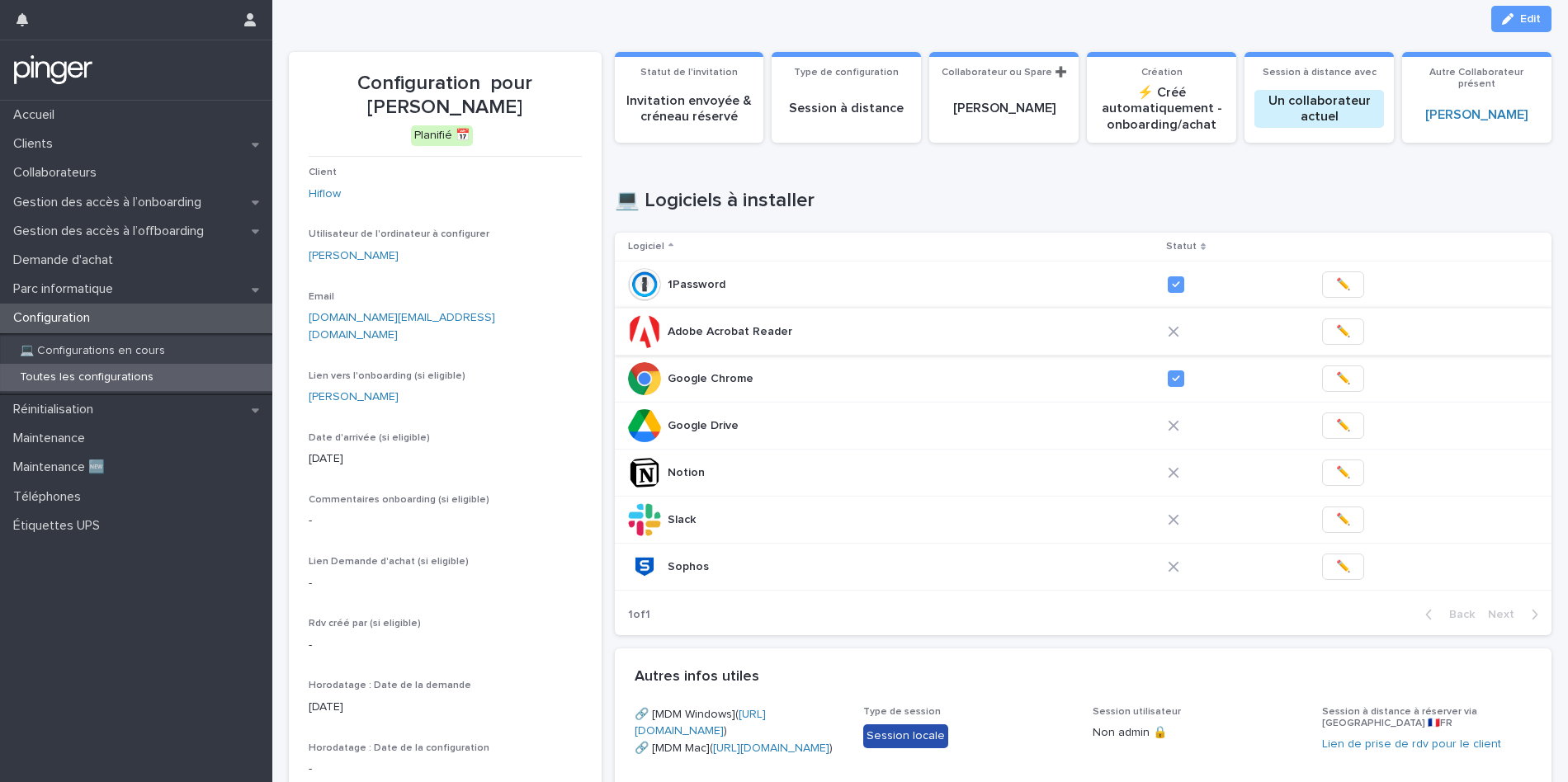
click at [1338, 330] on span "✏️" at bounding box center [1343, 331] width 14 height 17
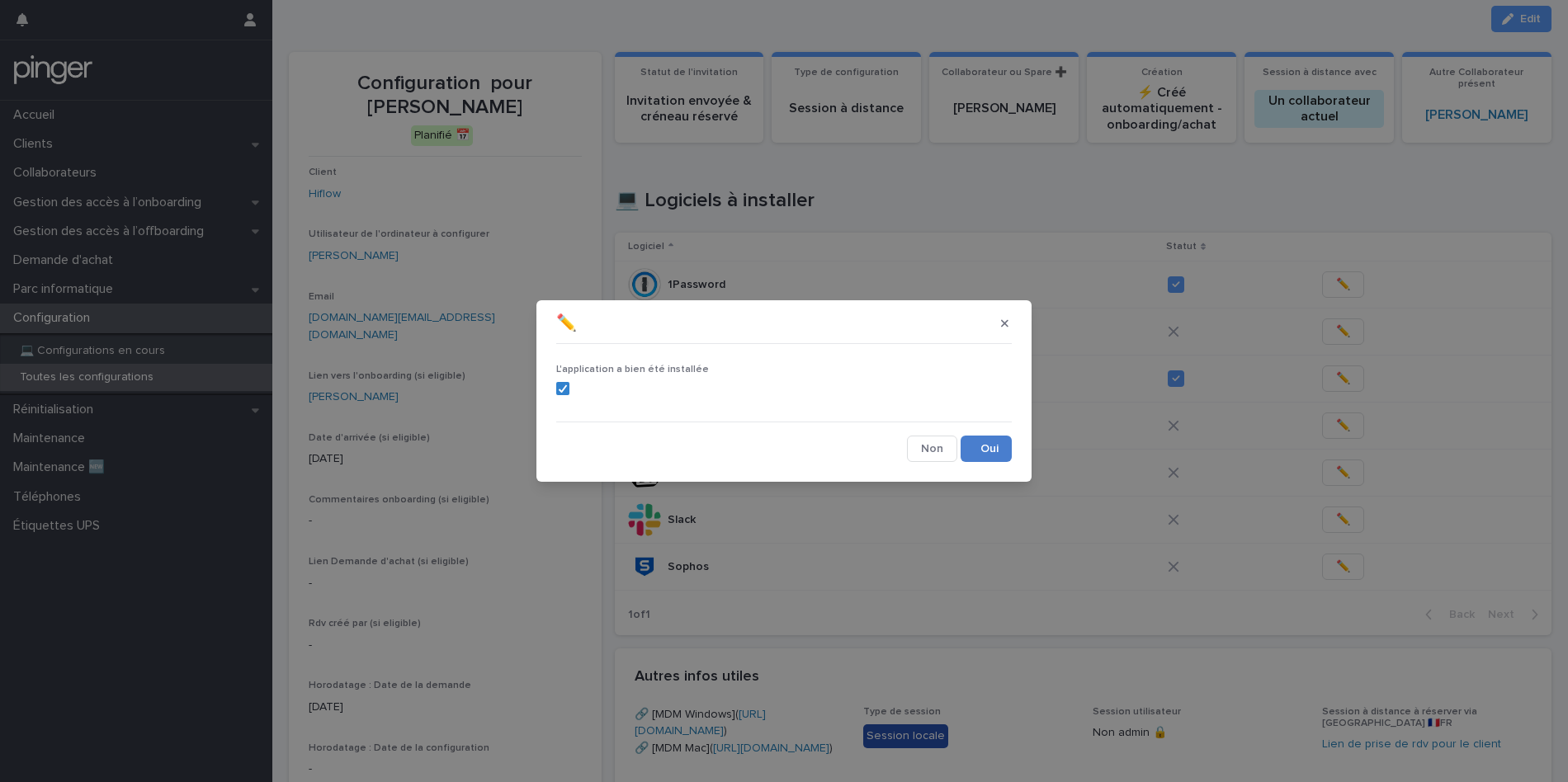
click at [993, 449] on button "Save" at bounding box center [986, 449] width 51 height 26
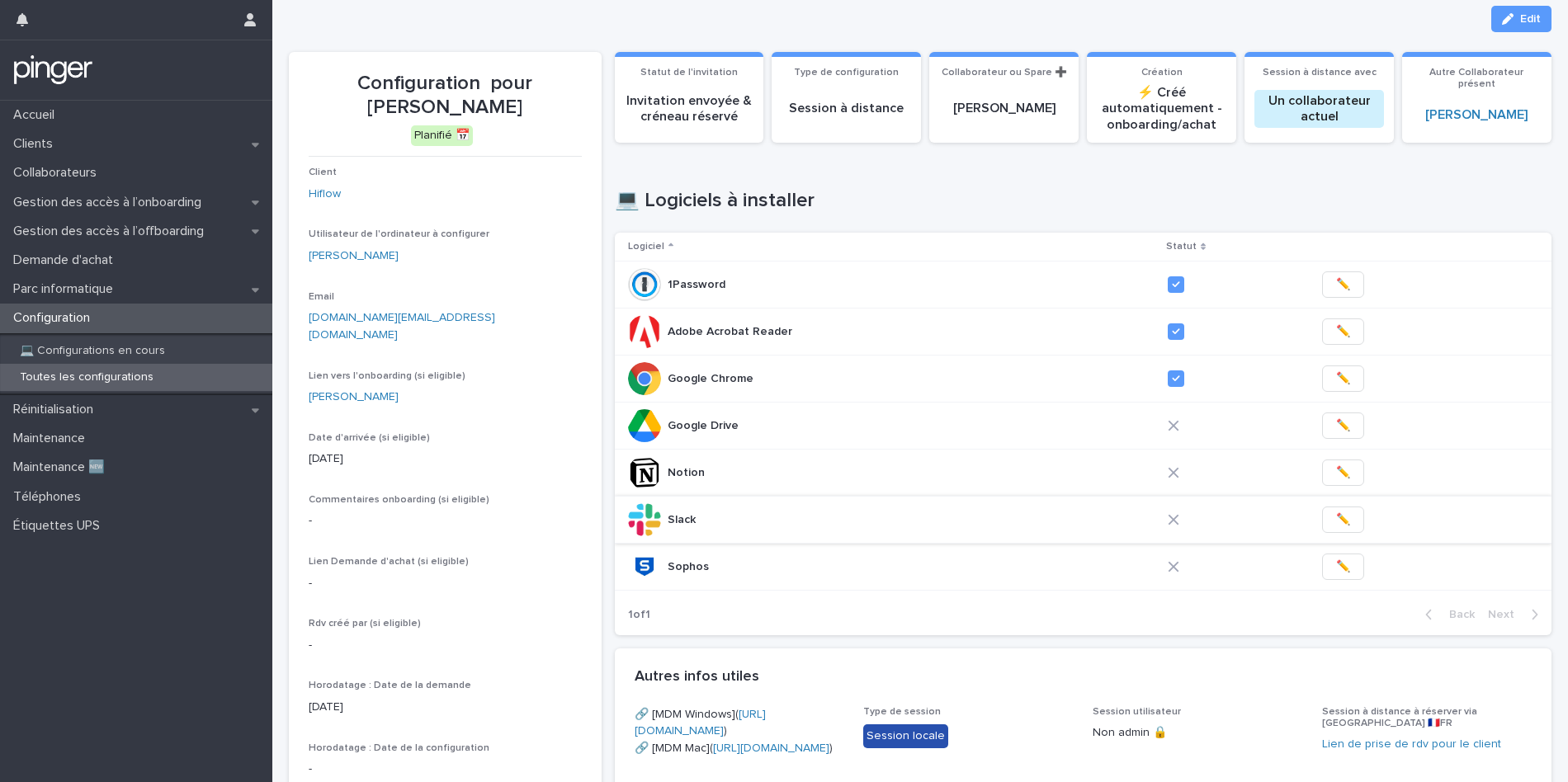
click at [1338, 522] on span "✏️" at bounding box center [1343, 519] width 14 height 17
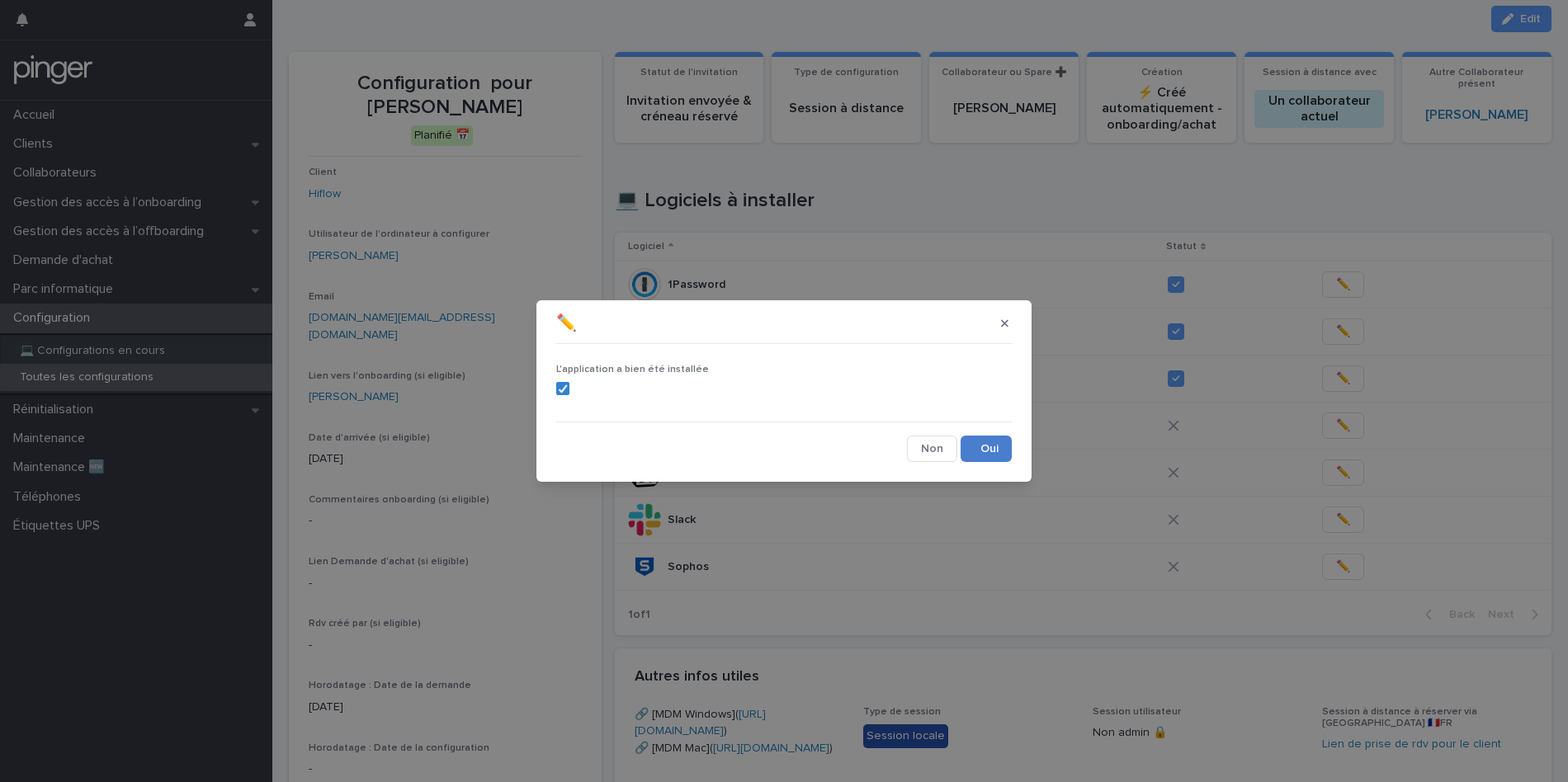
click at [1003, 444] on button "Save" at bounding box center [986, 449] width 51 height 26
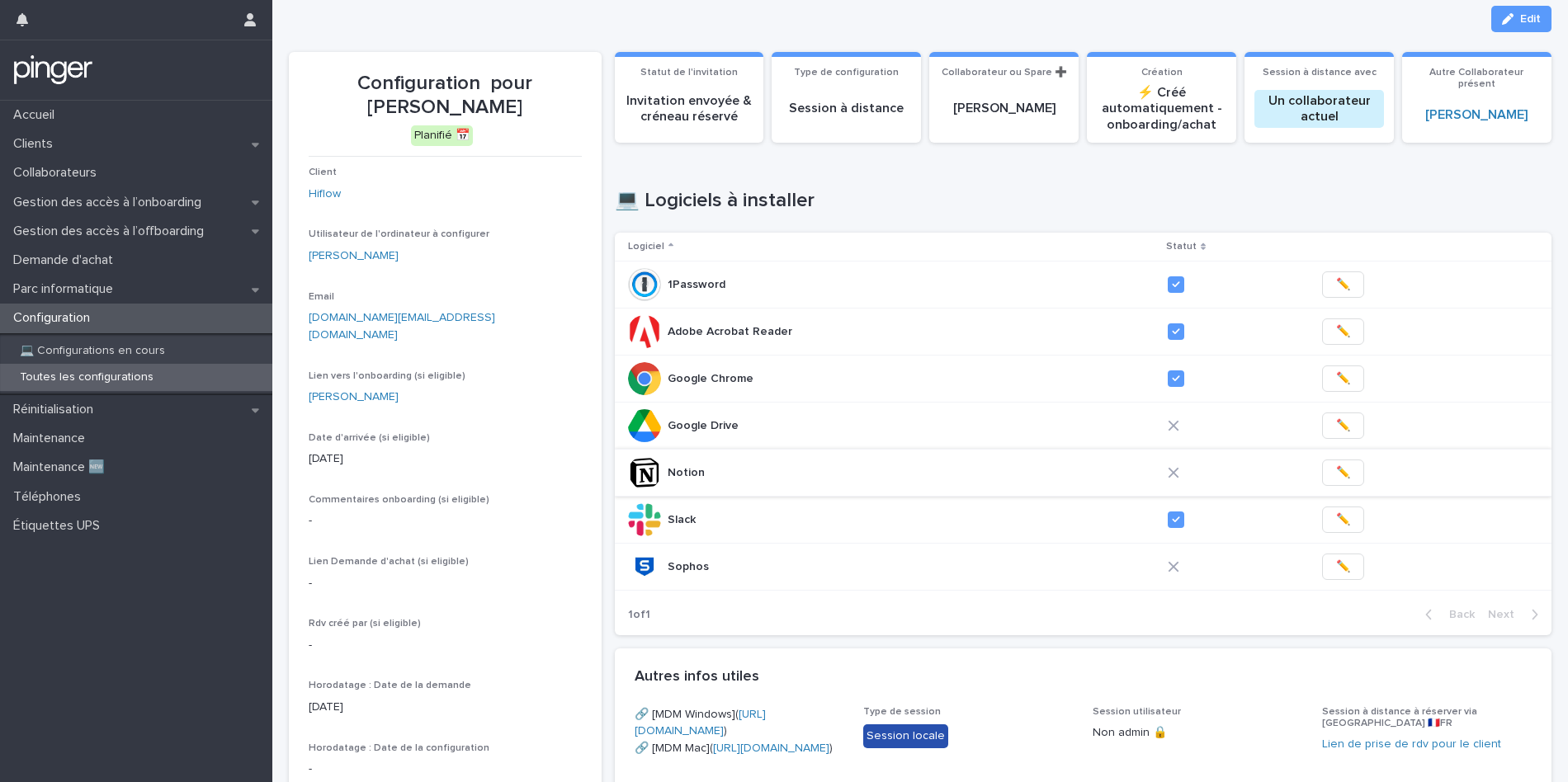
click at [1338, 472] on span "✏️" at bounding box center [1343, 472] width 14 height 17
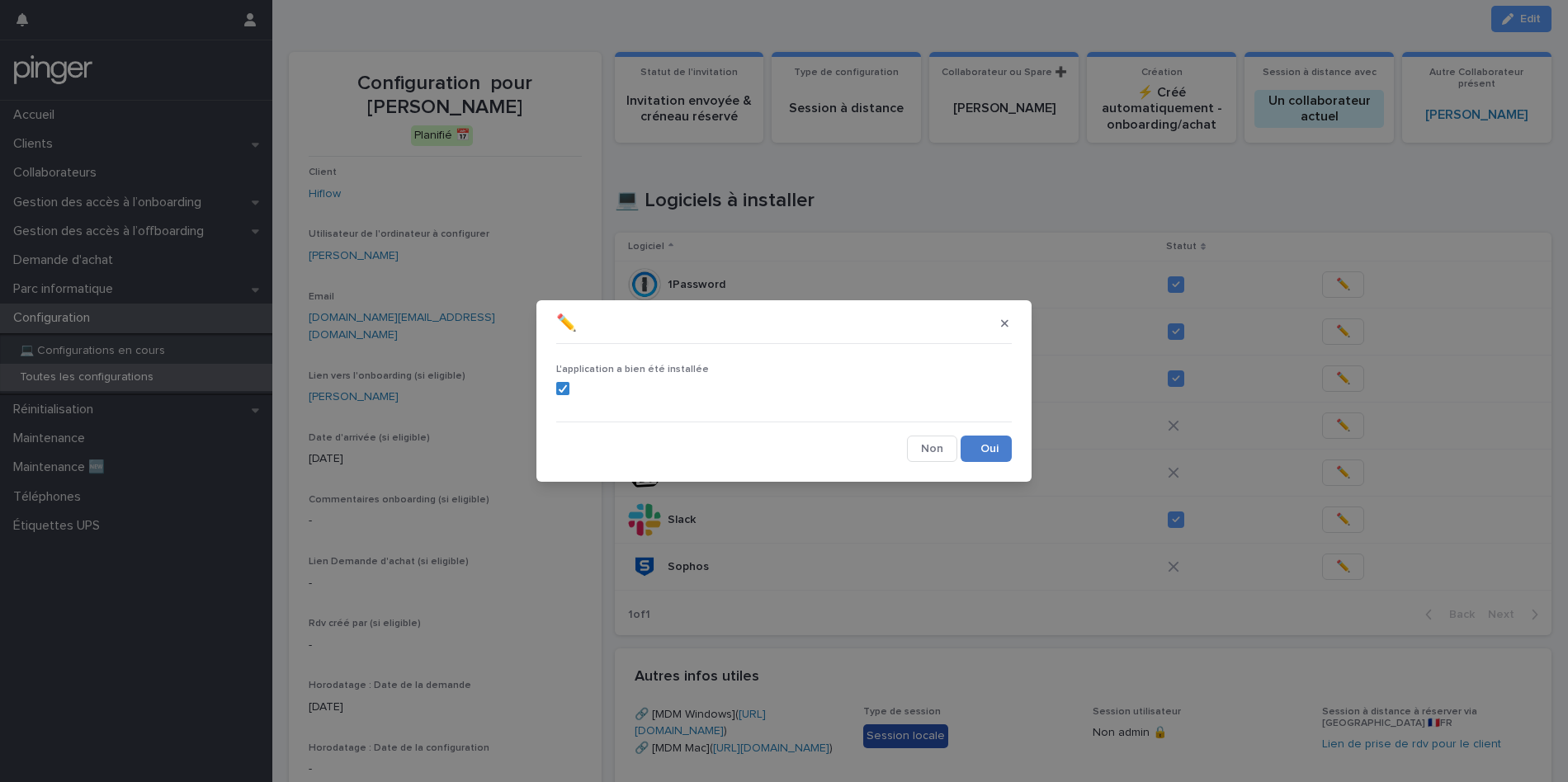
click at [982, 447] on button "Save" at bounding box center [986, 449] width 51 height 26
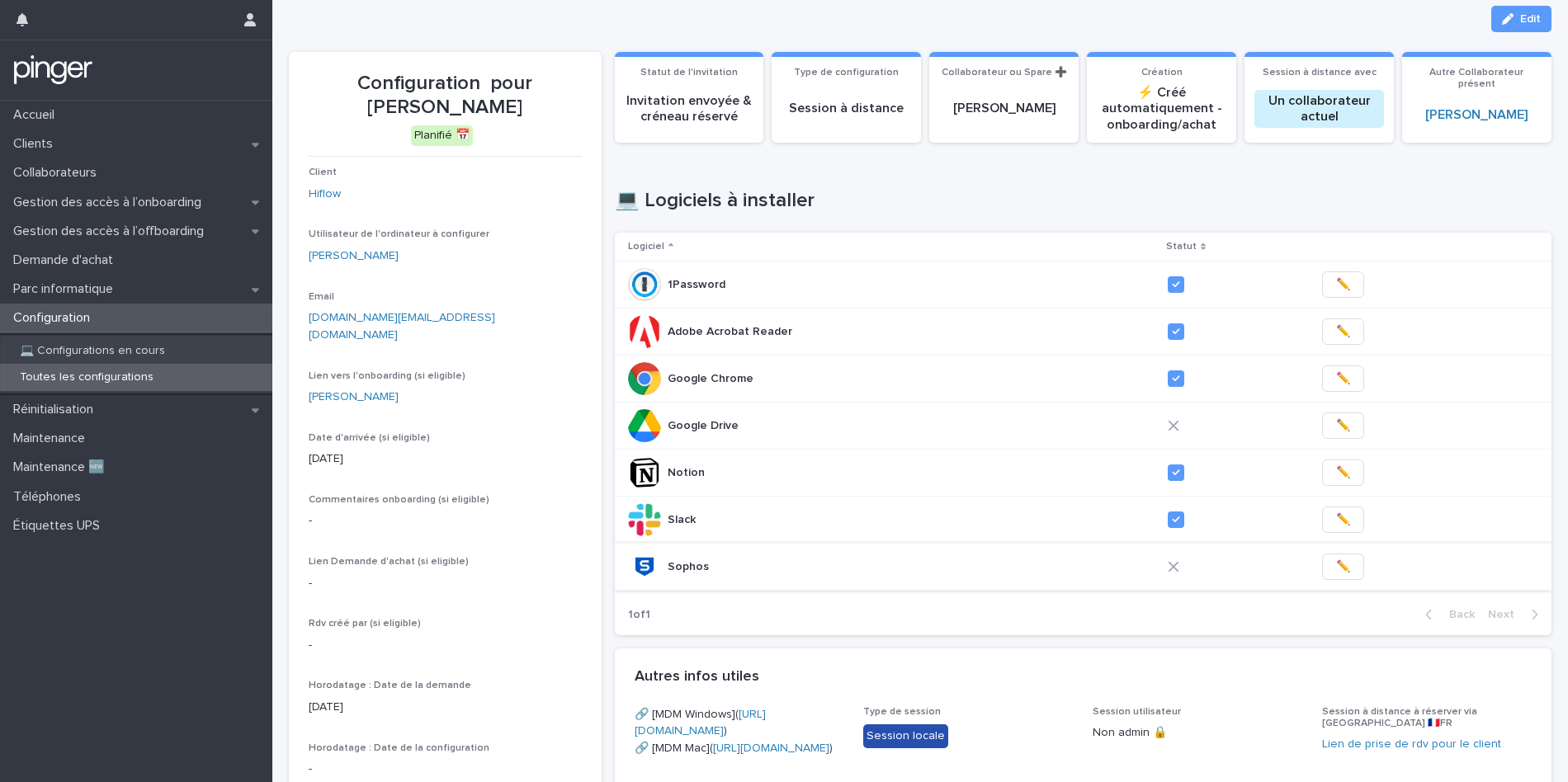
click at [1336, 569] on span "✏️" at bounding box center [1343, 566] width 14 height 17
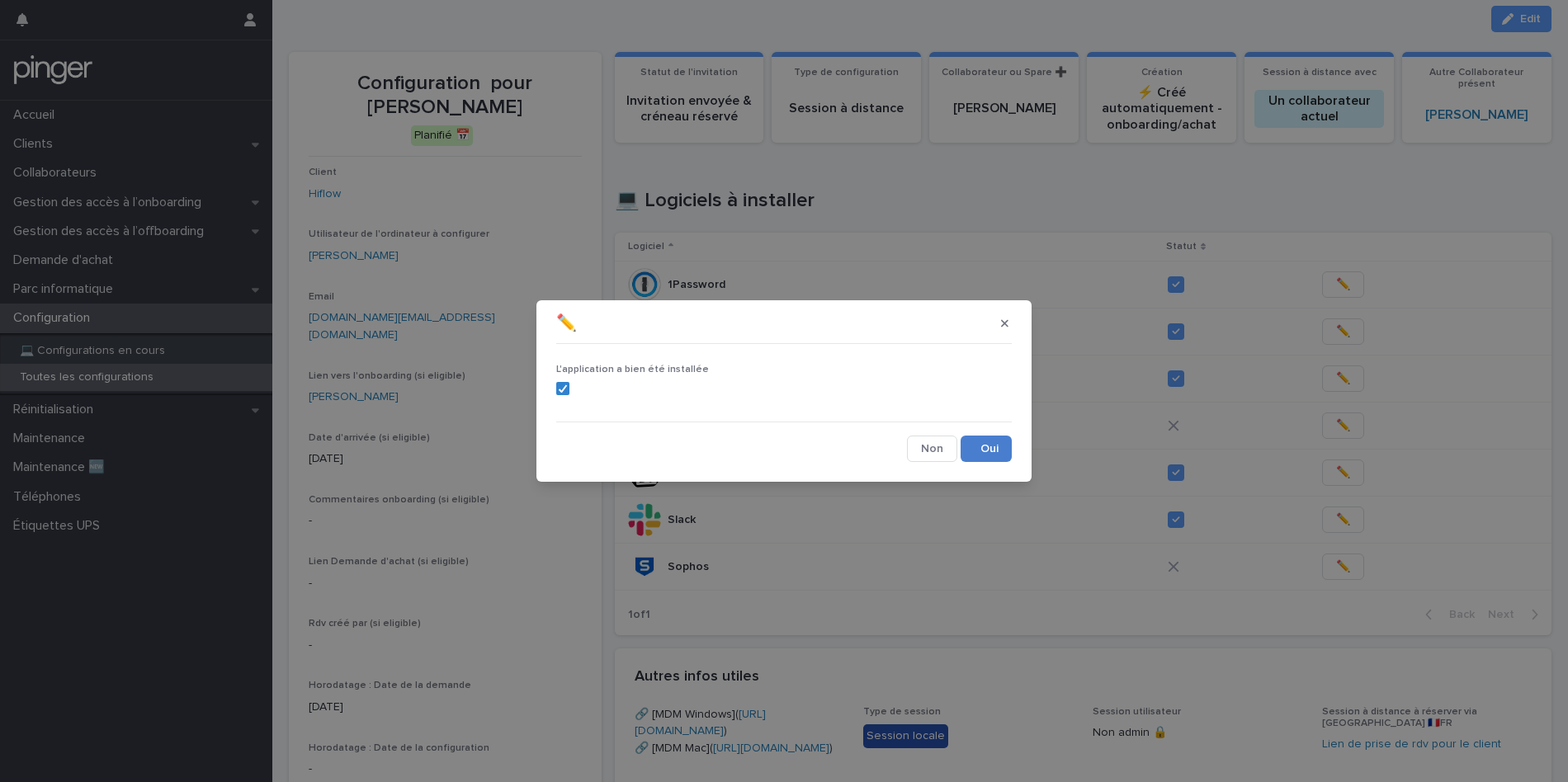
click at [989, 446] on button "Save" at bounding box center [986, 449] width 51 height 26
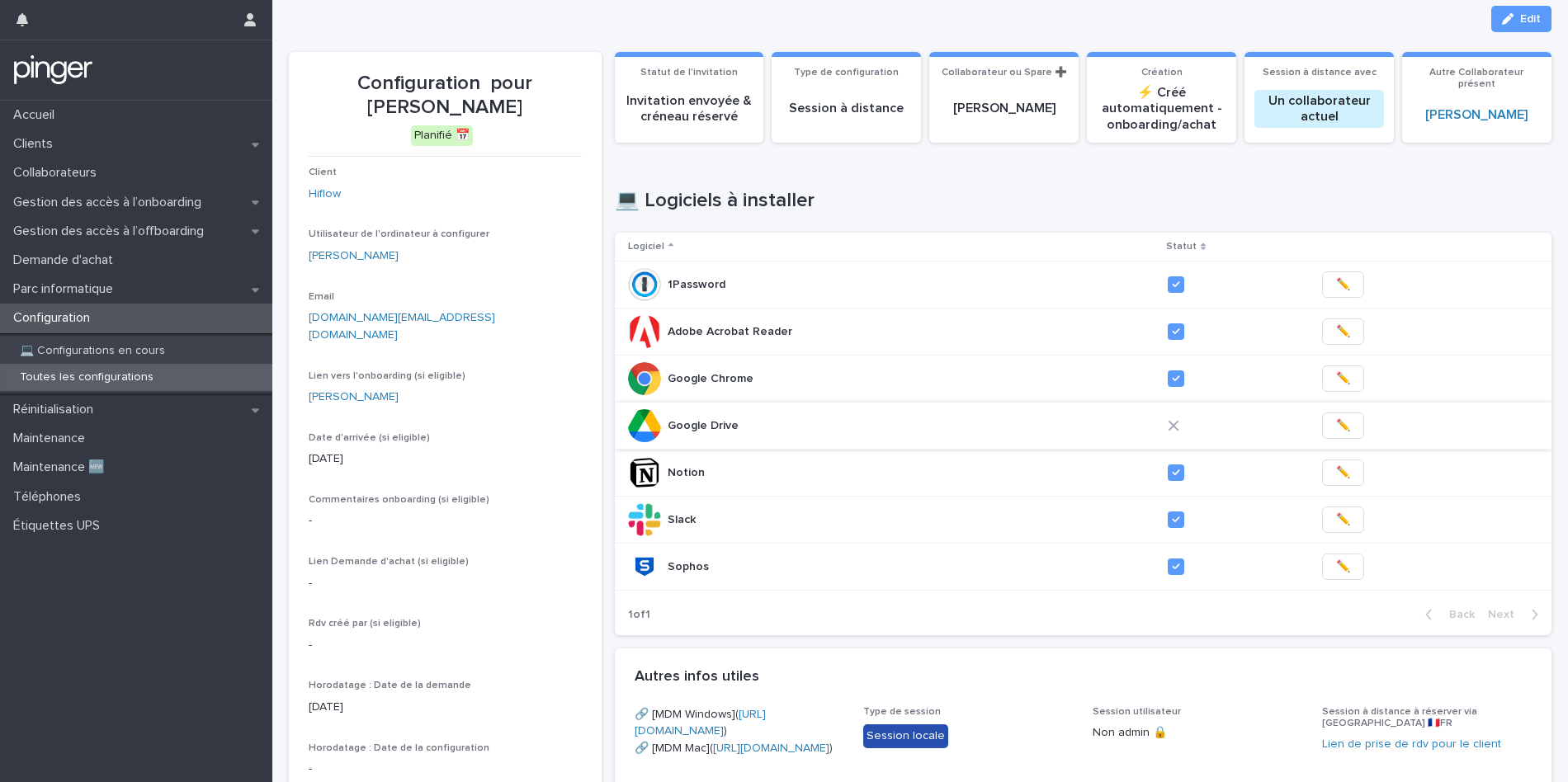
click at [1336, 427] on span "✏️" at bounding box center [1343, 425] width 14 height 17
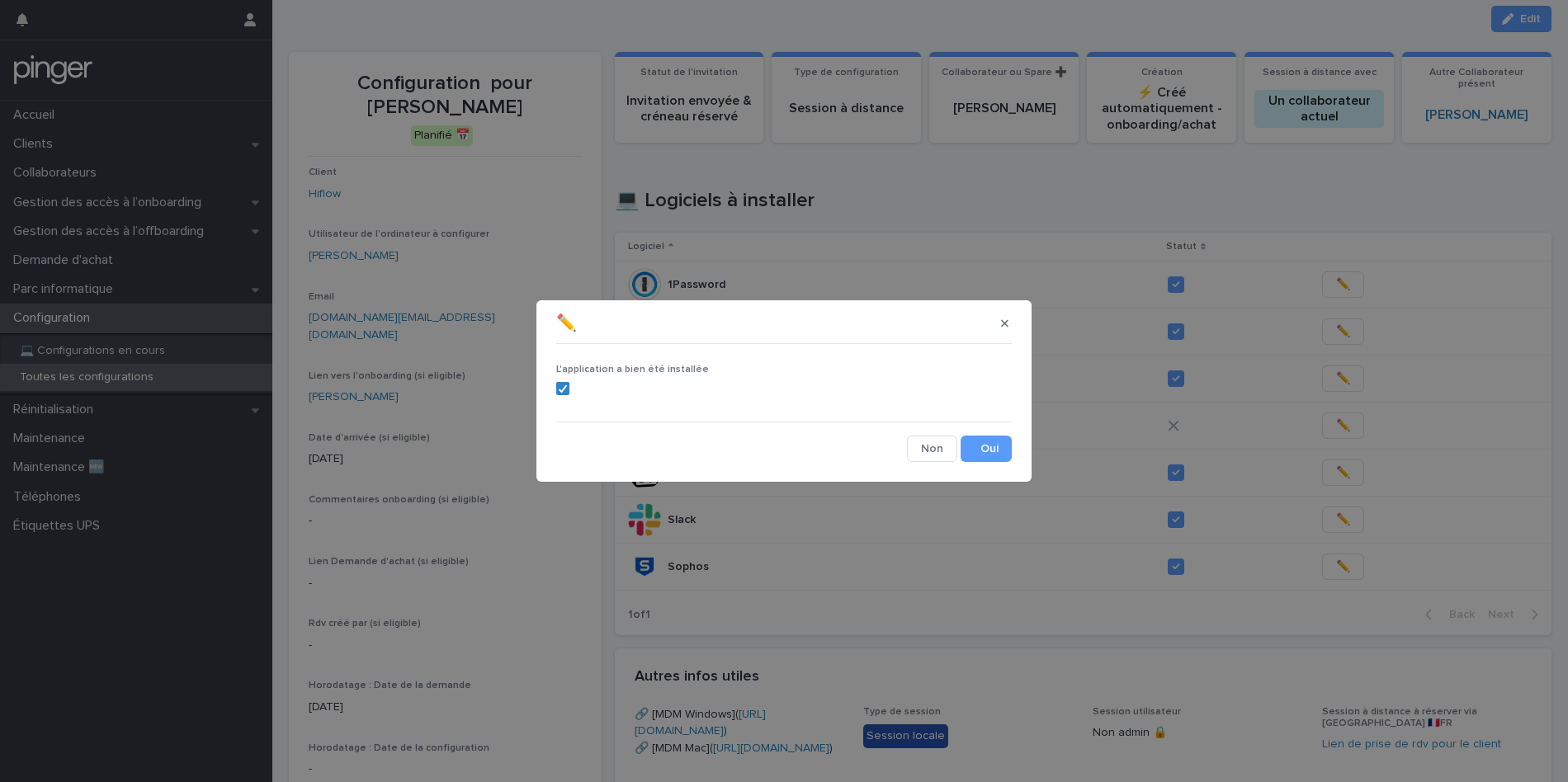
click at [1018, 328] on section "✏️ L'application a bien été installée Cancel Save" at bounding box center [783, 391] width 495 height 181
click at [1008, 326] on button "button" at bounding box center [1004, 323] width 27 height 26
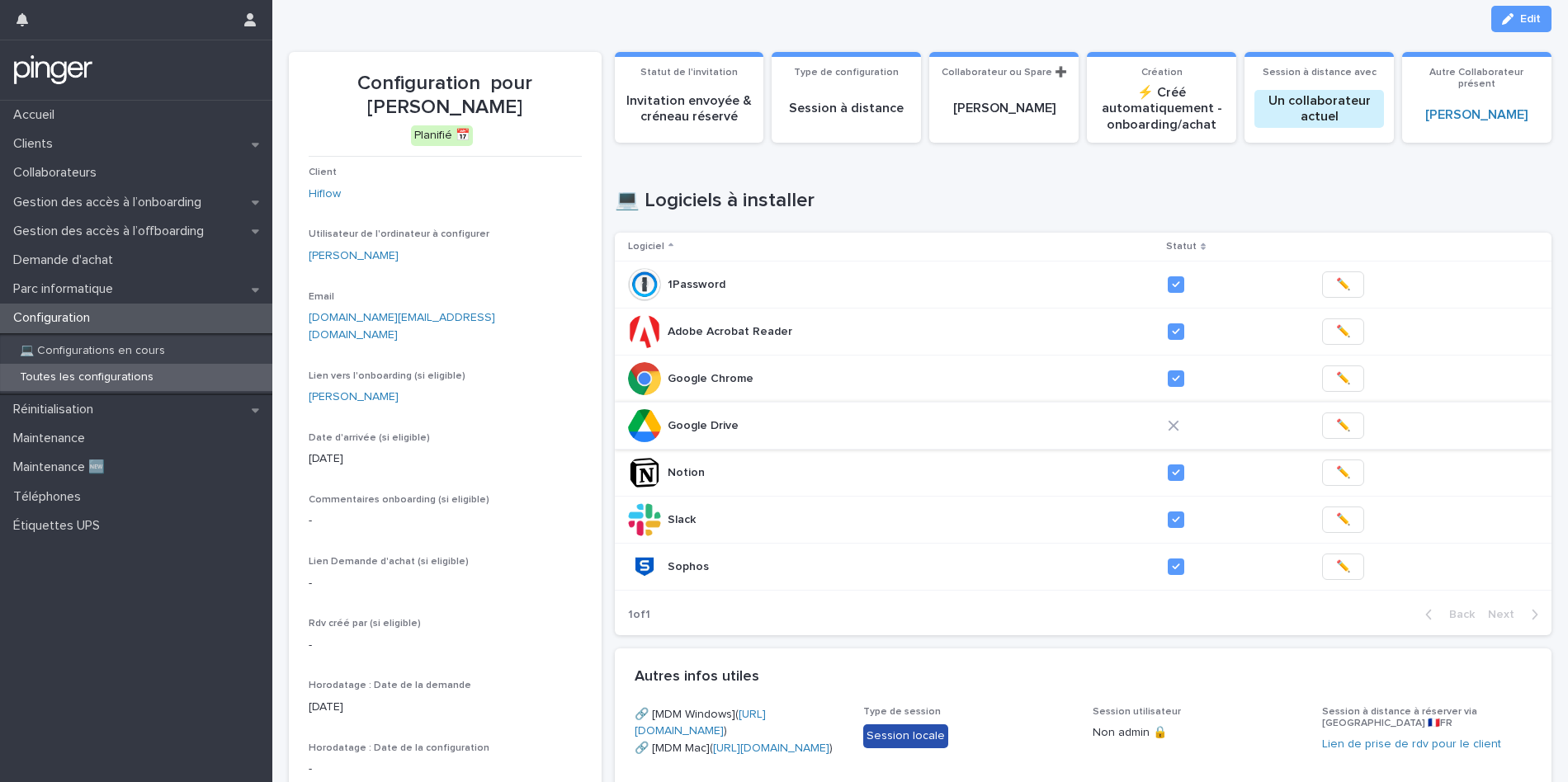
click at [1336, 428] on span "✏️" at bounding box center [1343, 425] width 14 height 17
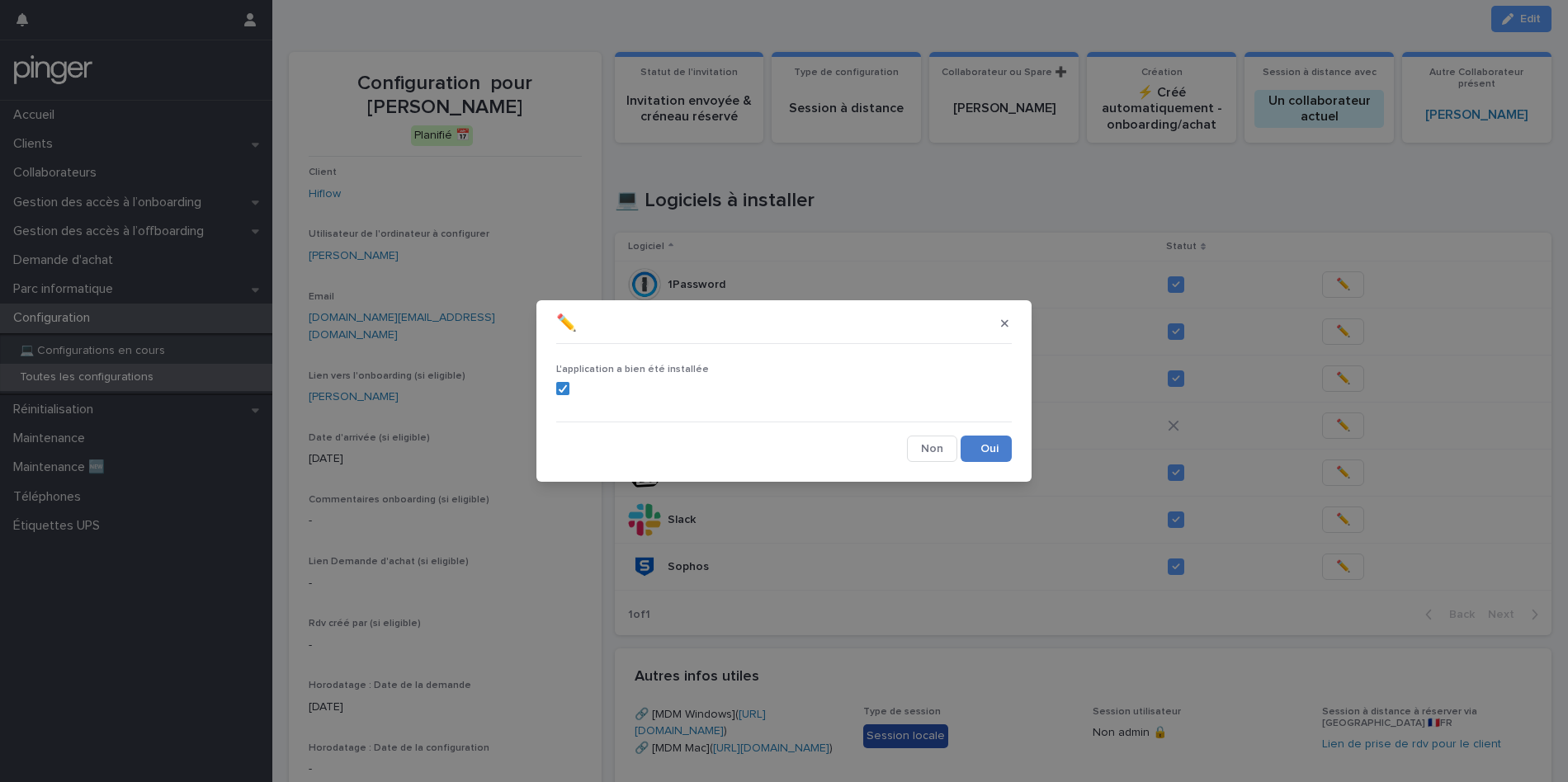
click at [996, 448] on button "Save" at bounding box center [986, 449] width 51 height 26
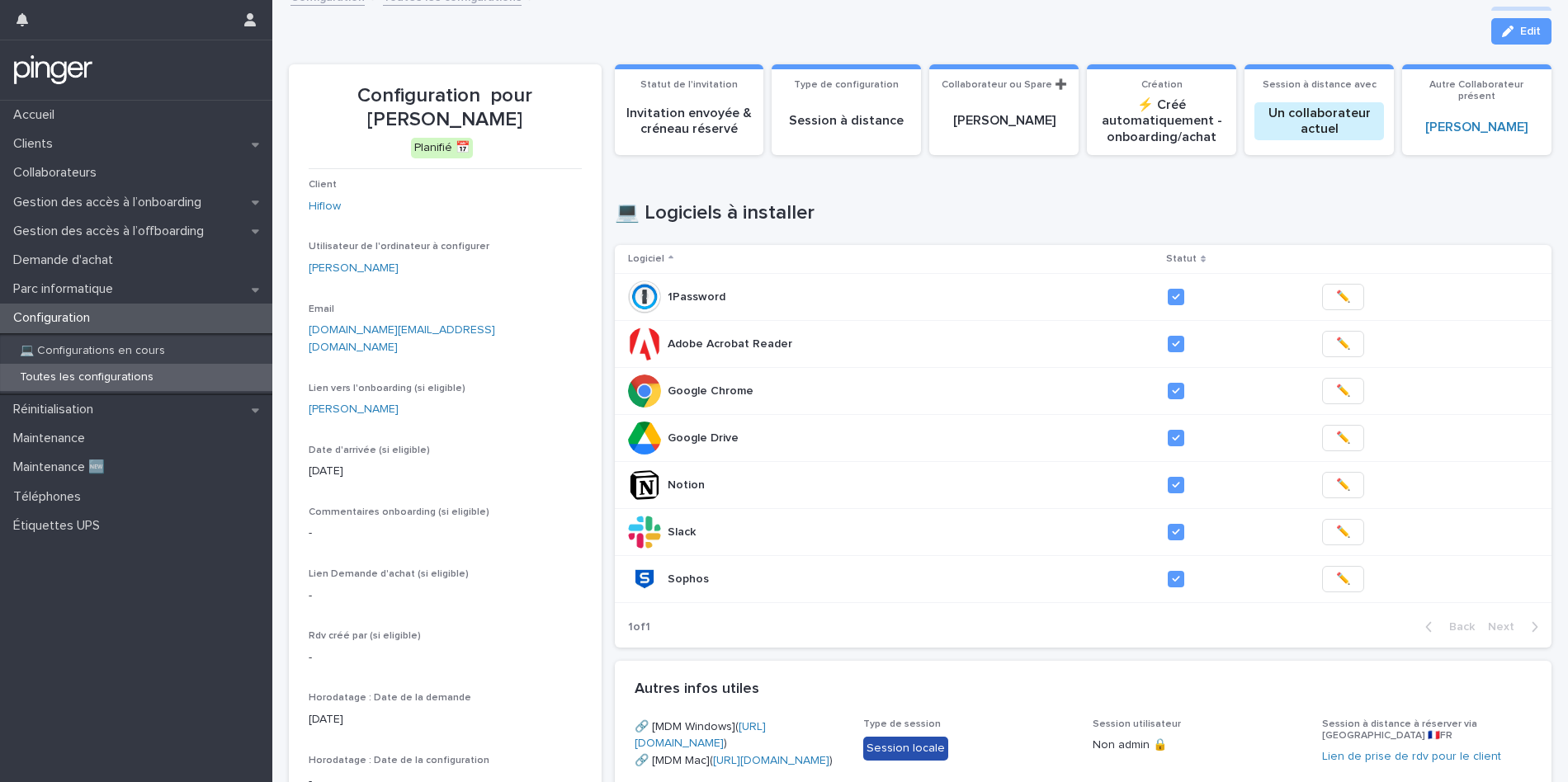
scroll to position [19, 0]
click at [395, 264] on link "[PERSON_NAME]" at bounding box center [354, 268] width 90 height 18
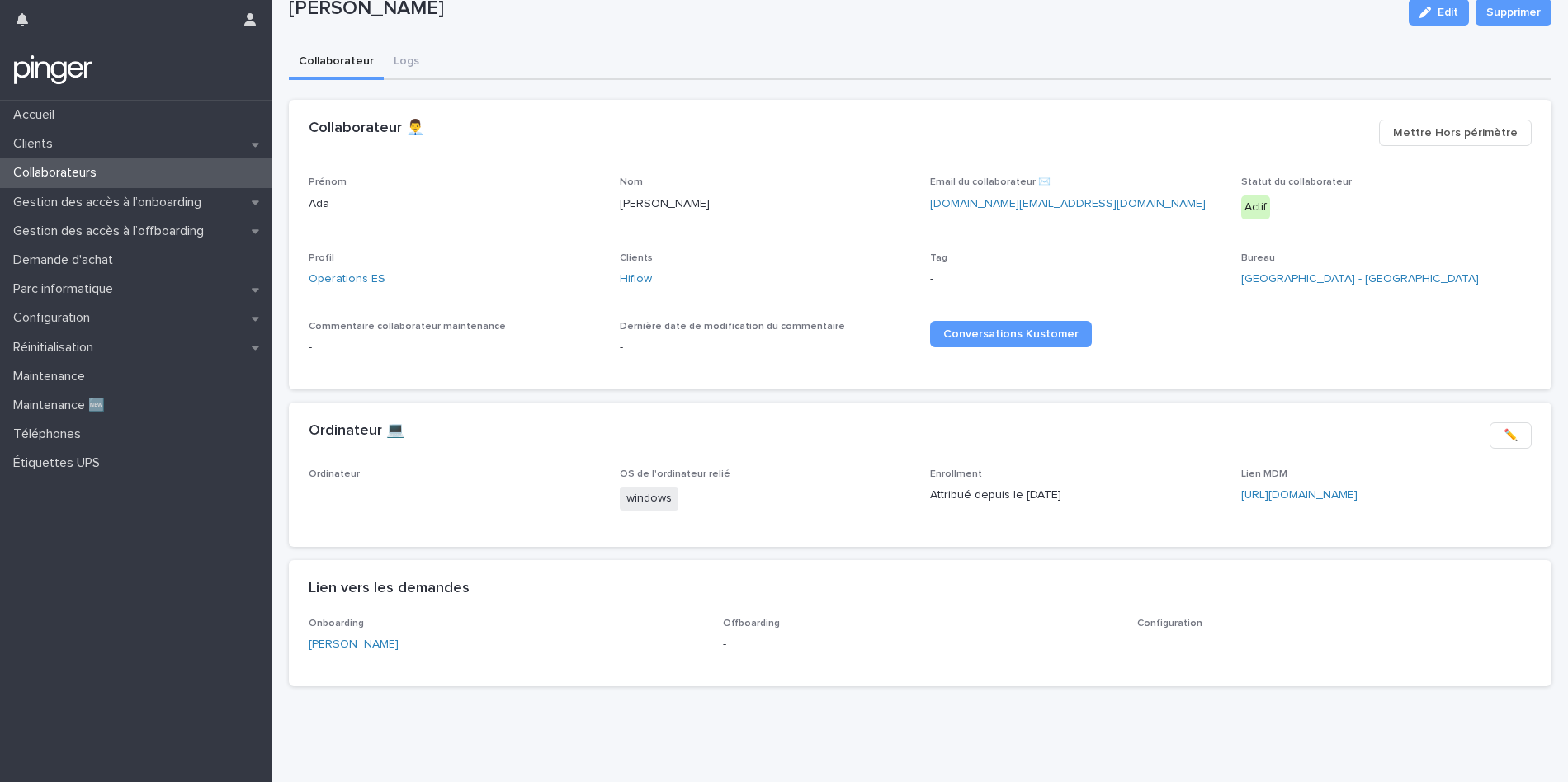
scroll to position [60, 0]
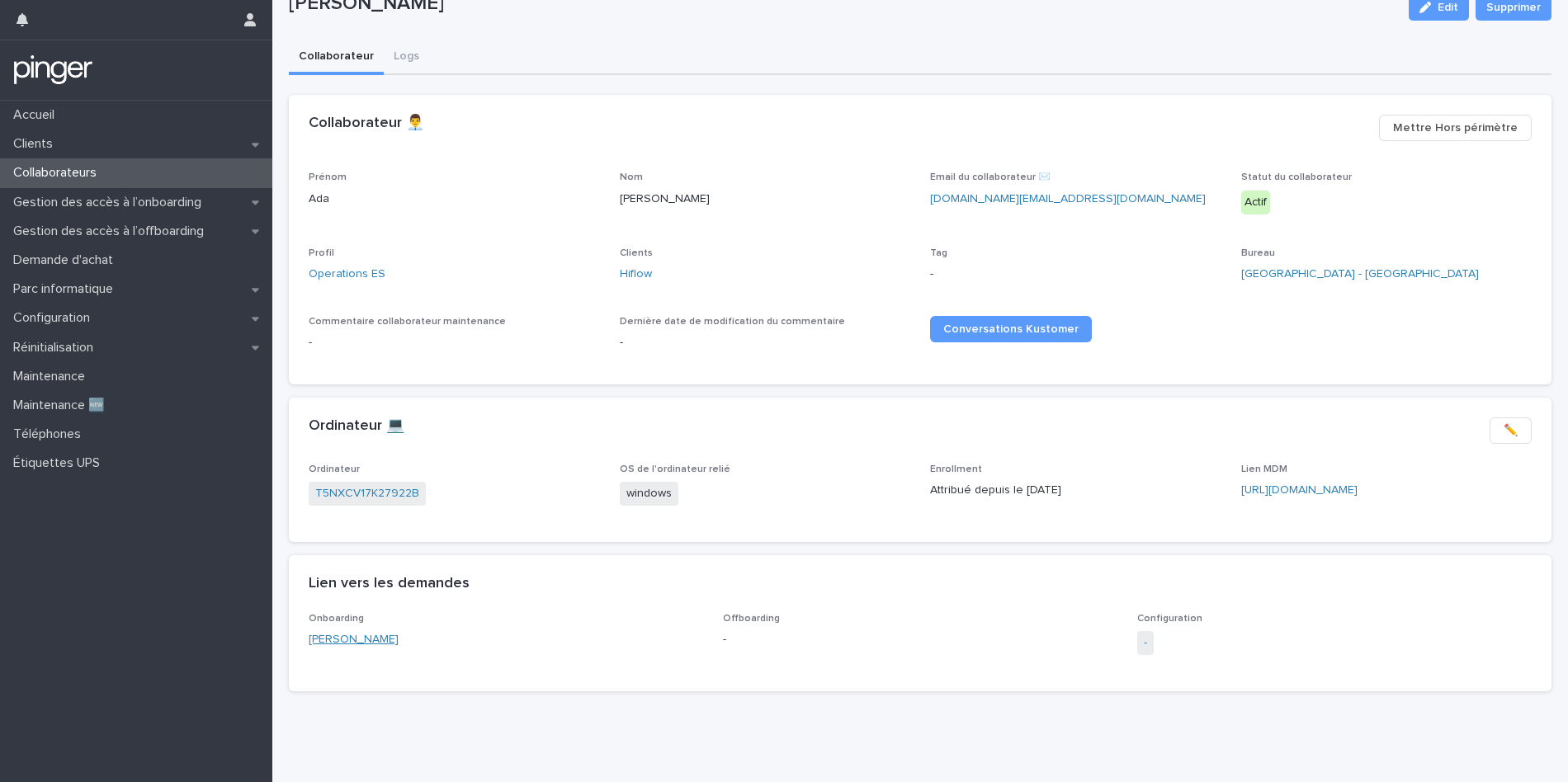
click at [363, 638] on link "[PERSON_NAME]" at bounding box center [354, 640] width 90 height 18
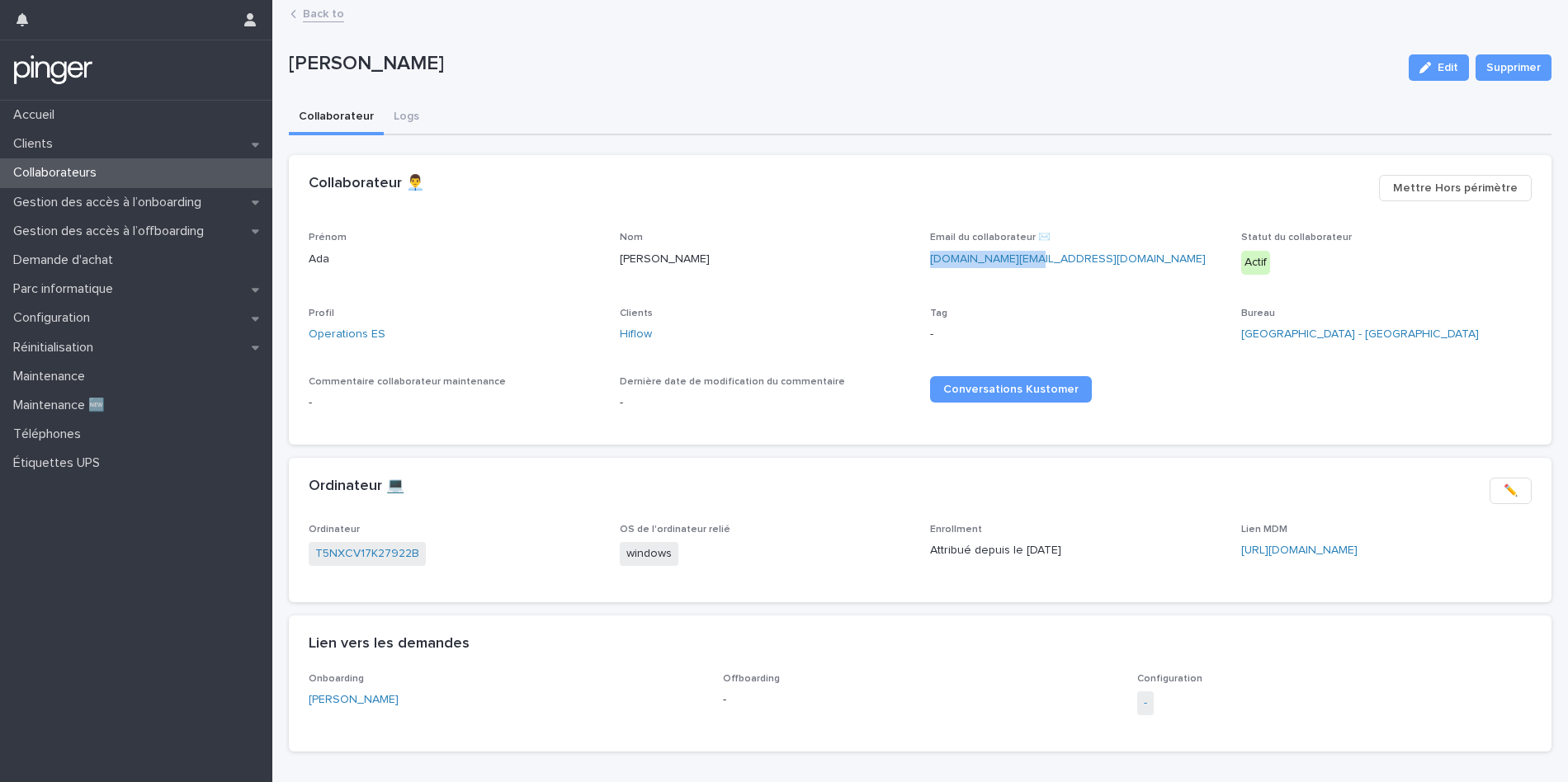
scroll to position [66, 0]
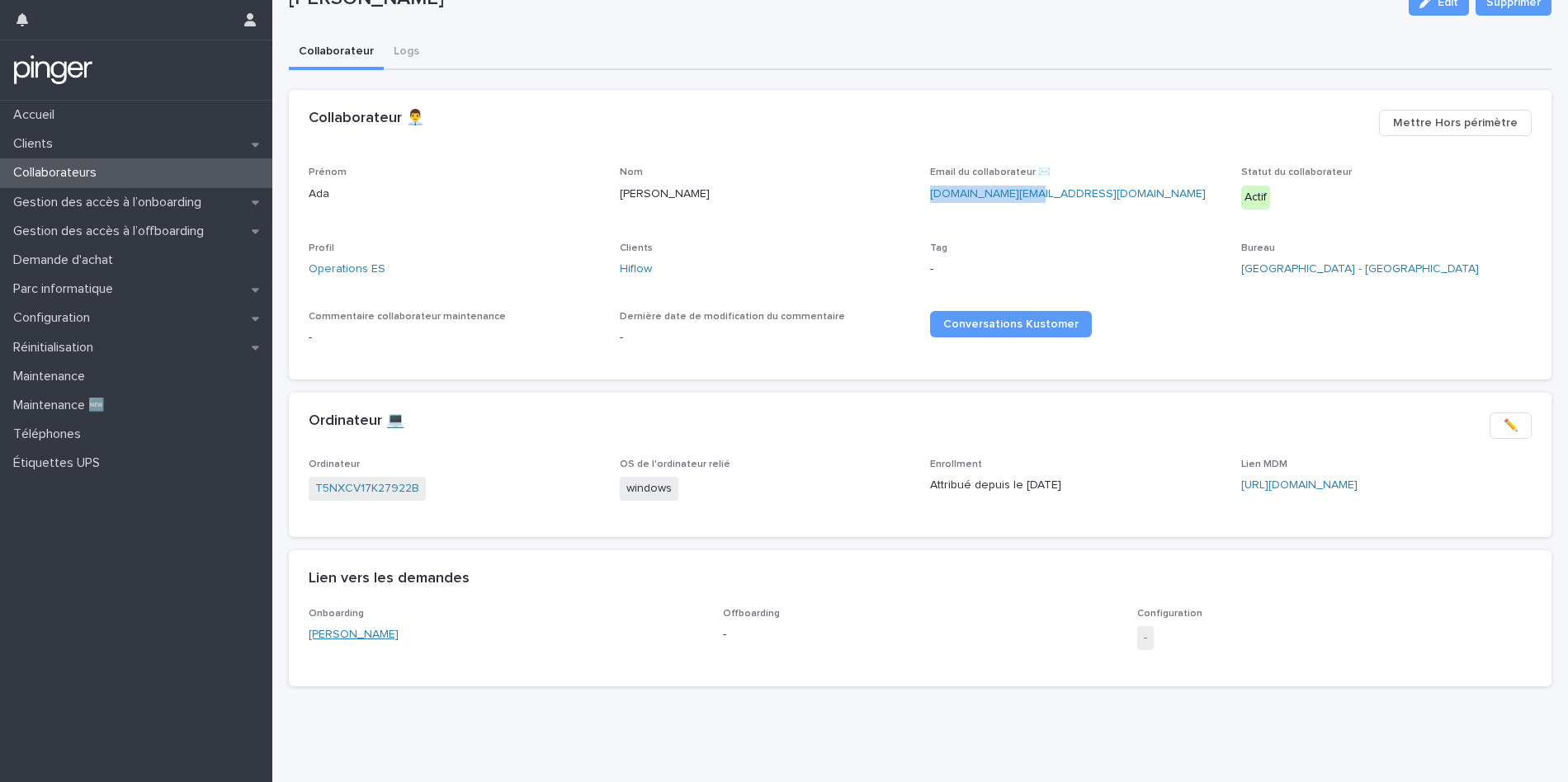
click at [374, 640] on link "[PERSON_NAME]" at bounding box center [354, 635] width 90 height 18
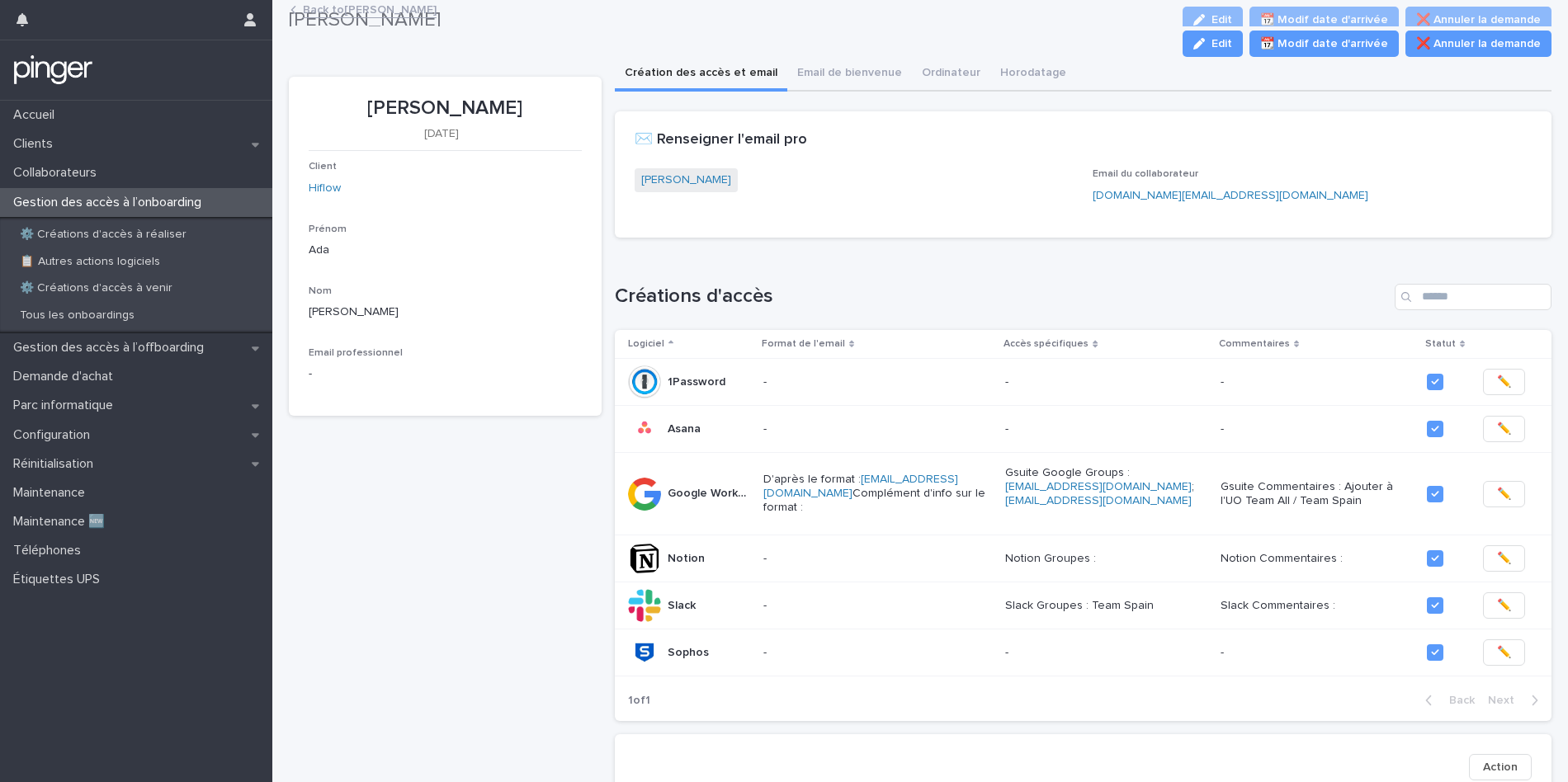
scroll to position [2, 0]
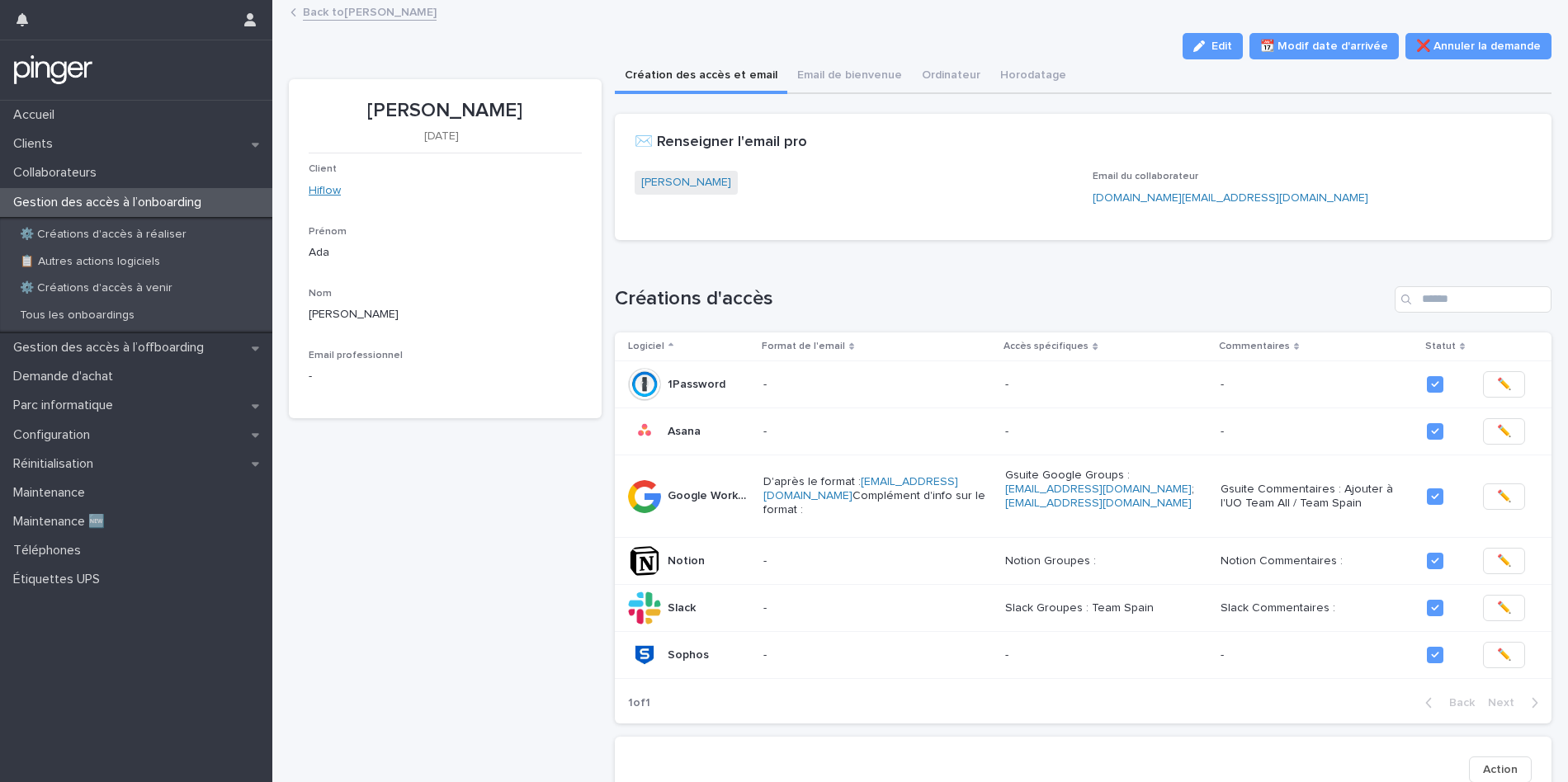
click at [329, 196] on link "Hiflow" at bounding box center [324, 191] width 32 height 18
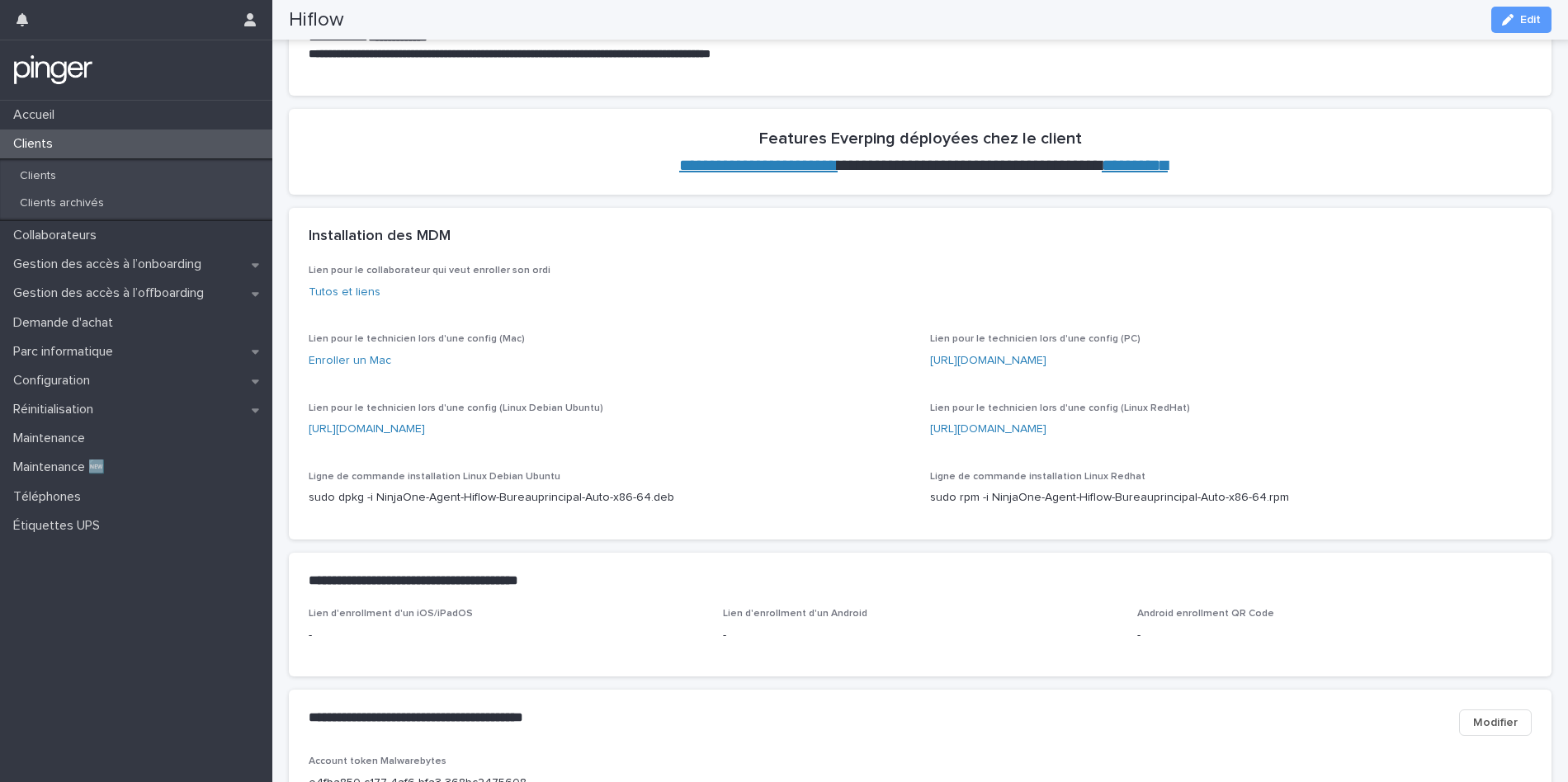
scroll to position [652, 0]
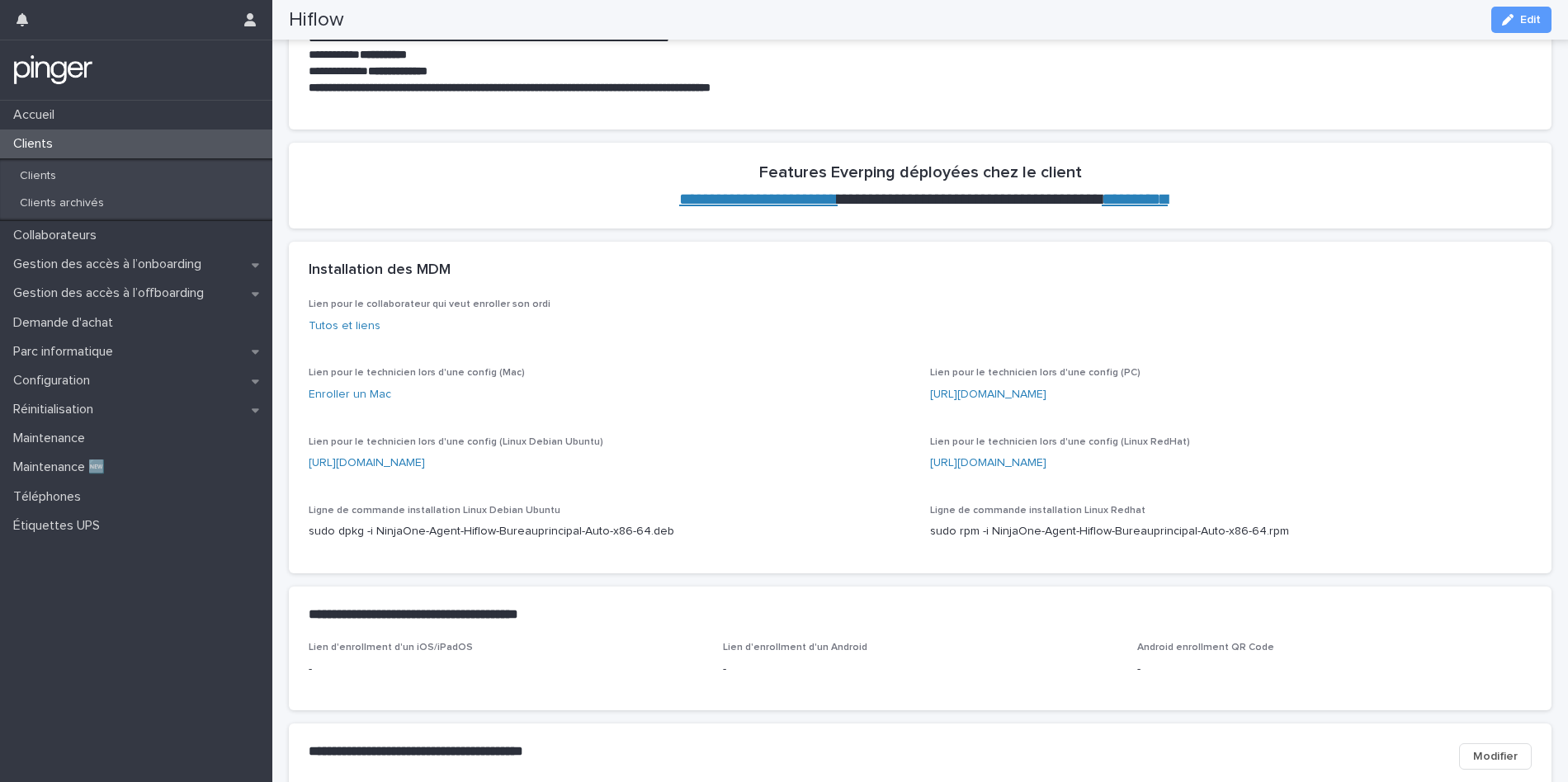
click at [734, 207] on link "**********" at bounding box center [759, 199] width 159 height 17
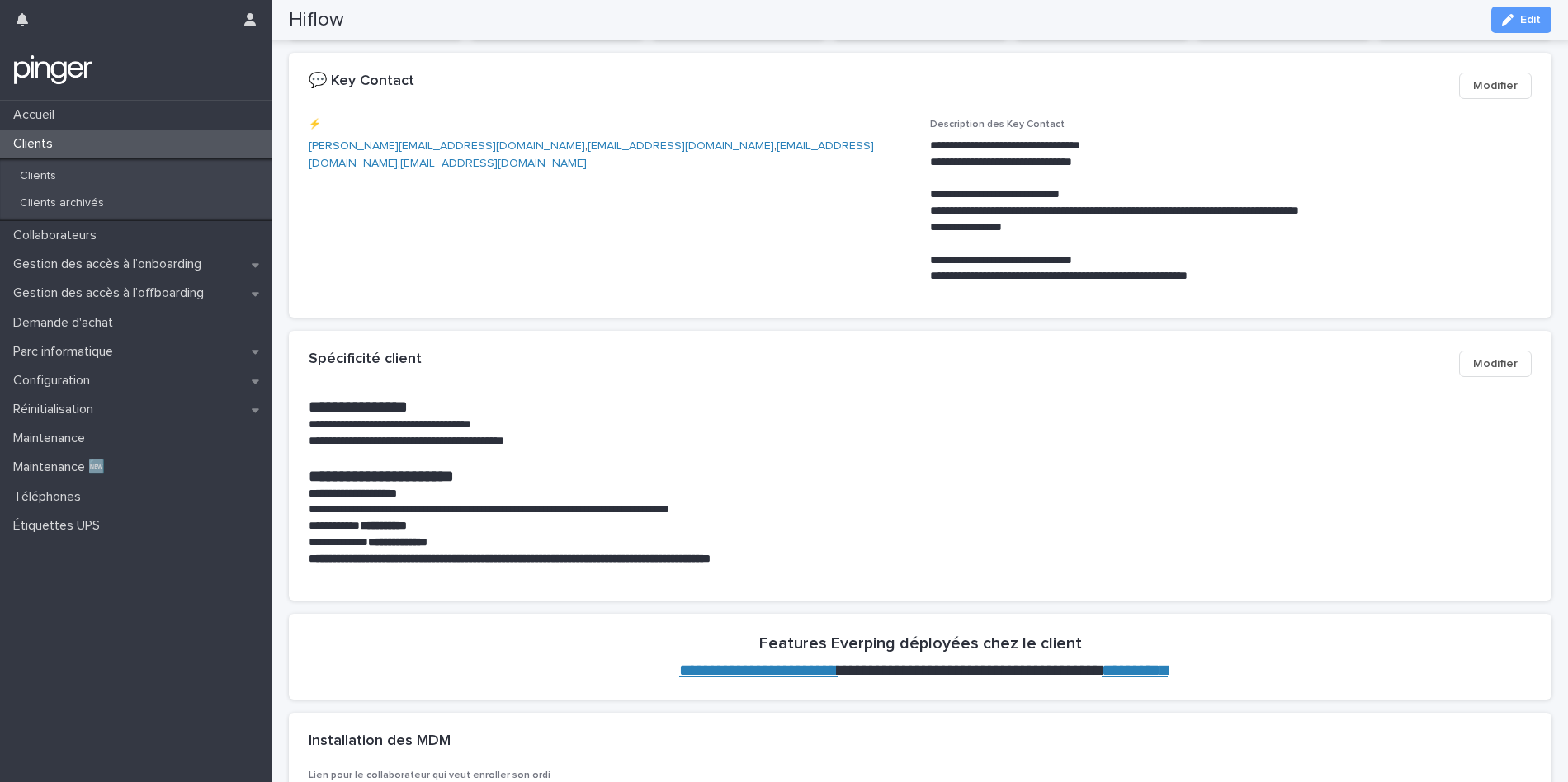
scroll to position [0, 0]
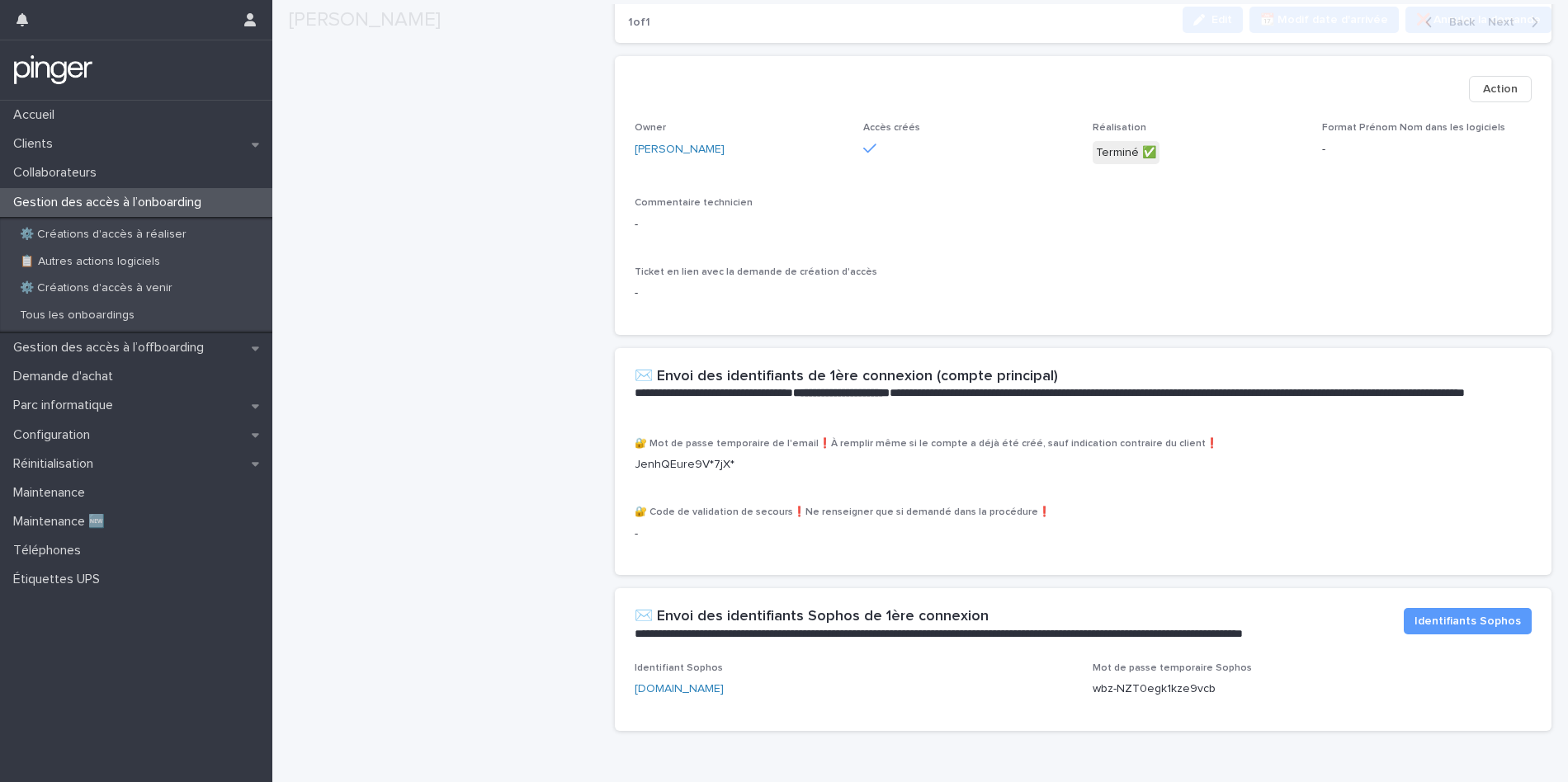
scroll to position [713, 0]
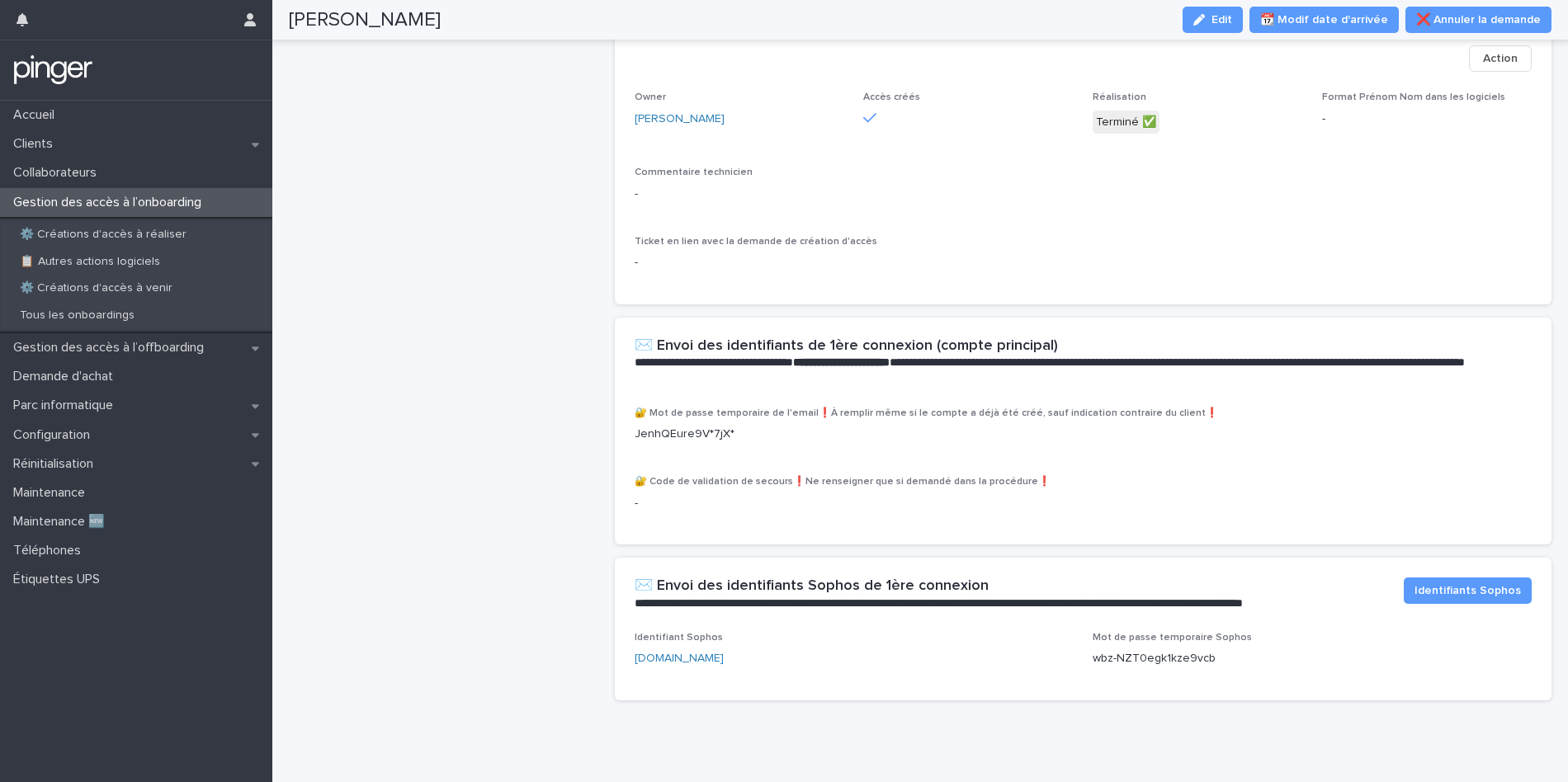
click at [674, 426] on p "JenhQEure9V*7jX*" at bounding box center [1083, 435] width 897 height 18
copy p "JenhQEure9V*7jX*"
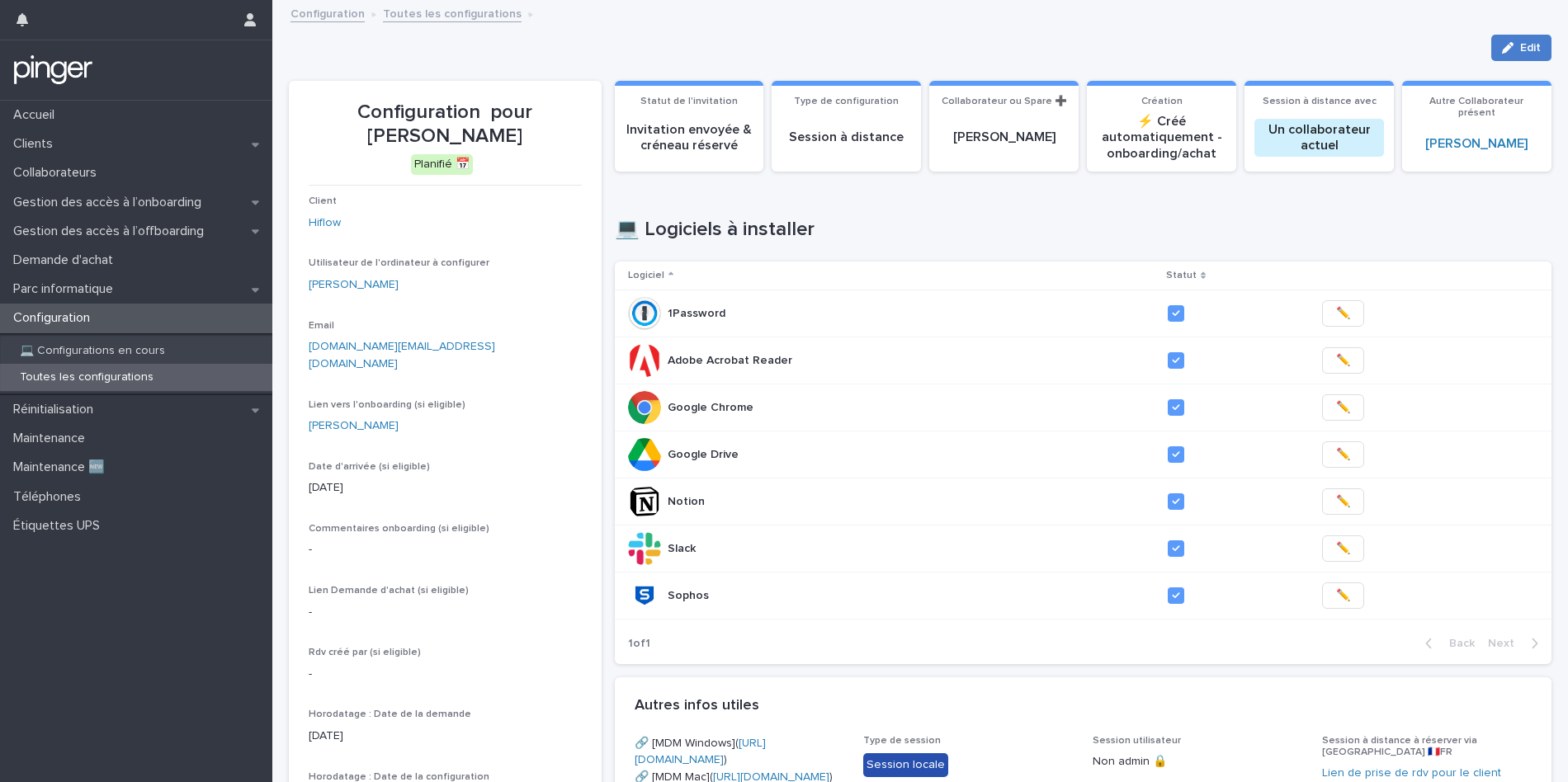
click at [1523, 36] on button "Edit" at bounding box center [1521, 47] width 60 height 26
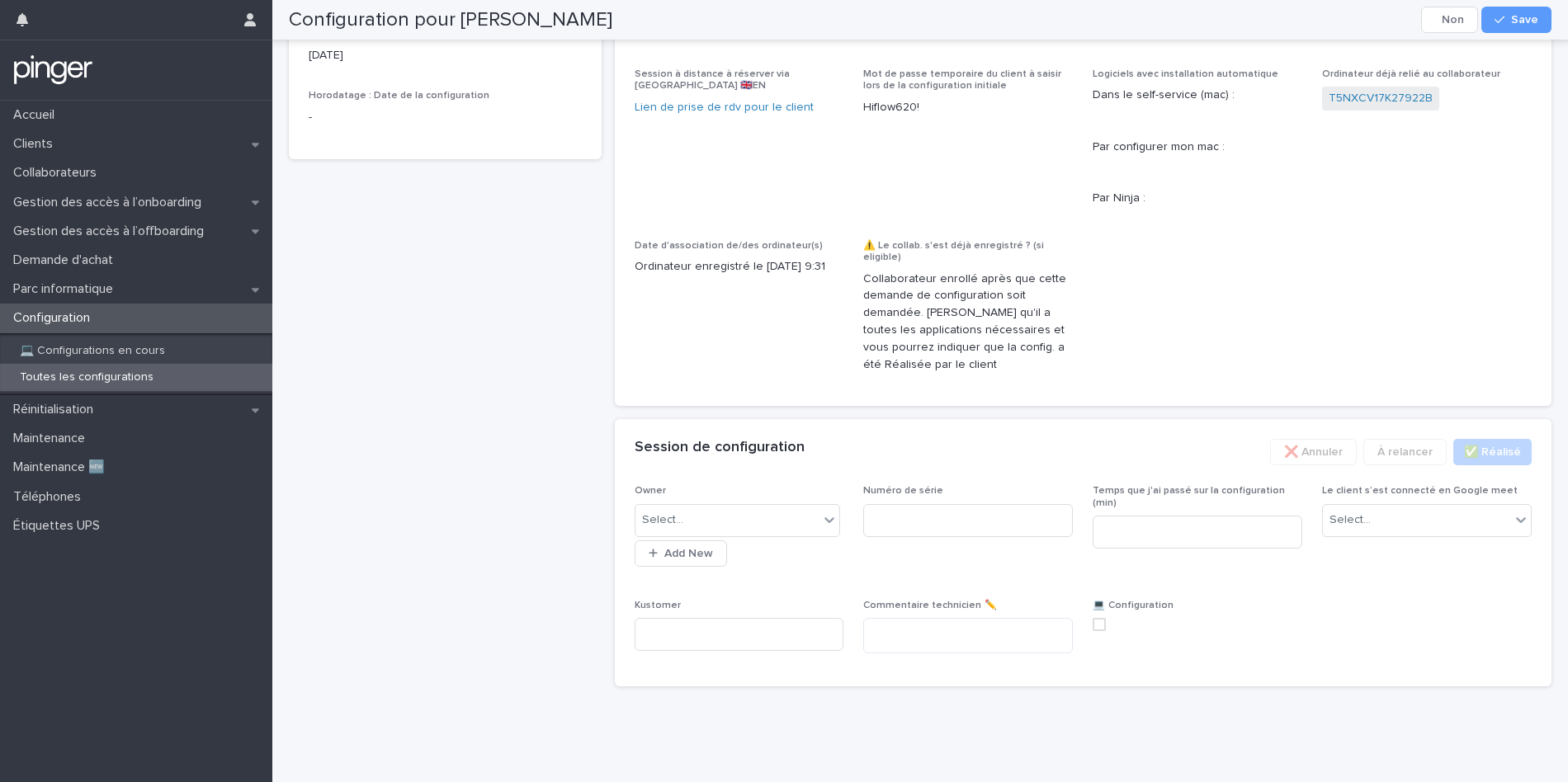
scroll to position [859, 0]
click at [904, 521] on input at bounding box center [968, 521] width 210 height 33
paste input "**********"
type input "**********"
click at [771, 514] on div "Select..." at bounding box center [727, 520] width 184 height 27
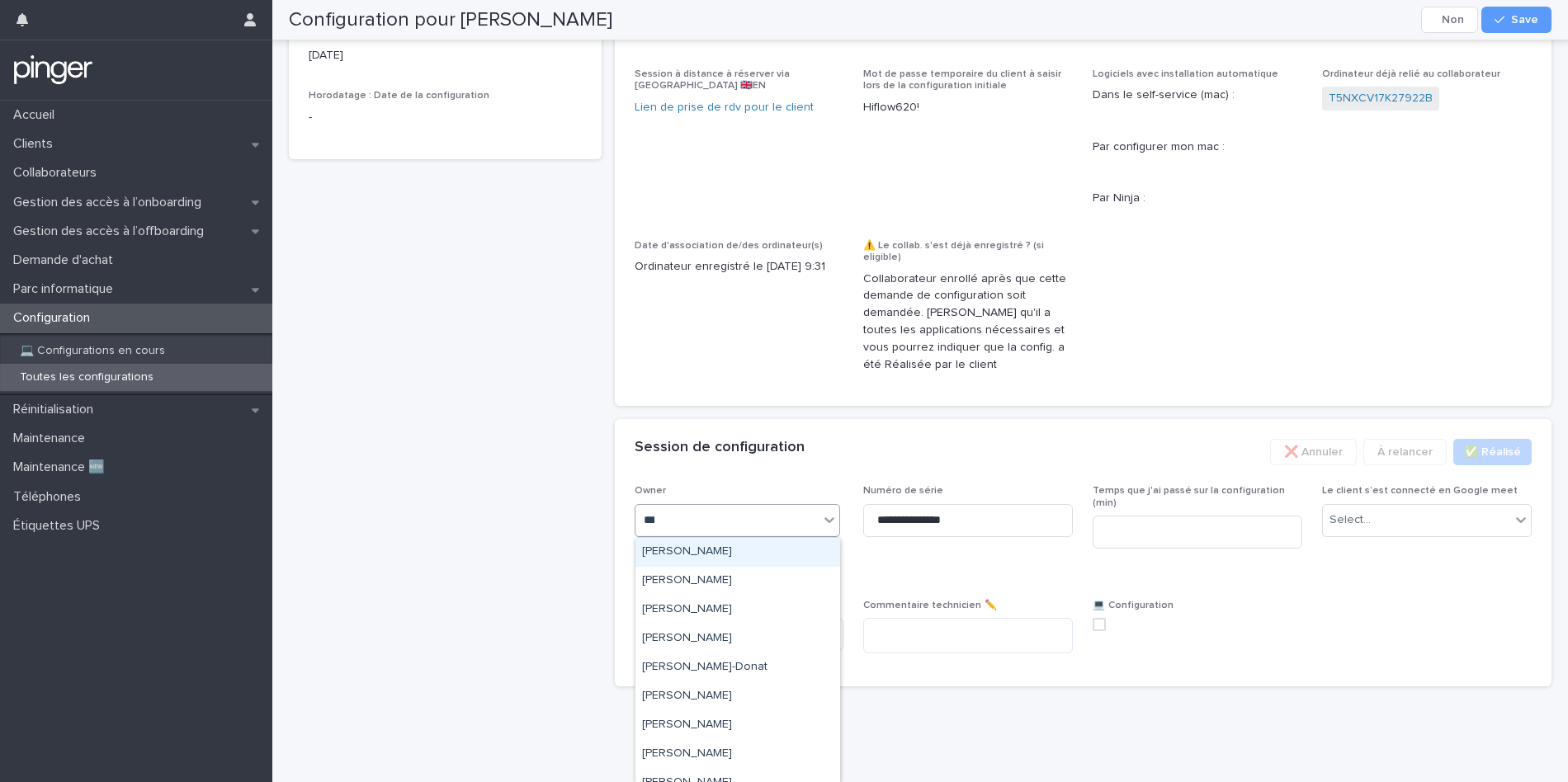
type input "****"
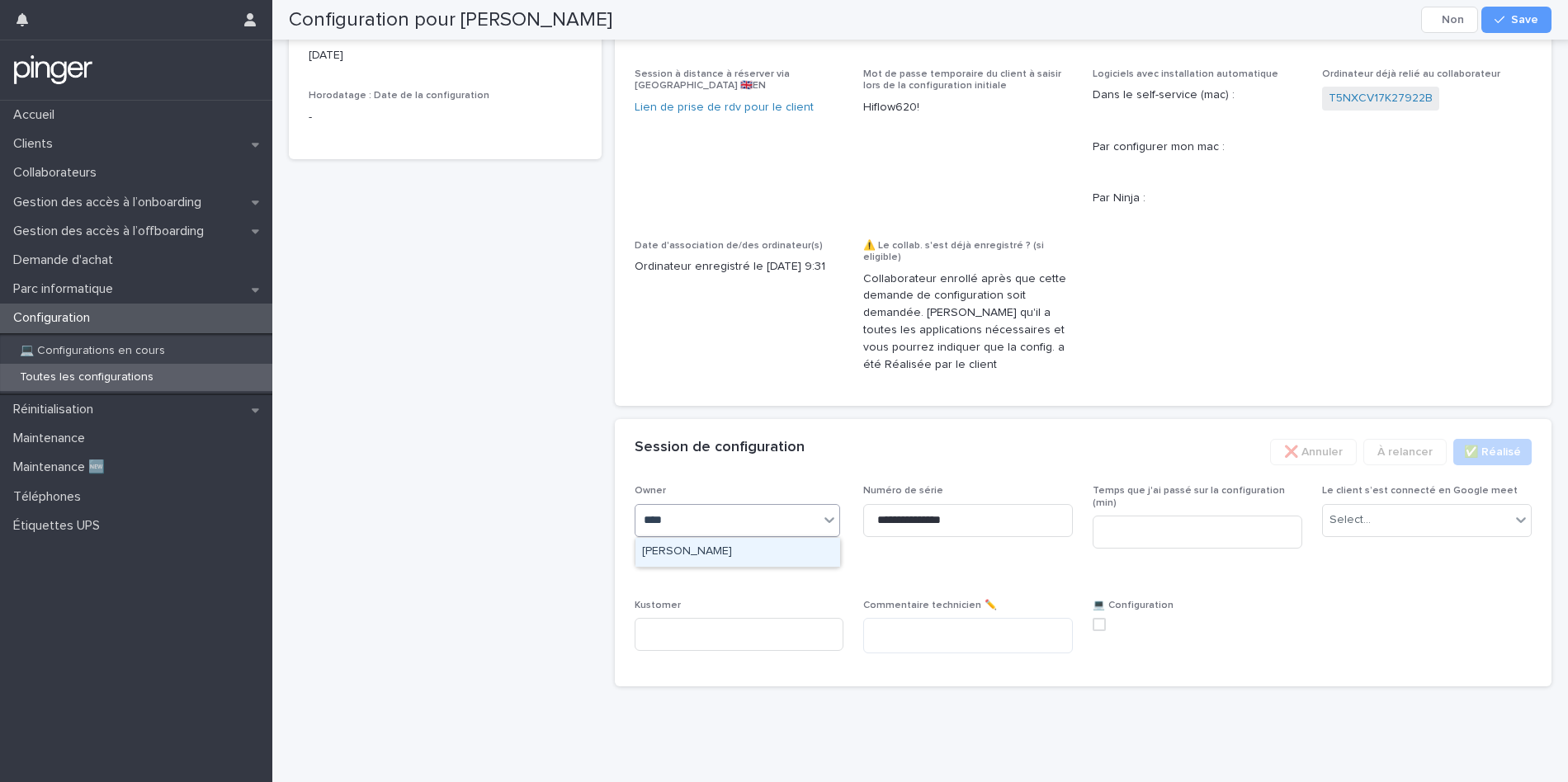
click at [745, 557] on div "[PERSON_NAME]" at bounding box center [737, 552] width 205 height 28
click at [1149, 525] on input at bounding box center [1198, 532] width 210 height 33
type input "*"
type input "**"
click at [1383, 529] on div "Select..." at bounding box center [1416, 520] width 187 height 27
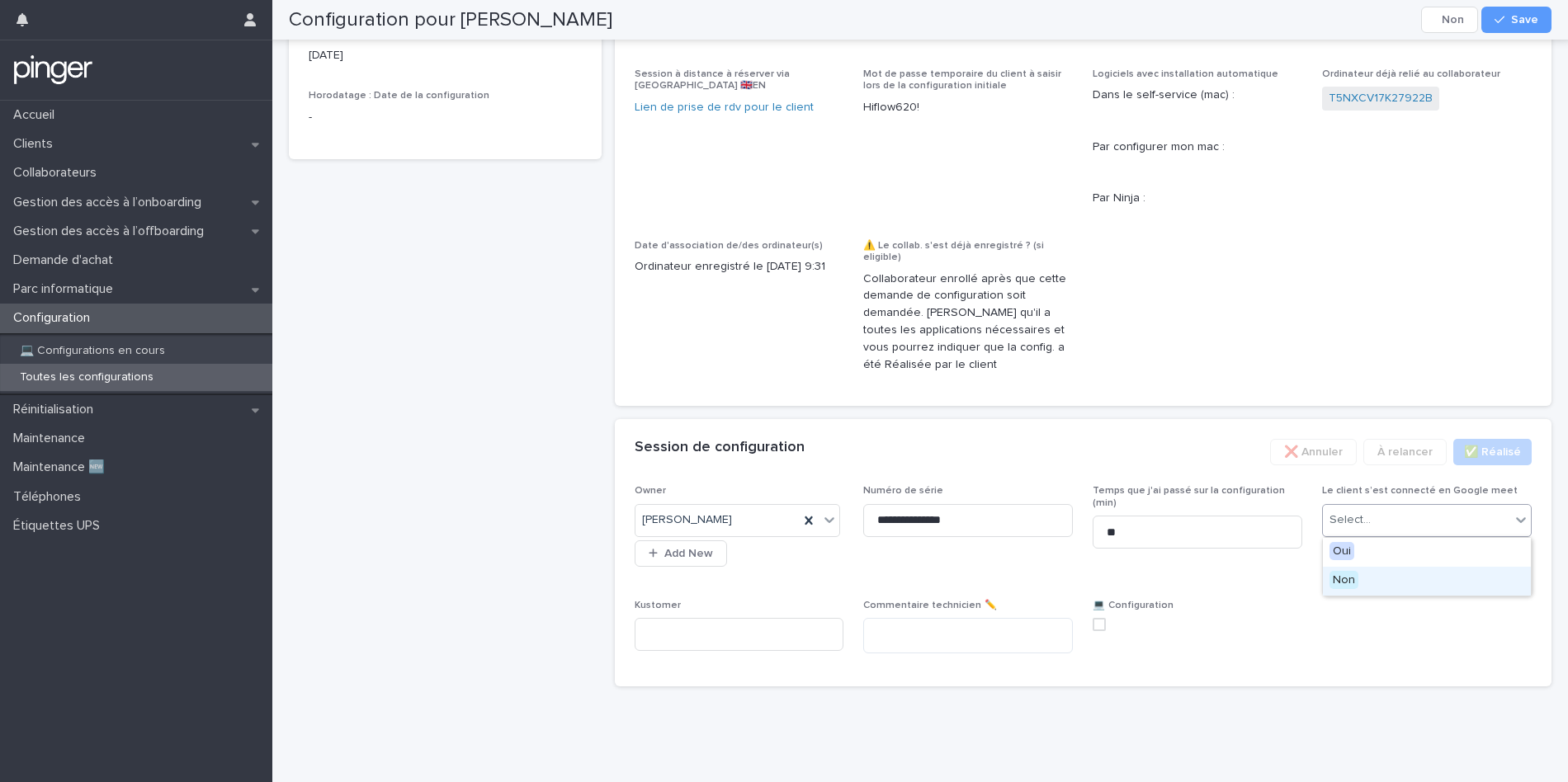
click at [1362, 584] on div "Non" at bounding box center [1427, 581] width 208 height 28
click at [687, 629] on input at bounding box center [740, 635] width 210 height 33
paste input "**********"
type input "**********"
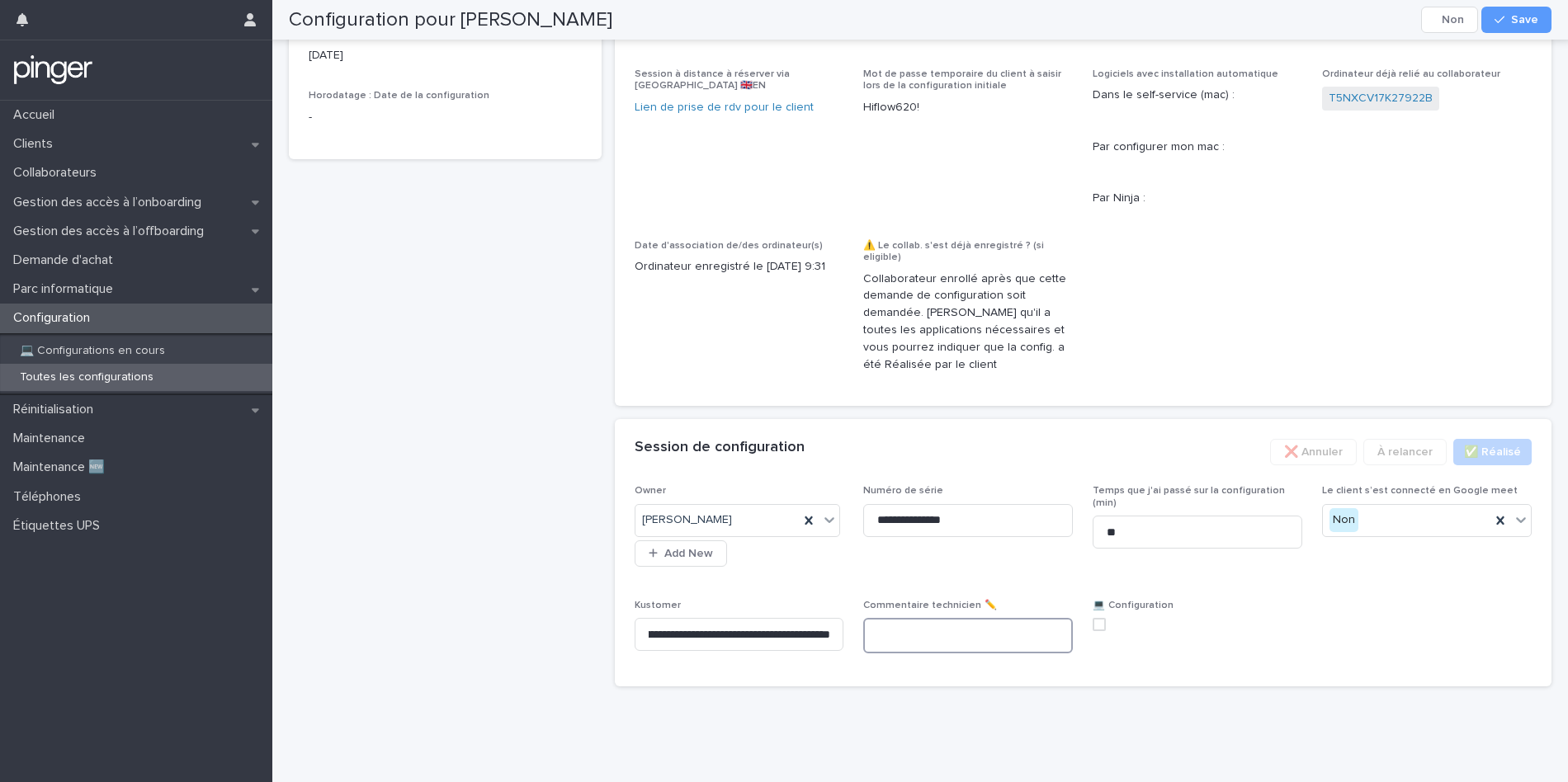
click at [935, 644] on textarea at bounding box center [968, 636] width 210 height 35
click at [1096, 634] on div "💻  Configuration" at bounding box center [1198, 621] width 210 height 44
click at [1096, 631] on div "💻  Configuration" at bounding box center [1198, 621] width 210 height 44
click at [1100, 626] on span at bounding box center [1099, 624] width 13 height 13
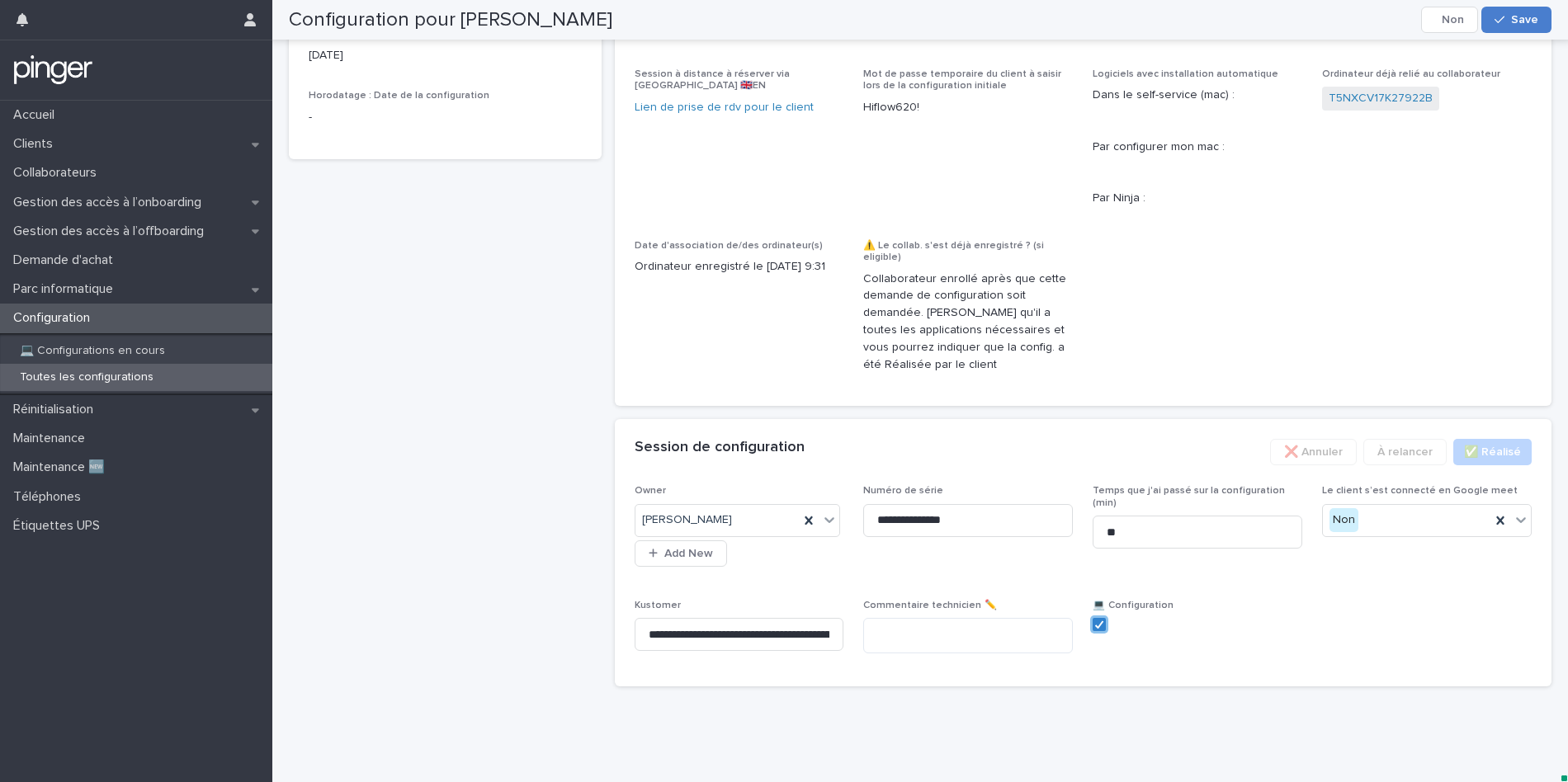
click at [1502, 19] on icon "button" at bounding box center [1499, 20] width 10 height 12
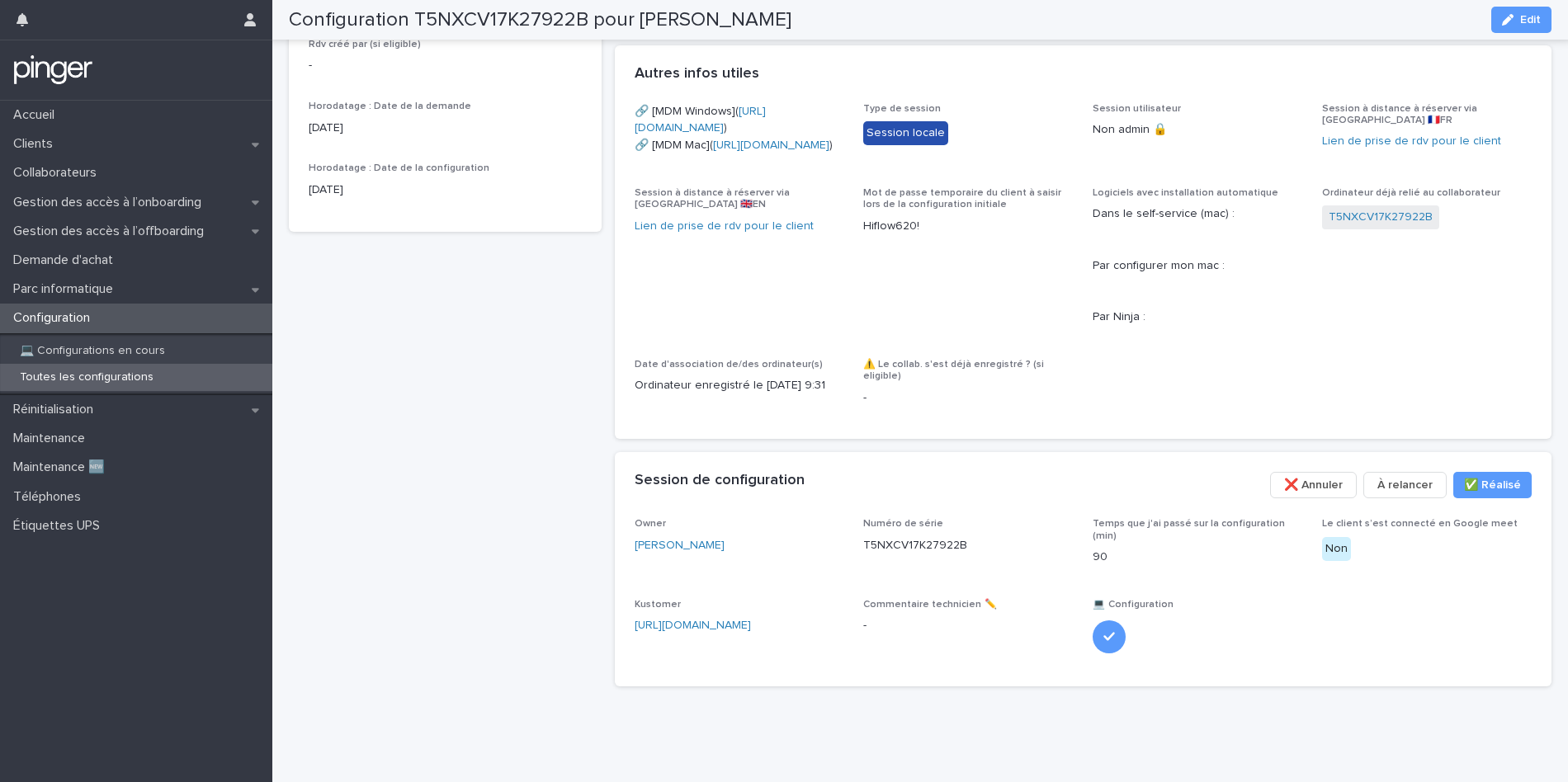
scroll to position [735, 0]
